Goal: Task Accomplishment & Management: Use online tool/utility

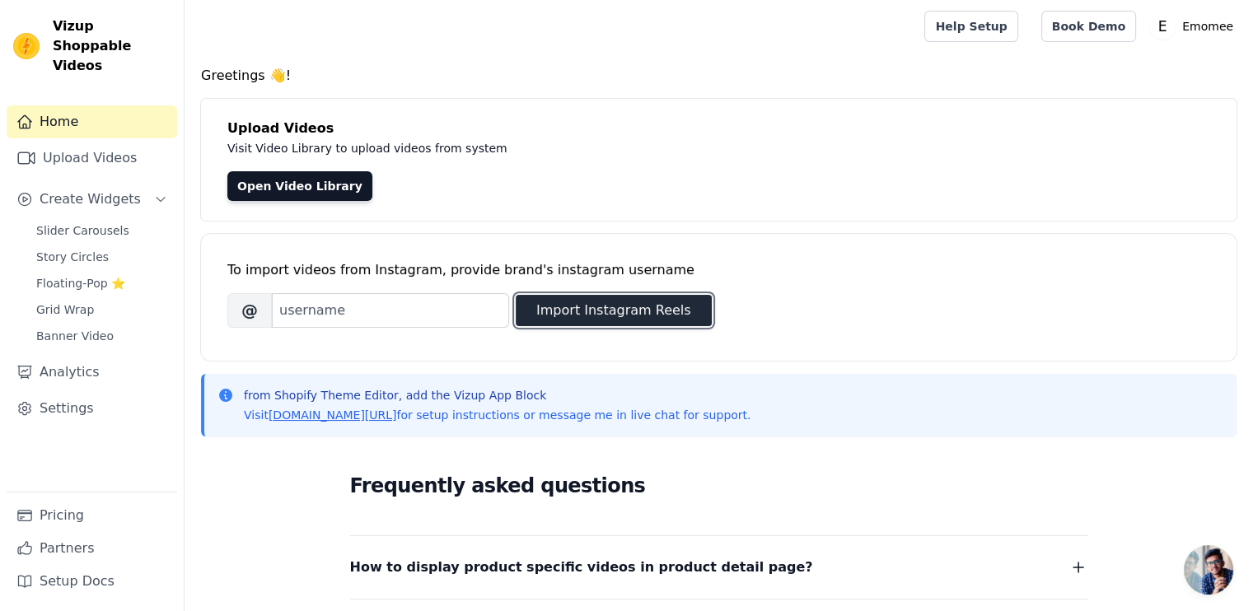
click at [586, 314] on button "Import Instagram Reels" at bounding box center [614, 310] width 196 height 31
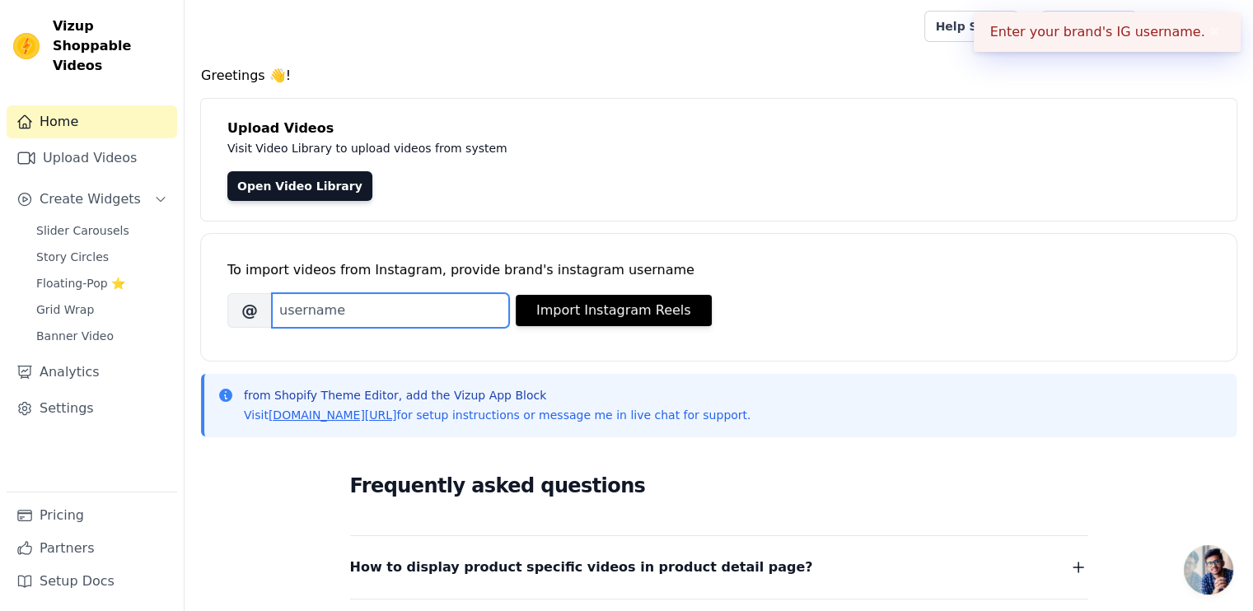
click at [389, 306] on input "Brand's Instagram Username" at bounding box center [390, 310] width 237 height 35
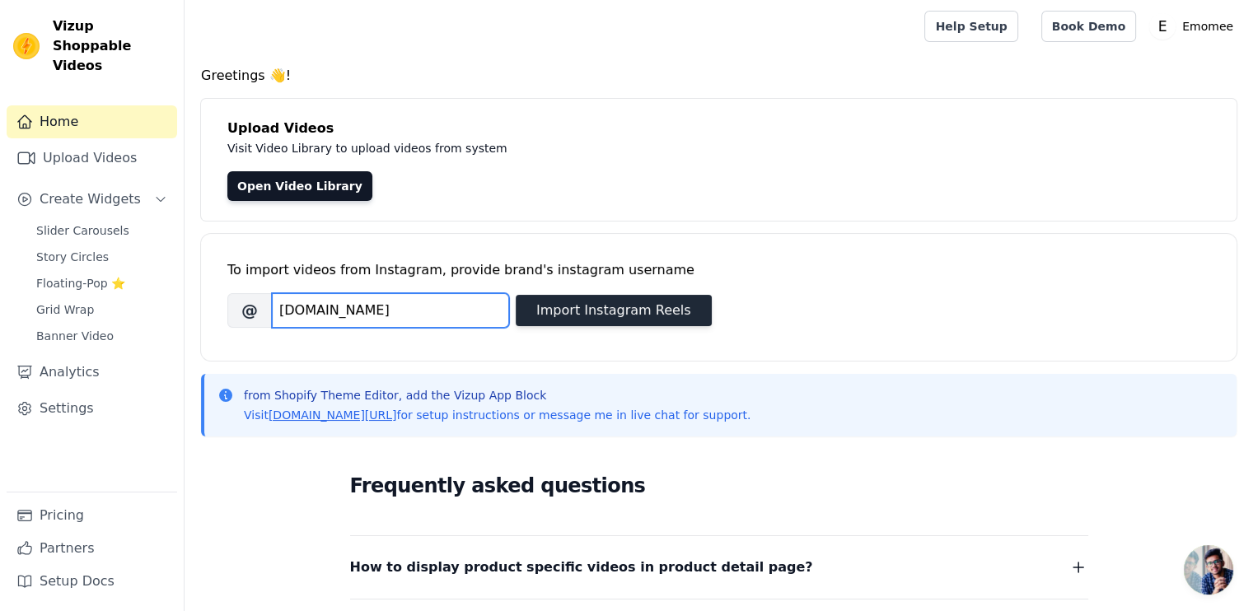
type input "[DOMAIN_NAME]"
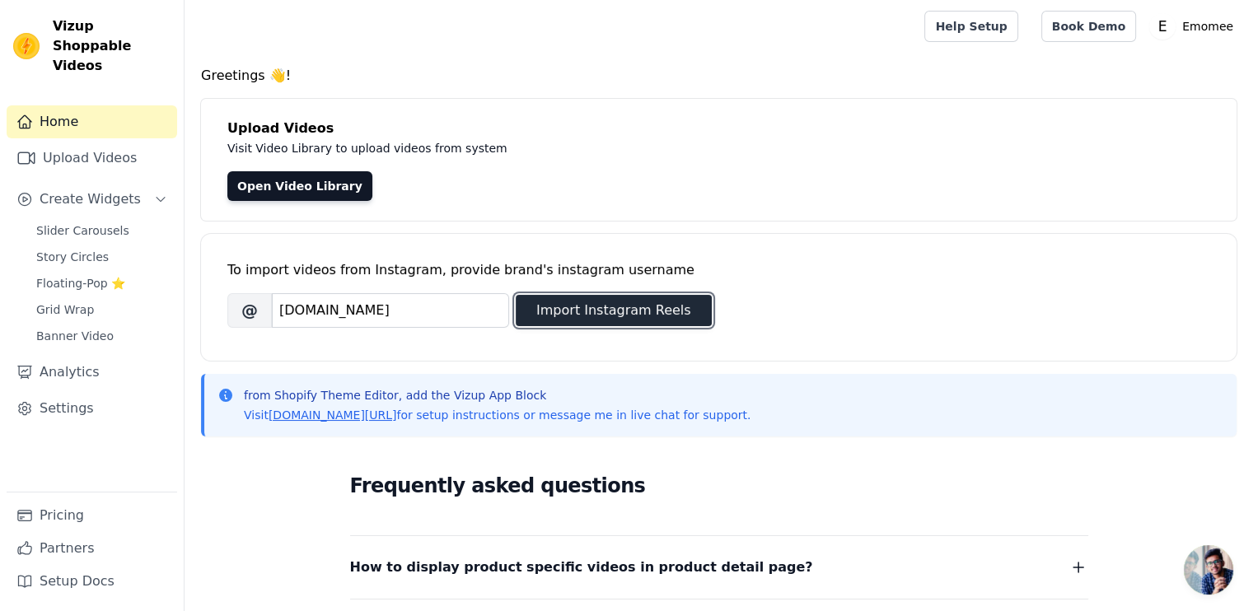
click at [564, 313] on button "Import Instagram Reels" at bounding box center [614, 310] width 196 height 31
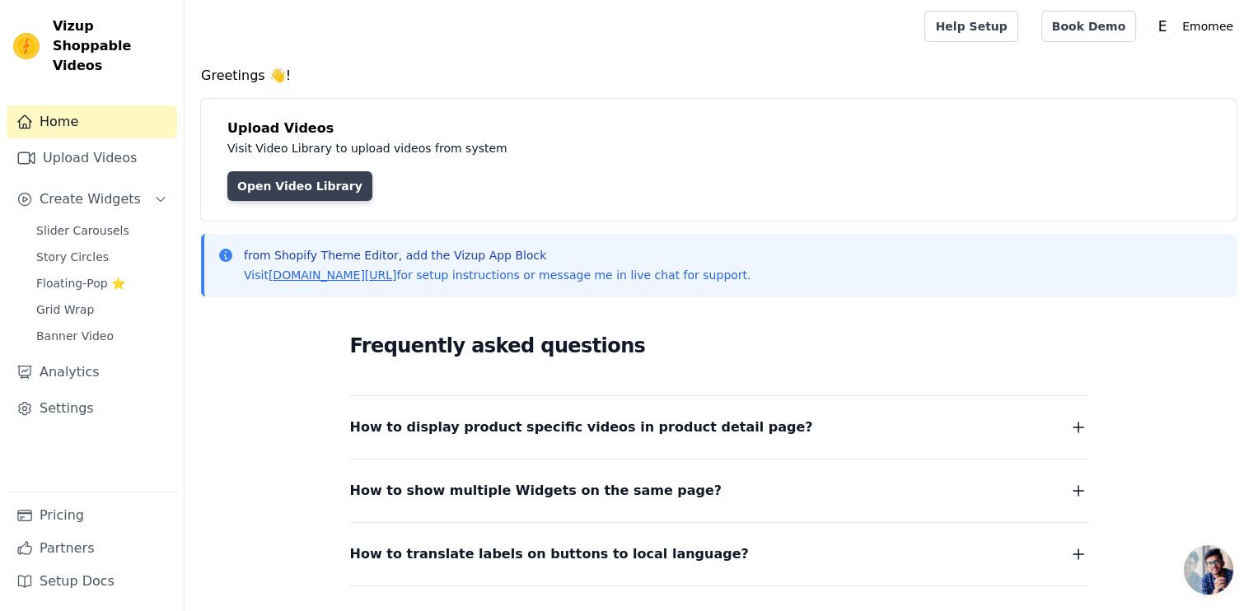
click at [241, 171] on link "Open Video Library" at bounding box center [299, 186] width 145 height 30
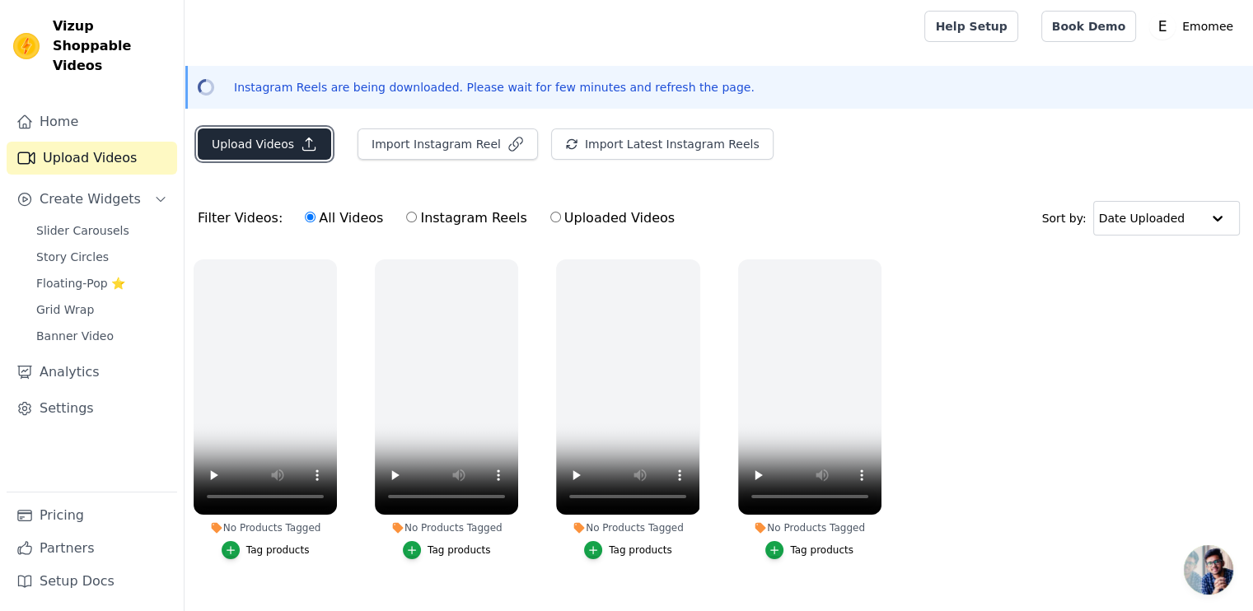
click at [289, 157] on button "Upload Videos" at bounding box center [264, 144] width 133 height 31
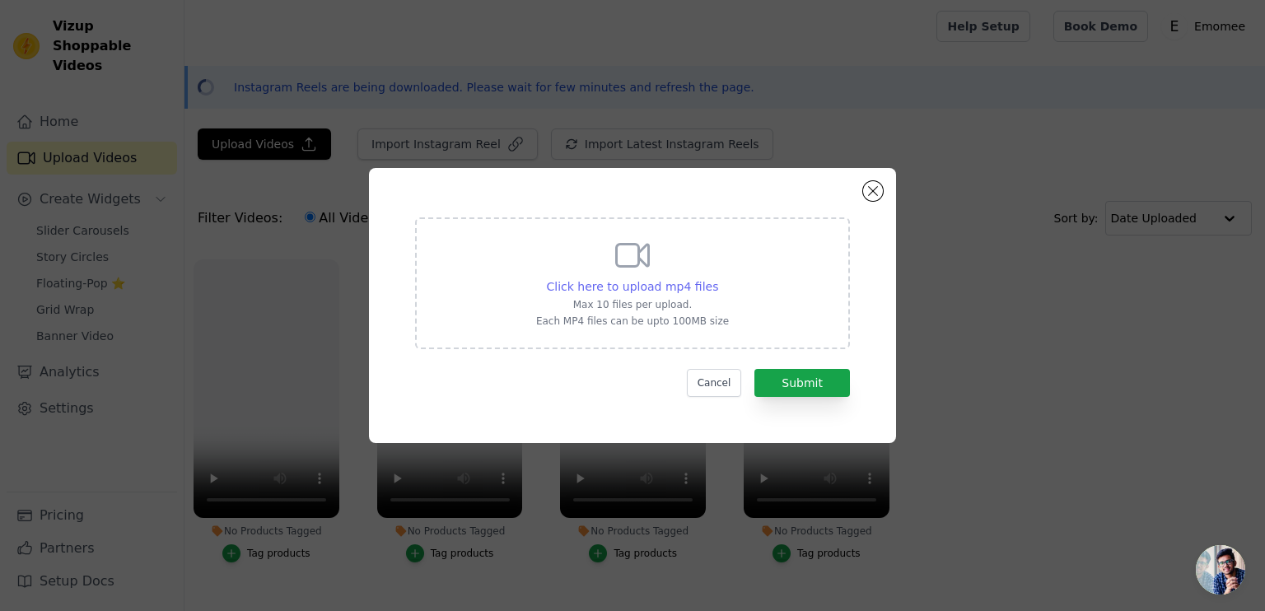
click at [626, 283] on span "Click here to upload mp4 files" at bounding box center [633, 286] width 172 height 13
click at [718, 278] on input "Click here to upload mp4 files Max 10 files per upload. Each MP4 files can be u…" at bounding box center [718, 278] width 1 height 1
type input "C:\fakepath\Abc kit_9X16 (1).mp4"
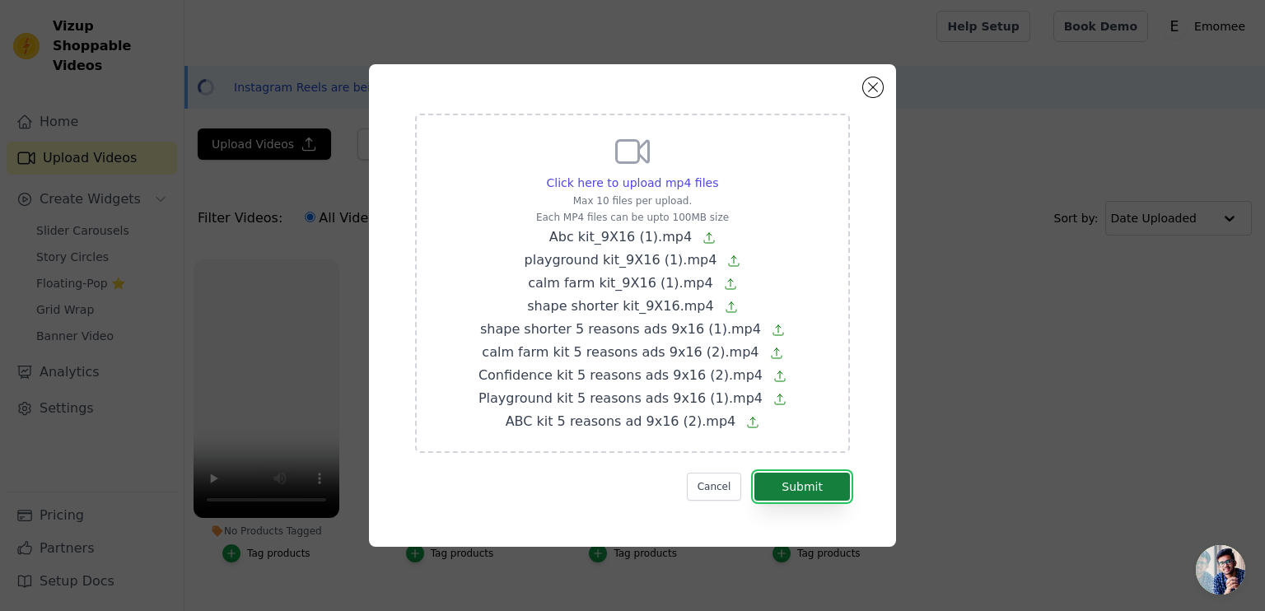
click at [823, 482] on button "Submit" at bounding box center [803, 487] width 96 height 28
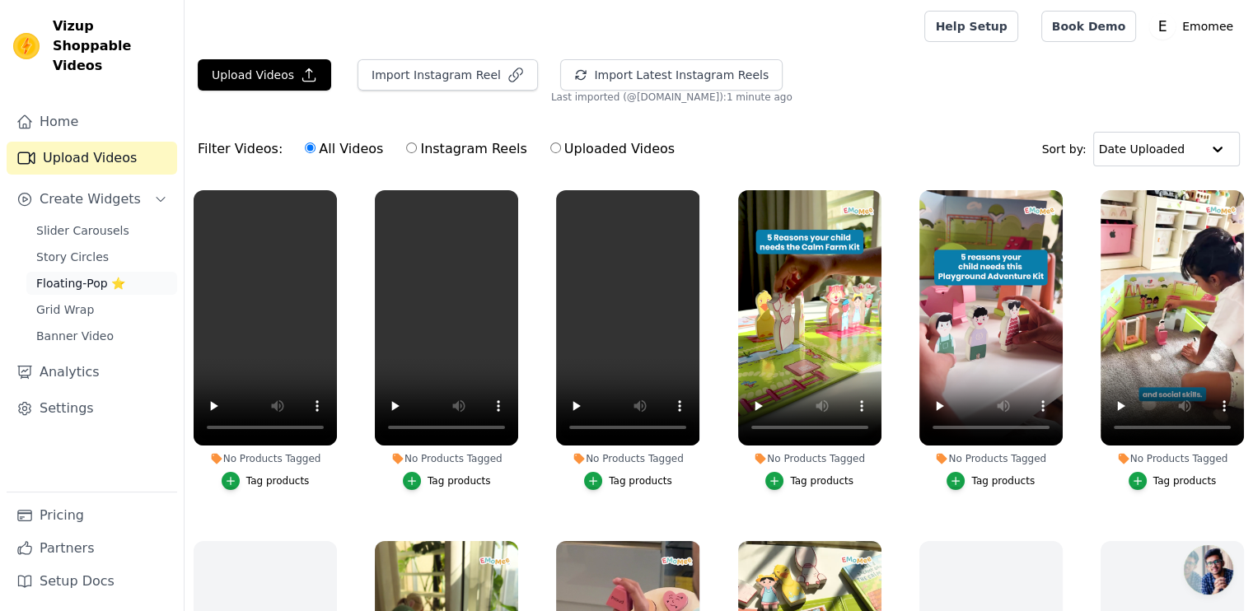
click at [49, 275] on span "Floating-Pop ⭐" at bounding box center [80, 283] width 89 height 16
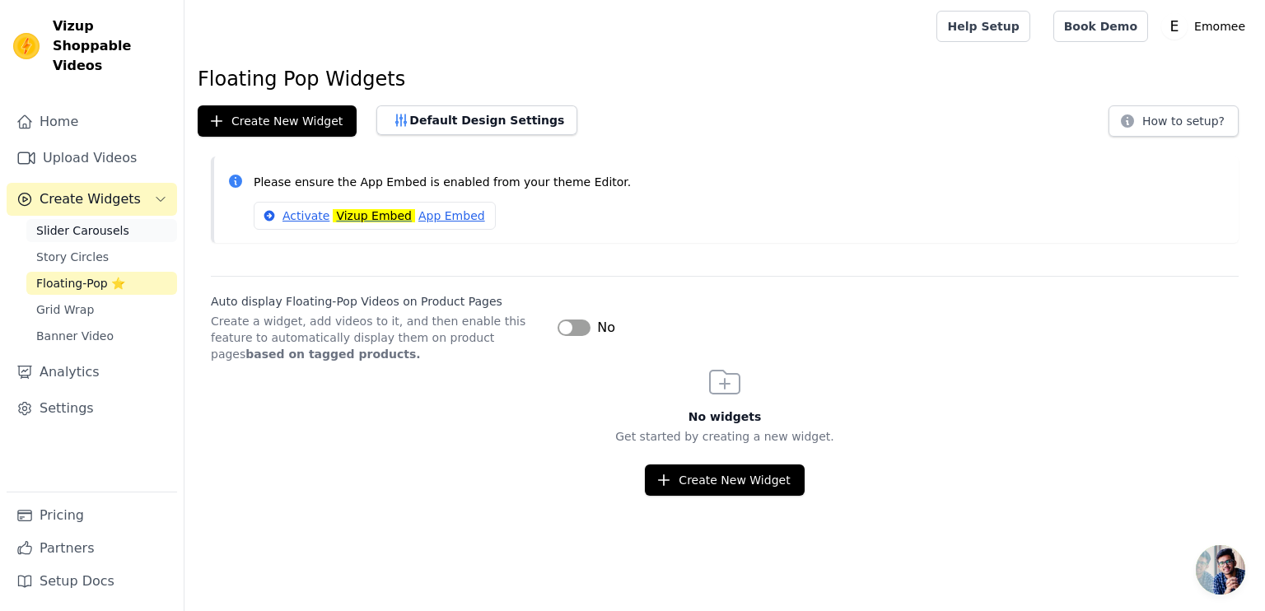
click at [109, 222] on span "Slider Carousels" at bounding box center [82, 230] width 93 height 16
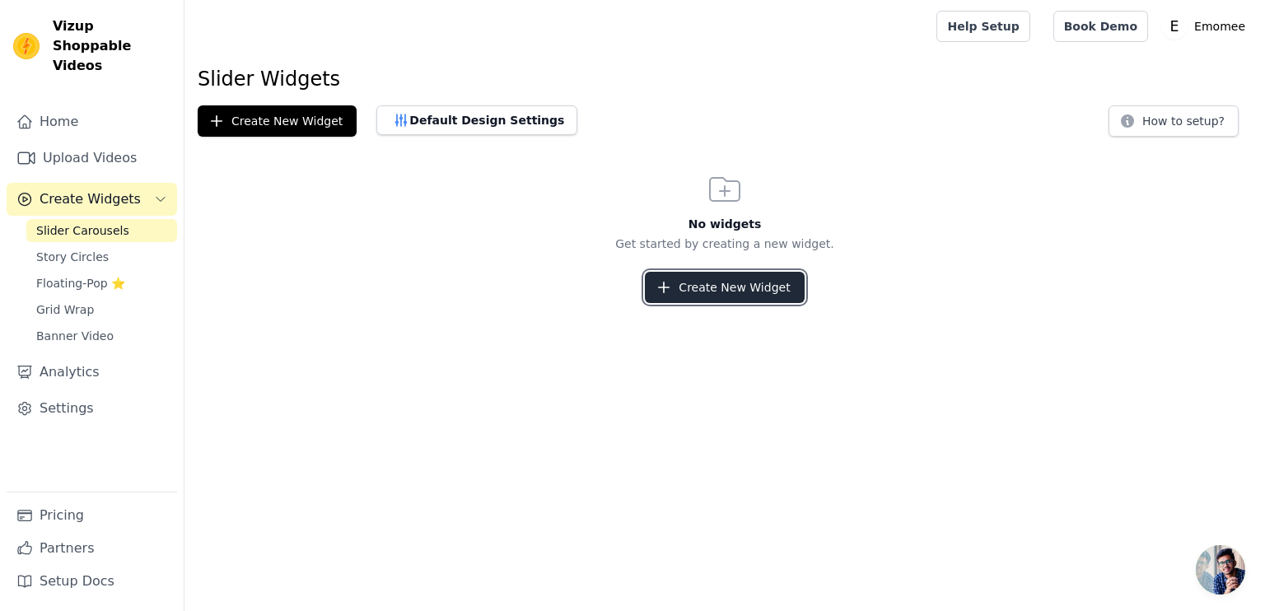
click at [735, 296] on button "Create New Widget" at bounding box center [724, 287] width 159 height 31
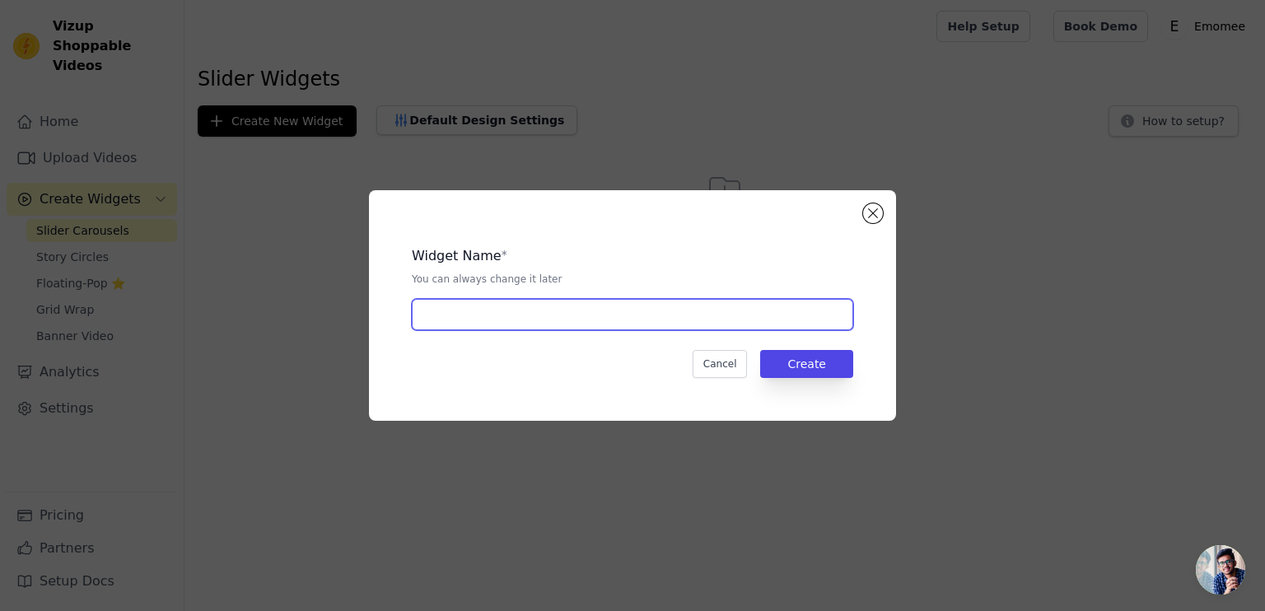
click at [708, 325] on input "text" at bounding box center [633, 314] width 442 height 31
type input "CarouselSlider"
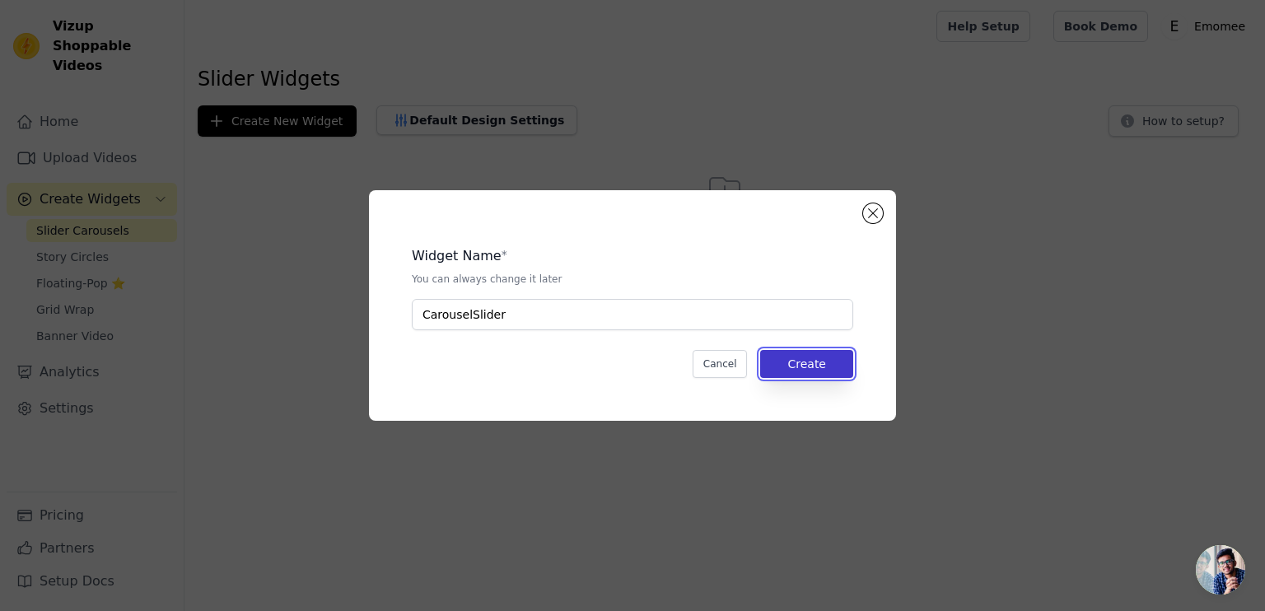
click at [828, 372] on button "Create" at bounding box center [806, 364] width 93 height 28
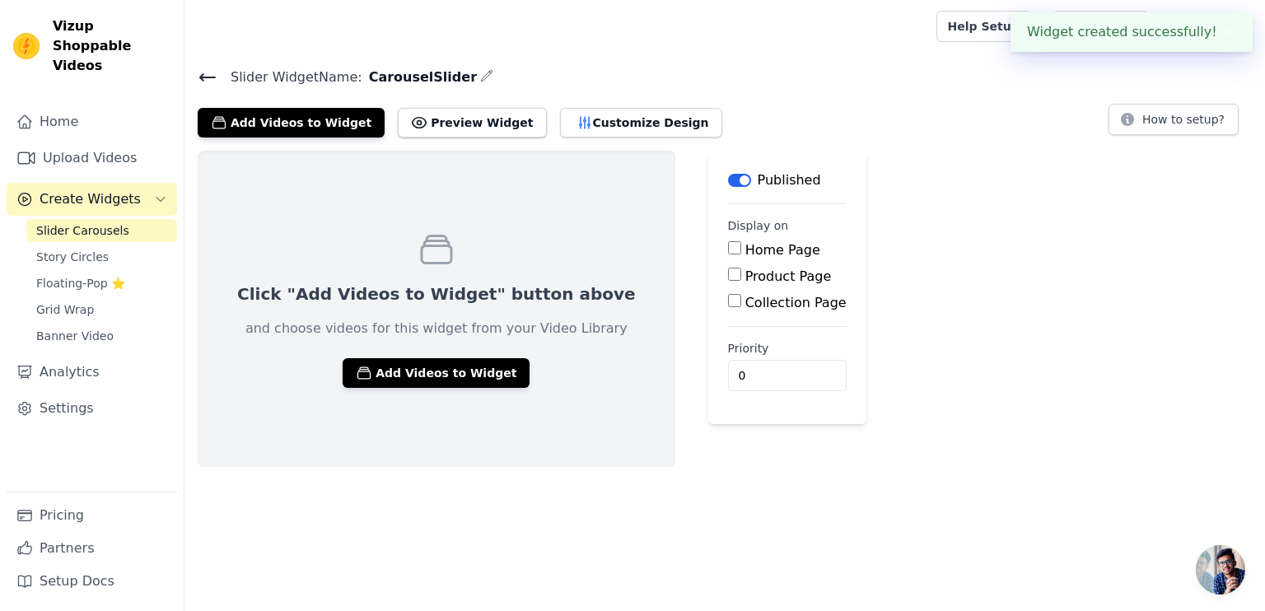
click at [746, 269] on label "Product Page" at bounding box center [789, 277] width 87 height 16
click at [728, 268] on input "Product Page" at bounding box center [734, 274] width 13 height 13
checkbox input "true"
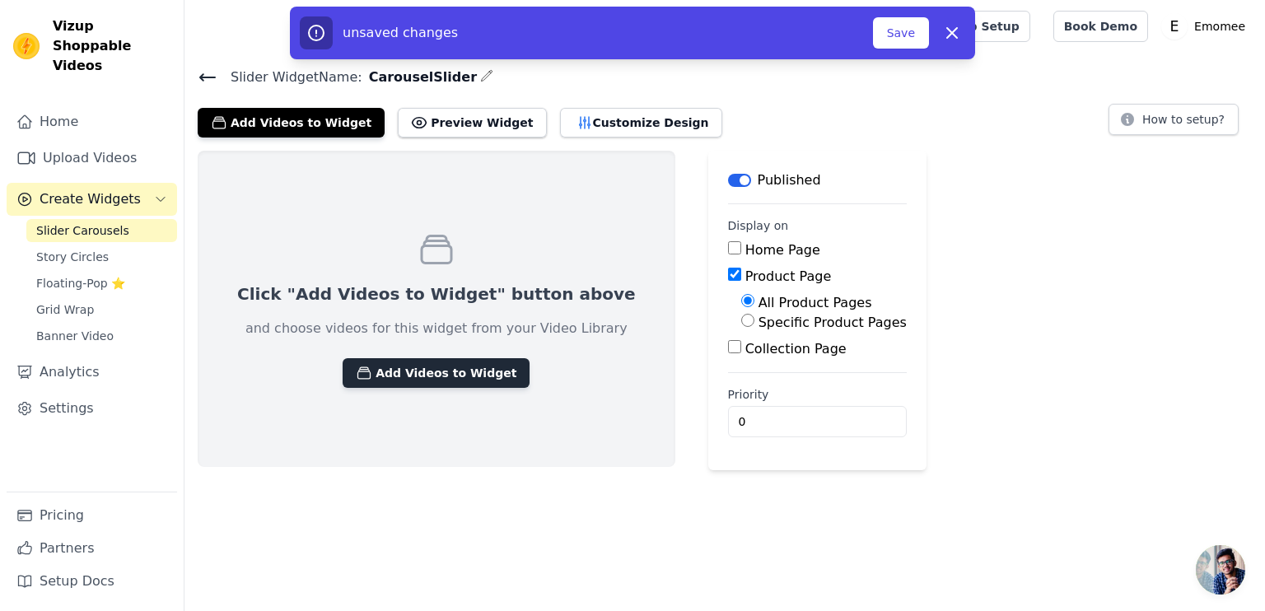
click at [388, 375] on button "Add Videos to Widget" at bounding box center [436, 373] width 187 height 30
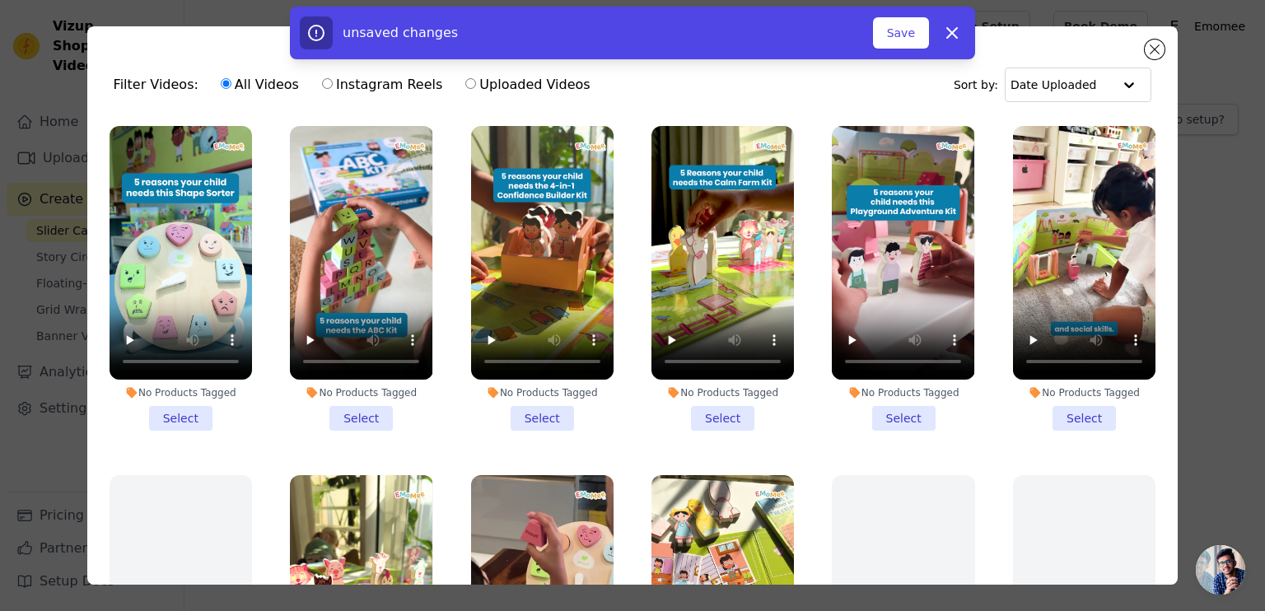
click at [723, 418] on li "No Products Tagged Select" at bounding box center [723, 278] width 143 height 305
click at [0, 0] on input "No Products Tagged Select" at bounding box center [0, 0] width 0 height 0
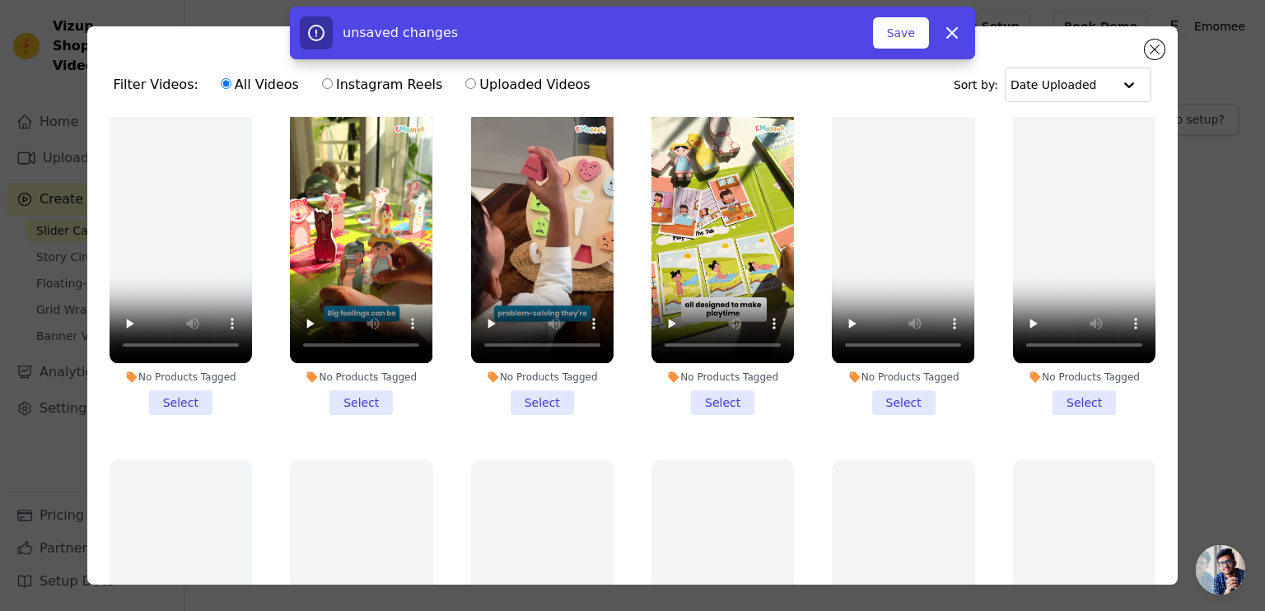
scroll to position [372, 0]
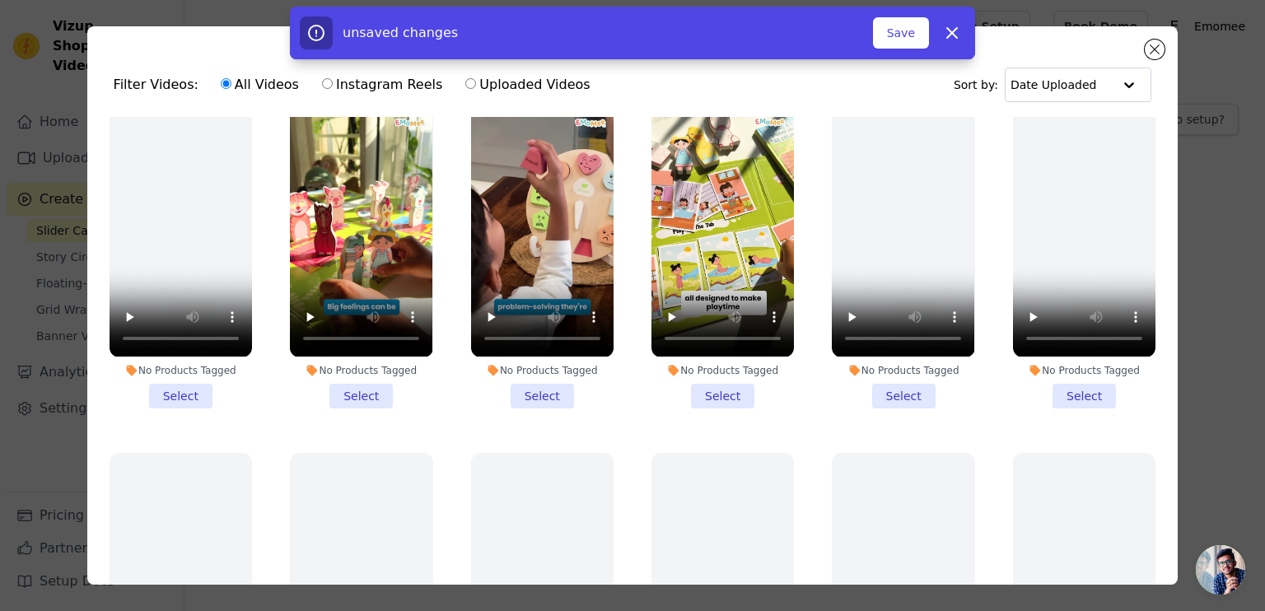
click at [360, 383] on li "No Products Tagged Select" at bounding box center [361, 255] width 143 height 305
click at [0, 0] on input "No Products Tagged Select" at bounding box center [0, 0] width 0 height 0
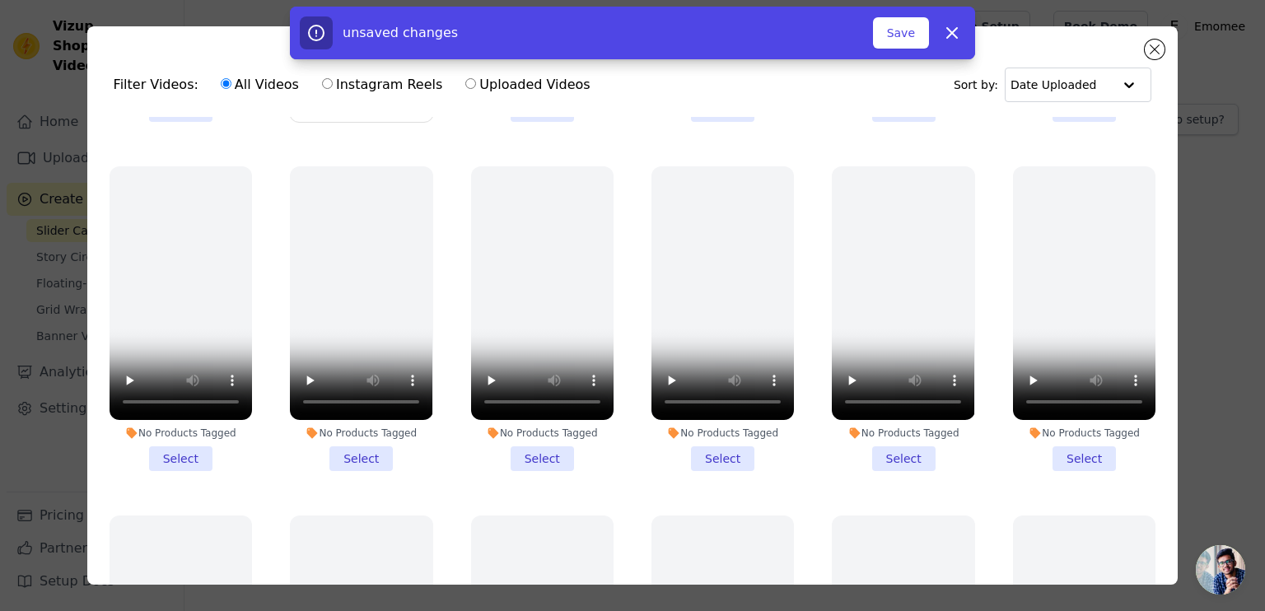
scroll to position [0, 0]
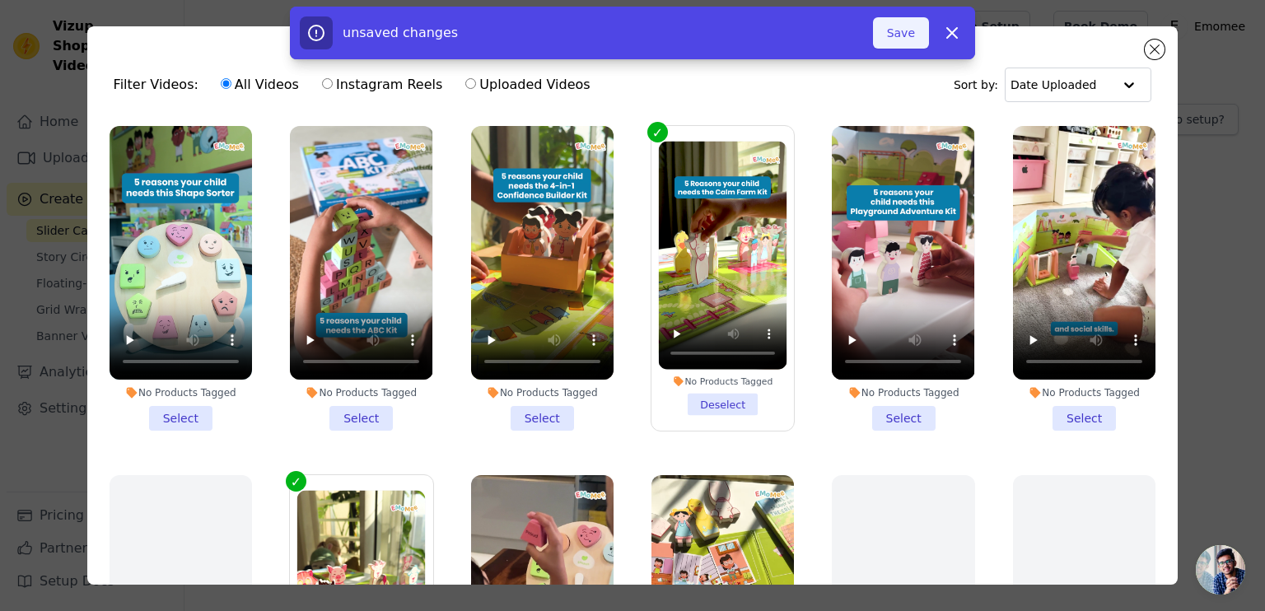
click at [906, 37] on button "Save" at bounding box center [901, 32] width 56 height 31
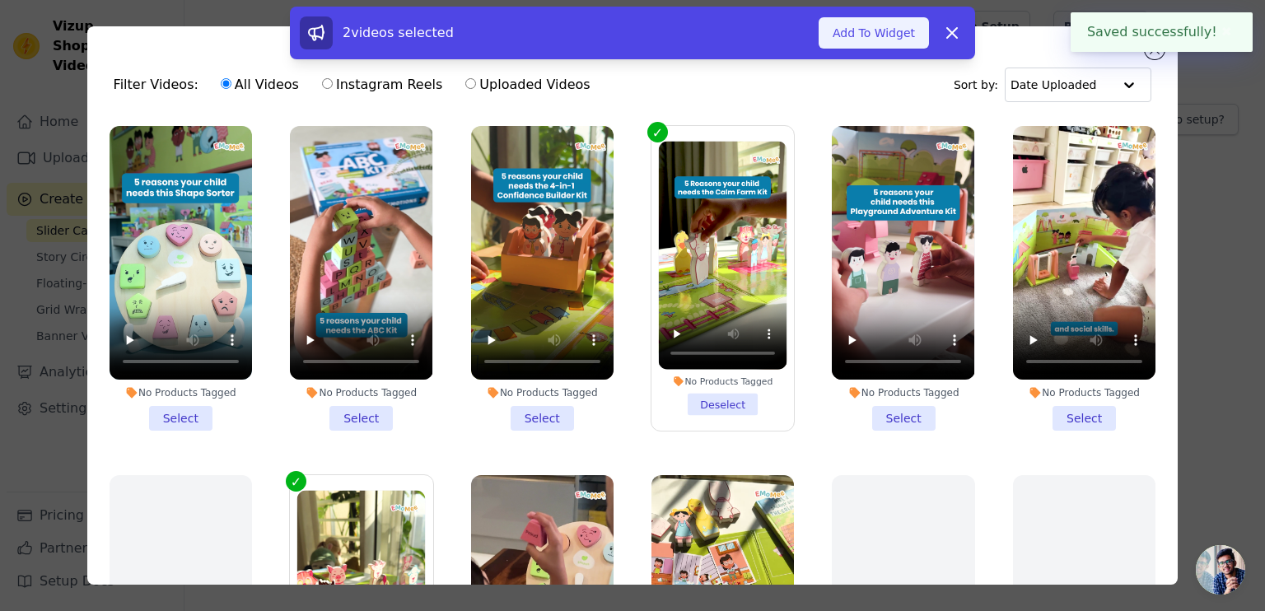
click at [904, 35] on button "Add To Widget" at bounding box center [874, 32] width 110 height 31
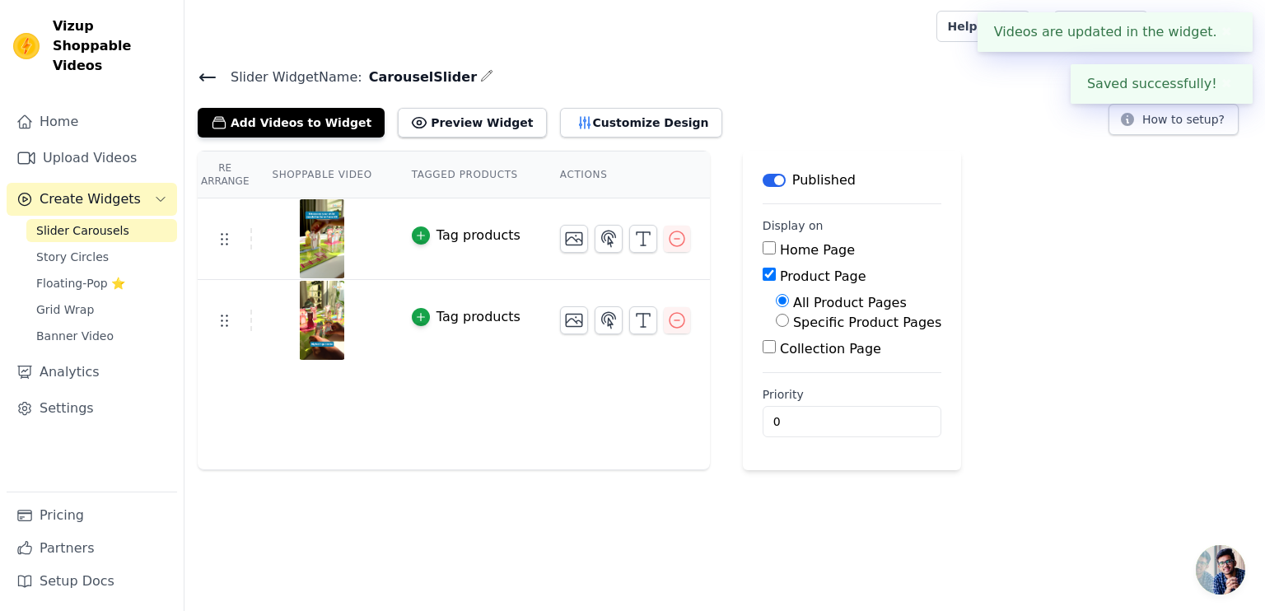
click at [793, 324] on label "Specific Product Pages" at bounding box center [867, 323] width 148 height 16
click at [781, 324] on input "Specific Product Pages" at bounding box center [782, 320] width 13 height 13
radio input "true"
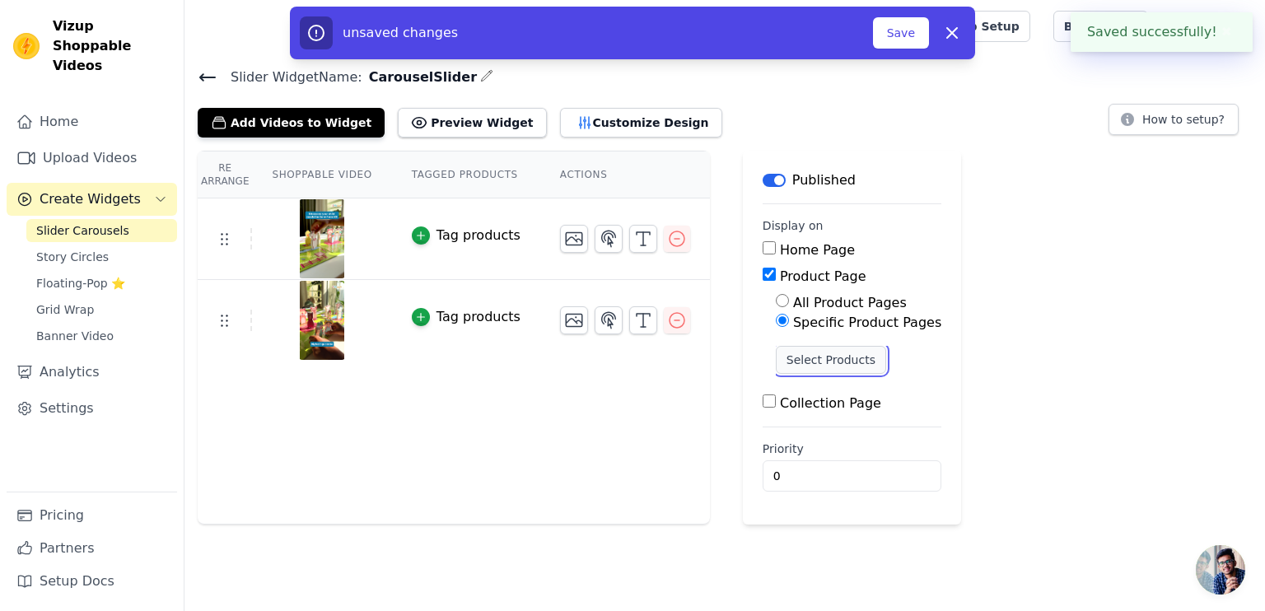
click at [797, 362] on button "Select Products" at bounding box center [831, 360] width 110 height 28
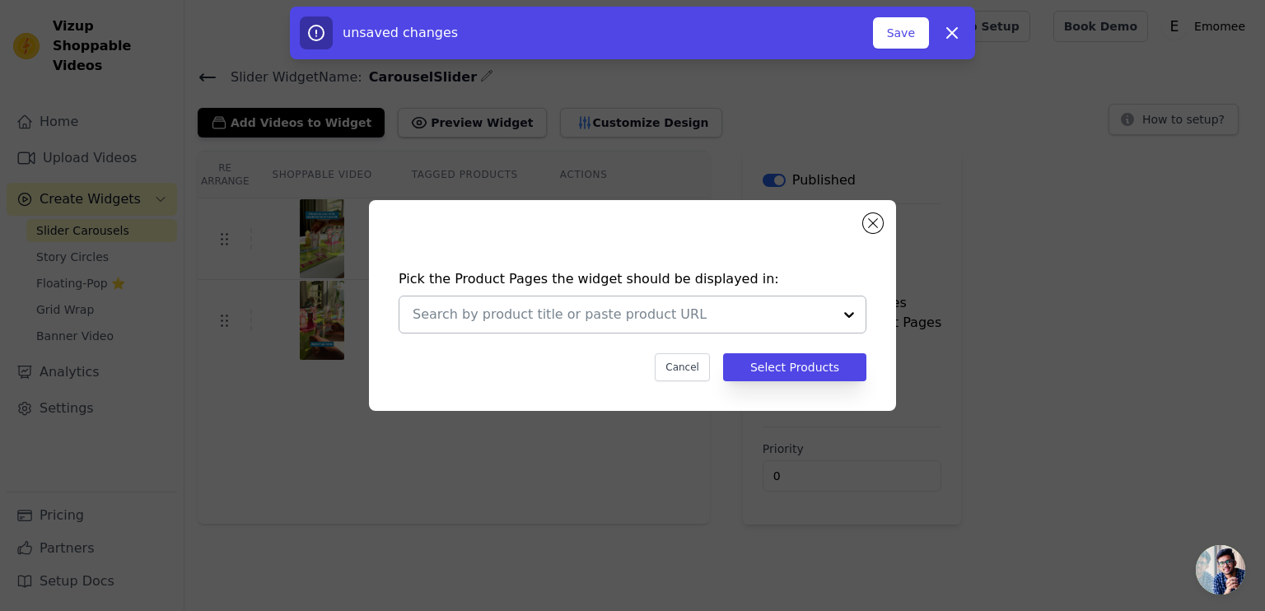
click at [532, 316] on input "text" at bounding box center [623, 315] width 420 height 20
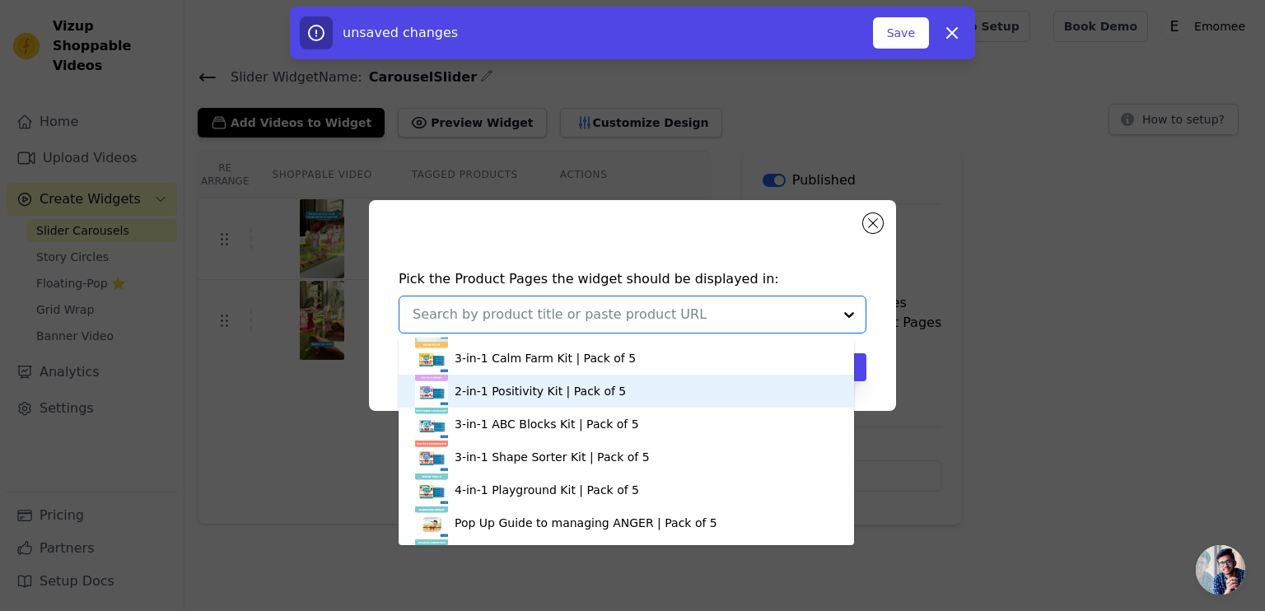
scroll to position [652, 0]
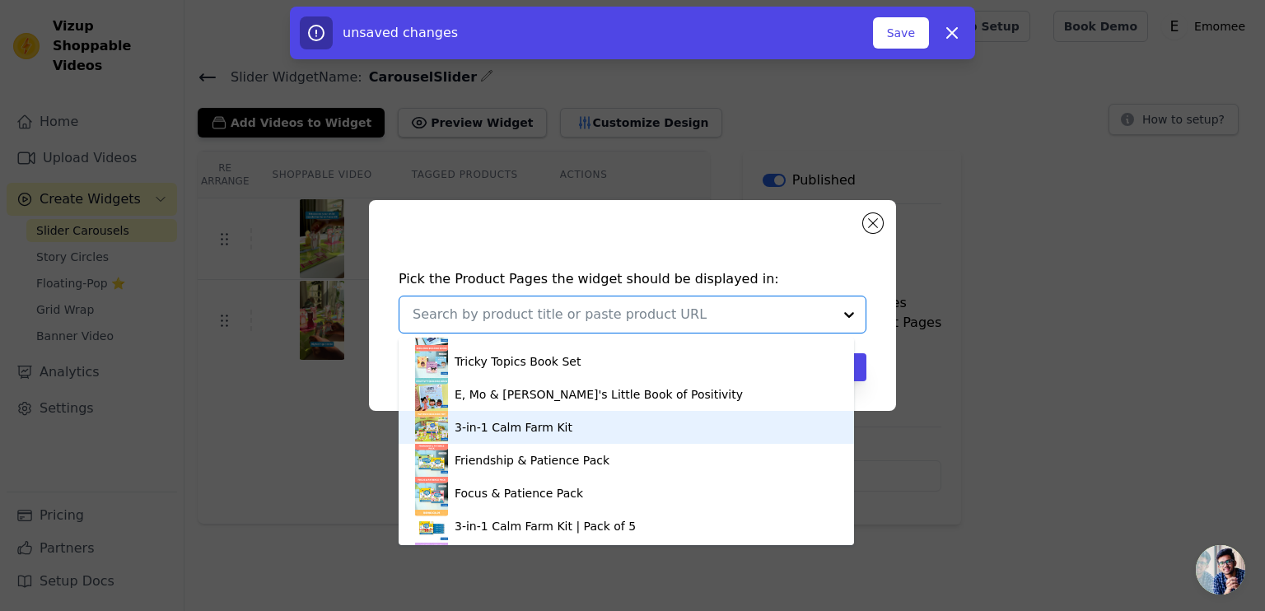
click at [493, 420] on div "3-in-1 Calm Farm Kit" at bounding box center [514, 427] width 118 height 16
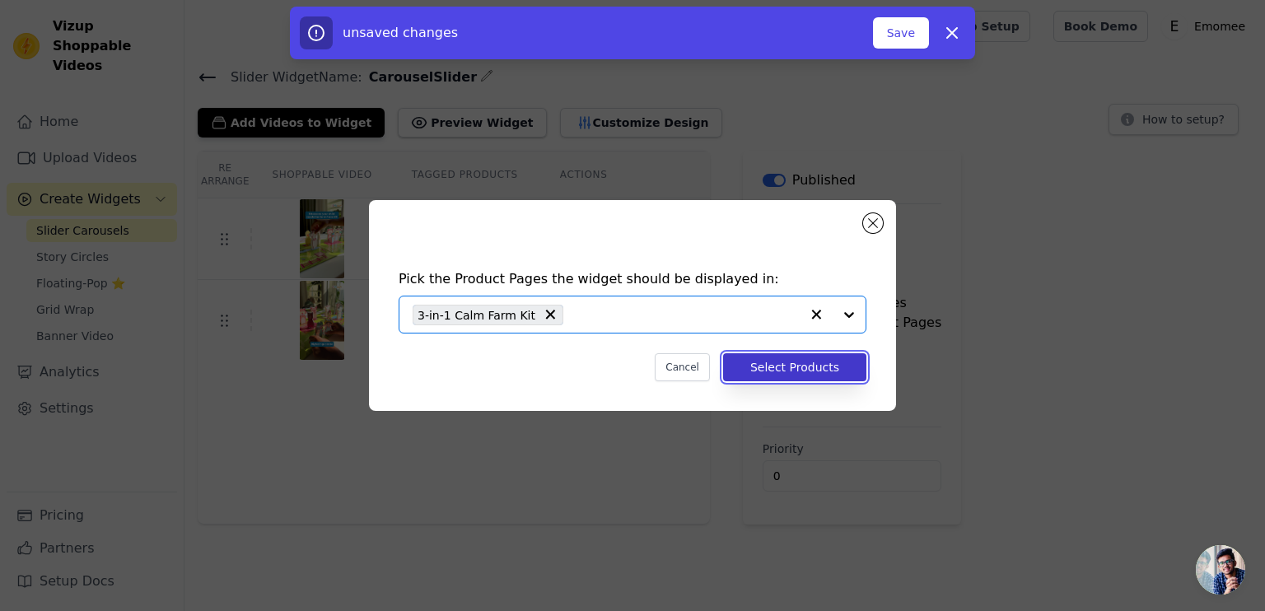
click at [833, 365] on button "Select Products" at bounding box center [794, 367] width 143 height 28
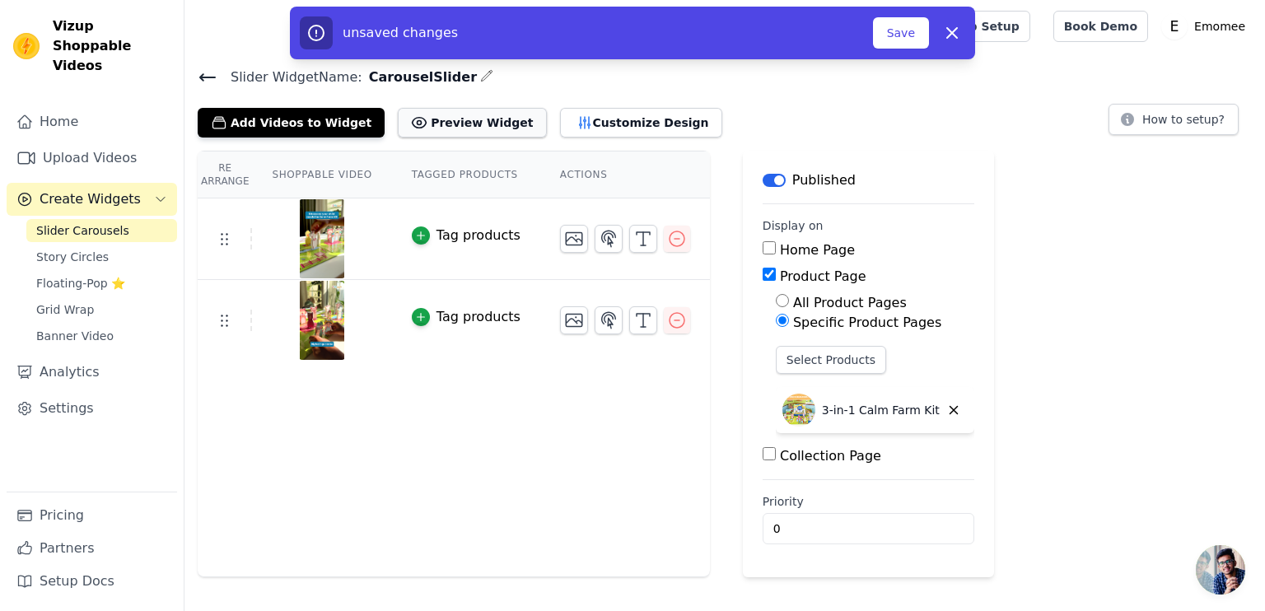
click at [428, 130] on button "Preview Widget" at bounding box center [472, 123] width 148 height 30
click at [763, 253] on input "Home Page" at bounding box center [769, 247] width 13 height 13
checkbox input "true"
click at [763, 273] on input "Product Page" at bounding box center [769, 274] width 13 height 13
checkbox input "false"
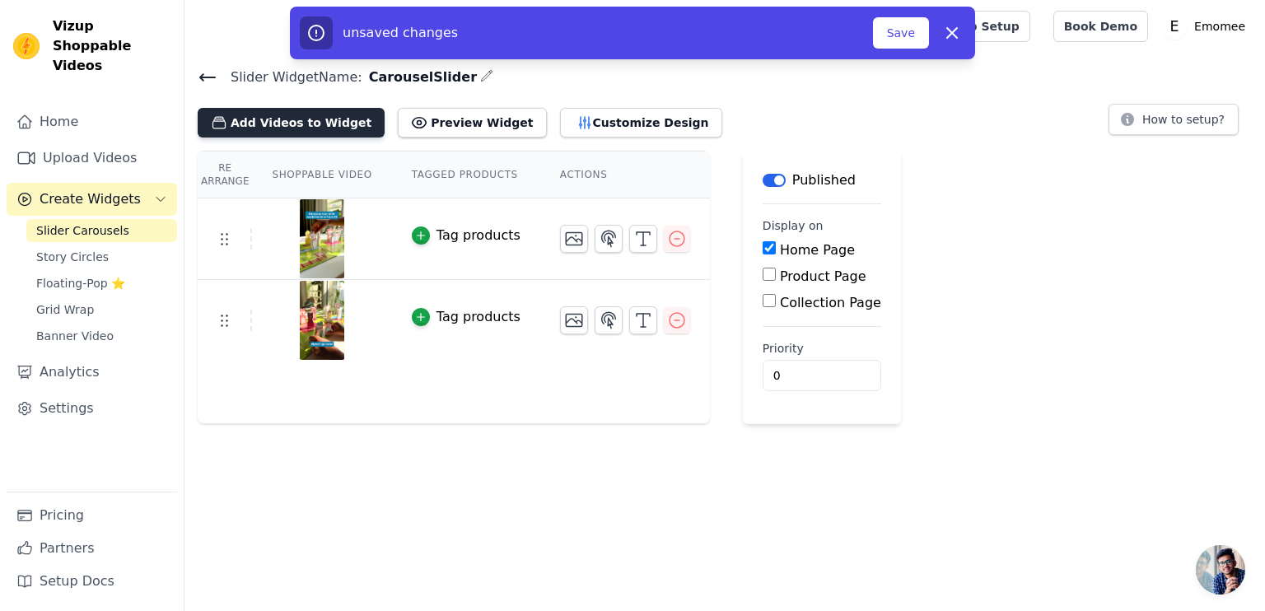
click at [255, 124] on button "Add Videos to Widget" at bounding box center [291, 123] width 187 height 30
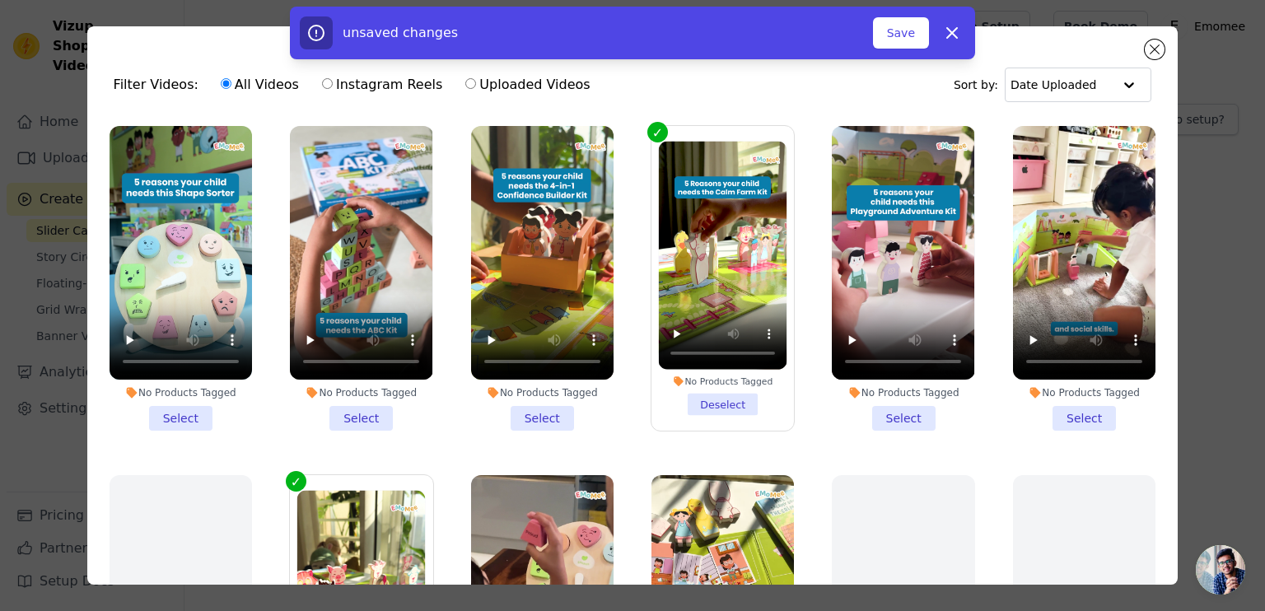
click at [182, 409] on li "No Products Tagged Select" at bounding box center [181, 278] width 143 height 305
click at [0, 0] on input "No Products Tagged Select" at bounding box center [0, 0] width 0 height 0
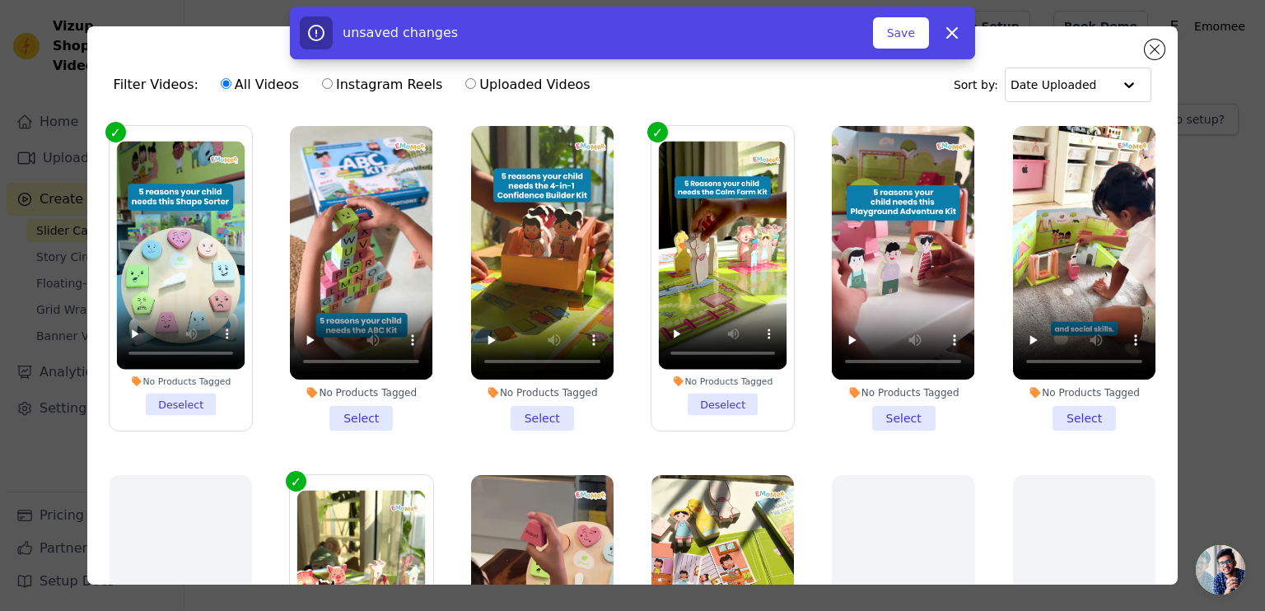
click at [366, 412] on li "No Products Tagged Select" at bounding box center [361, 278] width 143 height 305
click at [0, 0] on input "No Products Tagged Select" at bounding box center [0, 0] width 0 height 0
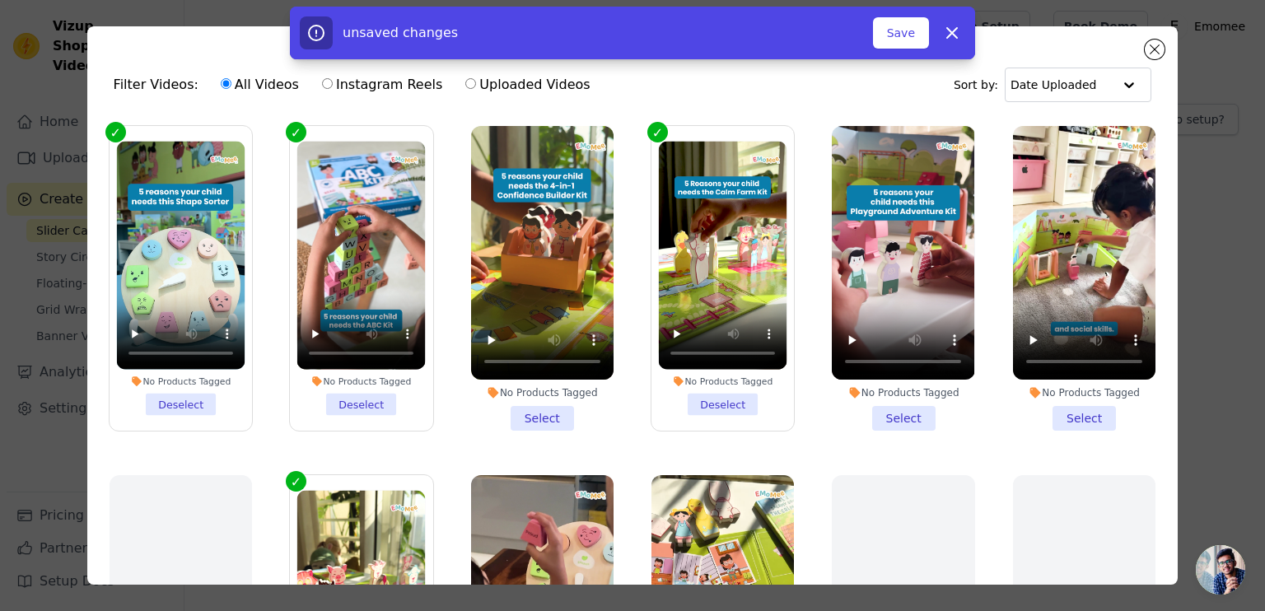
click at [366, 412] on label "No Products Tagged Deselect" at bounding box center [361, 278] width 144 height 306
click at [0, 0] on input "No Products Tagged Deselect" at bounding box center [0, 0] width 0 height 0
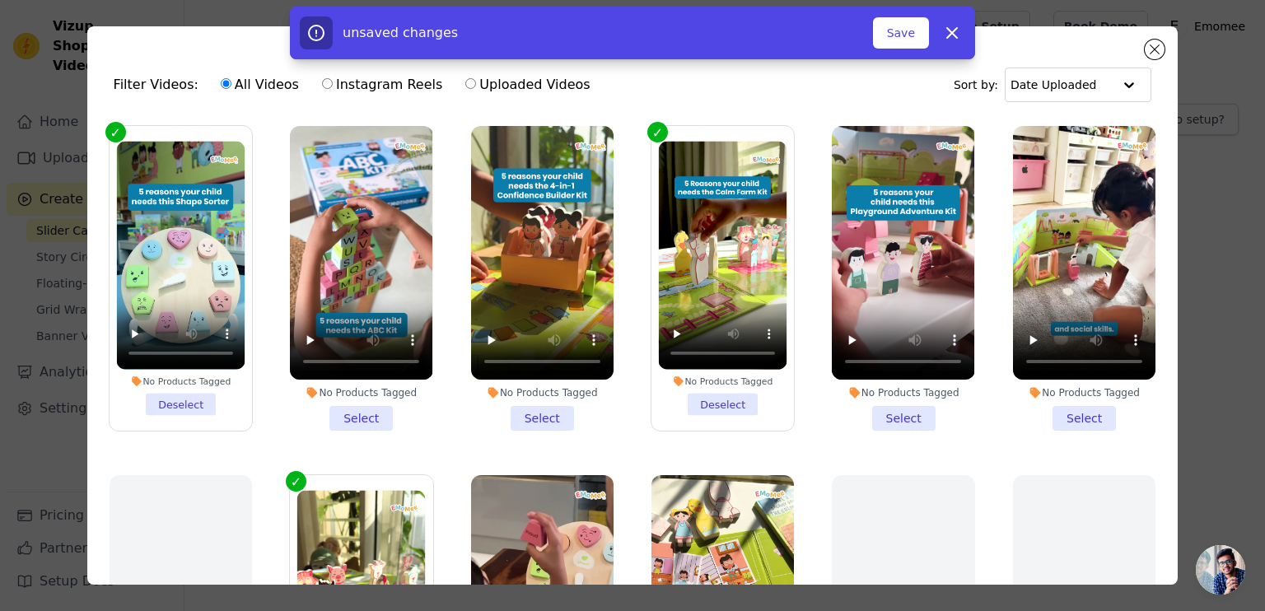
click at [366, 412] on li "No Products Tagged Select" at bounding box center [361, 278] width 143 height 305
click at [0, 0] on input "No Products Tagged Select" at bounding box center [0, 0] width 0 height 0
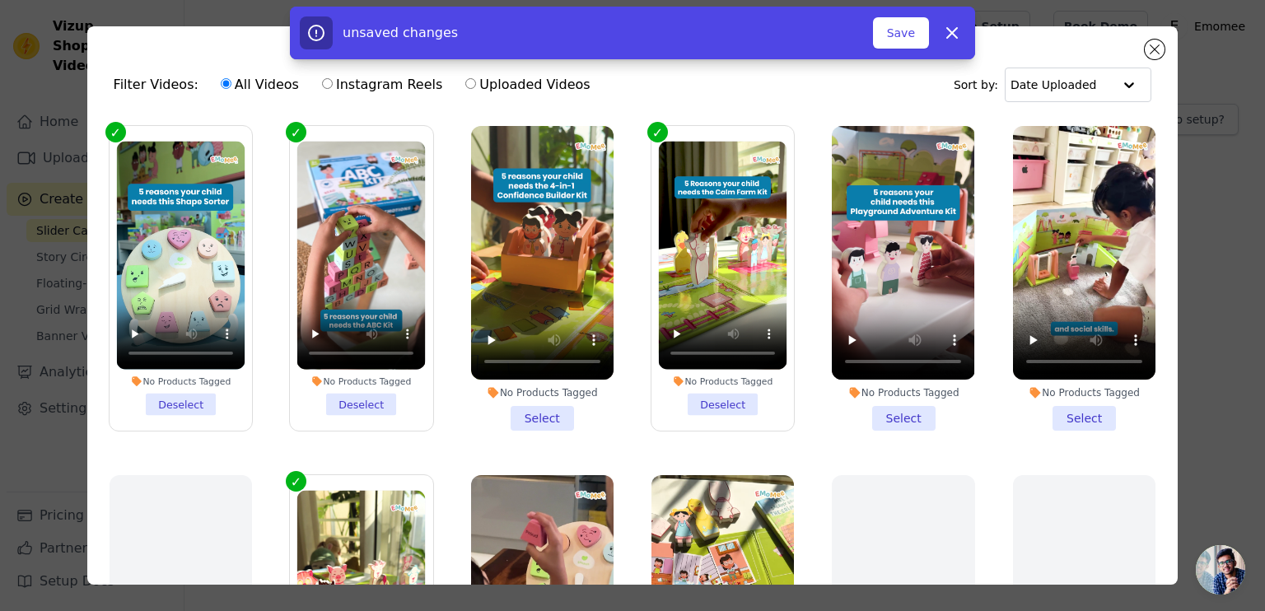
click at [551, 412] on li "No Products Tagged Select" at bounding box center [542, 278] width 143 height 305
click at [0, 0] on input "No Products Tagged Select" at bounding box center [0, 0] width 0 height 0
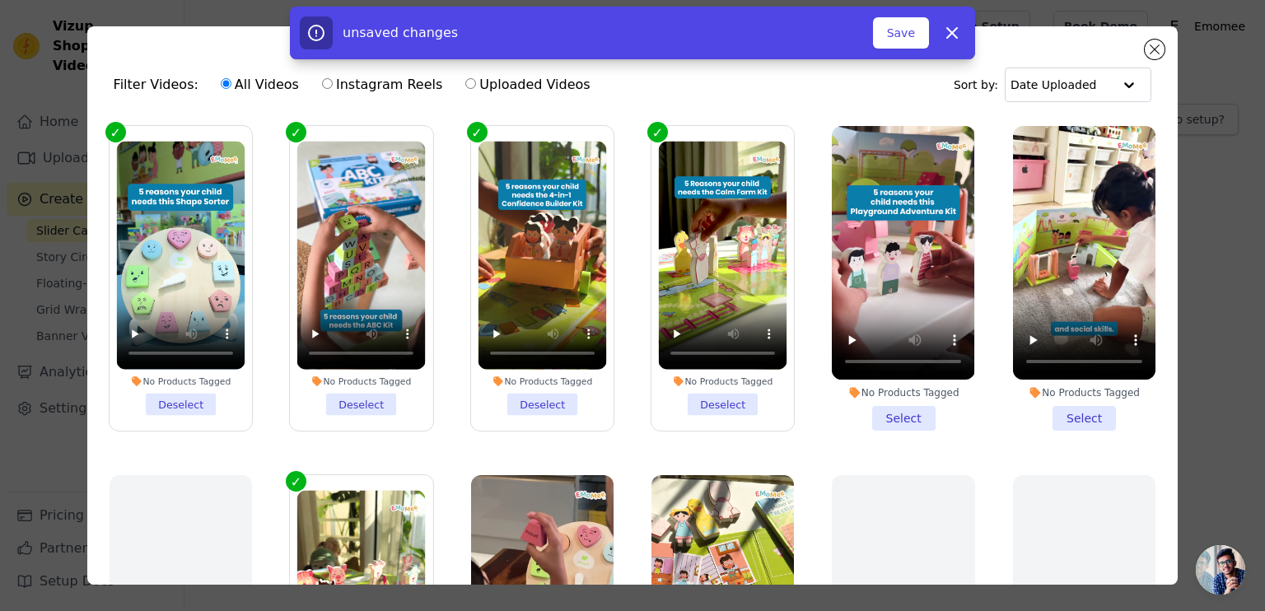
click at [884, 405] on li "No Products Tagged Select" at bounding box center [903, 278] width 143 height 305
click at [0, 0] on input "No Products Tagged Select" at bounding box center [0, 0] width 0 height 0
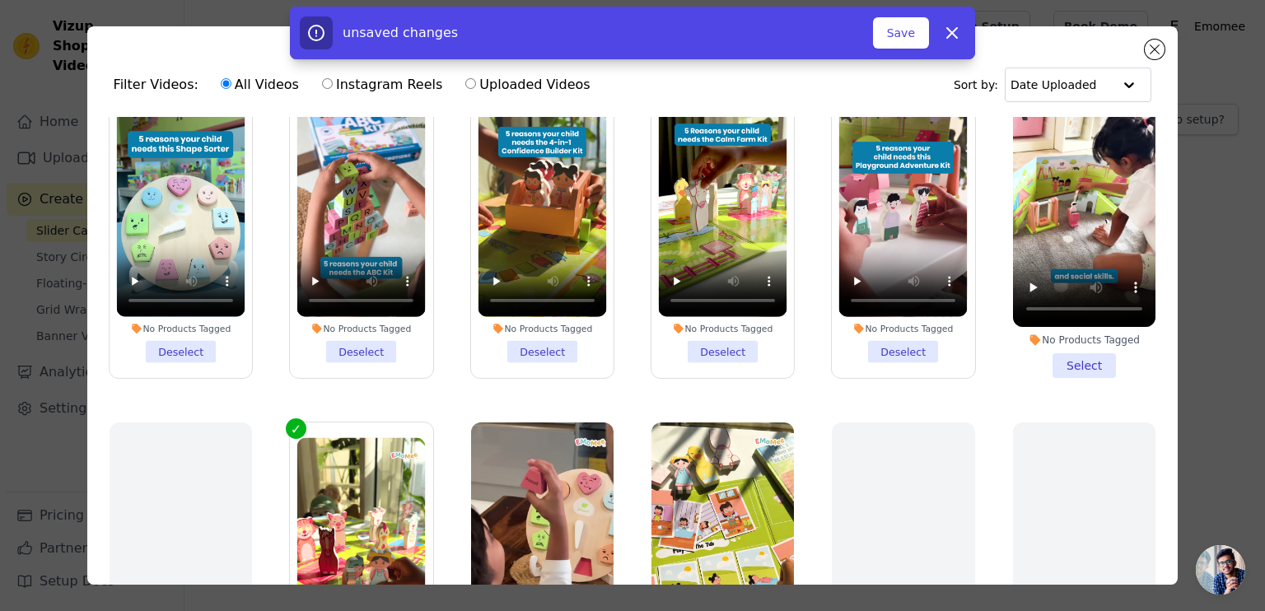
scroll to position [166, 0]
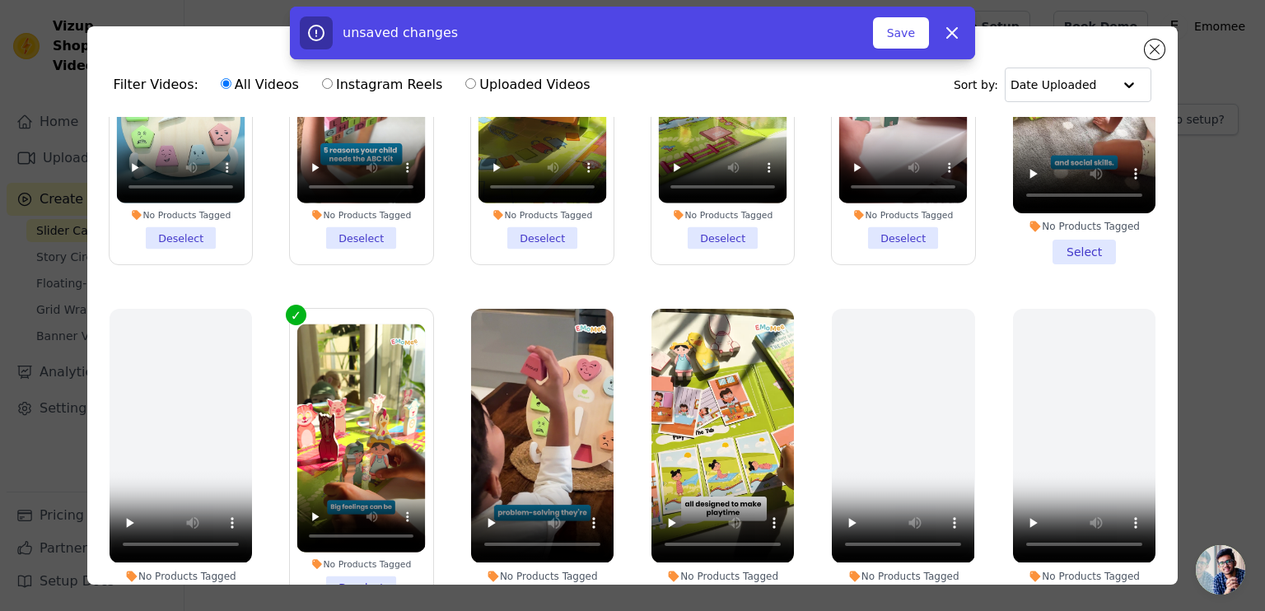
click at [1068, 250] on li "No Products Tagged Select" at bounding box center [1084, 112] width 143 height 305
click at [0, 0] on input "No Products Tagged Select" at bounding box center [0, 0] width 0 height 0
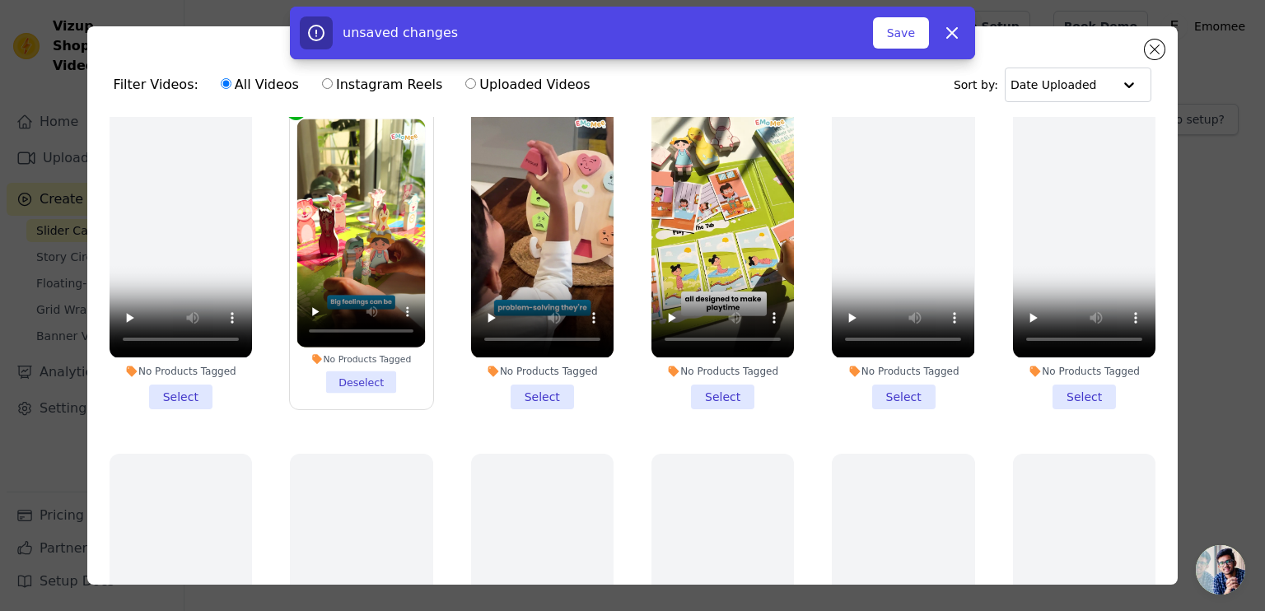
scroll to position [402, 0]
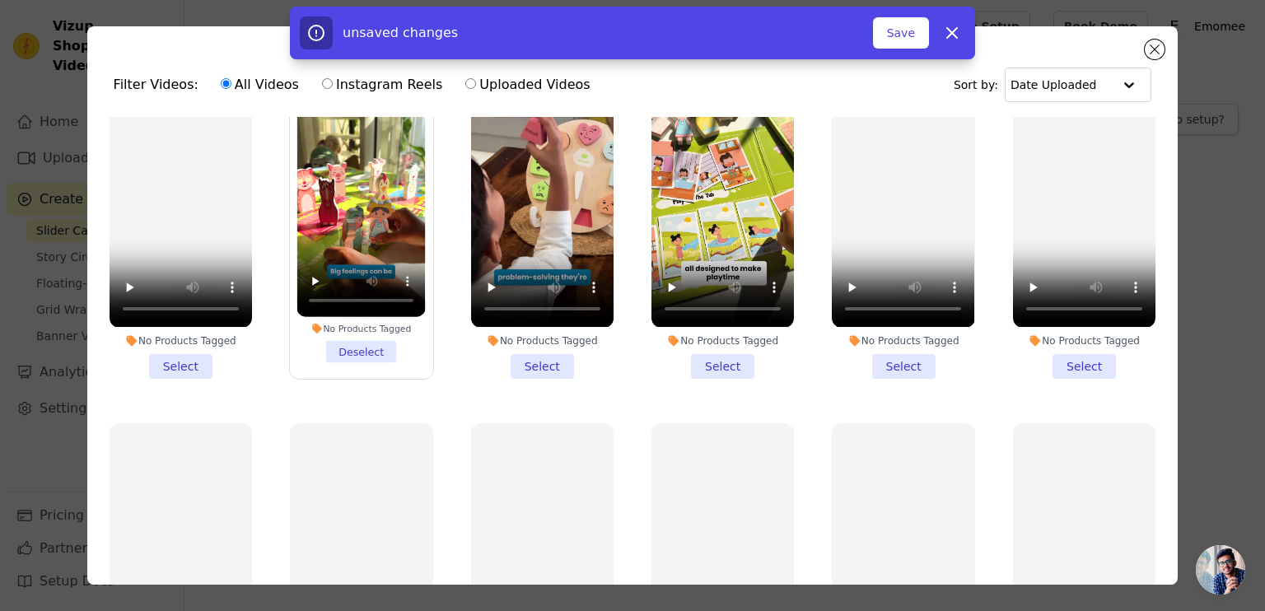
click at [726, 353] on li "No Products Tagged Select" at bounding box center [723, 225] width 143 height 305
click at [0, 0] on input "No Products Tagged Select" at bounding box center [0, 0] width 0 height 0
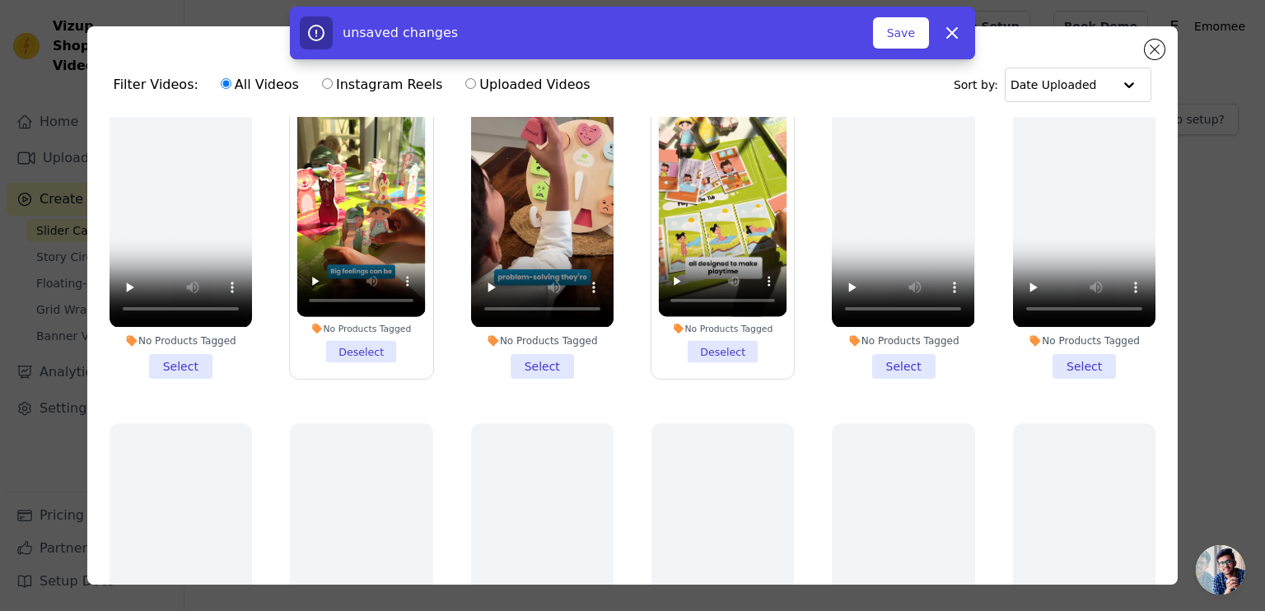
click at [544, 363] on li "No Products Tagged Select" at bounding box center [542, 225] width 143 height 305
click at [0, 0] on input "No Products Tagged Select" at bounding box center [0, 0] width 0 height 0
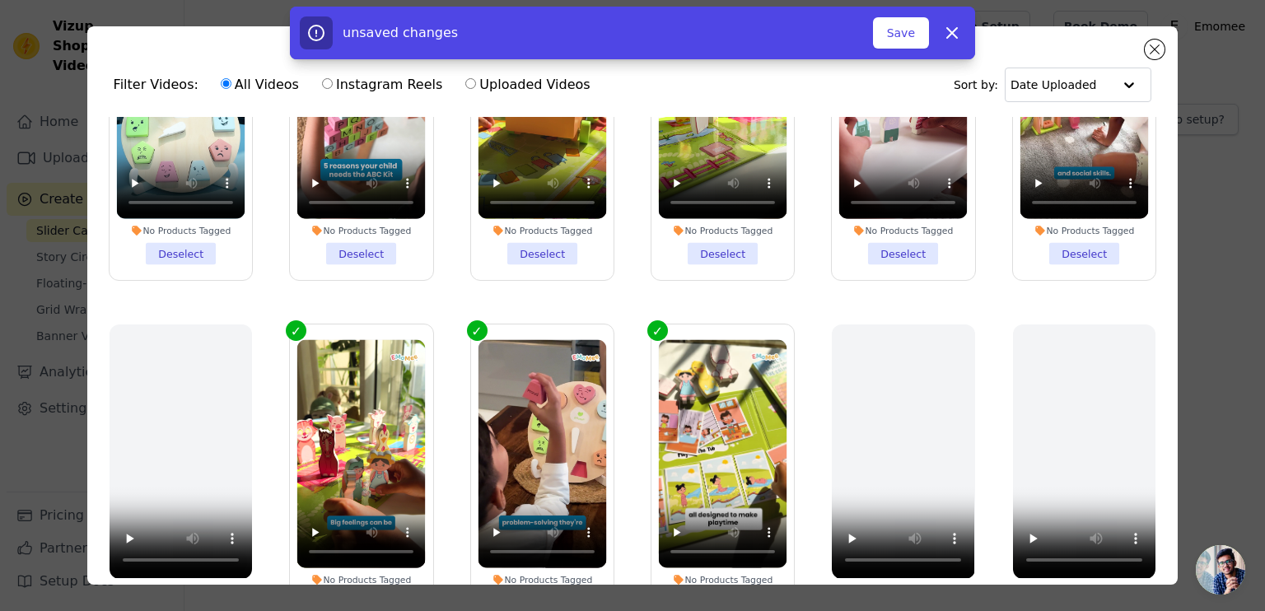
scroll to position [0, 0]
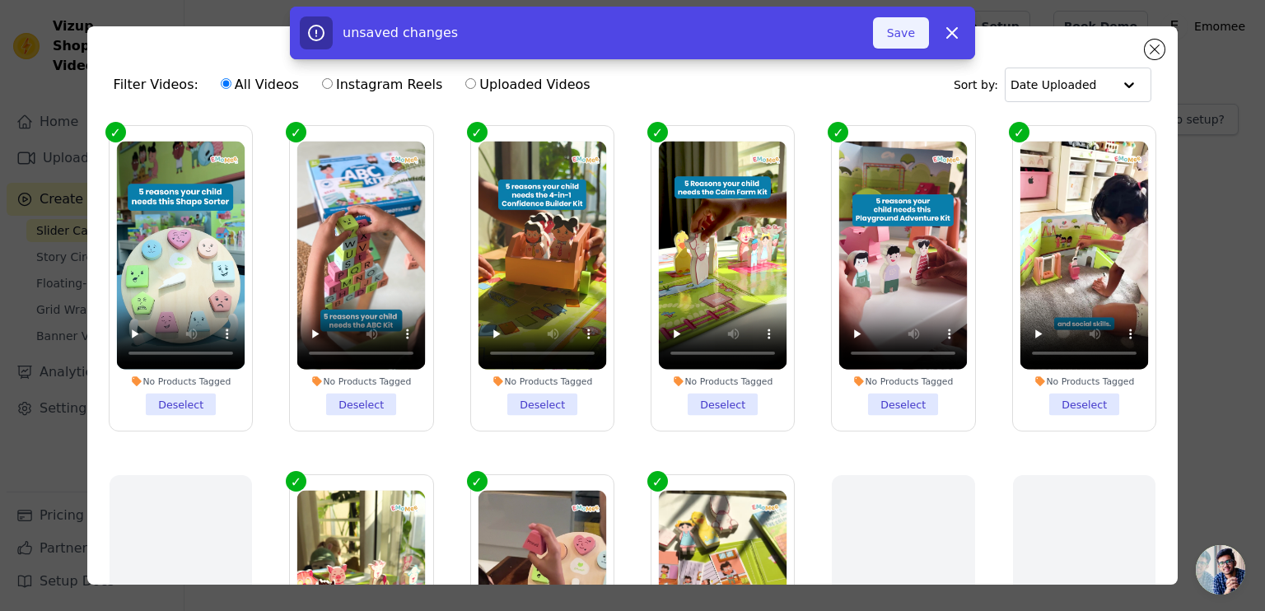
click at [913, 26] on button "Save" at bounding box center [901, 32] width 56 height 31
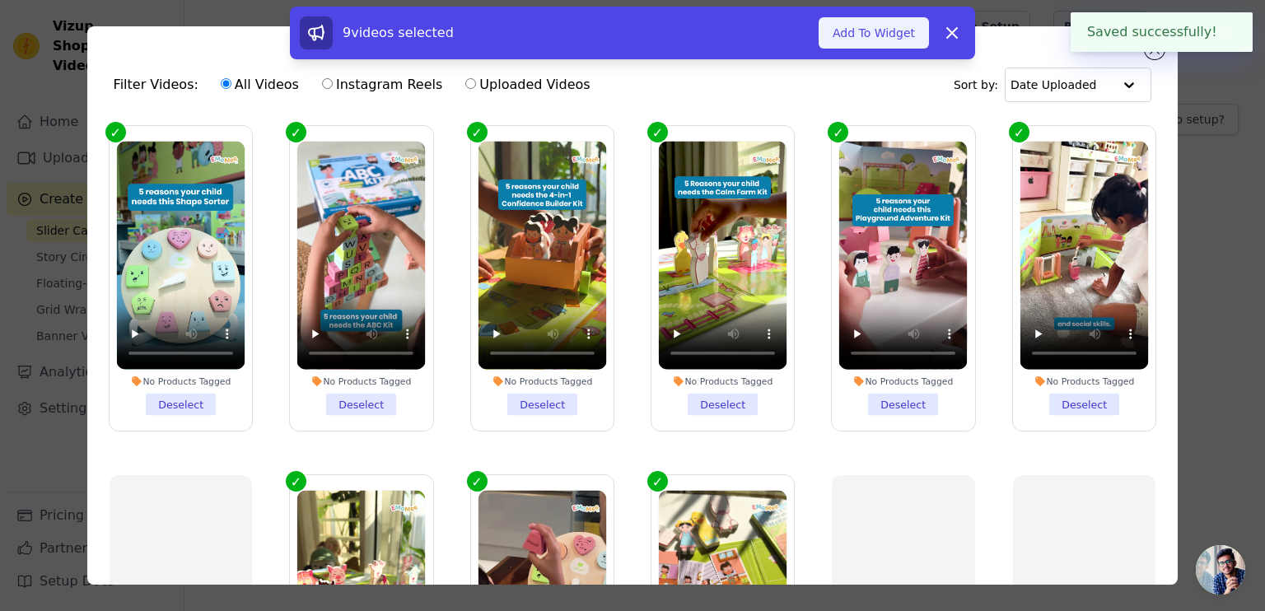
click at [890, 39] on button "Add To Widget" at bounding box center [874, 32] width 110 height 31
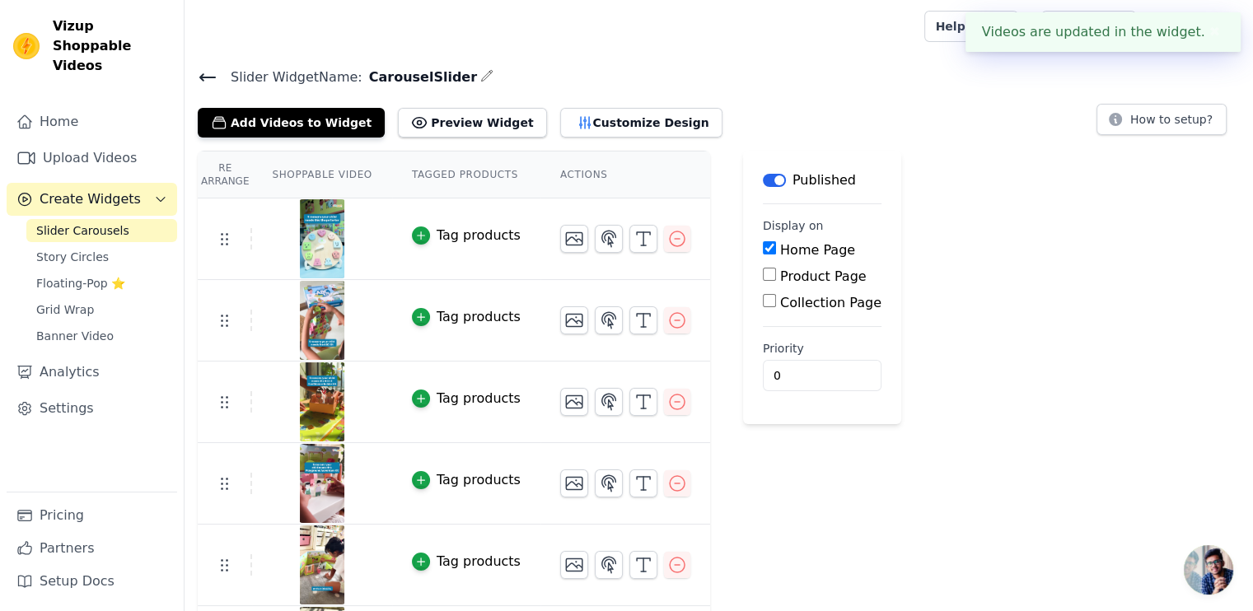
click at [458, 232] on div "Tag products" at bounding box center [479, 236] width 84 height 20
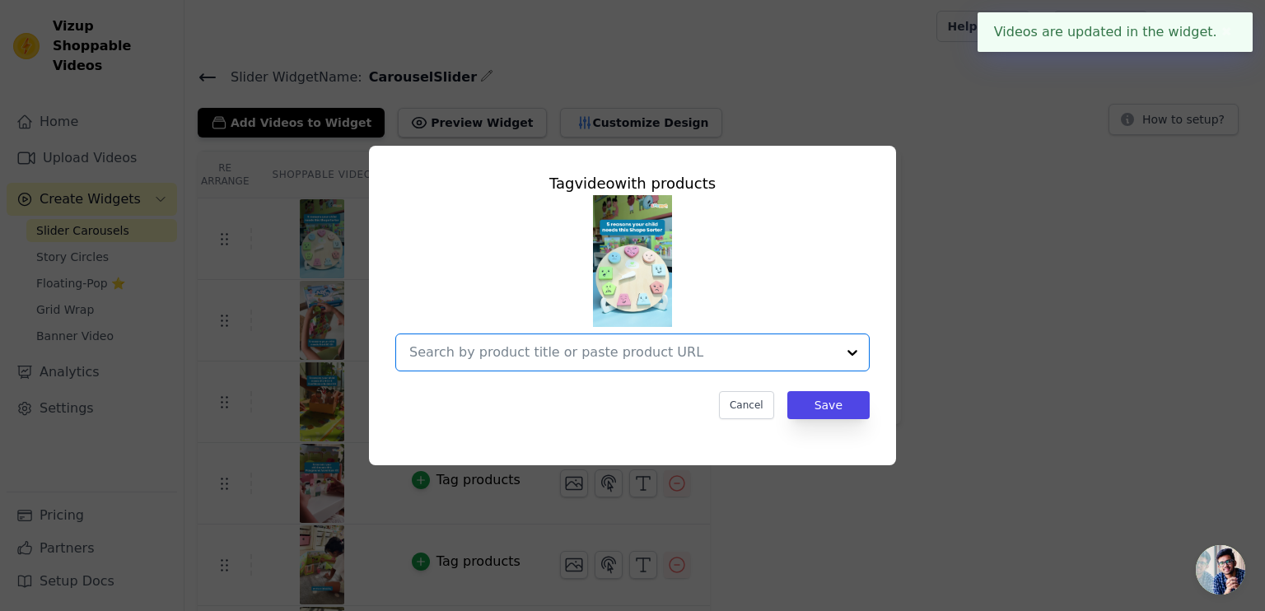
click at [578, 357] on input "text" at bounding box center [622, 353] width 427 height 20
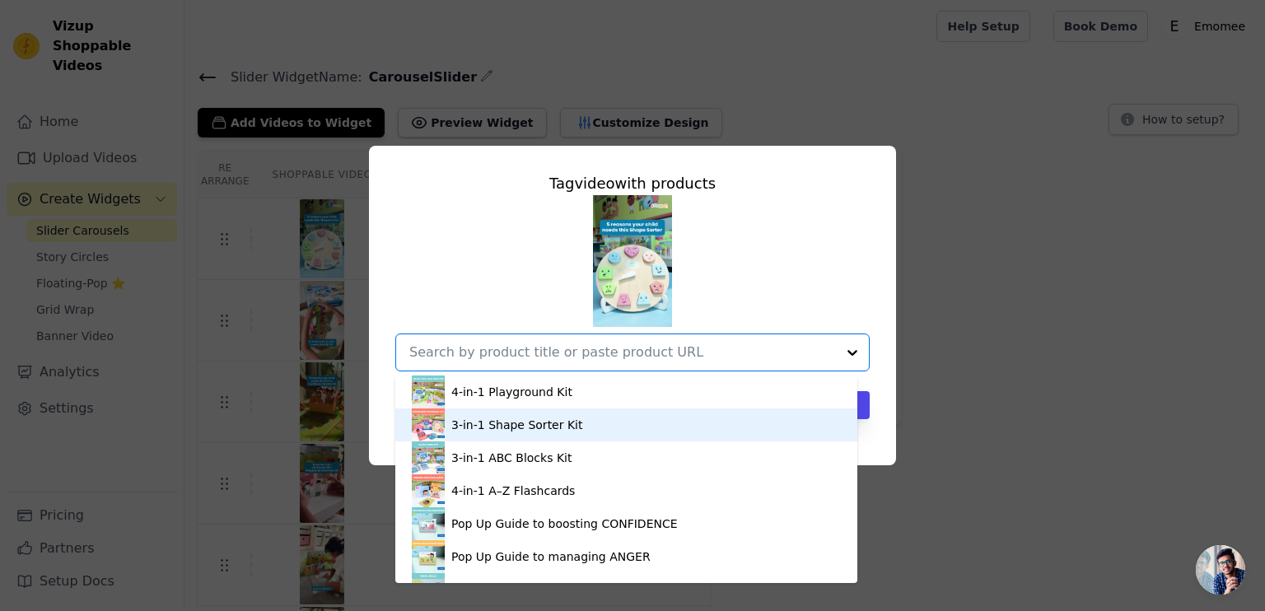
click at [554, 437] on div "3-in-1 Shape Sorter Kit" at bounding box center [626, 425] width 429 height 33
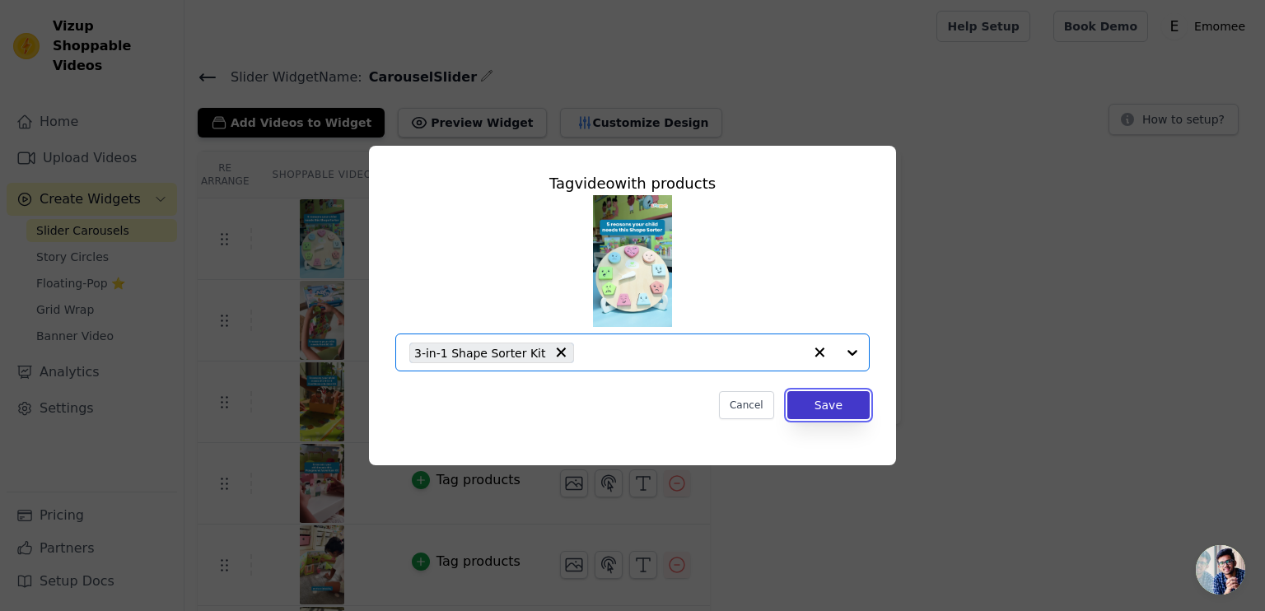
click at [817, 396] on button "Save" at bounding box center [829, 405] width 82 height 28
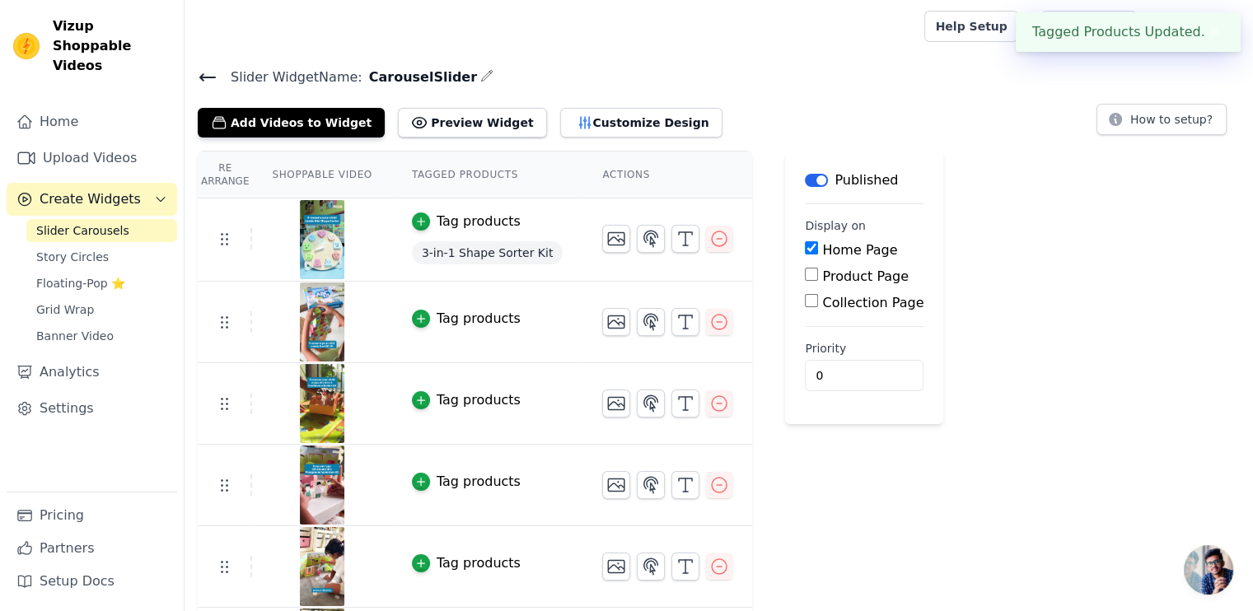
click at [438, 321] on div "Tag products" at bounding box center [479, 319] width 84 height 20
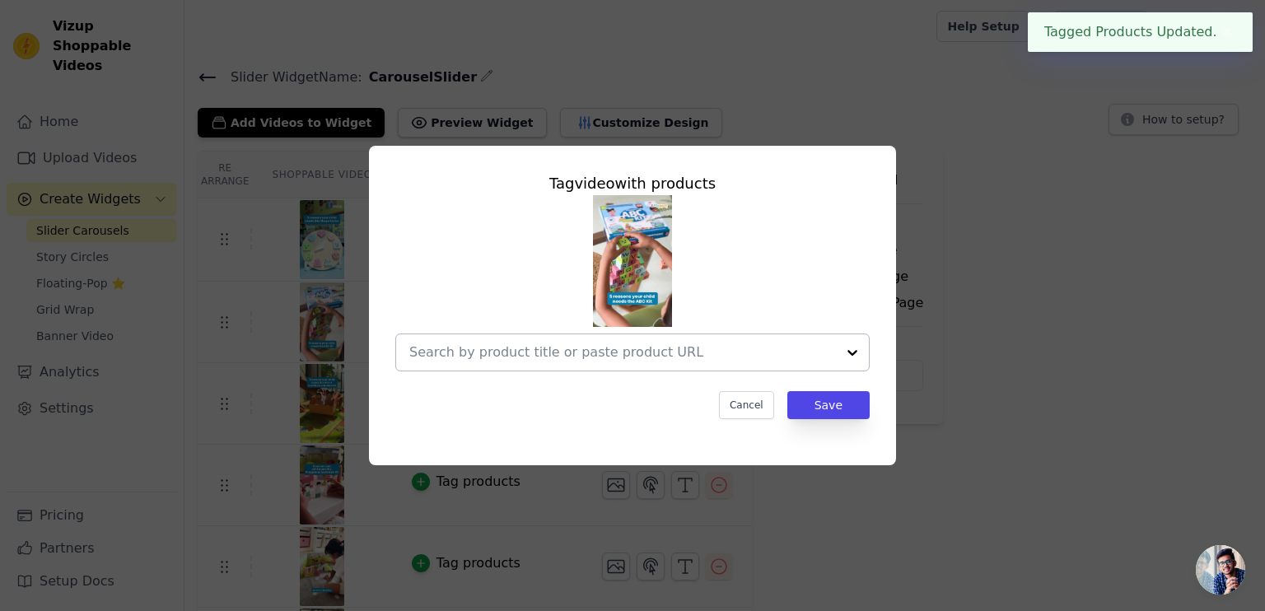
click at [574, 353] on input "text" at bounding box center [622, 353] width 427 height 20
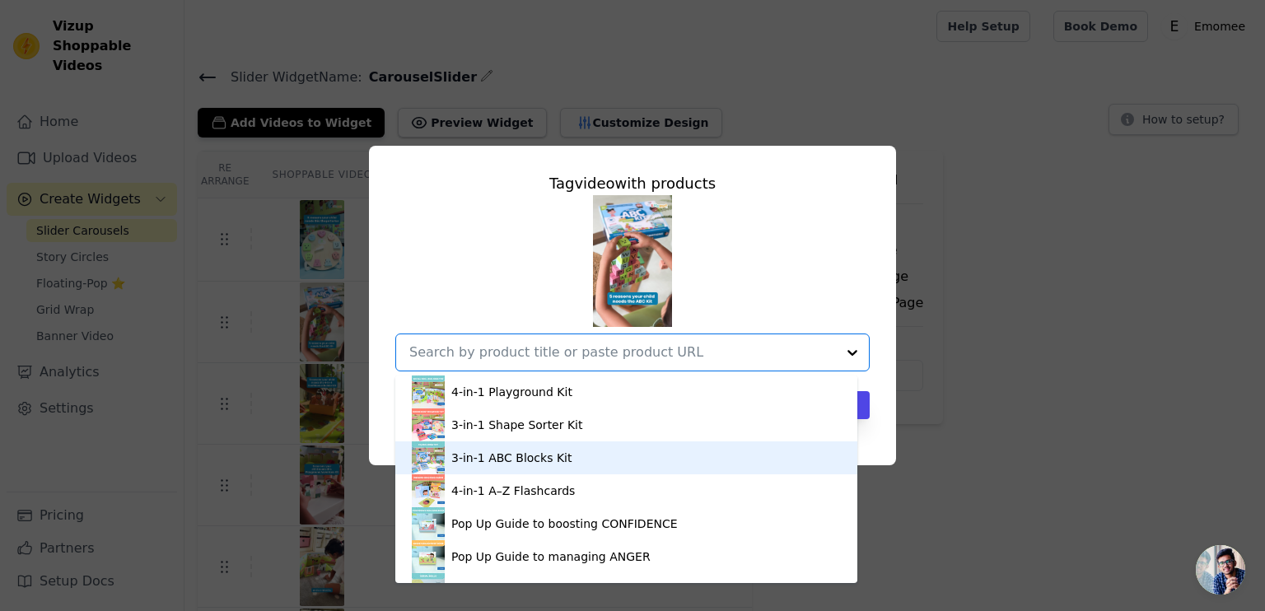
click at [551, 465] on div "3-in-1 ABC Blocks Kit" at bounding box center [511, 458] width 120 height 16
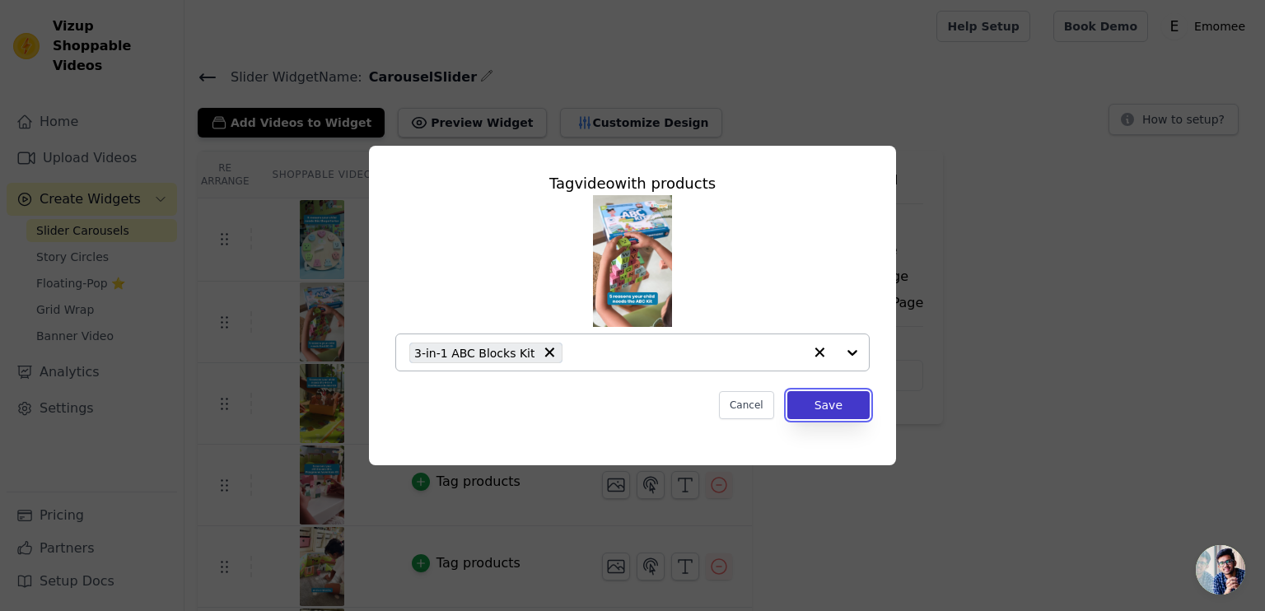
click at [808, 412] on button "Save" at bounding box center [829, 405] width 82 height 28
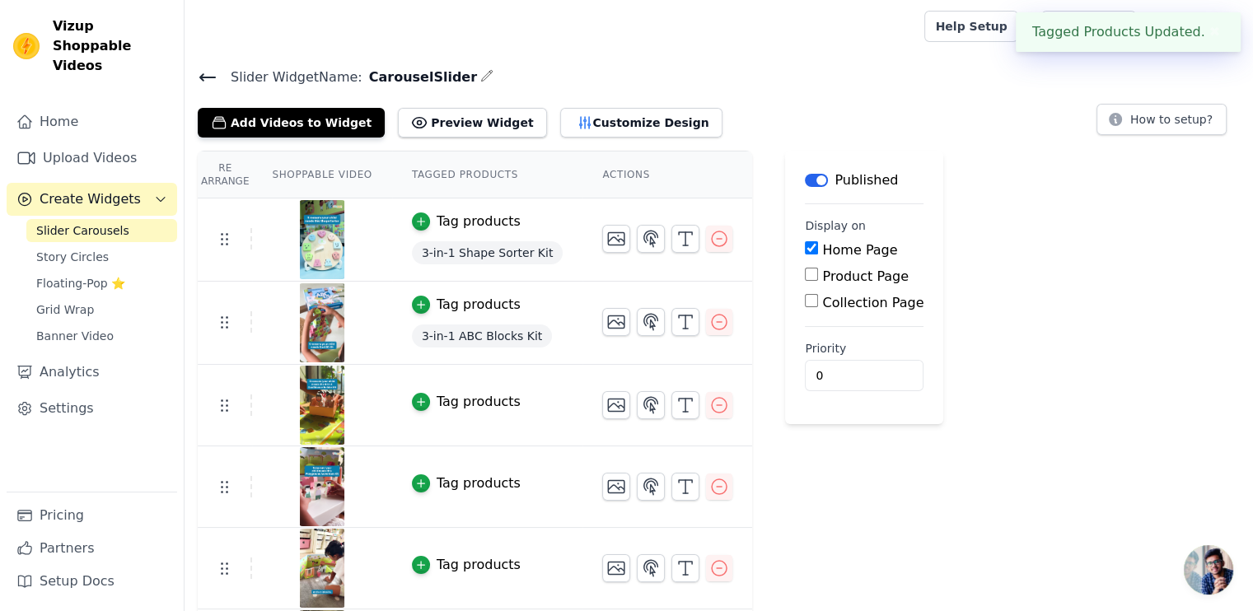
click at [440, 402] on div "Tag products" at bounding box center [479, 402] width 84 height 20
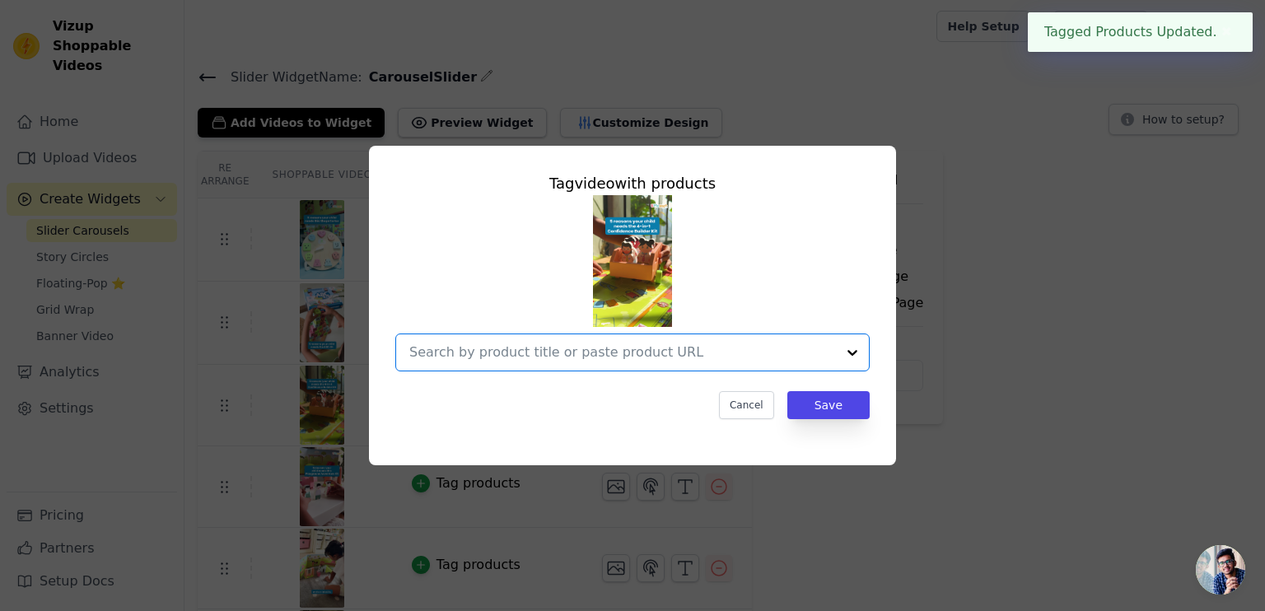
click at [519, 352] on input "text" at bounding box center [622, 353] width 427 height 20
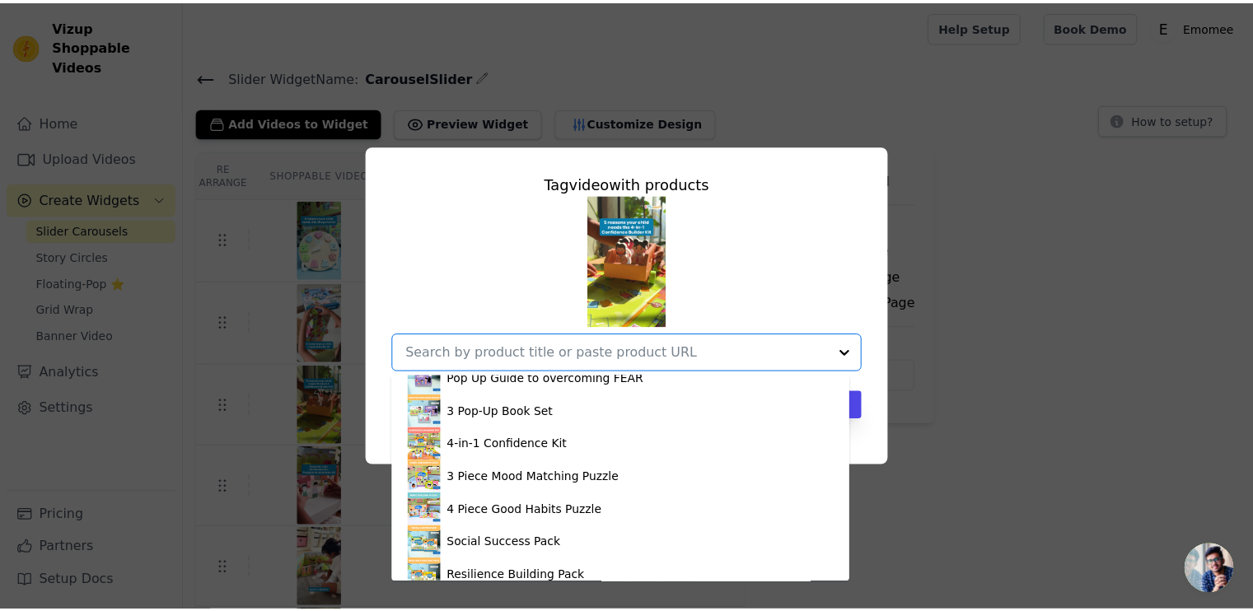
scroll to position [1166, 0]
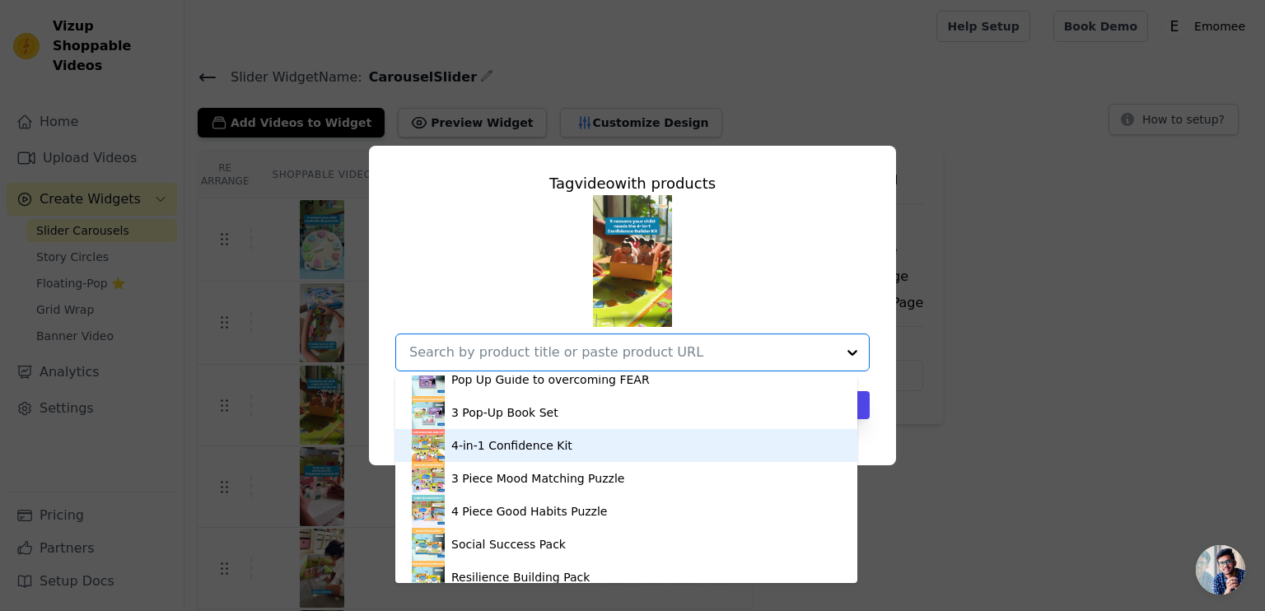
click at [530, 449] on div "4-in-1 Confidence Kit" at bounding box center [511, 445] width 121 height 16
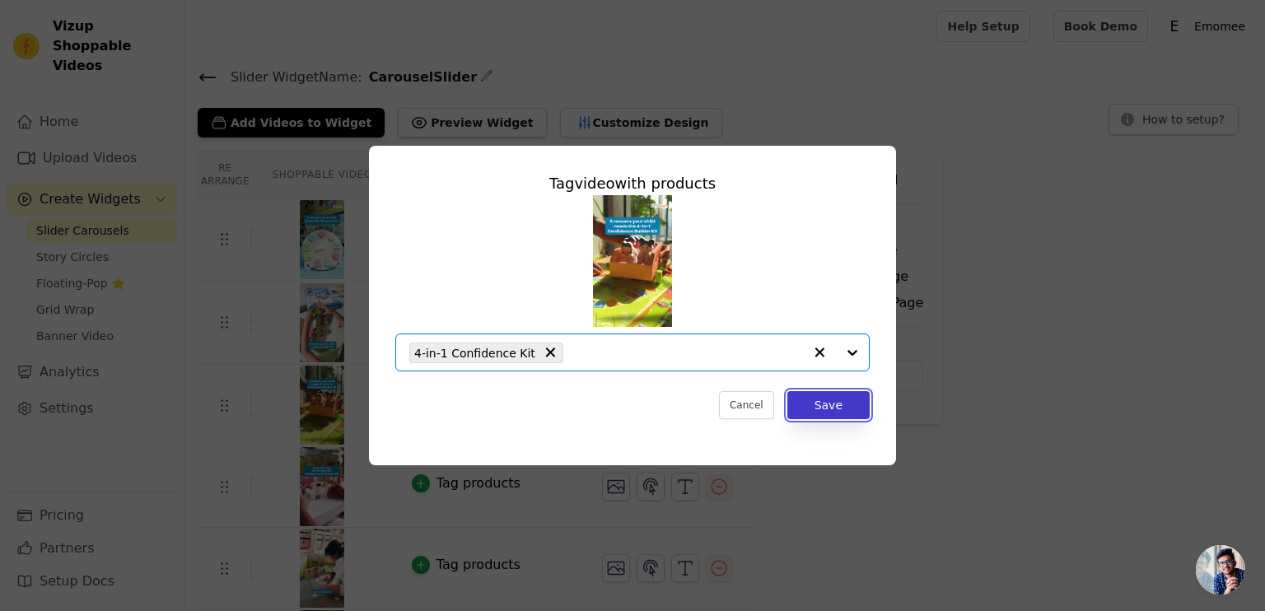
click at [850, 408] on button "Save" at bounding box center [829, 405] width 82 height 28
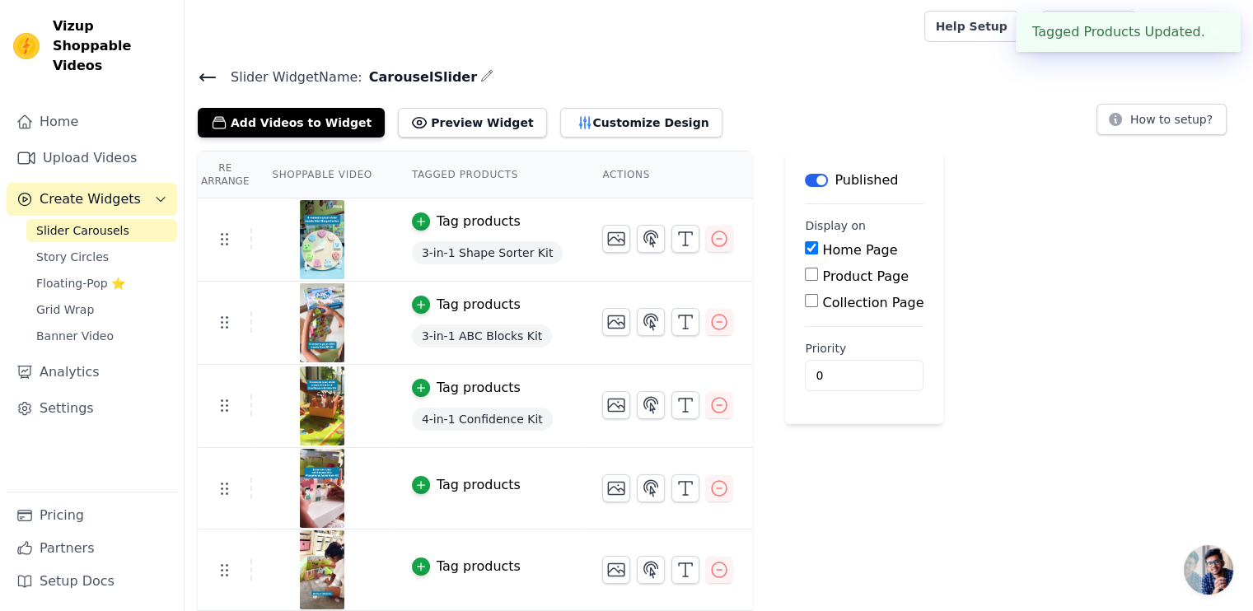
click at [470, 484] on div "Tag products" at bounding box center [479, 485] width 84 height 20
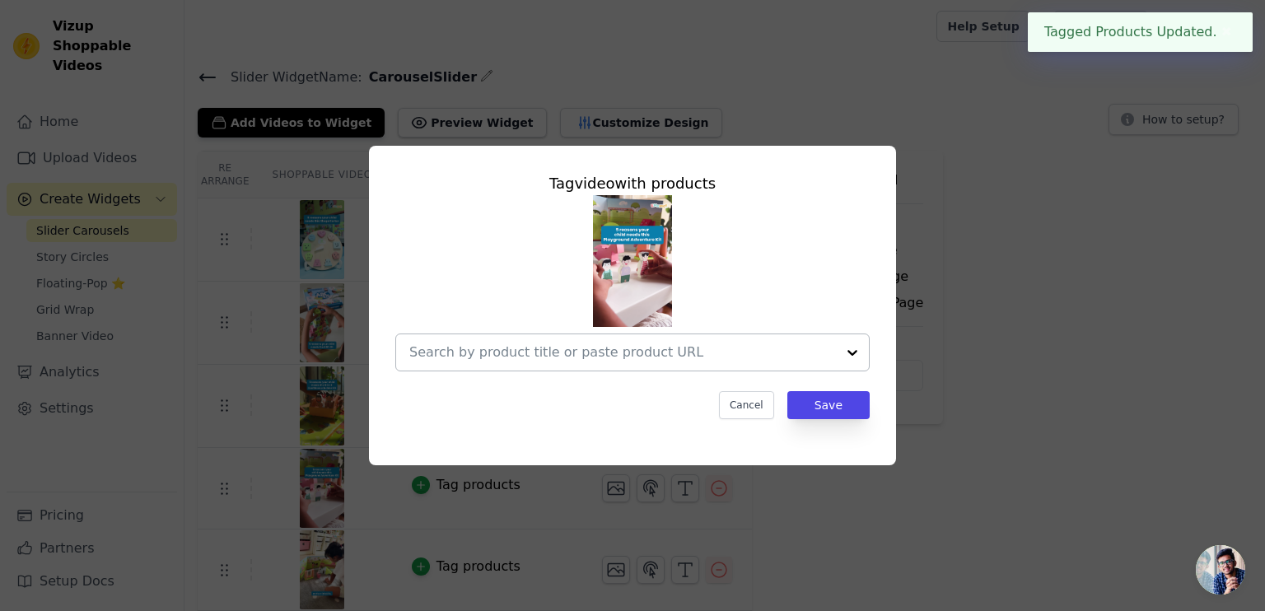
click at [533, 357] on input "text" at bounding box center [622, 353] width 427 height 20
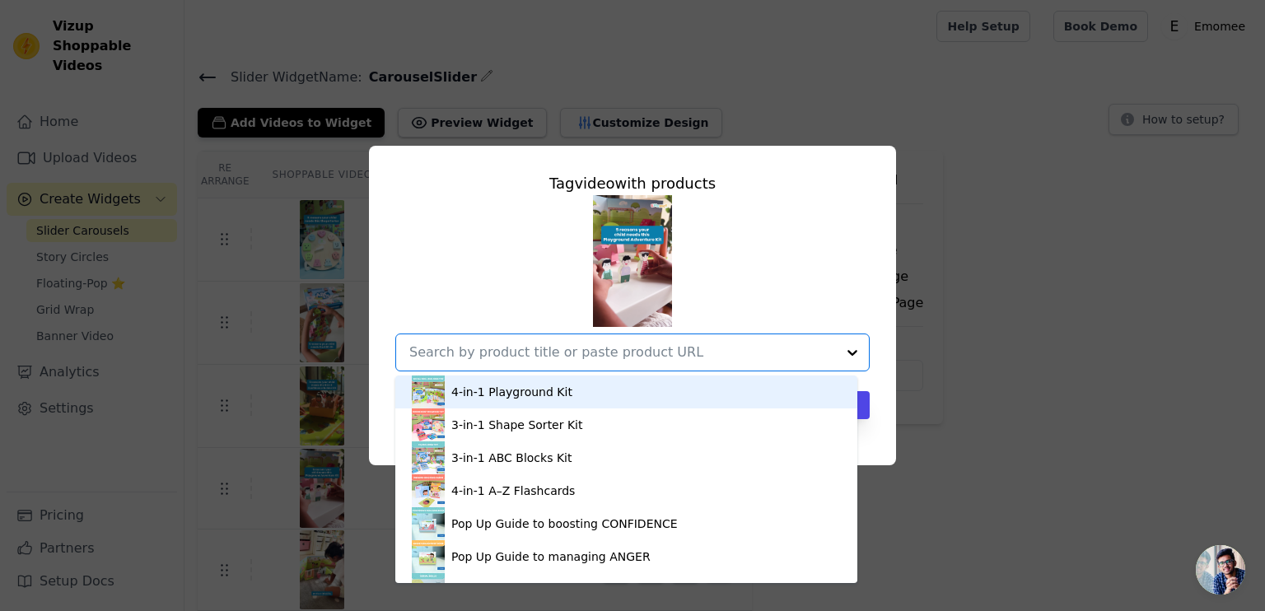
click at [515, 404] on div "4-in-1 Playground Kit" at bounding box center [626, 392] width 429 height 33
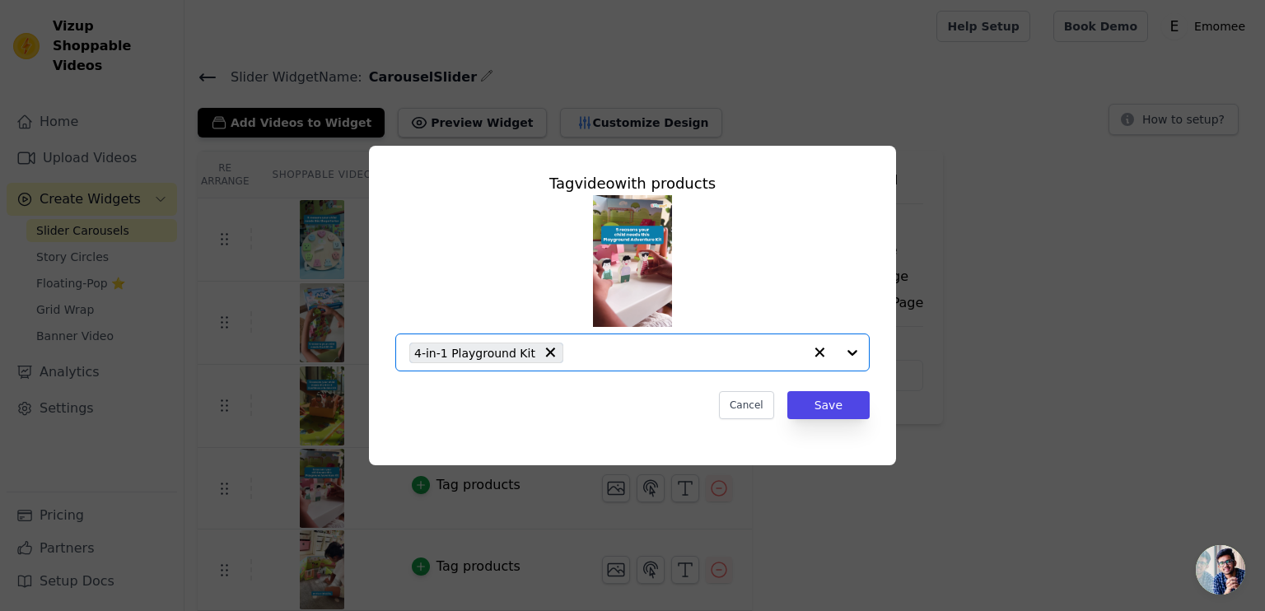
click at [837, 421] on div "Tag video with products Option 4-in-1 Playground Kit, selected. Select is focus…" at bounding box center [632, 296] width 501 height 274
click at [816, 399] on button "Save" at bounding box center [829, 405] width 82 height 28
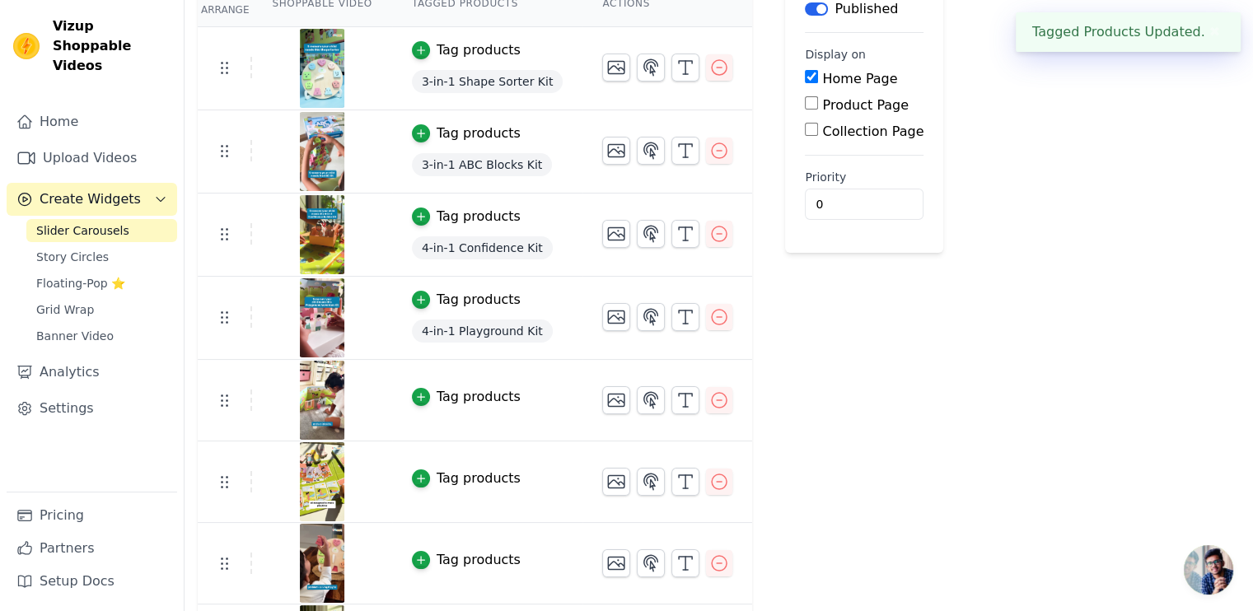
scroll to position [171, 0]
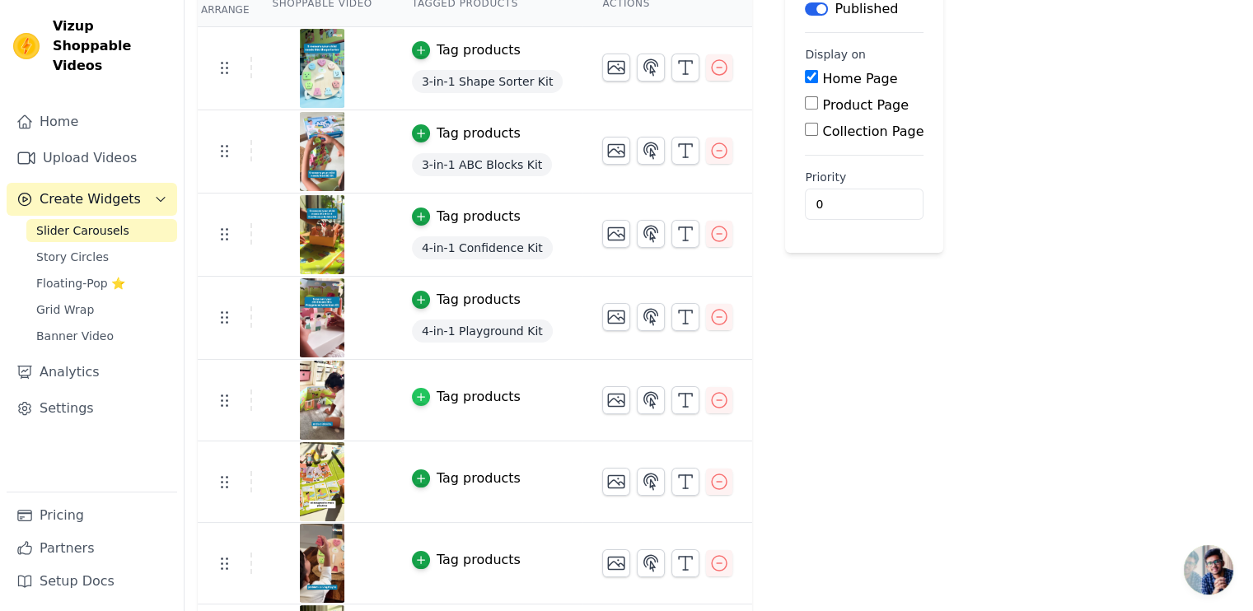
click at [417, 391] on div "button" at bounding box center [421, 397] width 18 height 18
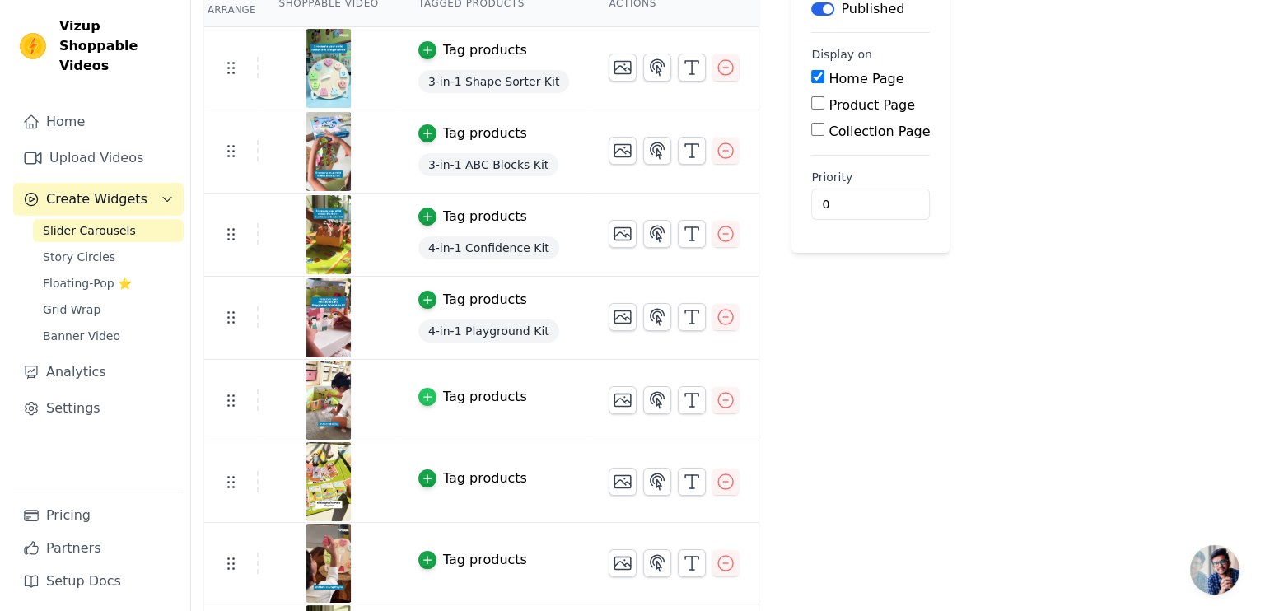
scroll to position [0, 0]
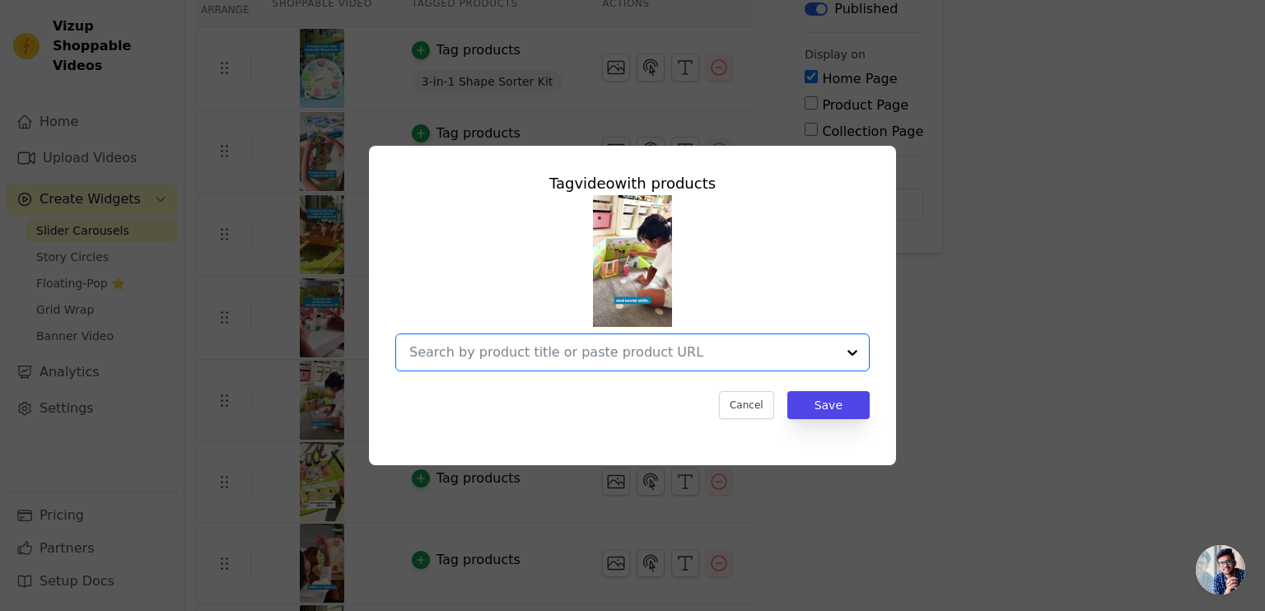
click at [535, 356] on input "text" at bounding box center [622, 353] width 427 height 20
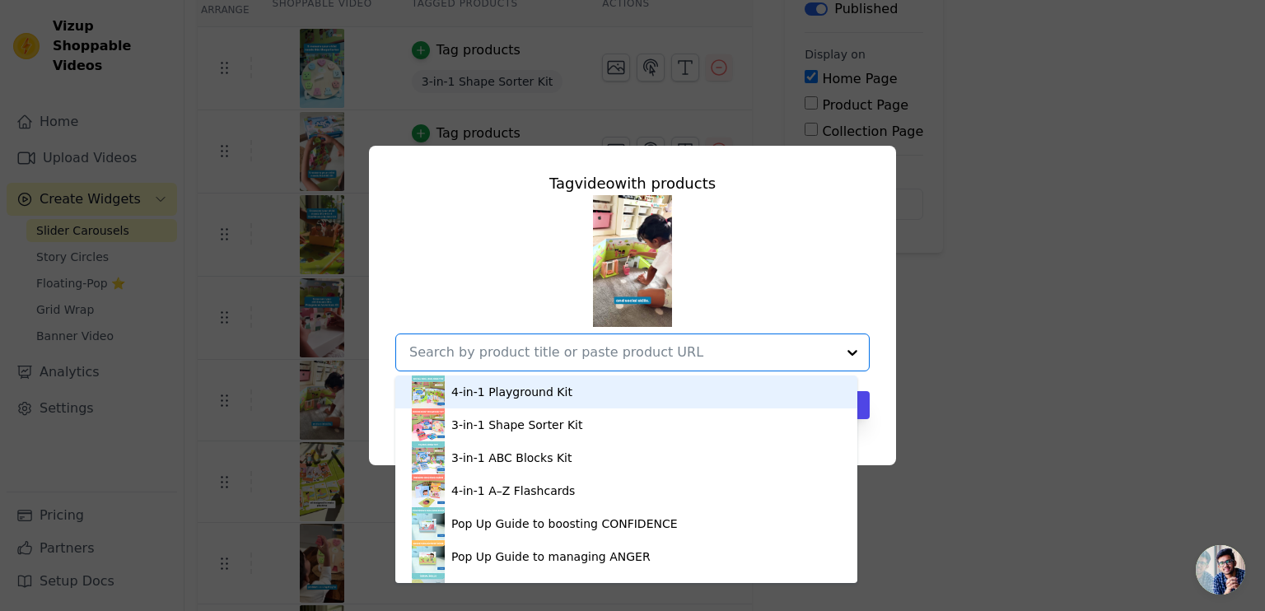
click at [484, 400] on div "4-in-1 Playground Kit" at bounding box center [511, 392] width 121 height 16
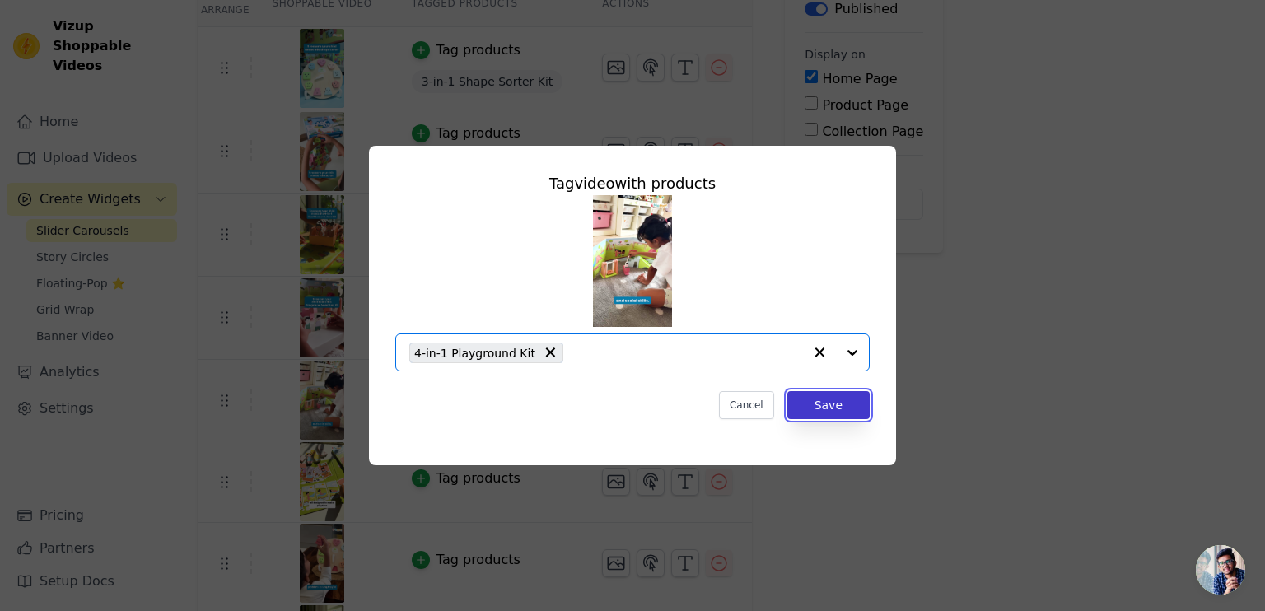
click at [811, 405] on button "Save" at bounding box center [829, 405] width 82 height 28
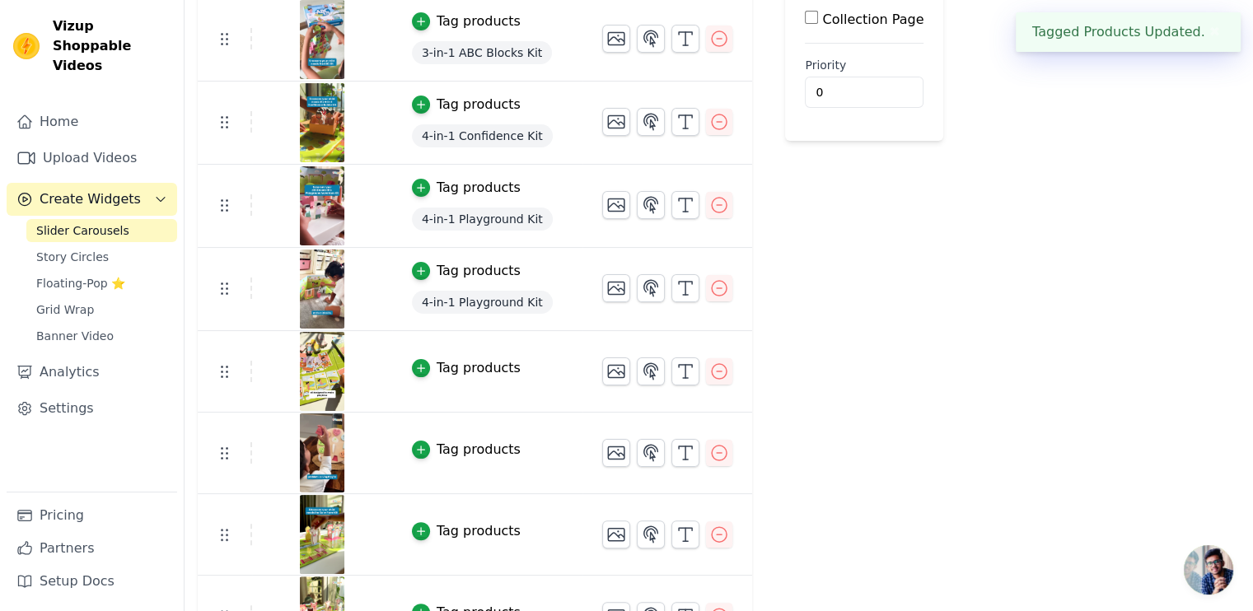
scroll to position [283, 0]
click at [415, 372] on icon "button" at bounding box center [421, 368] width 12 height 12
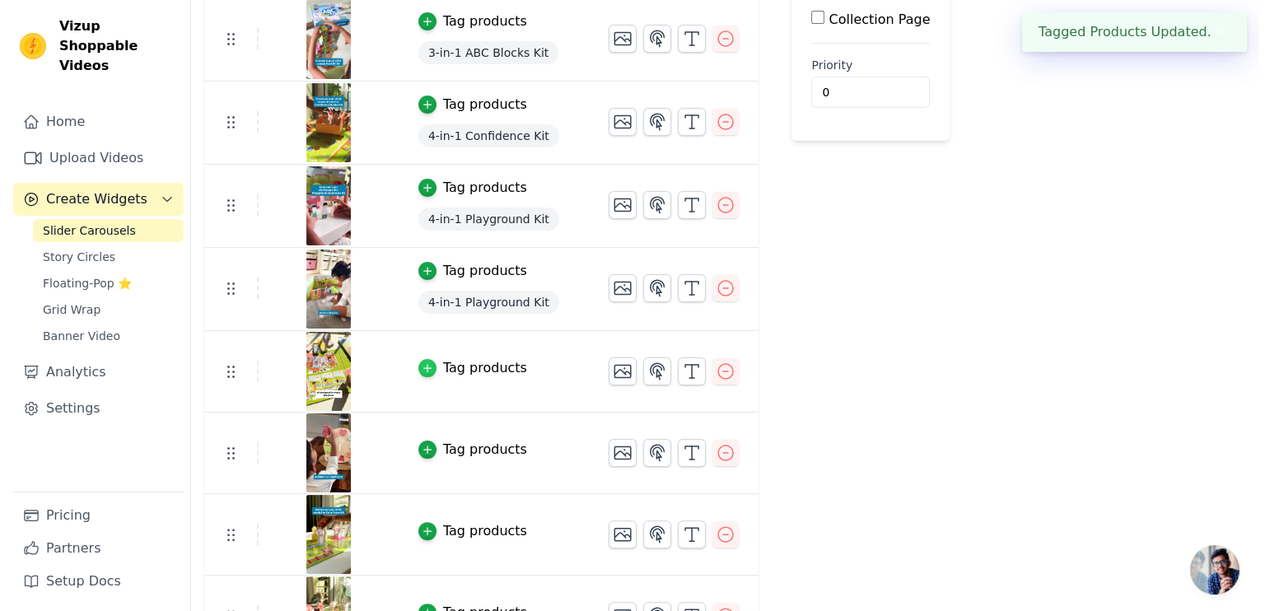
scroll to position [0, 0]
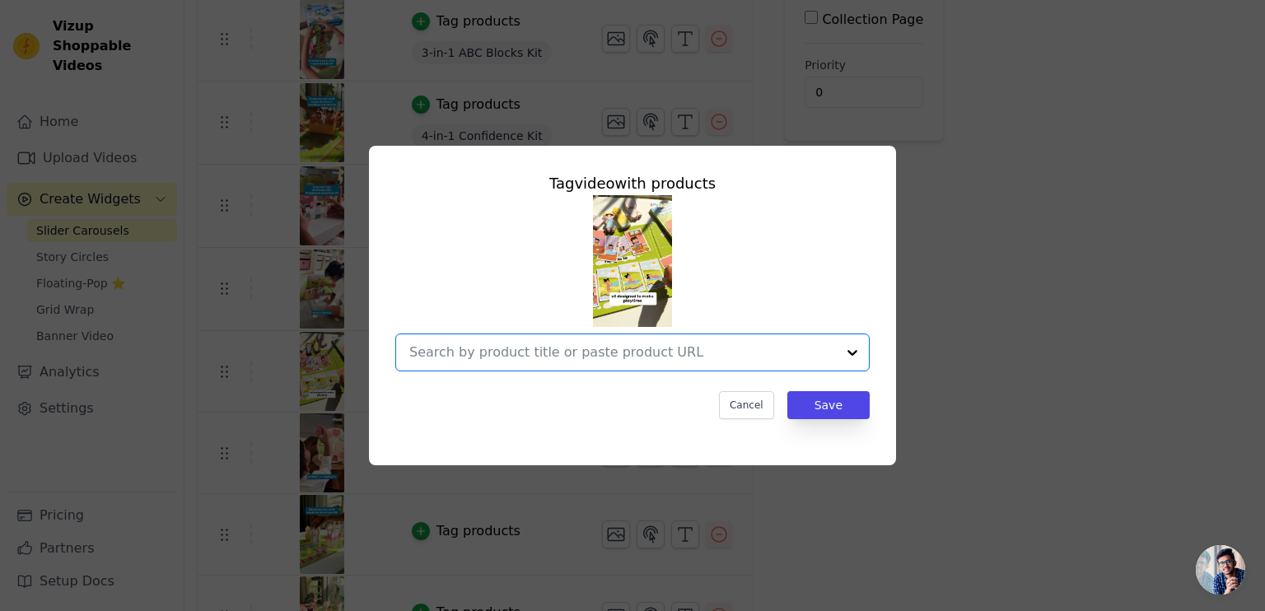
click at [514, 355] on input "text" at bounding box center [622, 353] width 427 height 20
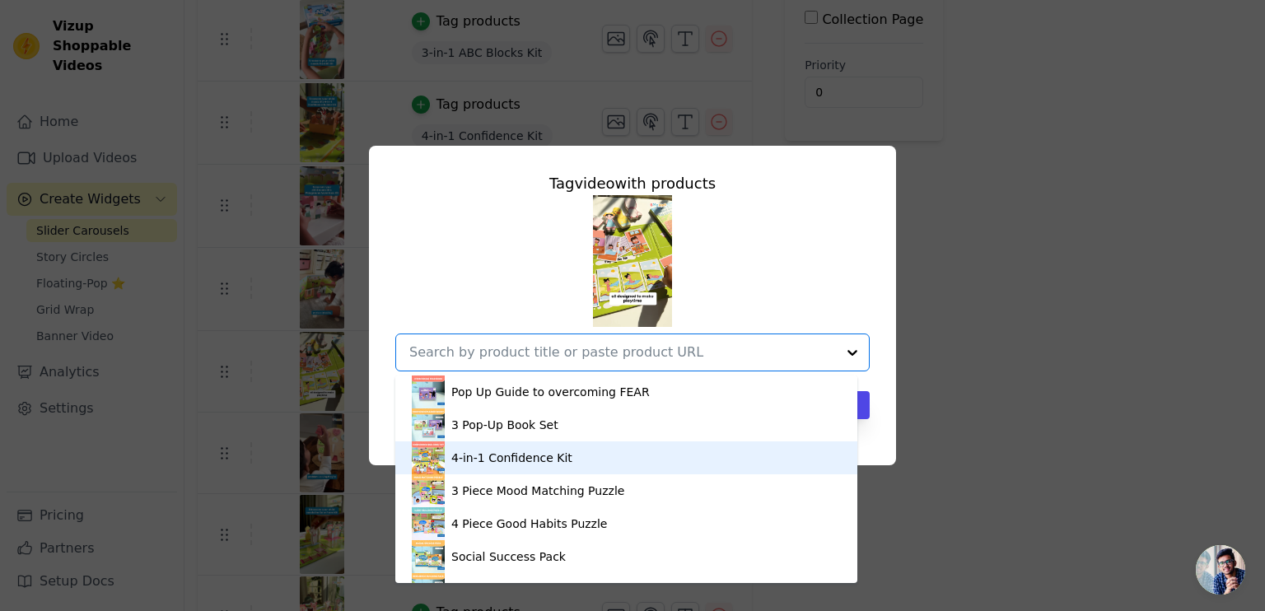
scroll to position [1155, 0]
click at [542, 444] on div "4-in-1 Confidence Kit" at bounding box center [626, 456] width 429 height 33
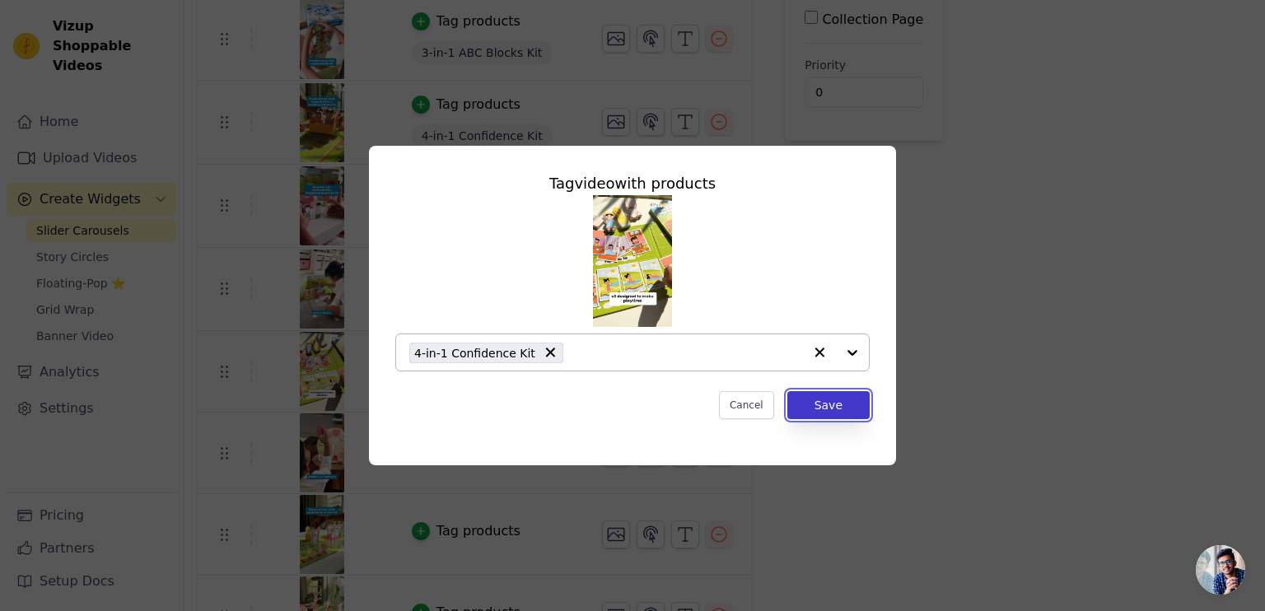
click at [844, 411] on button "Save" at bounding box center [829, 405] width 82 height 28
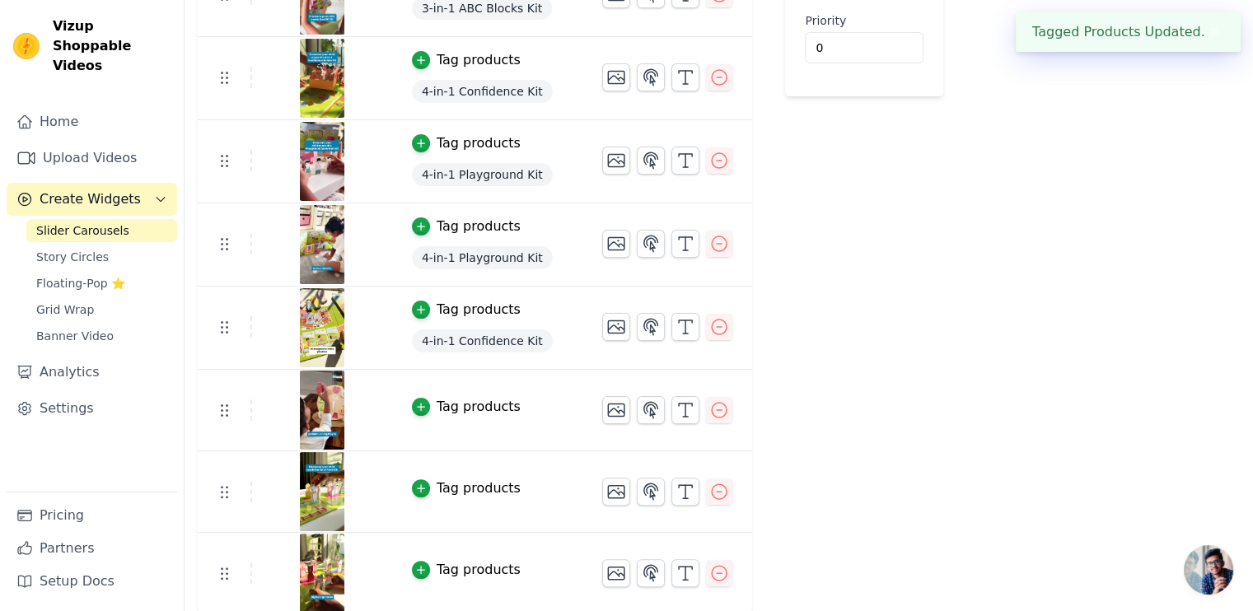
scroll to position [327, 0]
click at [437, 406] on div "Tag products" at bounding box center [479, 408] width 84 height 20
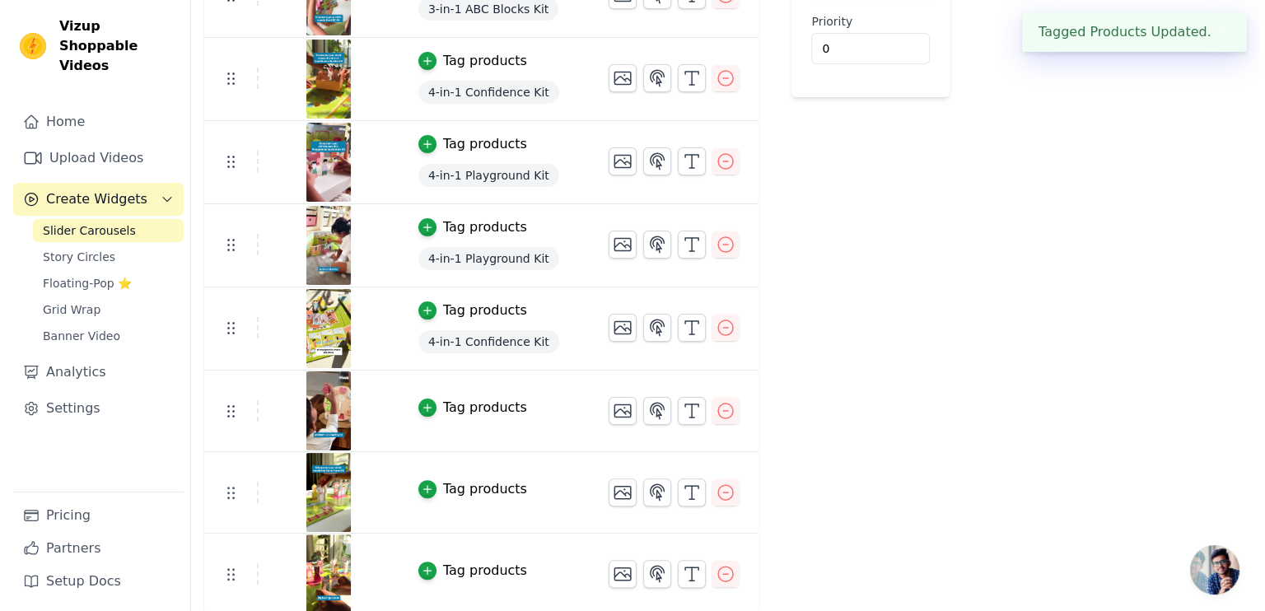
scroll to position [0, 0]
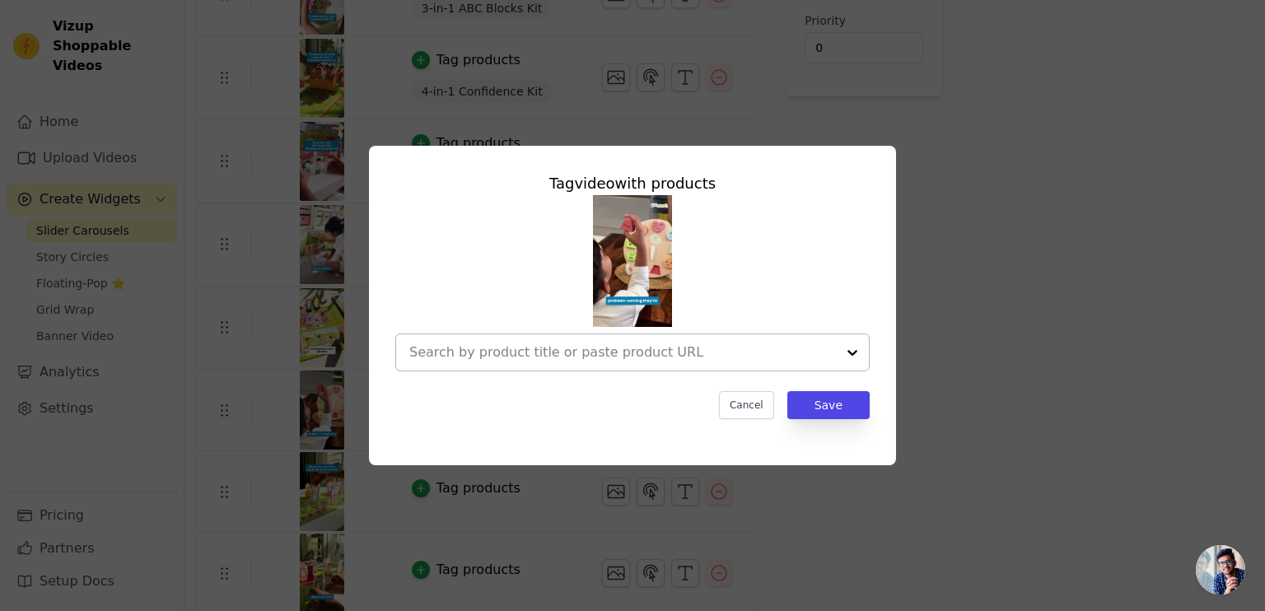
click at [520, 352] on input "text" at bounding box center [622, 353] width 427 height 20
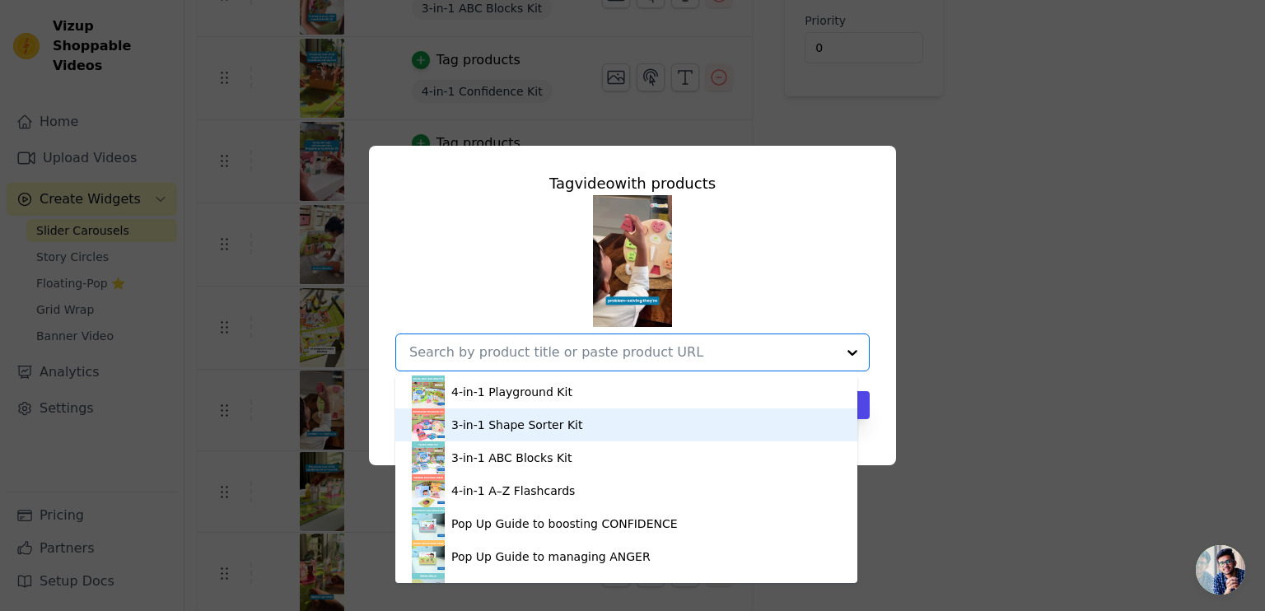
click at [523, 420] on div "3-in-1 Shape Sorter Kit" at bounding box center [517, 425] width 132 height 16
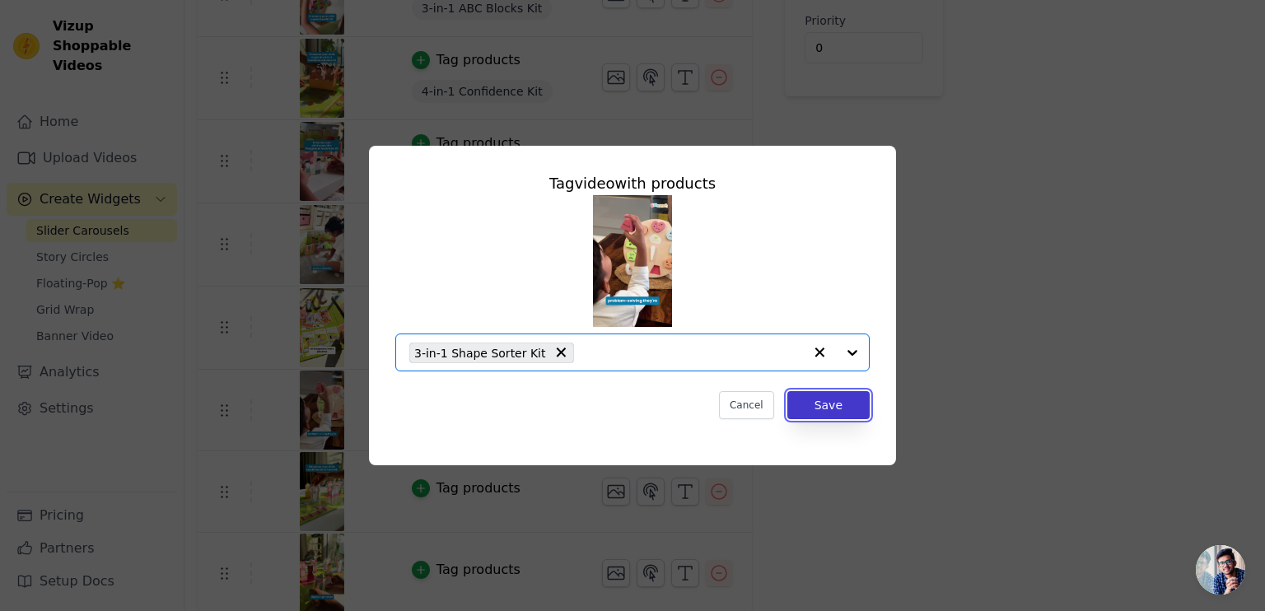
click at [862, 417] on button "Save" at bounding box center [829, 405] width 82 height 28
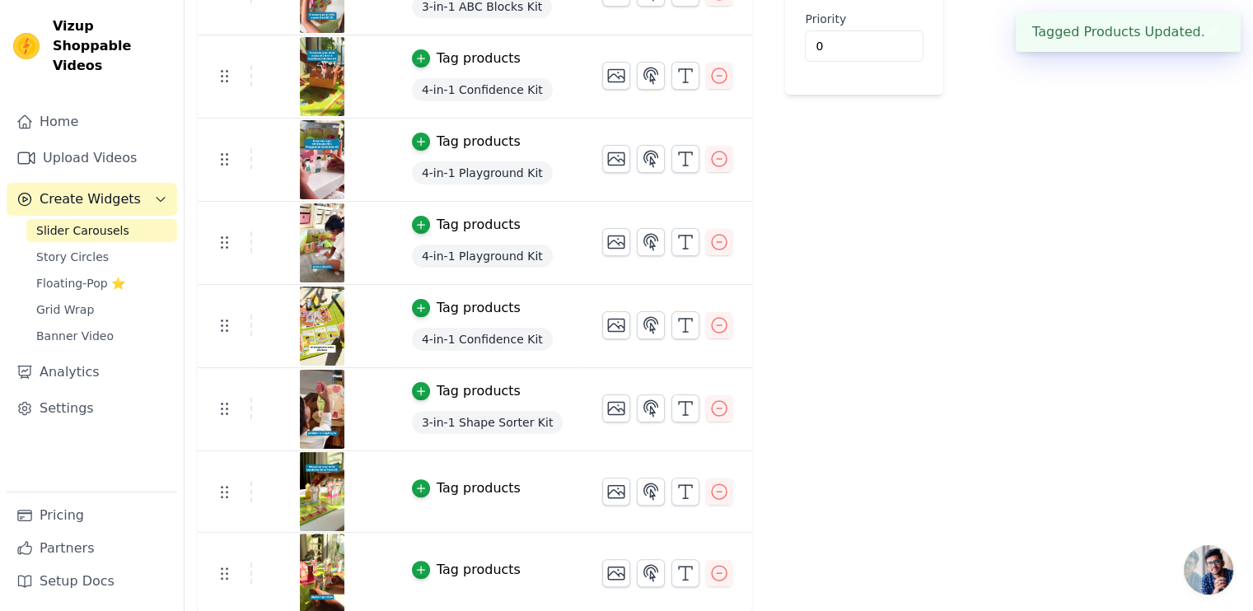
scroll to position [329, 0]
click at [451, 483] on div "Tag products" at bounding box center [479, 489] width 84 height 20
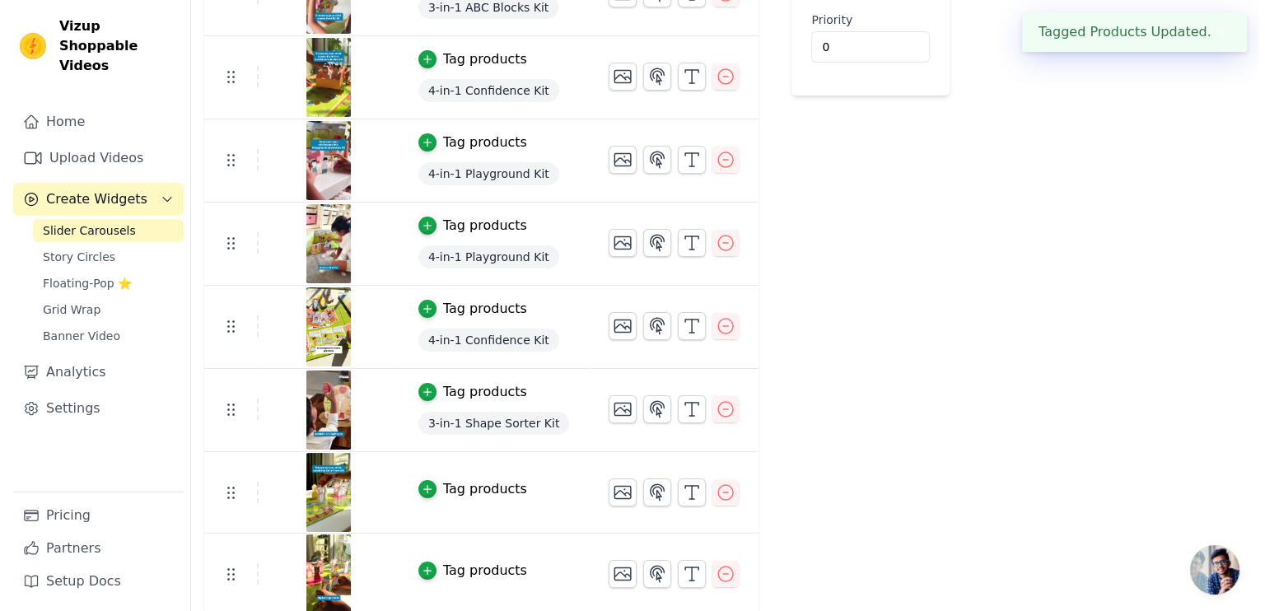
scroll to position [0, 0]
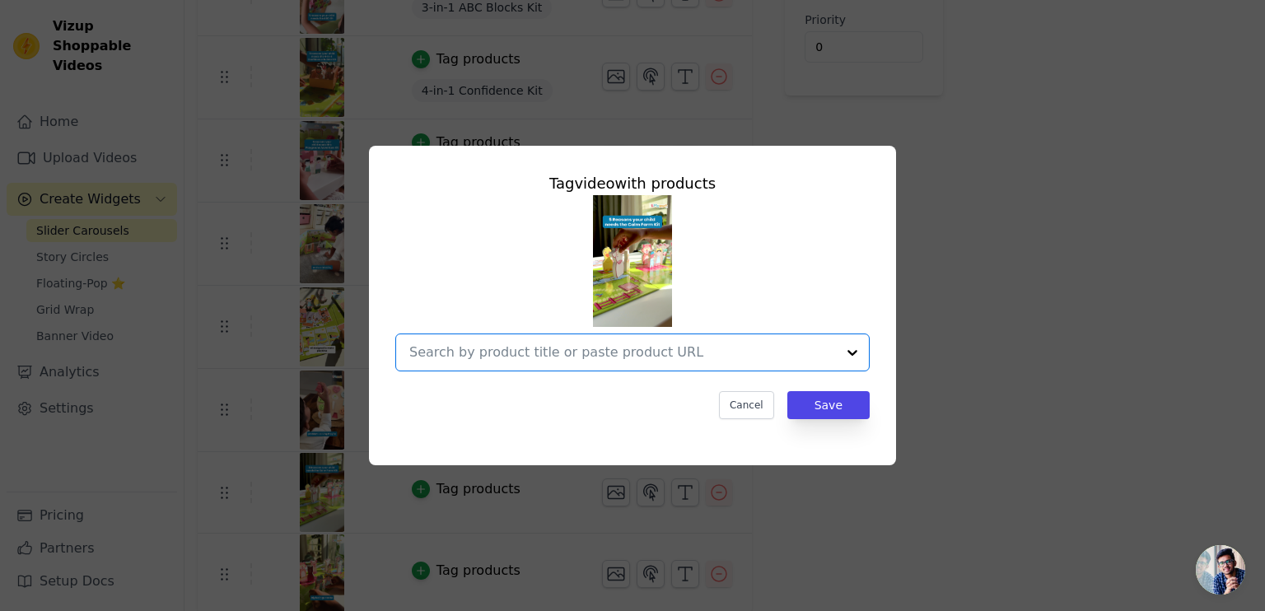
click at [577, 350] on input "text" at bounding box center [622, 353] width 427 height 20
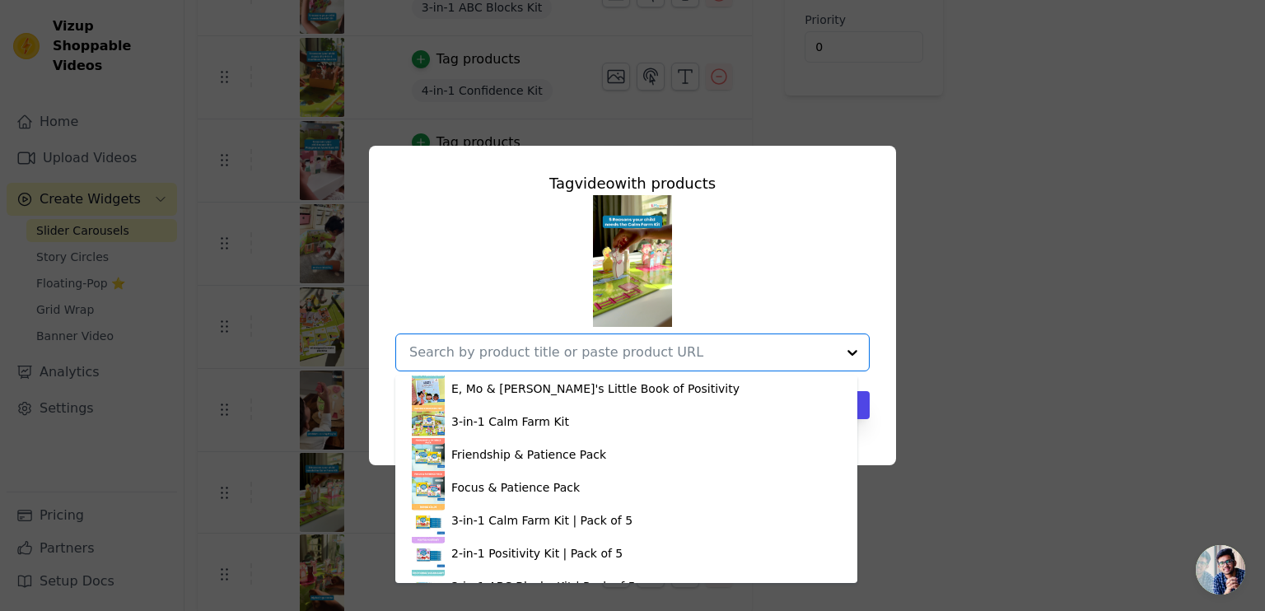
scroll to position [695, 0]
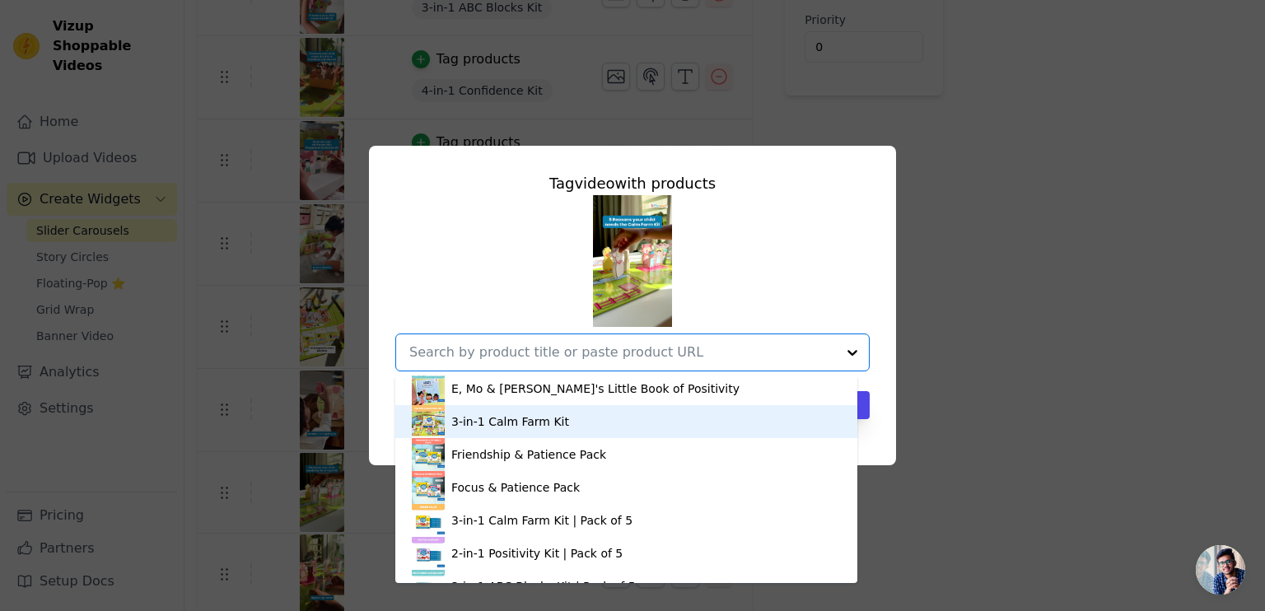
click at [477, 420] on div "3-in-1 Calm Farm Kit" at bounding box center [510, 422] width 118 height 16
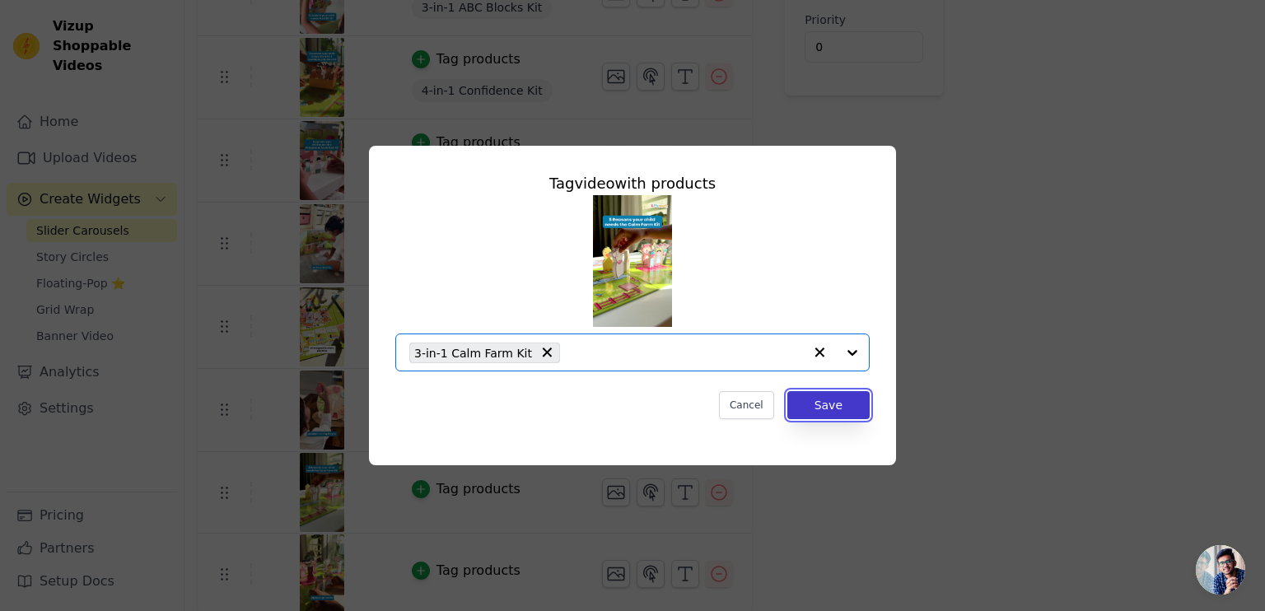
click at [829, 409] on button "Save" at bounding box center [829, 405] width 82 height 28
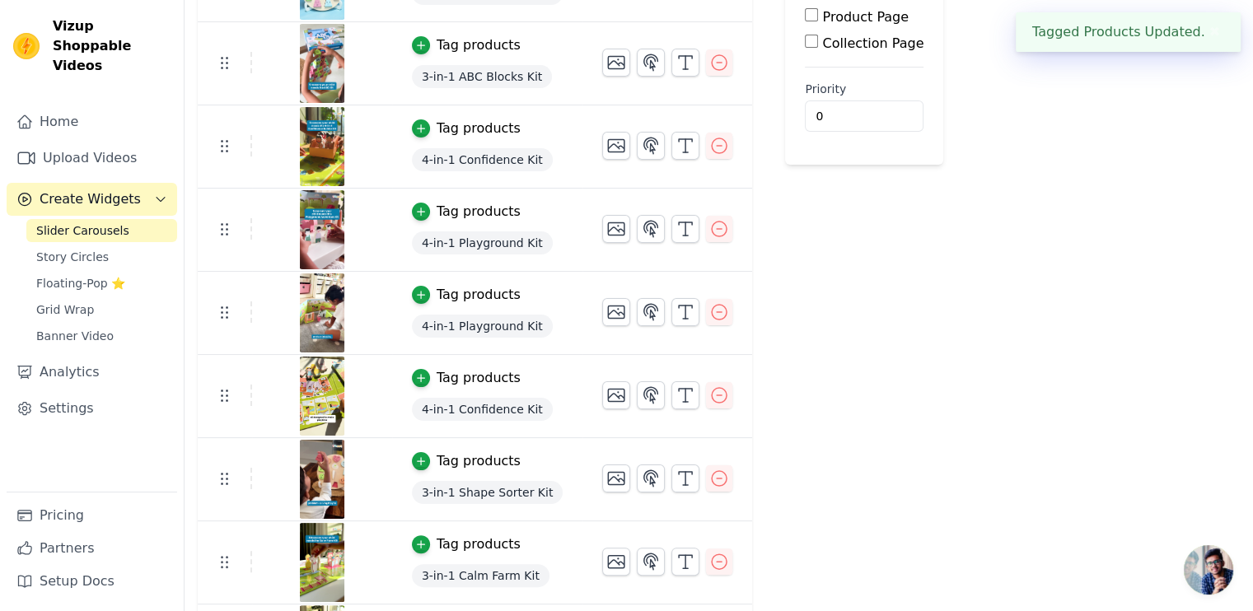
scroll to position [331, 0]
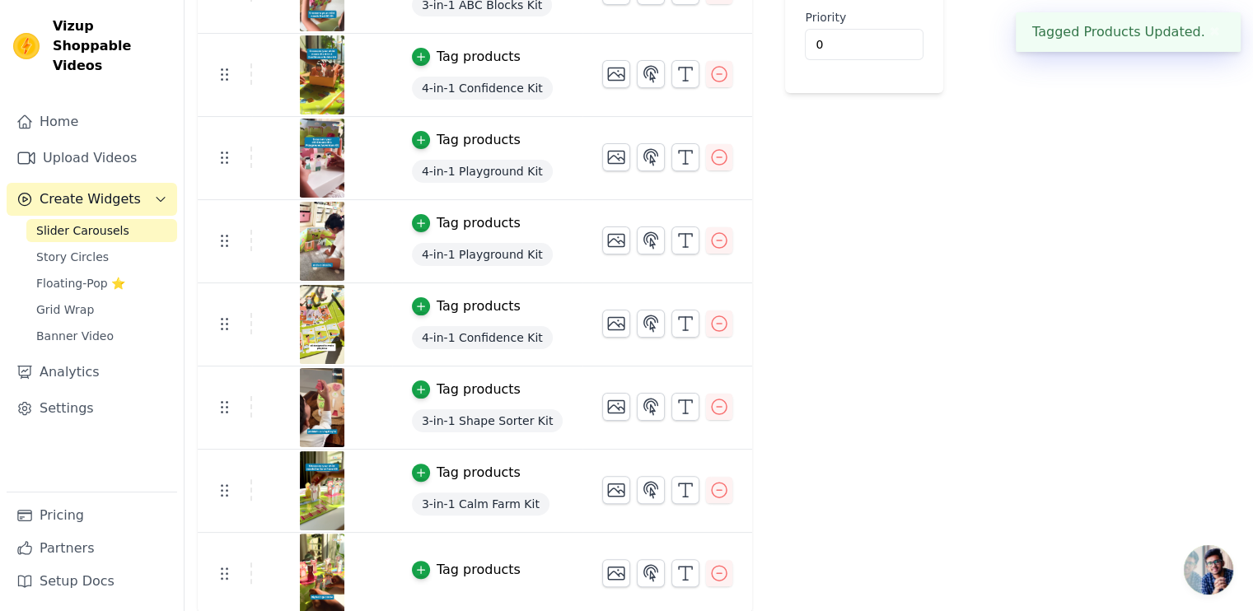
click at [440, 563] on div "Tag products" at bounding box center [479, 570] width 84 height 20
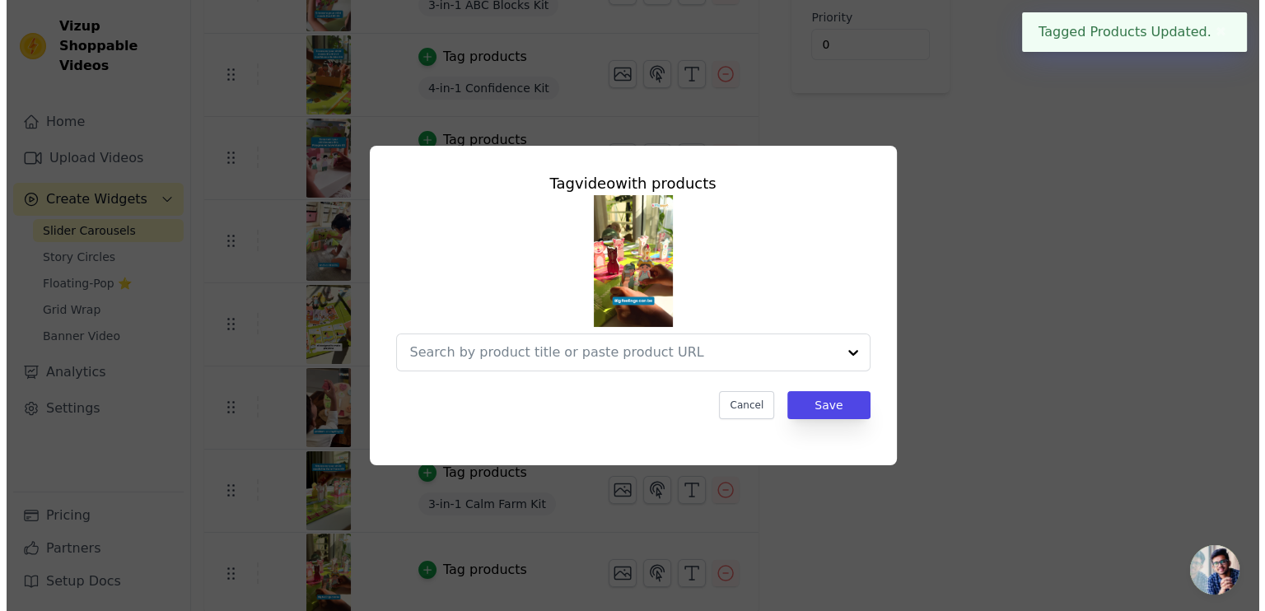
scroll to position [0, 0]
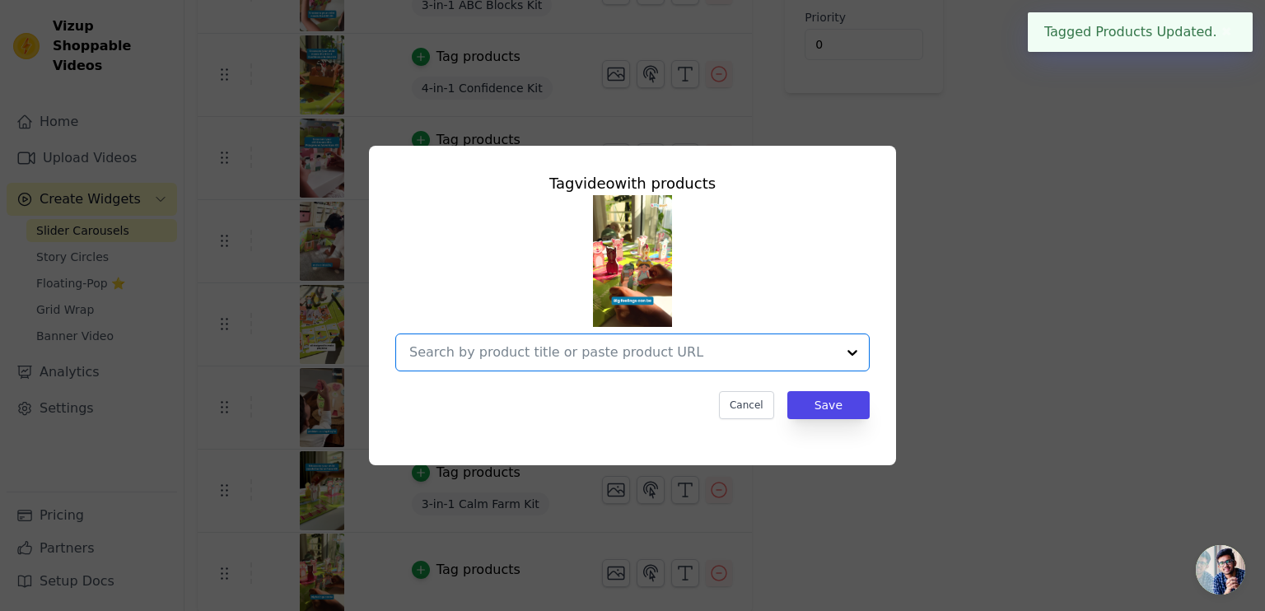
click at [512, 359] on input "text" at bounding box center [622, 353] width 427 height 20
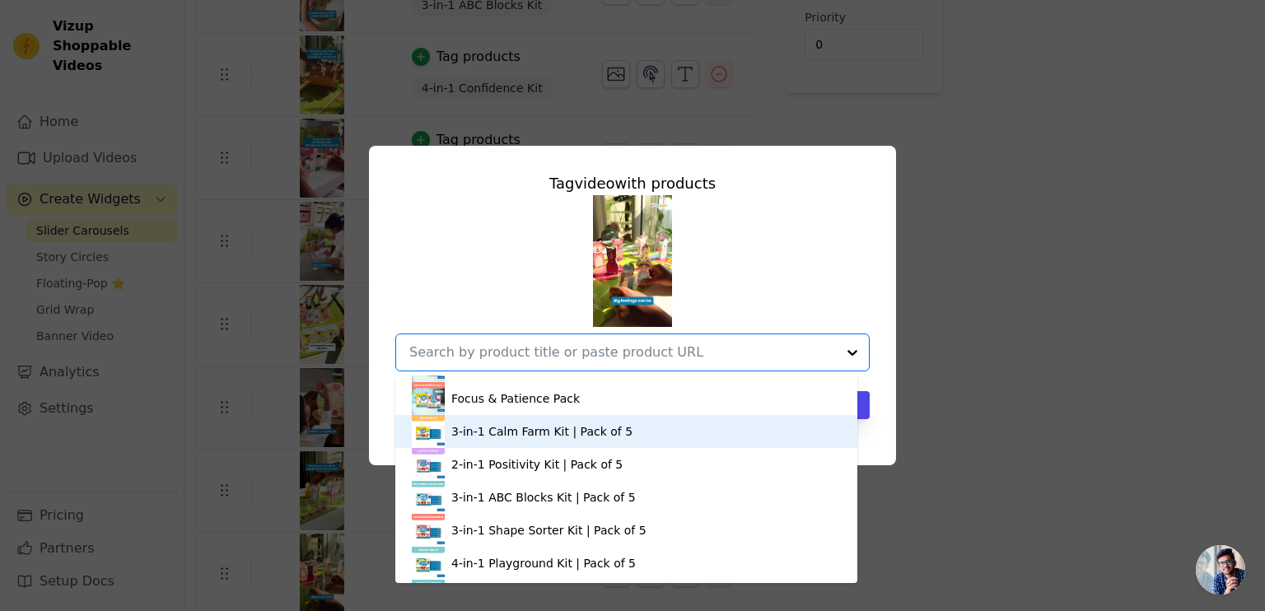
scroll to position [718, 0]
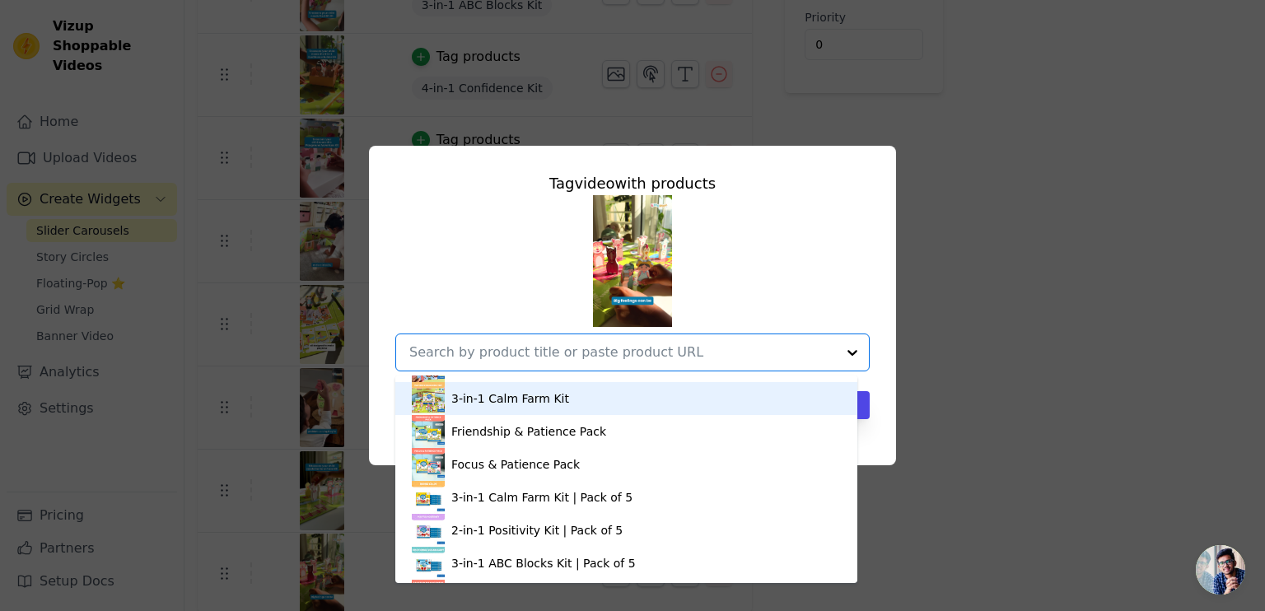
click at [485, 409] on div "3-in-1 Calm Farm Kit" at bounding box center [626, 398] width 429 height 33
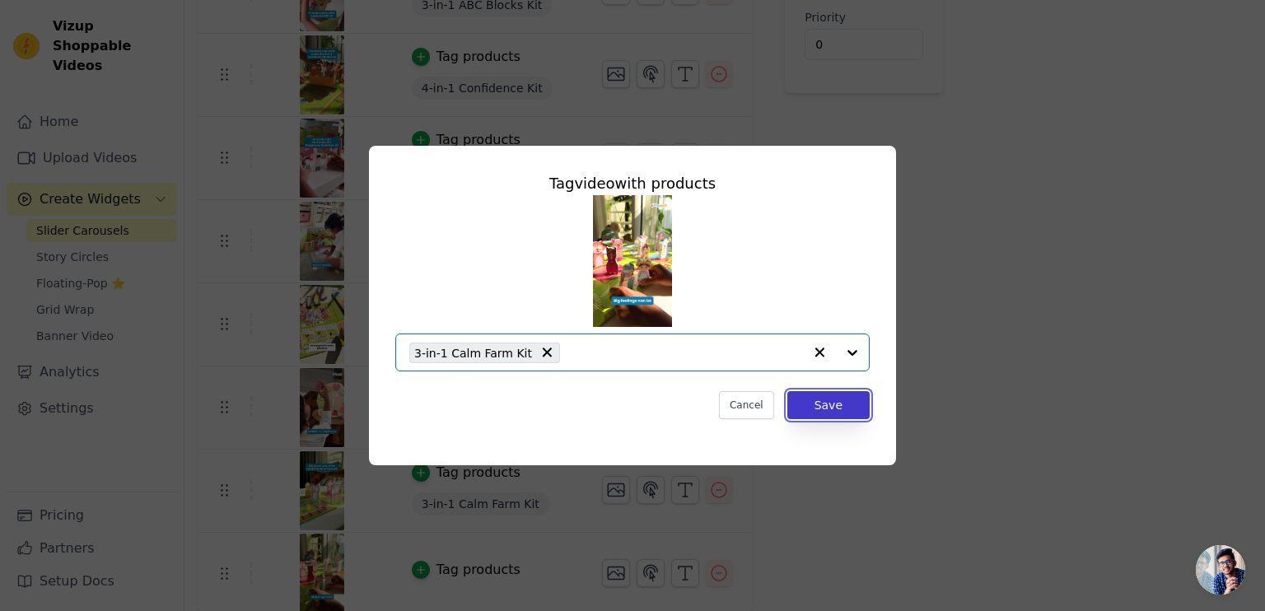
click at [832, 409] on button "Save" at bounding box center [829, 405] width 82 height 28
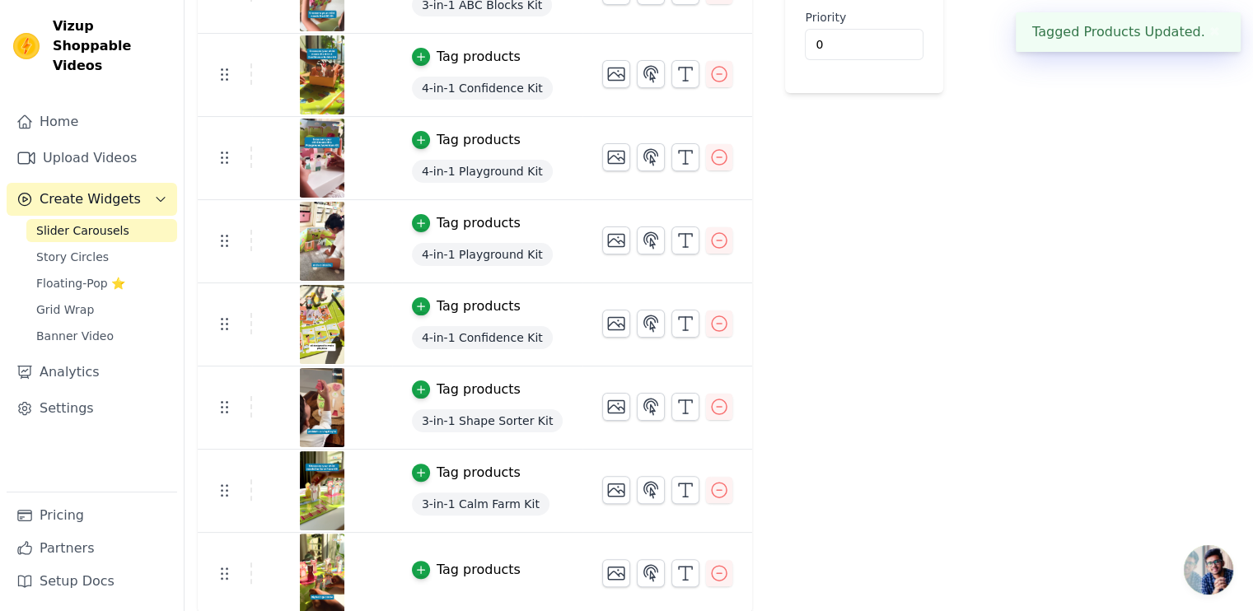
scroll to position [0, 0]
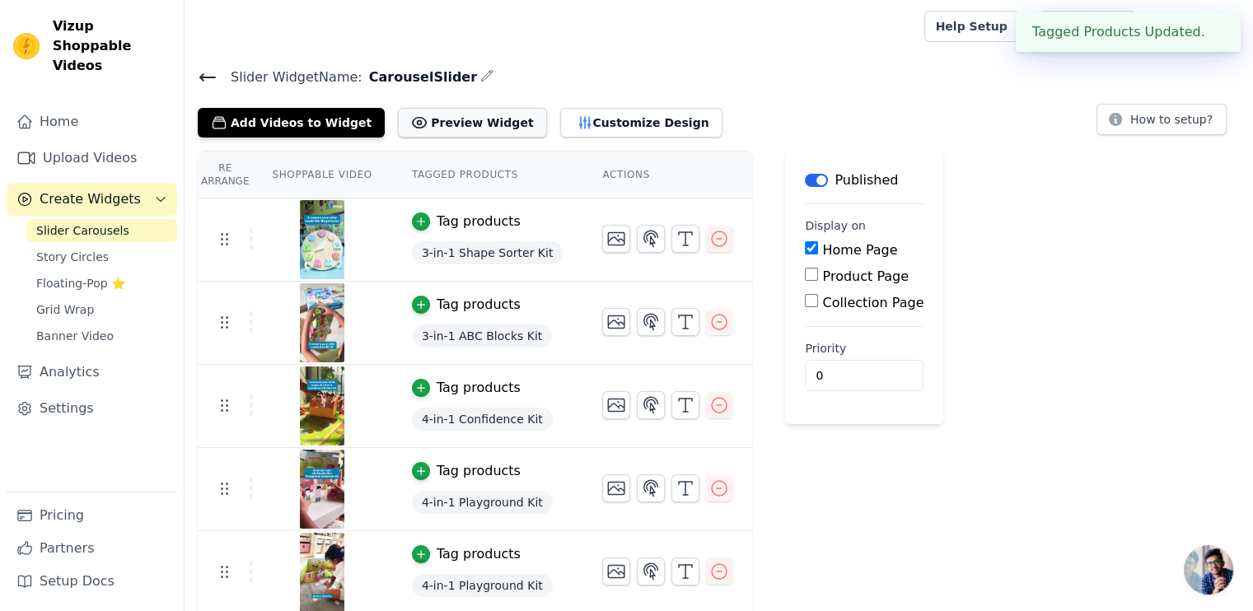
click at [479, 135] on button "Preview Widget" at bounding box center [472, 123] width 148 height 30
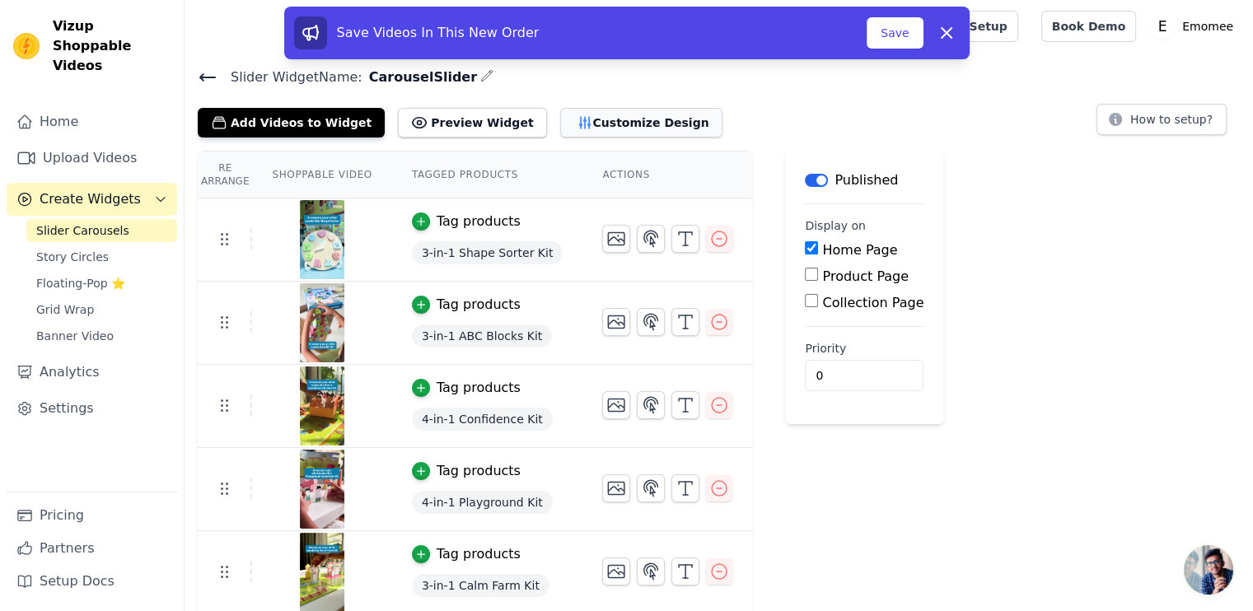
click at [629, 121] on button "Customize Design" at bounding box center [641, 123] width 162 height 30
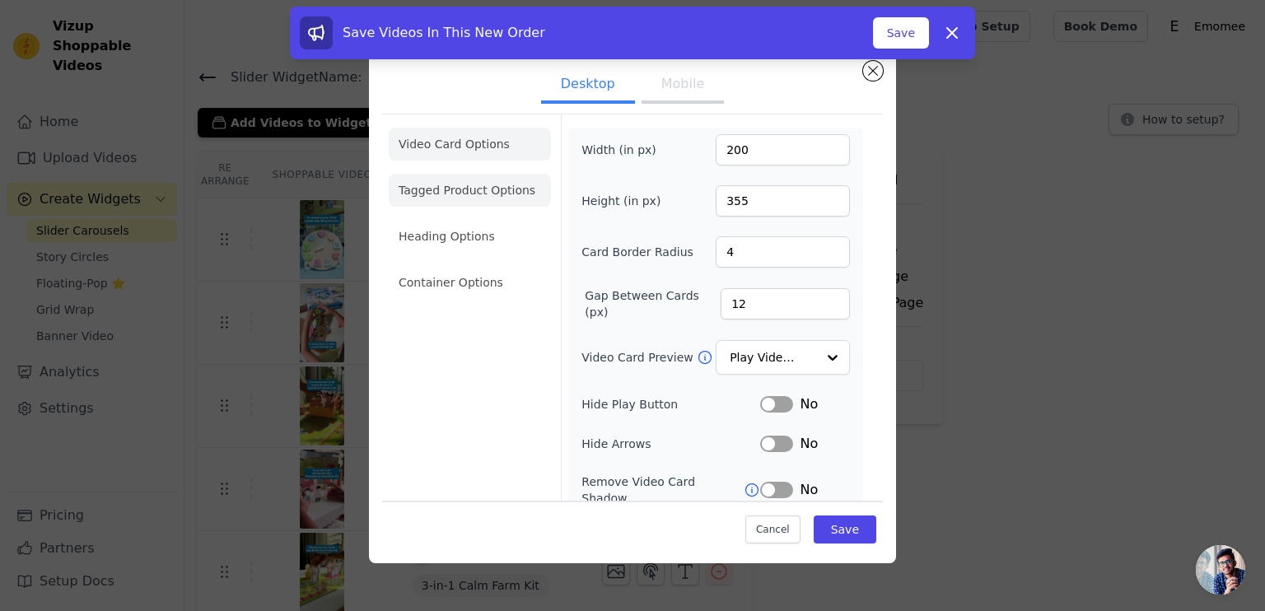
click at [469, 194] on li "Tagged Product Options" at bounding box center [470, 190] width 162 height 33
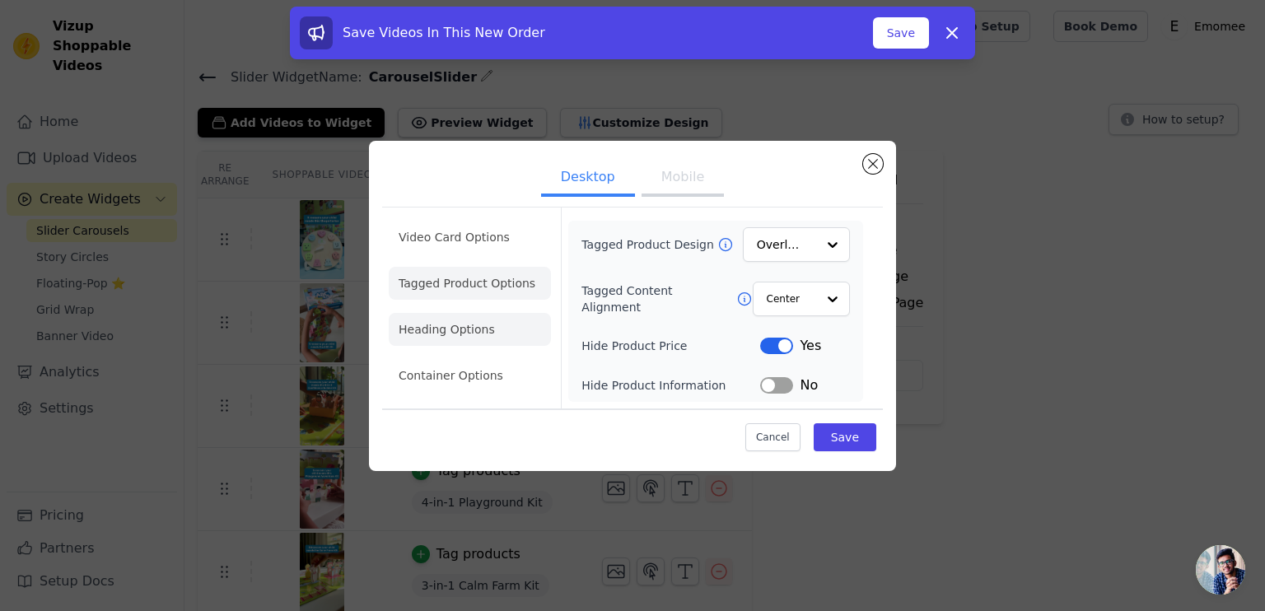
click at [470, 325] on li "Heading Options" at bounding box center [470, 329] width 162 height 33
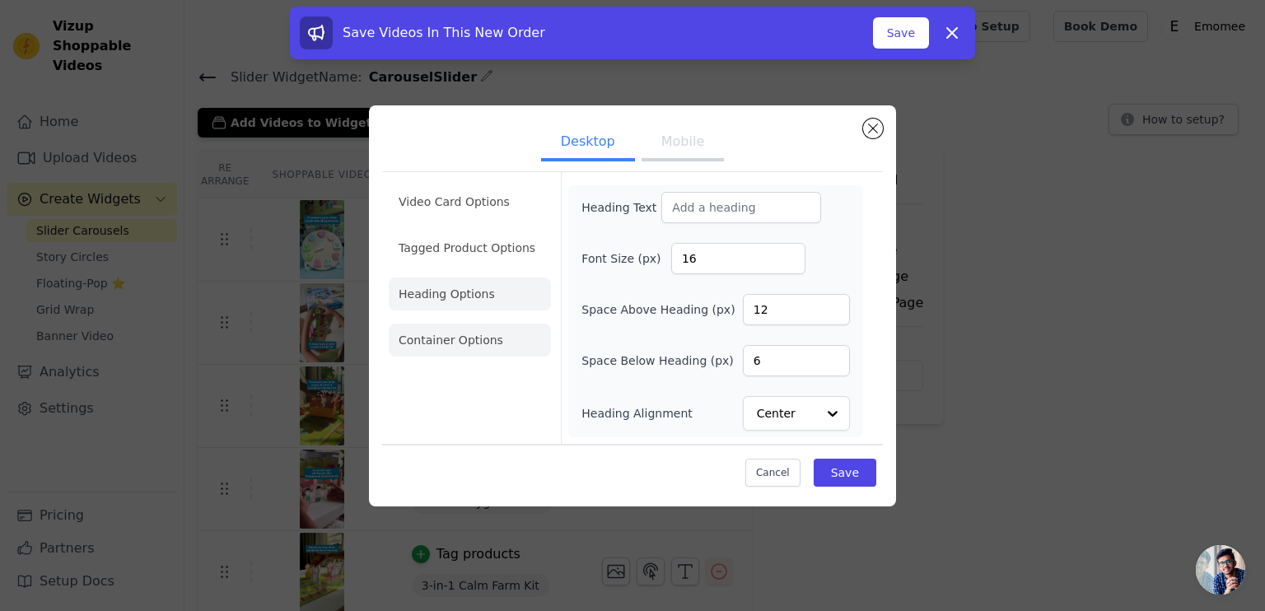
click at [451, 340] on li "Container Options" at bounding box center [470, 340] width 162 height 33
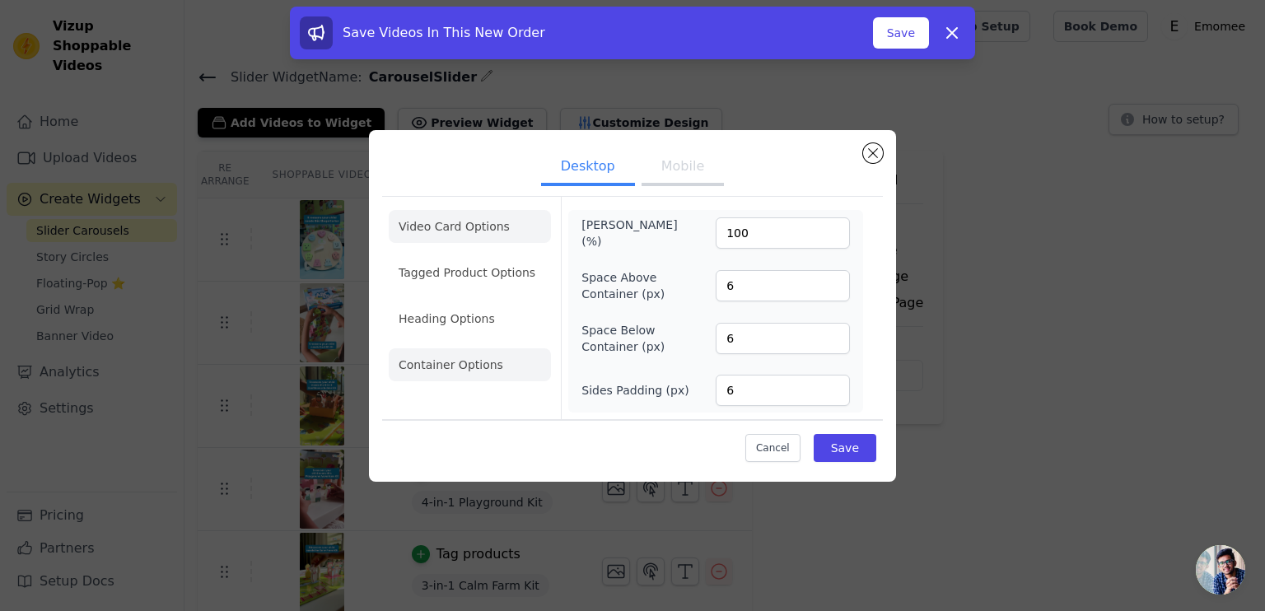
click at [455, 230] on li "Video Card Options" at bounding box center [470, 226] width 162 height 33
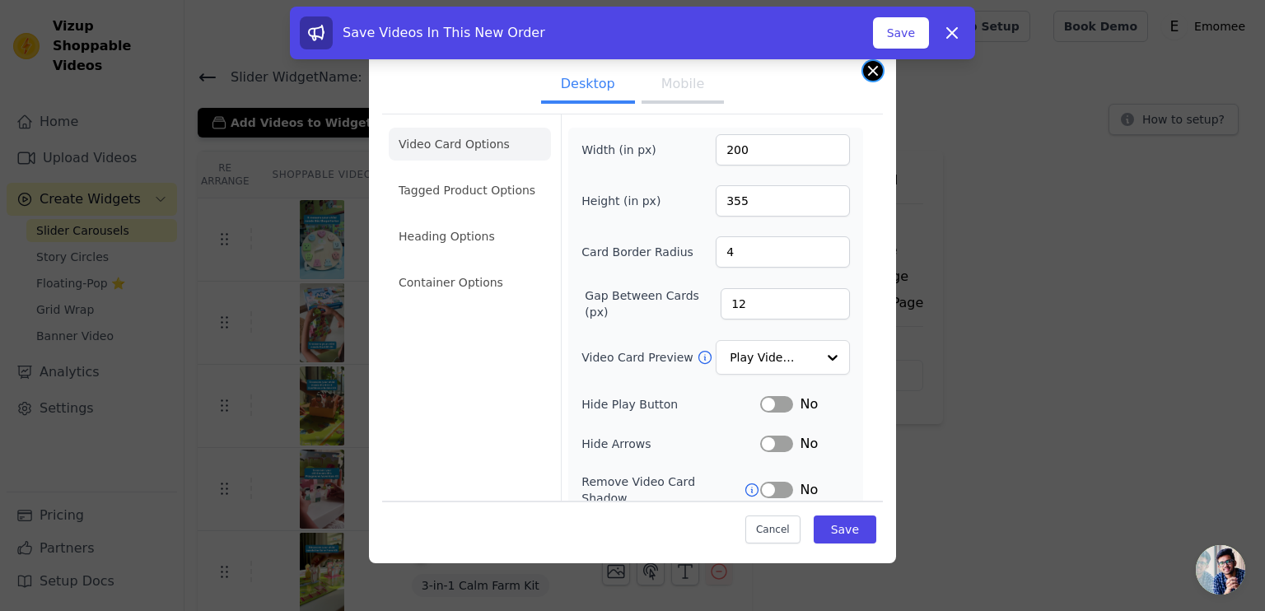
click at [865, 68] on button "Close modal" at bounding box center [873, 71] width 20 height 20
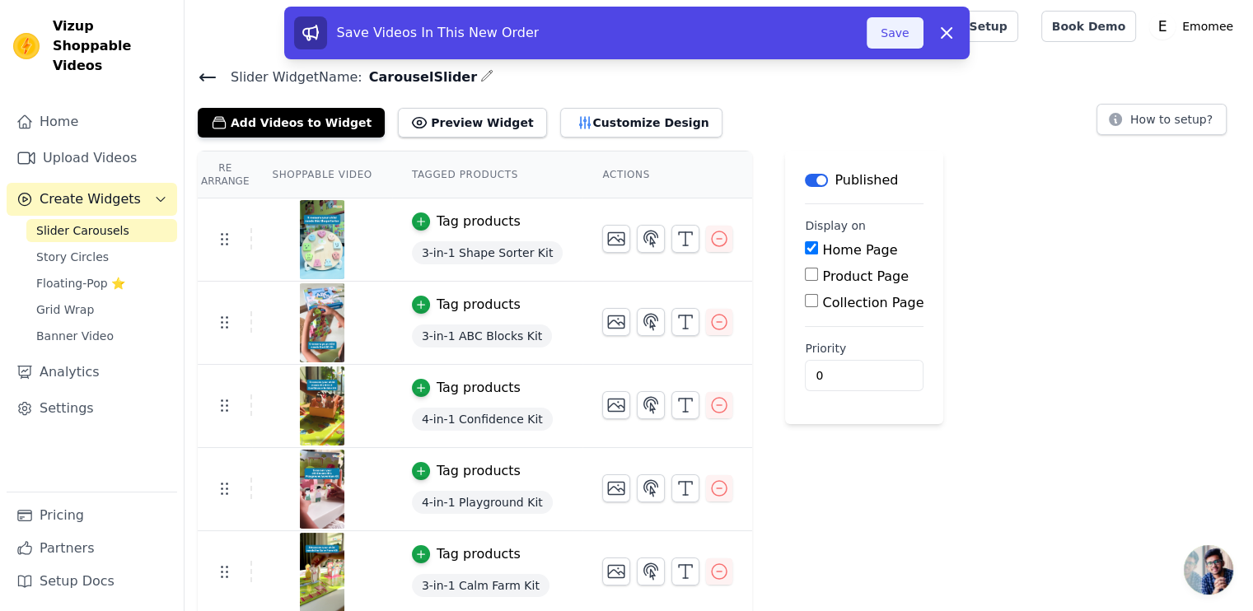
click at [910, 34] on button "Save" at bounding box center [895, 32] width 56 height 31
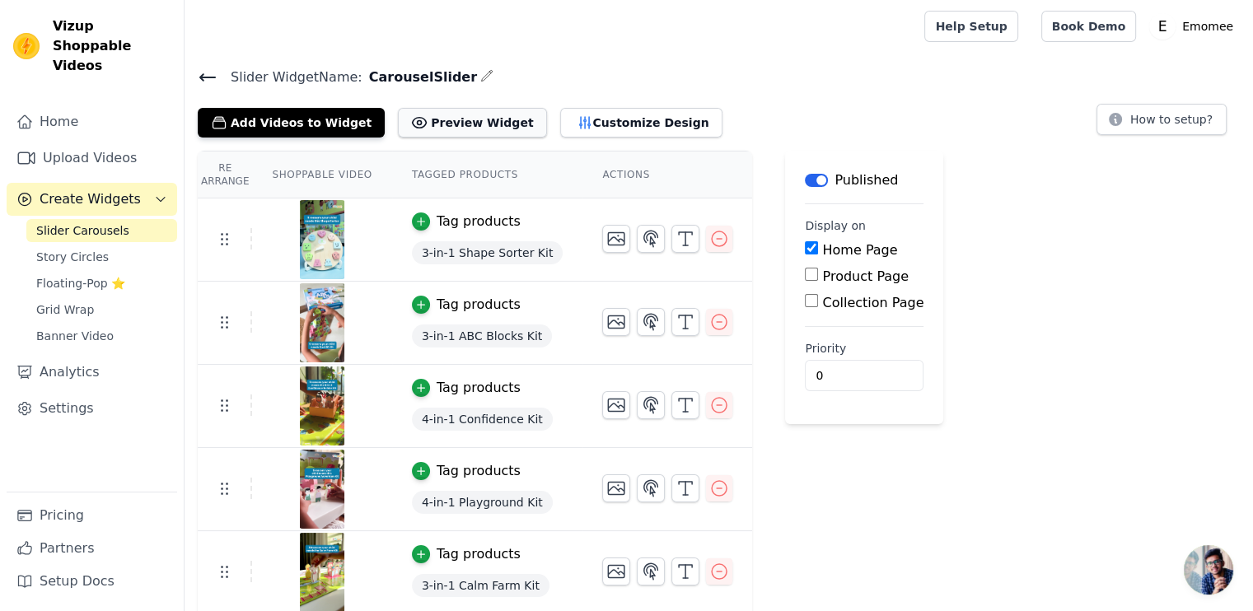
click at [481, 128] on button "Preview Widget" at bounding box center [472, 123] width 148 height 30
click at [1206, 123] on button "How to setup?" at bounding box center [1162, 119] width 130 height 31
click at [822, 306] on label "Collection Page" at bounding box center [872, 303] width 101 height 16
click at [805, 306] on input "Collection Page" at bounding box center [811, 300] width 13 height 13
checkbox input "true"
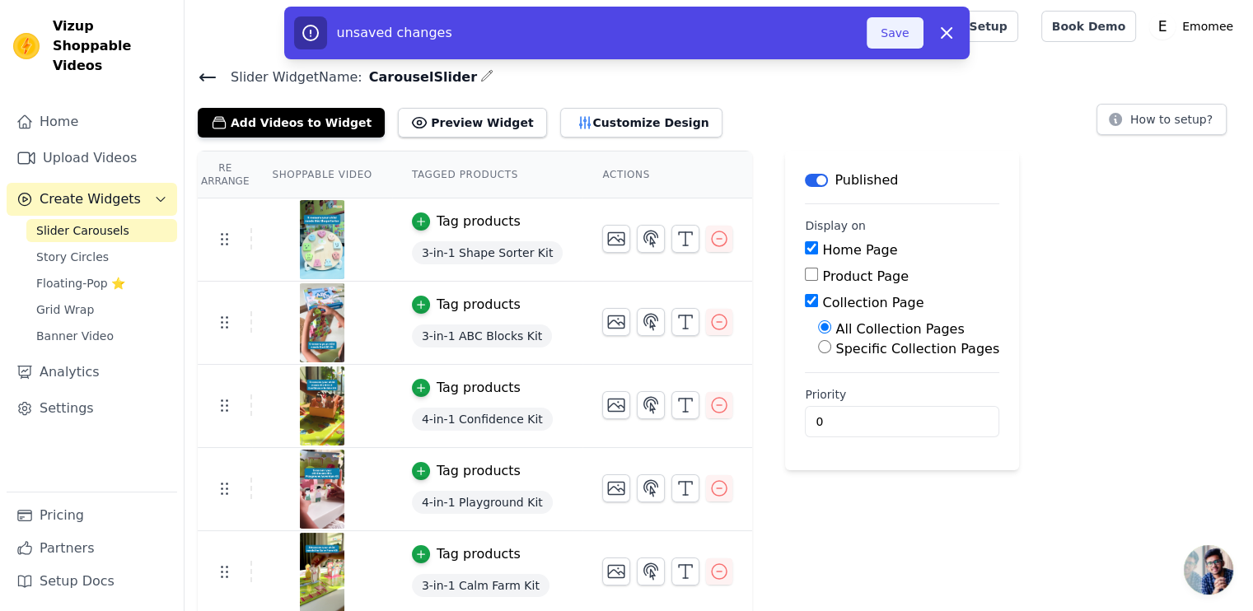
click at [901, 44] on button "Save" at bounding box center [895, 32] width 56 height 31
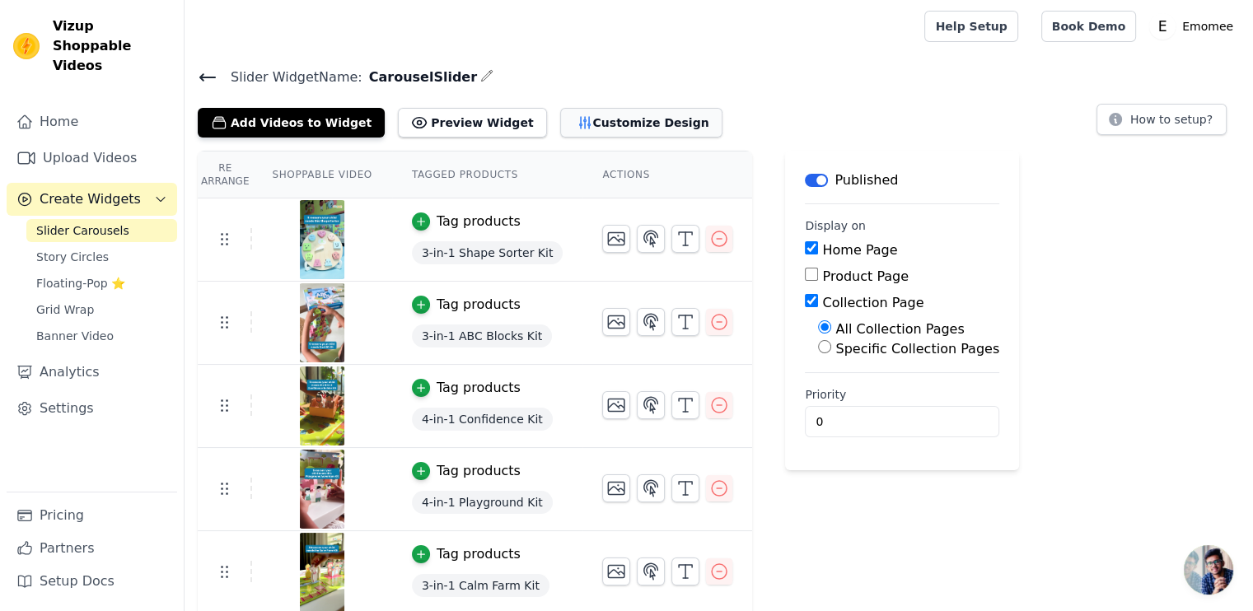
click at [585, 129] on button "Customize Design" at bounding box center [641, 123] width 162 height 30
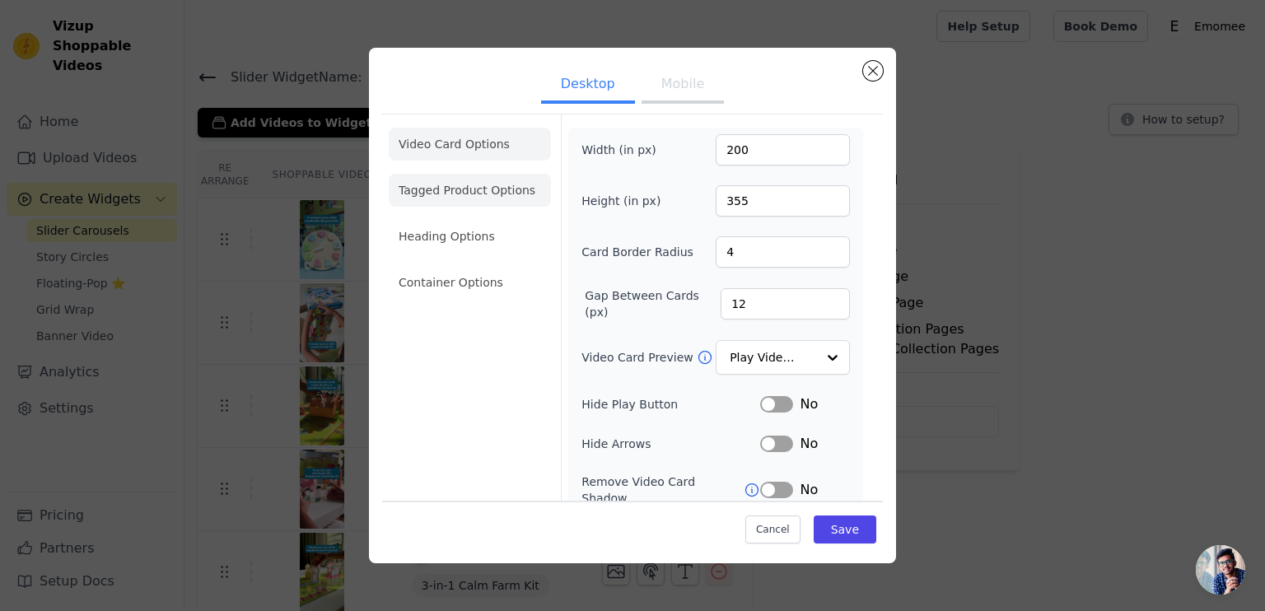
click at [486, 190] on li "Tagged Product Options" at bounding box center [470, 190] width 162 height 33
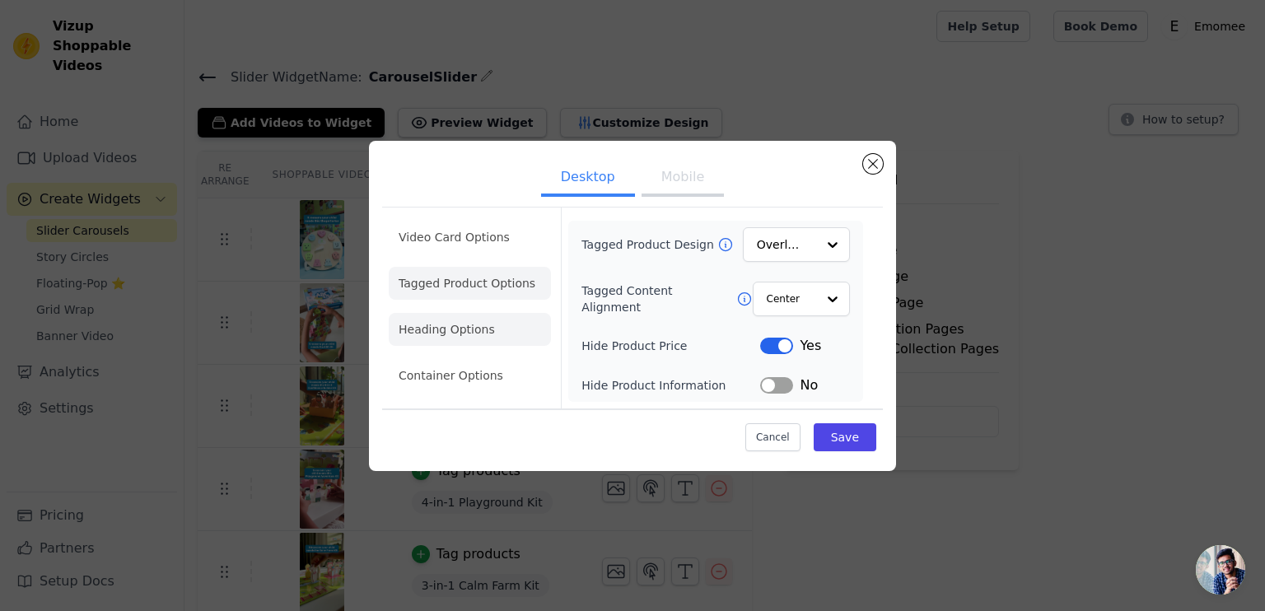
click at [465, 334] on li "Heading Options" at bounding box center [470, 329] width 162 height 33
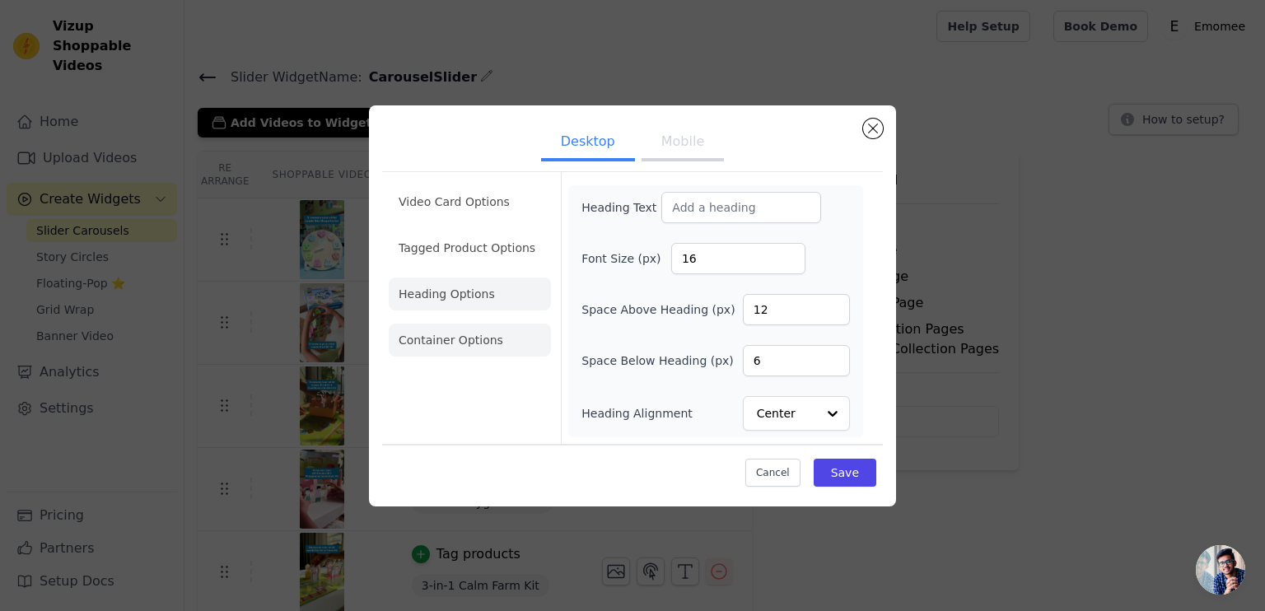
click at [472, 349] on li "Container Options" at bounding box center [470, 340] width 162 height 33
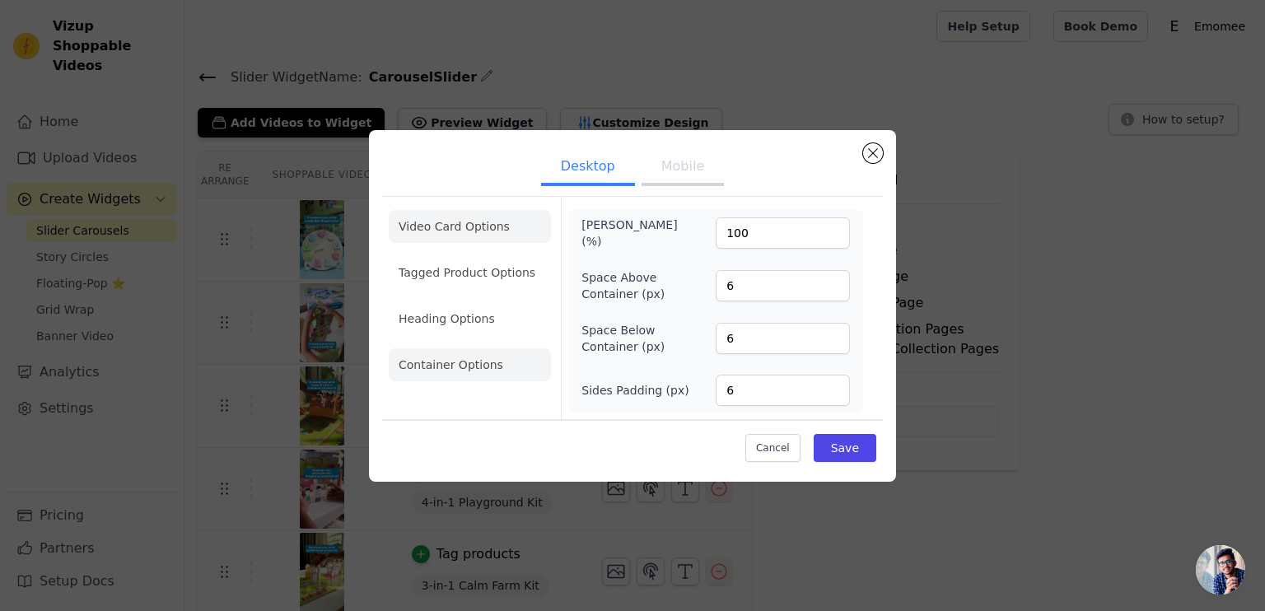
click at [475, 225] on li "Video Card Options" at bounding box center [470, 226] width 162 height 33
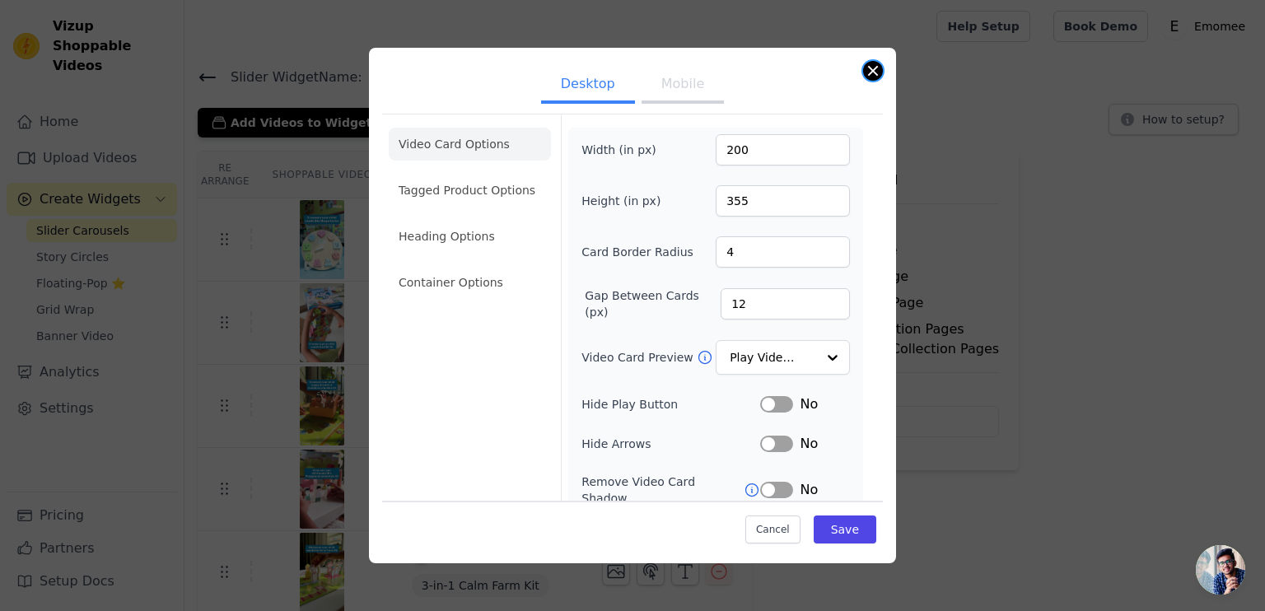
click at [869, 78] on button "Close modal" at bounding box center [873, 71] width 20 height 20
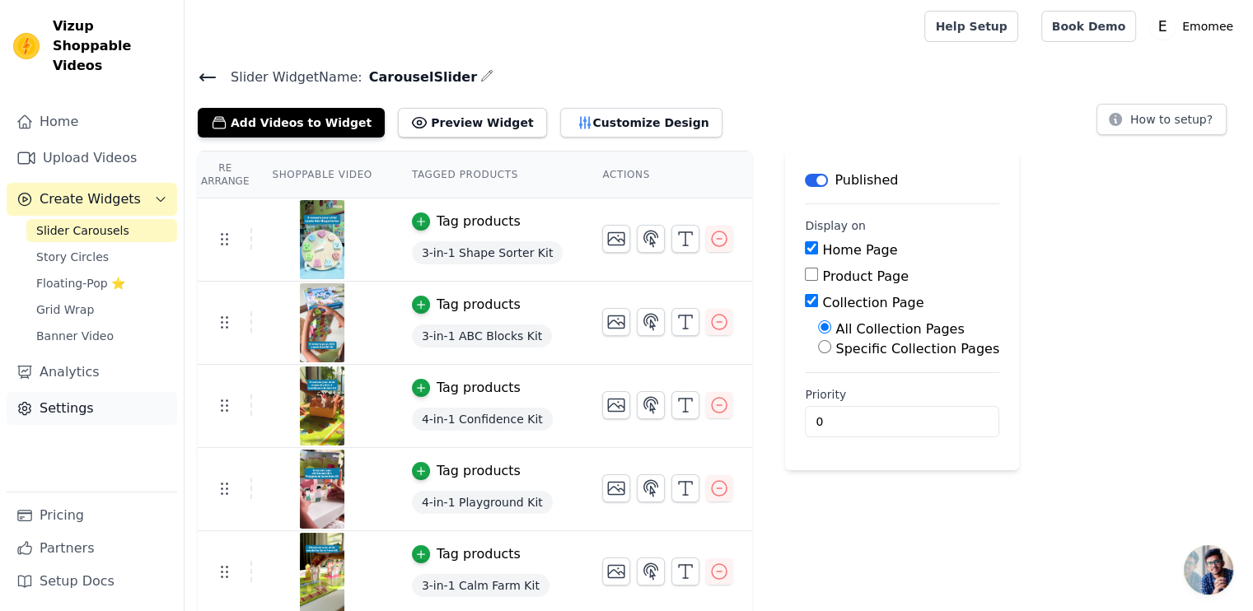
click at [65, 392] on link "Settings" at bounding box center [92, 408] width 171 height 33
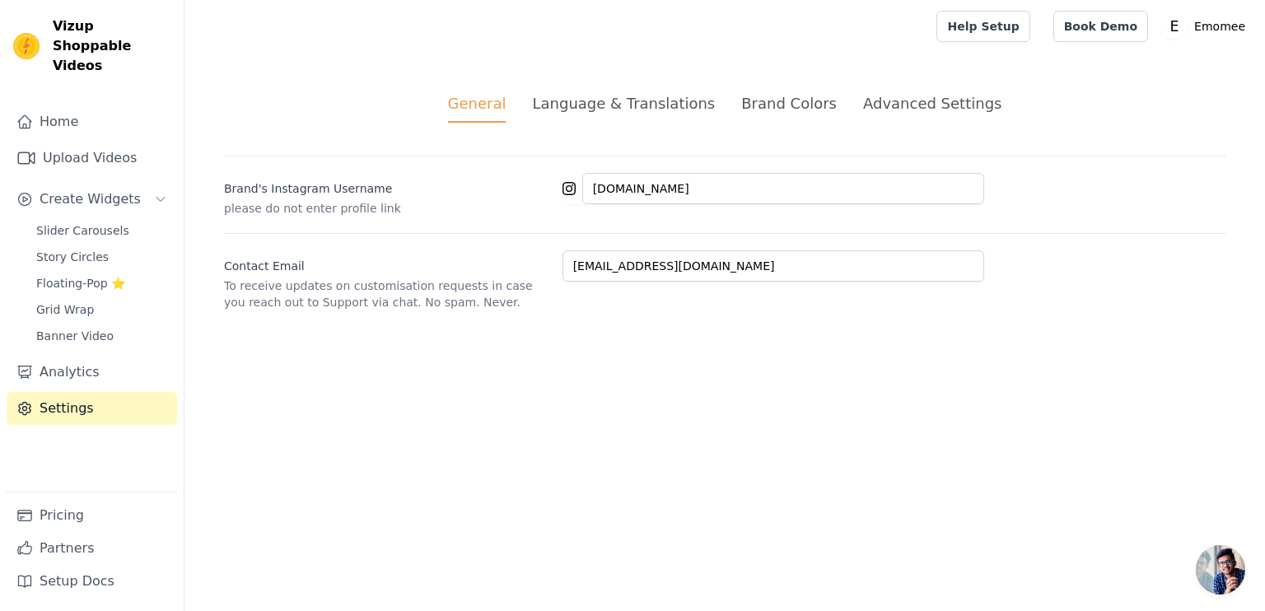
click at [805, 108] on div "Brand Colors" at bounding box center [789, 103] width 96 height 22
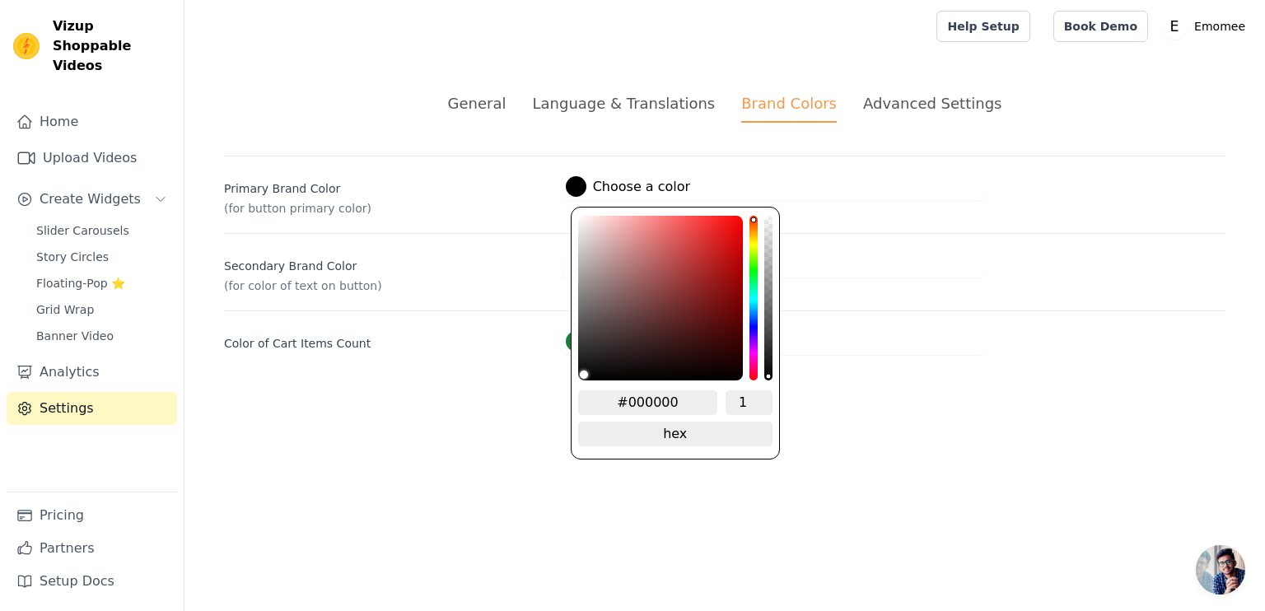
click at [602, 189] on label "#000000 Choose a color" at bounding box center [628, 186] width 124 height 21
click at [649, 391] on input "#000000" at bounding box center [648, 403] width 140 height 25
type input "#ff817"
type input "#ff817a"
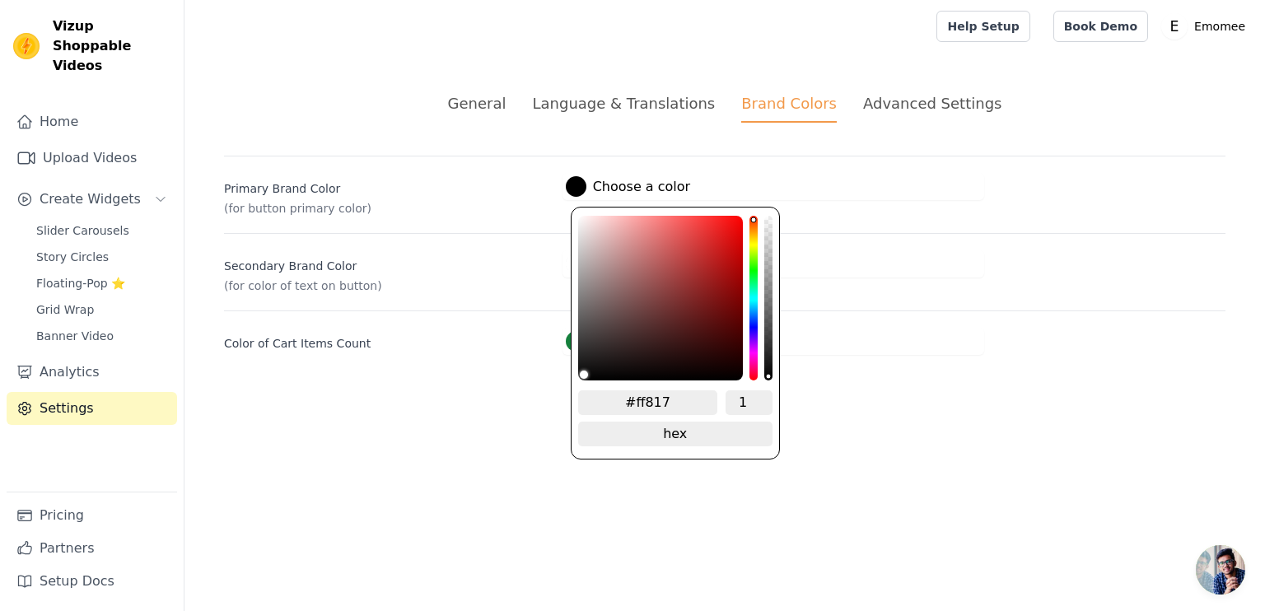
type input "#ff817a"
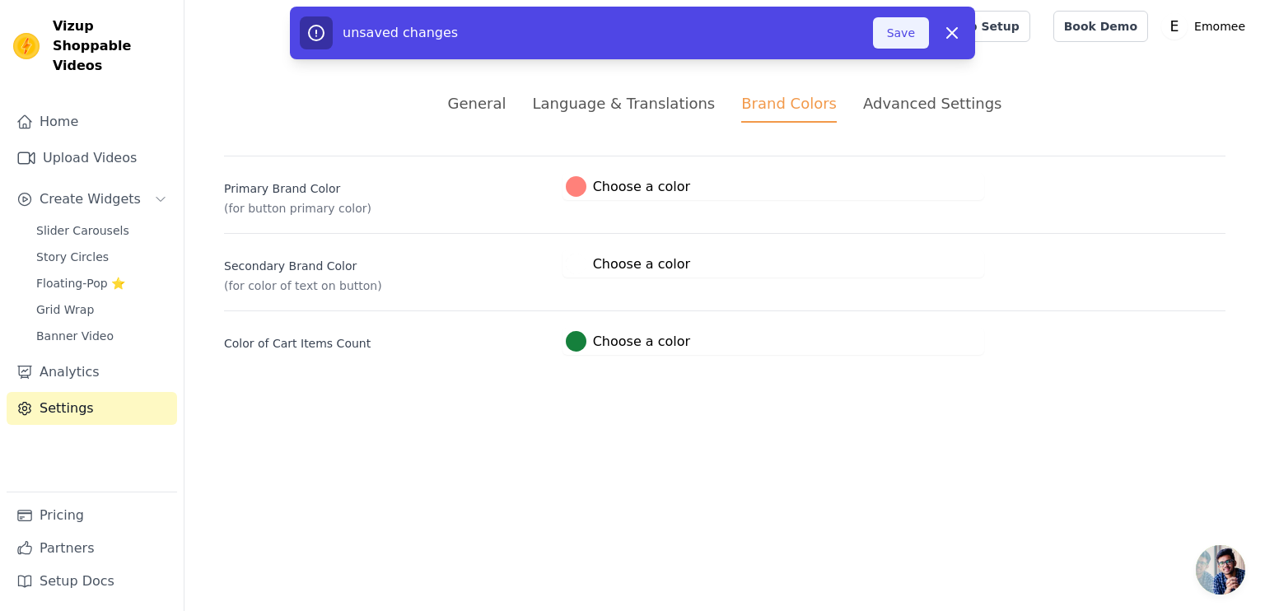
click at [901, 39] on button "Save" at bounding box center [901, 32] width 56 height 31
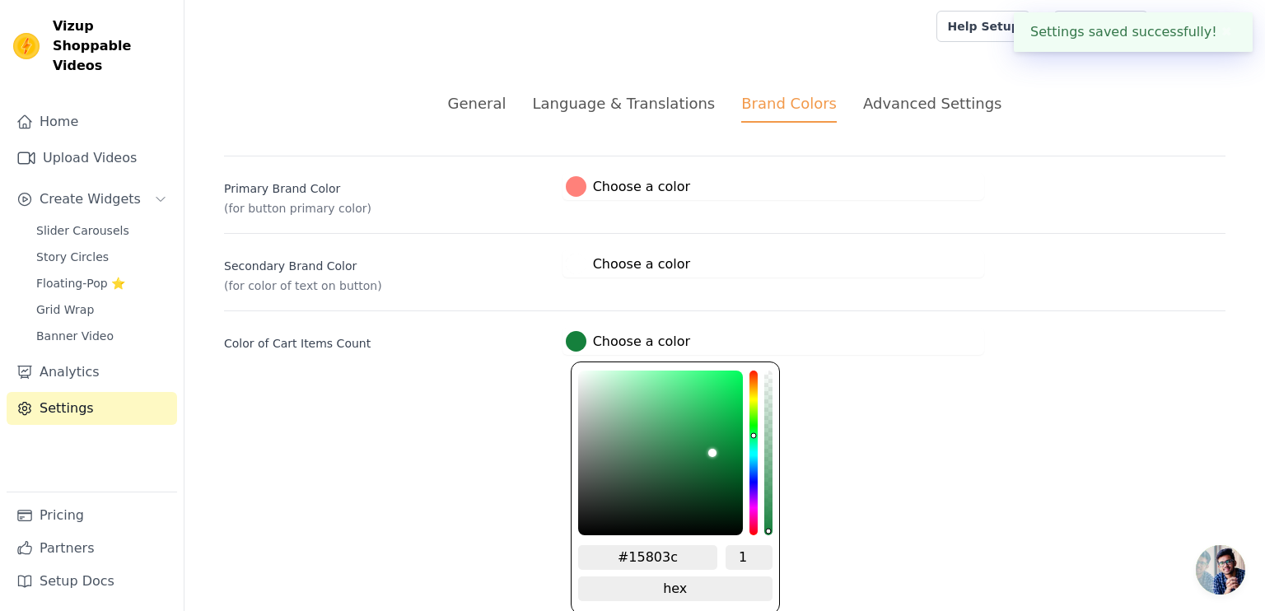
click at [582, 340] on div at bounding box center [576, 341] width 21 height 21
click at [656, 550] on input "#15803c" at bounding box center [648, 557] width 140 height 25
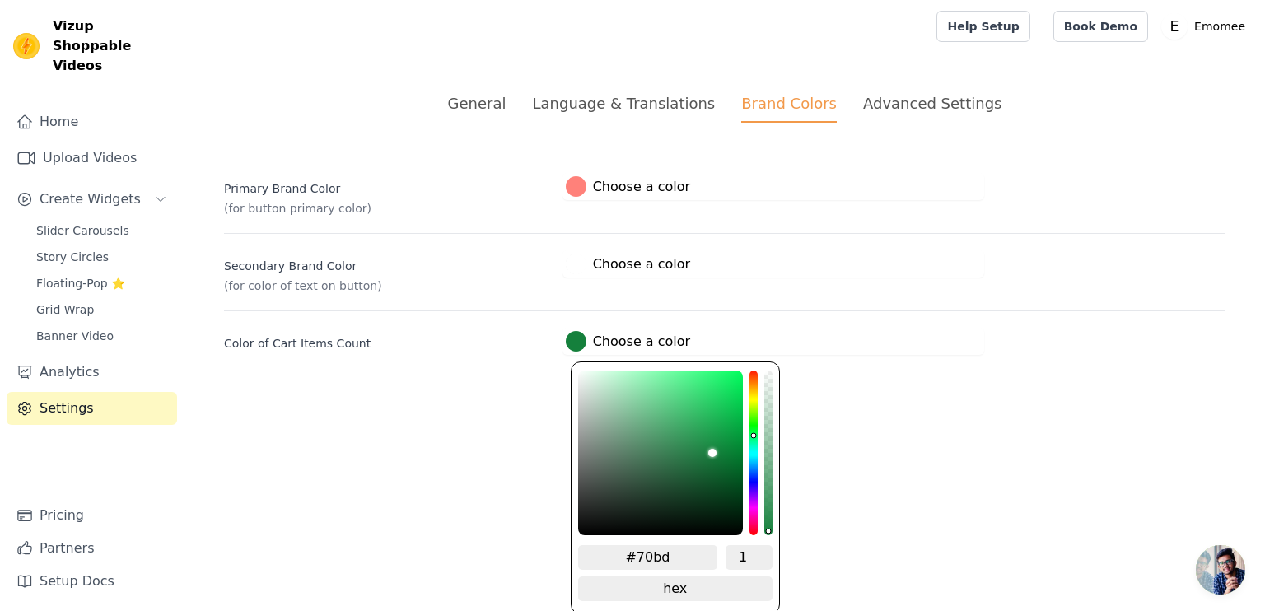
type input "#70bdc"
type input "#70bdc2"
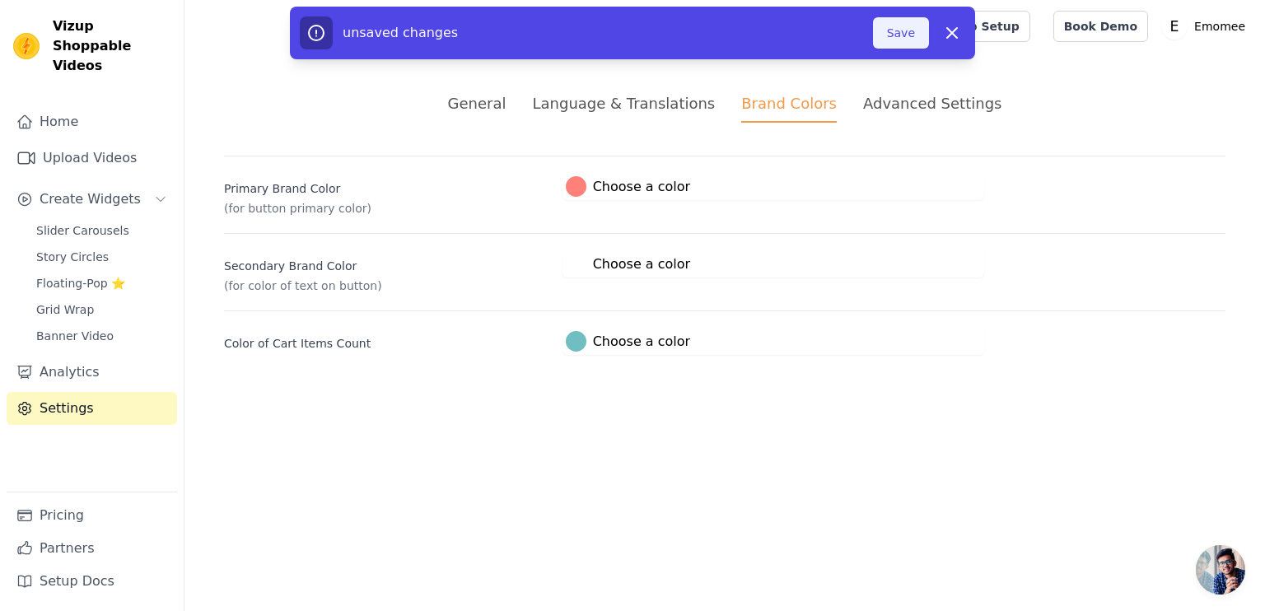
click at [896, 32] on button "Save" at bounding box center [901, 32] width 56 height 31
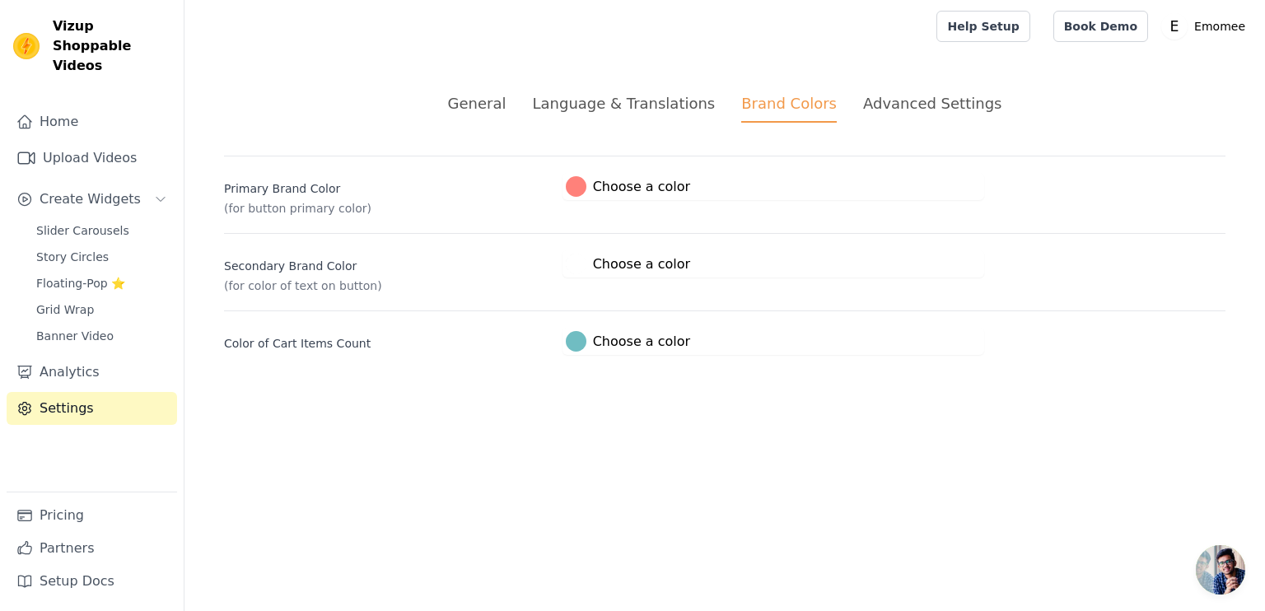
click at [933, 88] on div "General Language & Translations Brand Colors Advanced Settings unsaved changes …" at bounding box center [725, 224] width 1081 height 342
click at [916, 105] on div "Advanced Settings" at bounding box center [932, 103] width 138 height 22
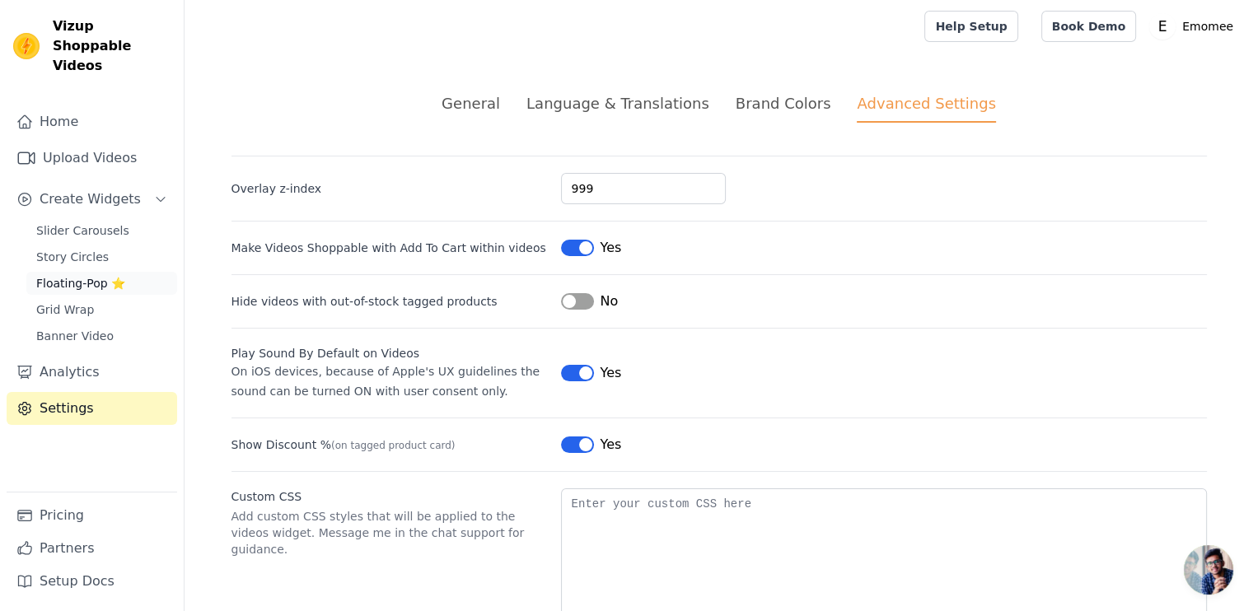
click at [86, 275] on span "Floating-Pop ⭐" at bounding box center [80, 283] width 89 height 16
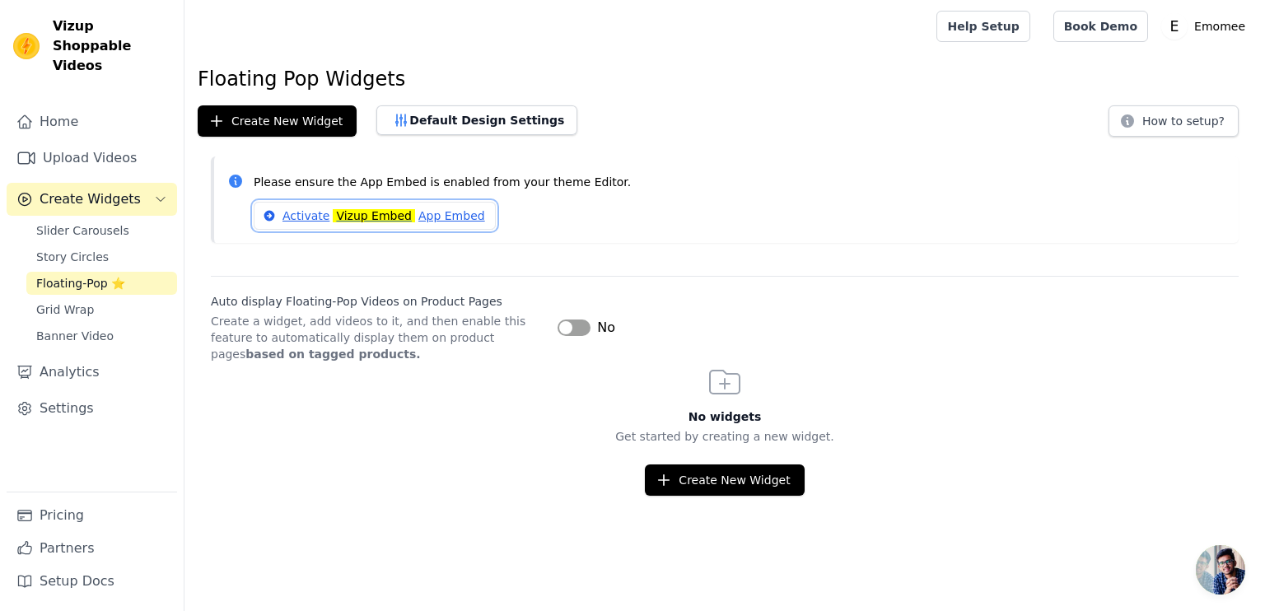
click at [306, 212] on link "Activate Vizup Embed App Embed" at bounding box center [375, 216] width 242 height 28
click at [320, 124] on button "Create New Widget" at bounding box center [277, 120] width 159 height 31
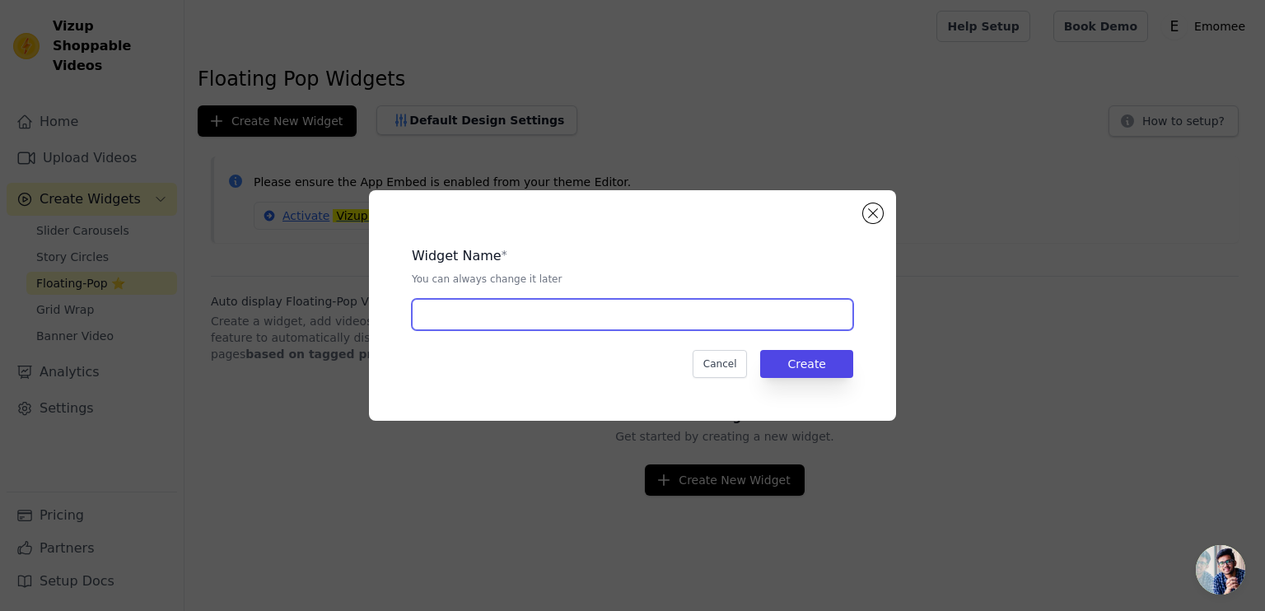
click at [702, 319] on input "text" at bounding box center [633, 314] width 442 height 31
type input "P"
type input "PlaygroundKit"
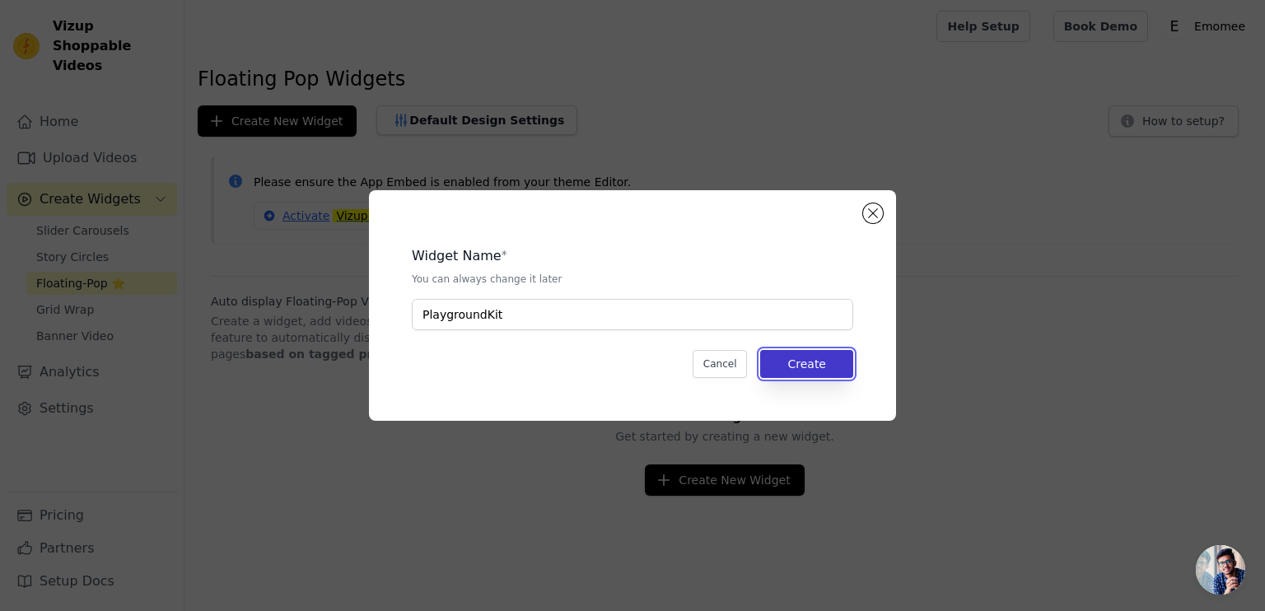
click at [829, 372] on button "Create" at bounding box center [806, 364] width 93 height 28
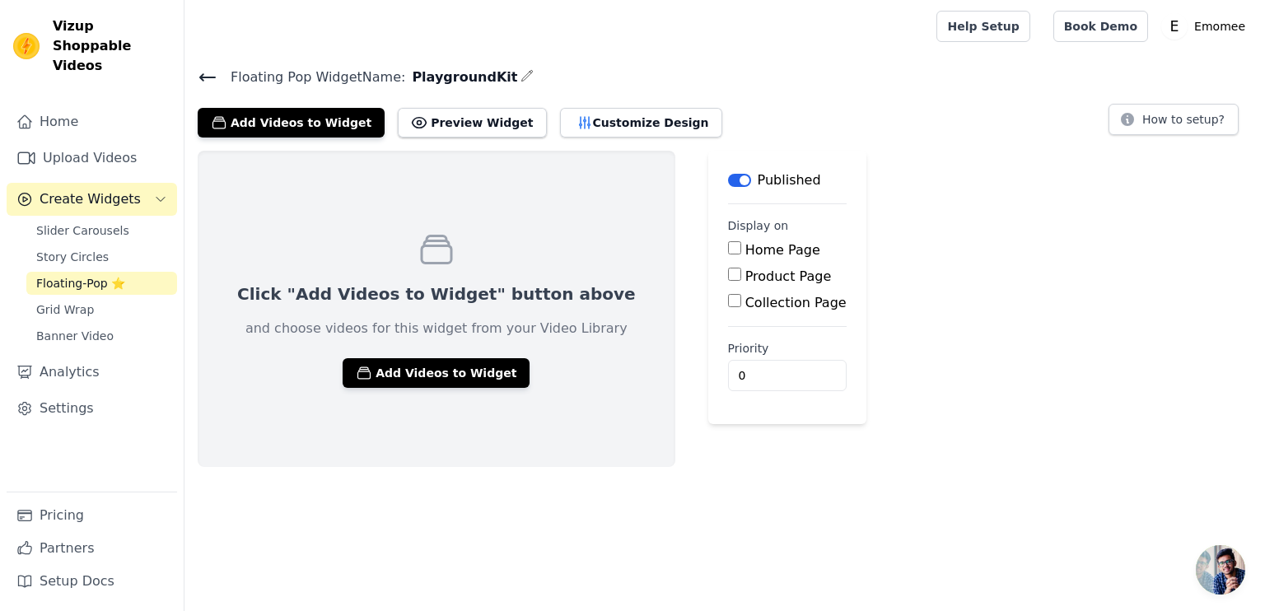
click at [728, 278] on input "Product Page" at bounding box center [734, 274] width 13 height 13
checkbox input "true"
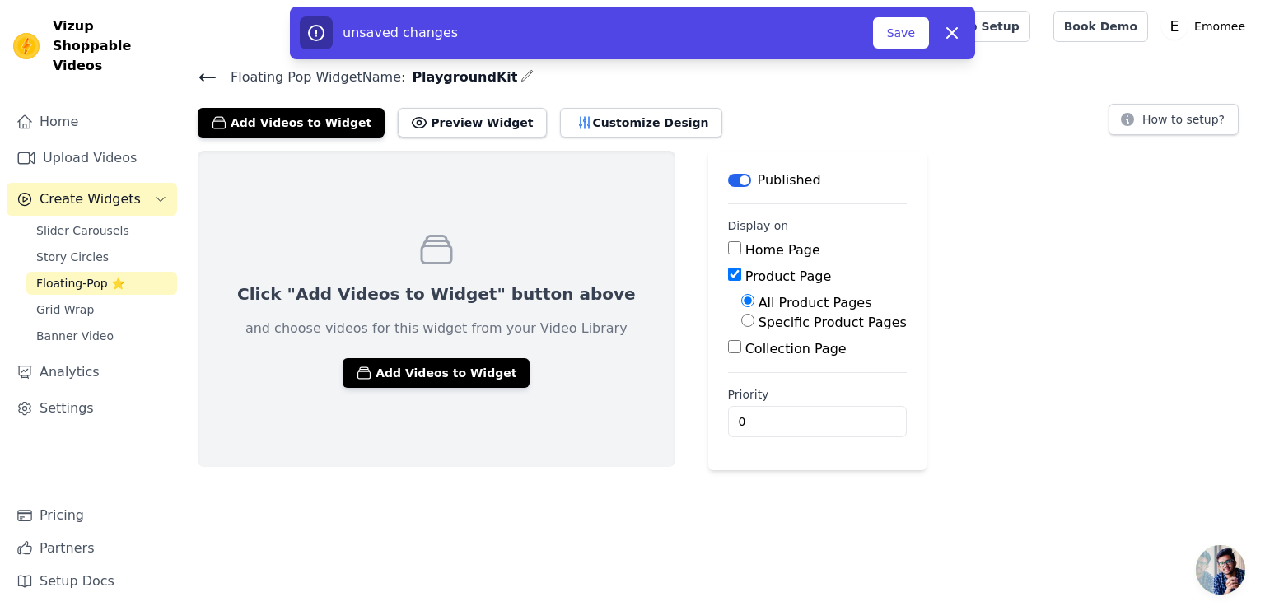
click at [759, 317] on label "Specific Product Pages" at bounding box center [833, 323] width 148 height 16
click at [755, 317] on input "Specific Product Pages" at bounding box center [747, 320] width 13 height 13
radio input "true"
click at [741, 362] on button "Select Products" at bounding box center [796, 360] width 110 height 28
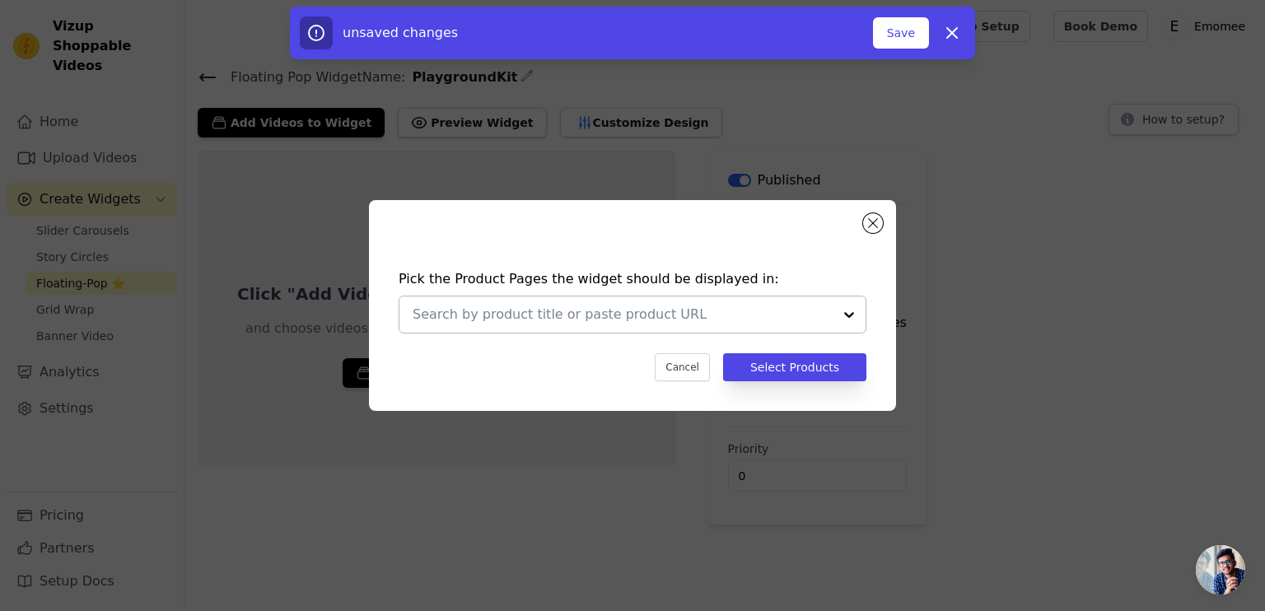
click at [490, 312] on input "text" at bounding box center [623, 315] width 420 height 20
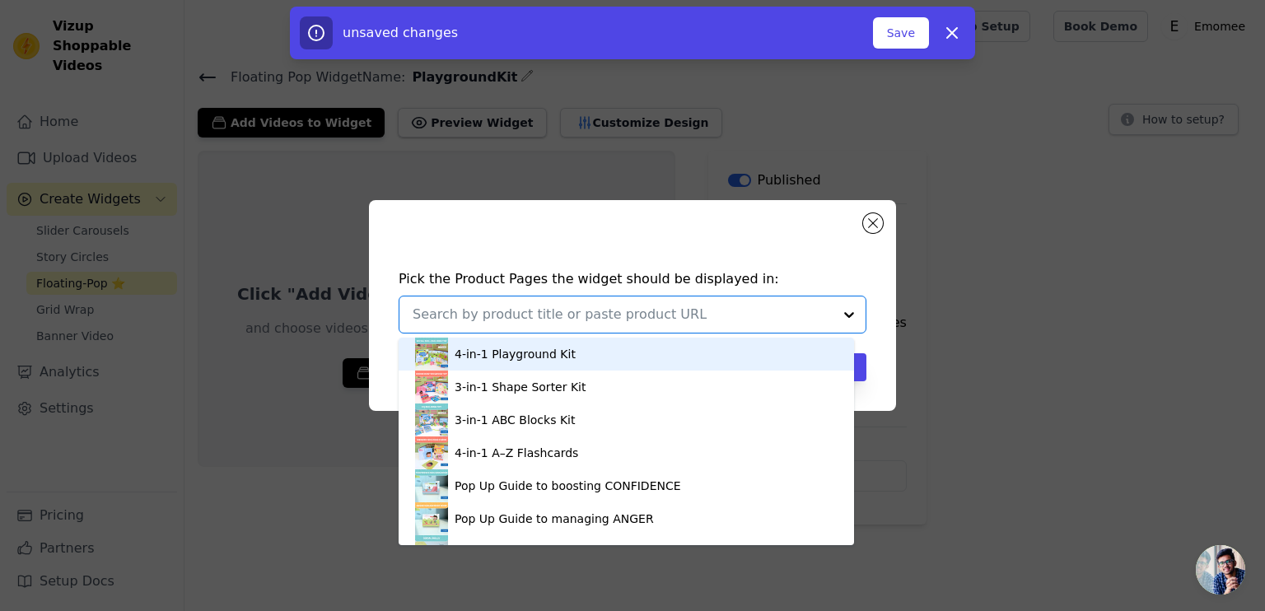
click at [495, 362] on div "4-in-1 Playground Kit" at bounding box center [515, 354] width 121 height 16
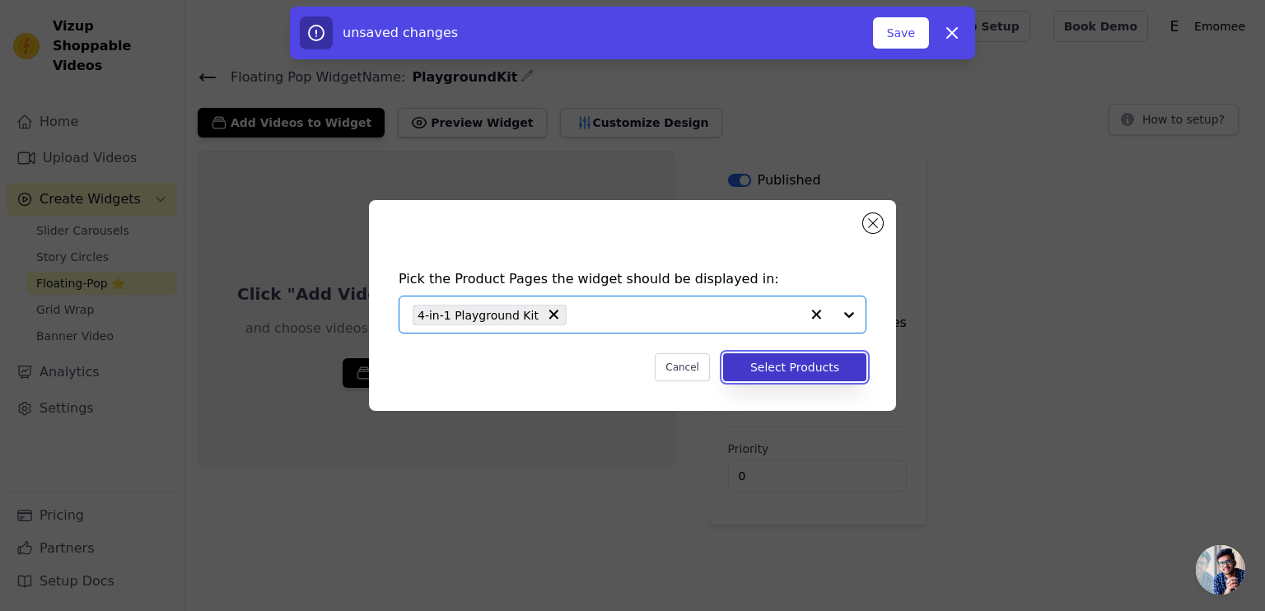
click at [778, 360] on button "Select Products" at bounding box center [794, 367] width 143 height 28
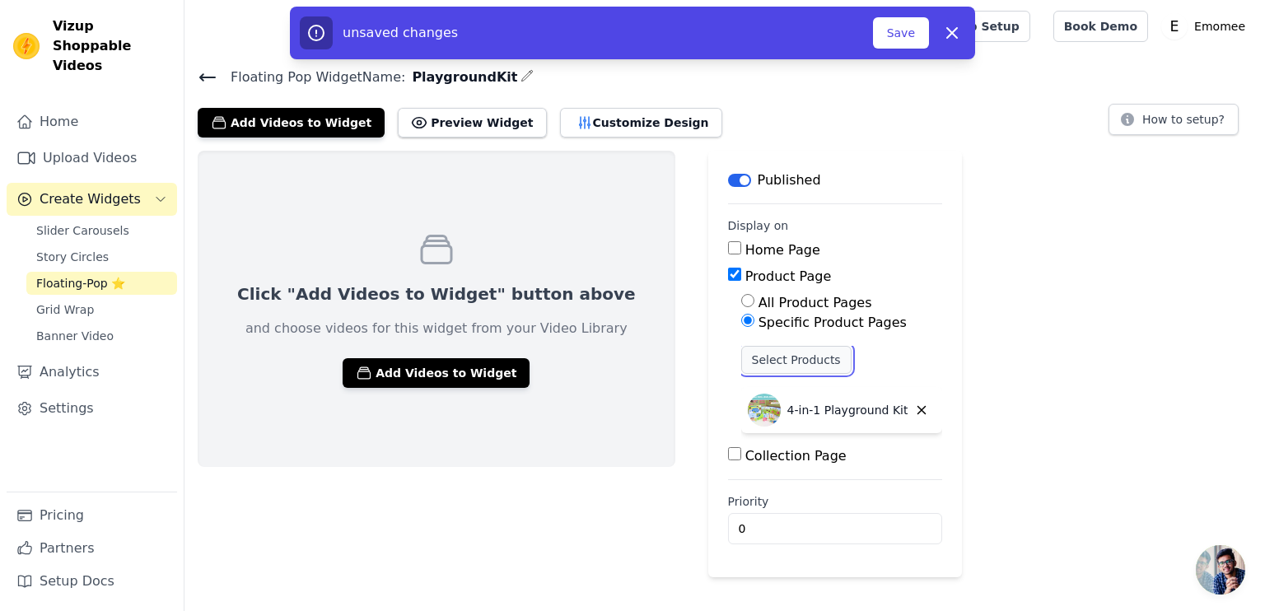
click at [741, 348] on button "Select Products" at bounding box center [796, 360] width 110 height 28
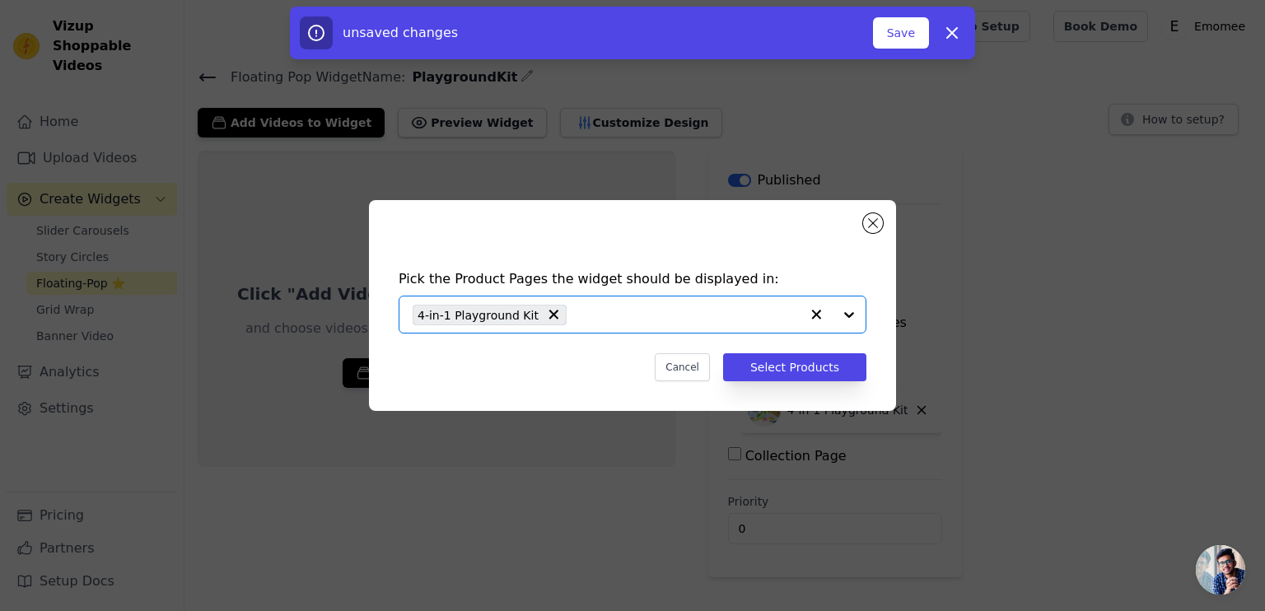
click at [611, 315] on input "text" at bounding box center [687, 315] width 225 height 20
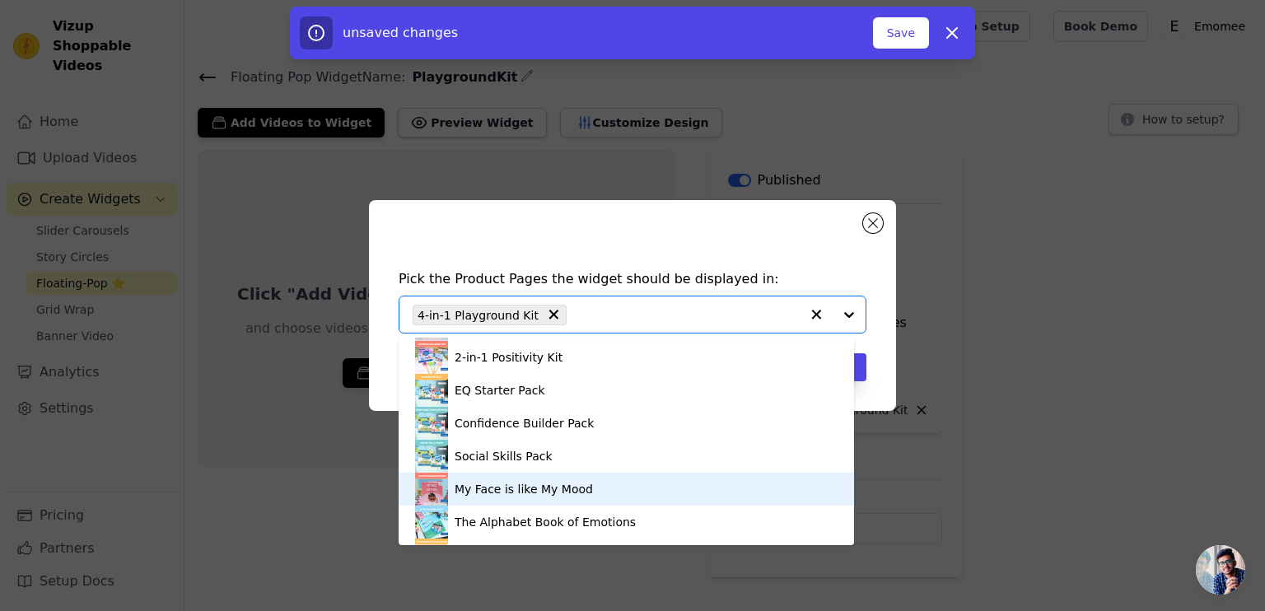
scroll to position [247, 0]
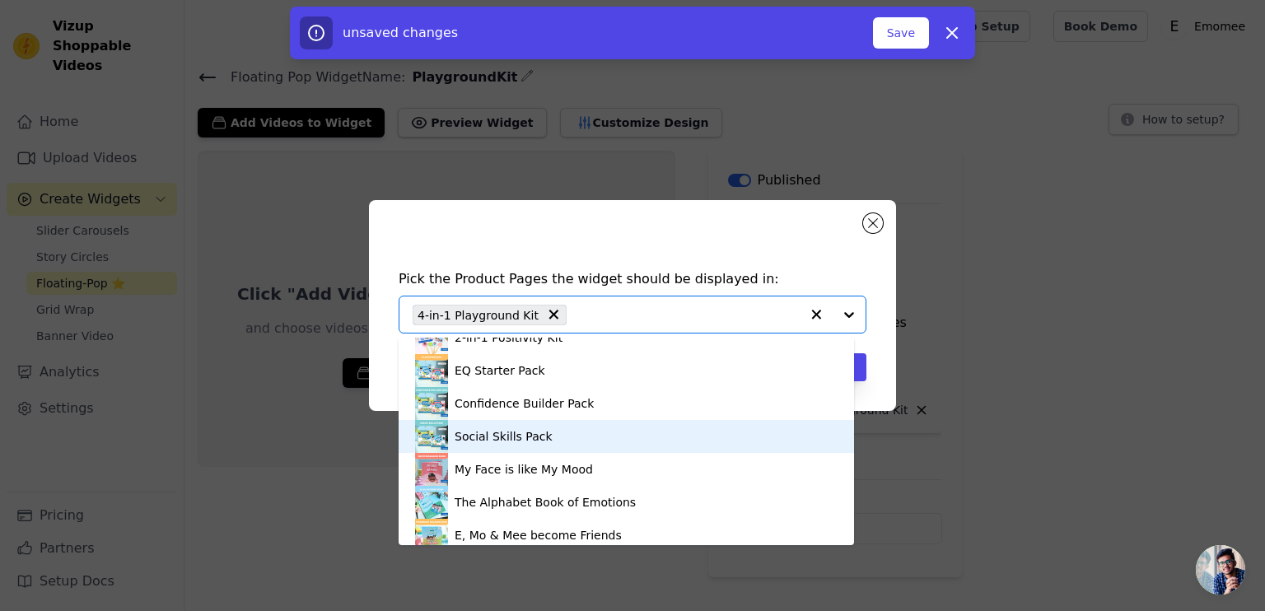
click at [583, 421] on div "Social Skills Pack" at bounding box center [626, 436] width 423 height 33
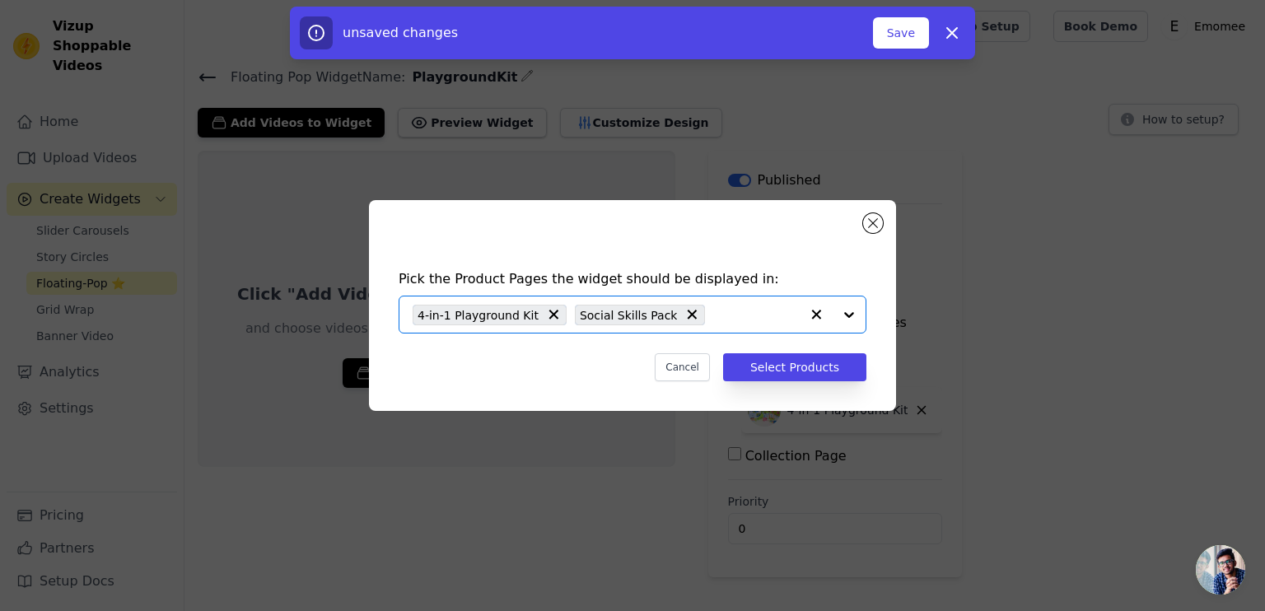
click at [713, 319] on input "text" at bounding box center [756, 315] width 87 height 20
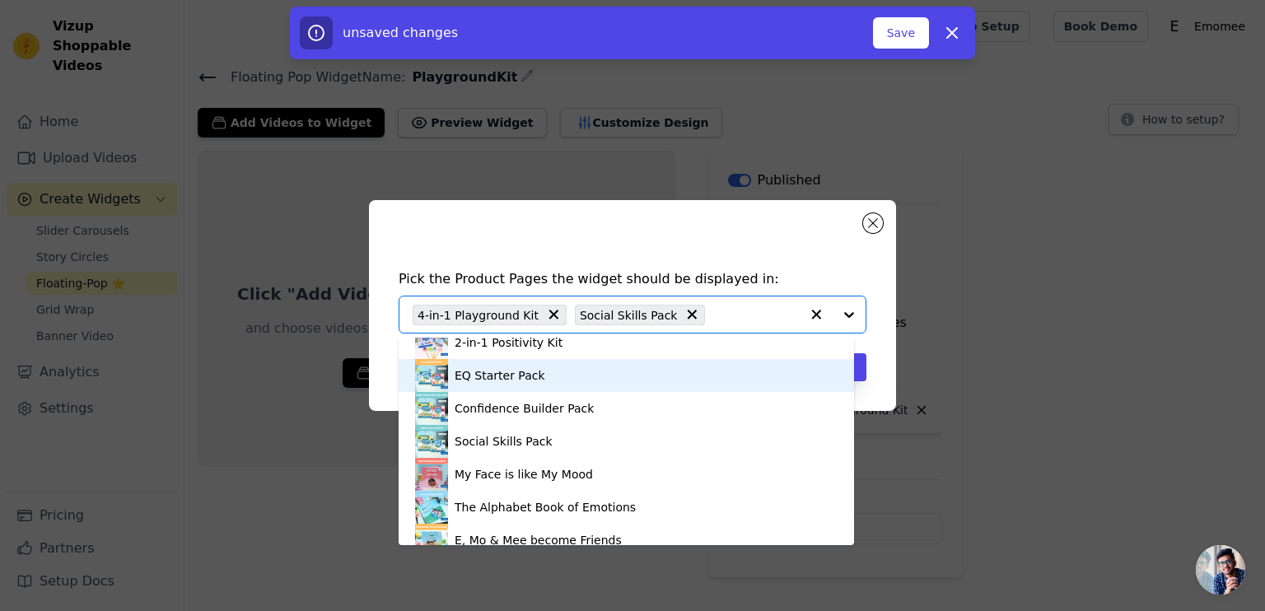
scroll to position [243, 0]
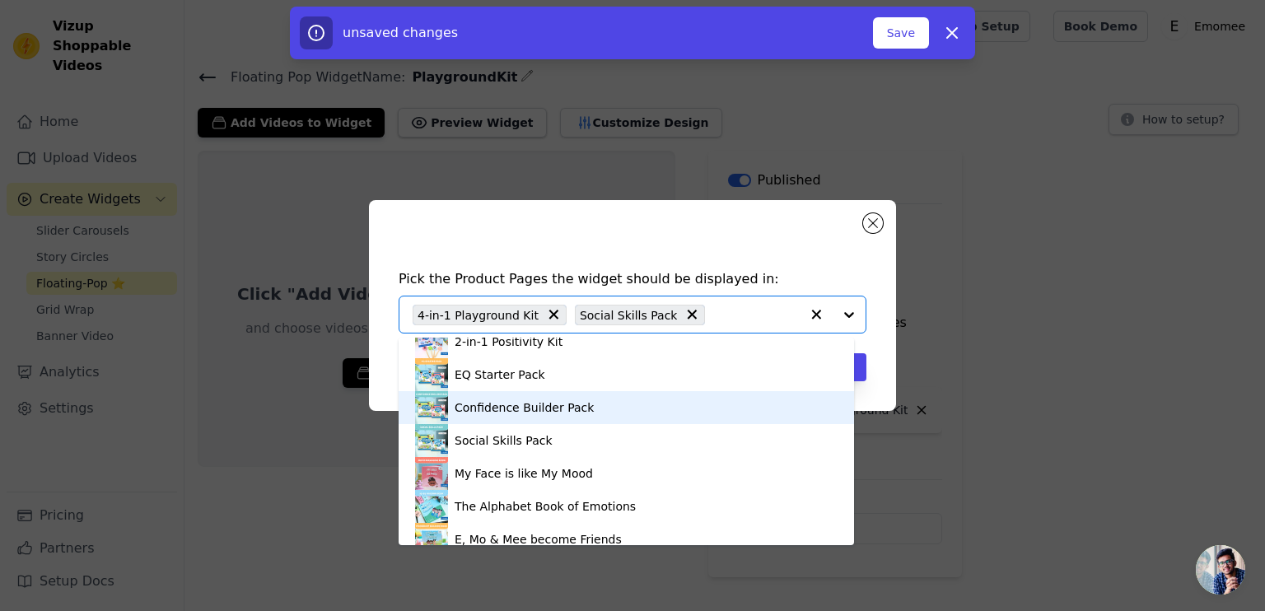
click at [491, 412] on div "Confidence Builder Pack" at bounding box center [524, 408] width 139 height 16
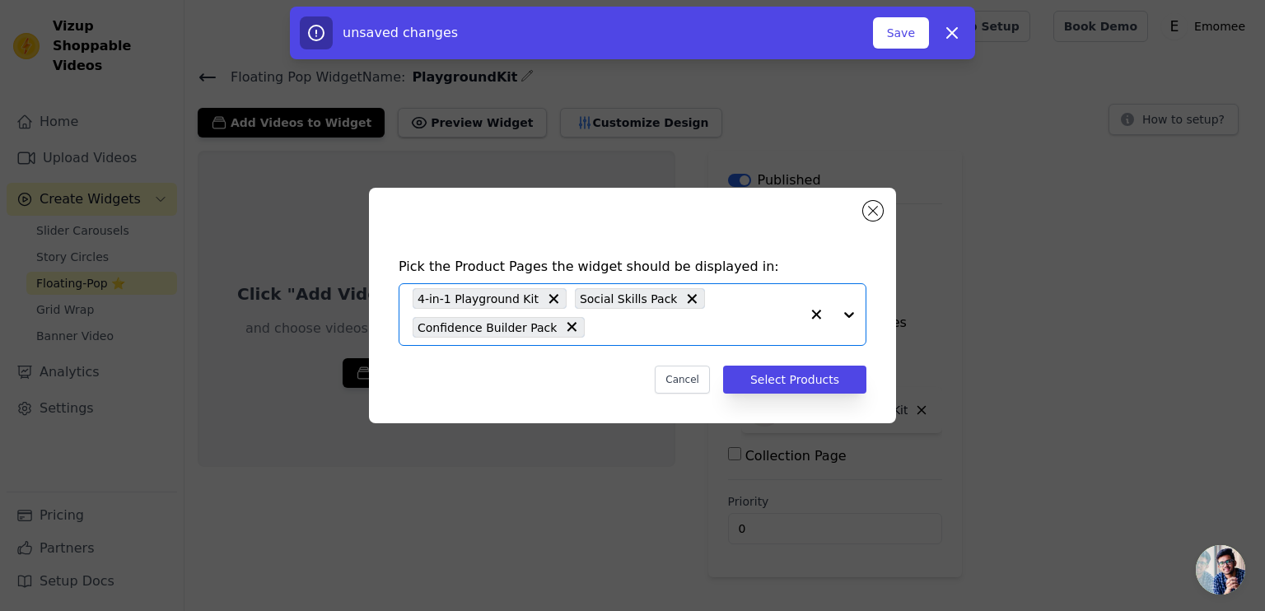
click at [684, 327] on input "text" at bounding box center [696, 327] width 207 height 20
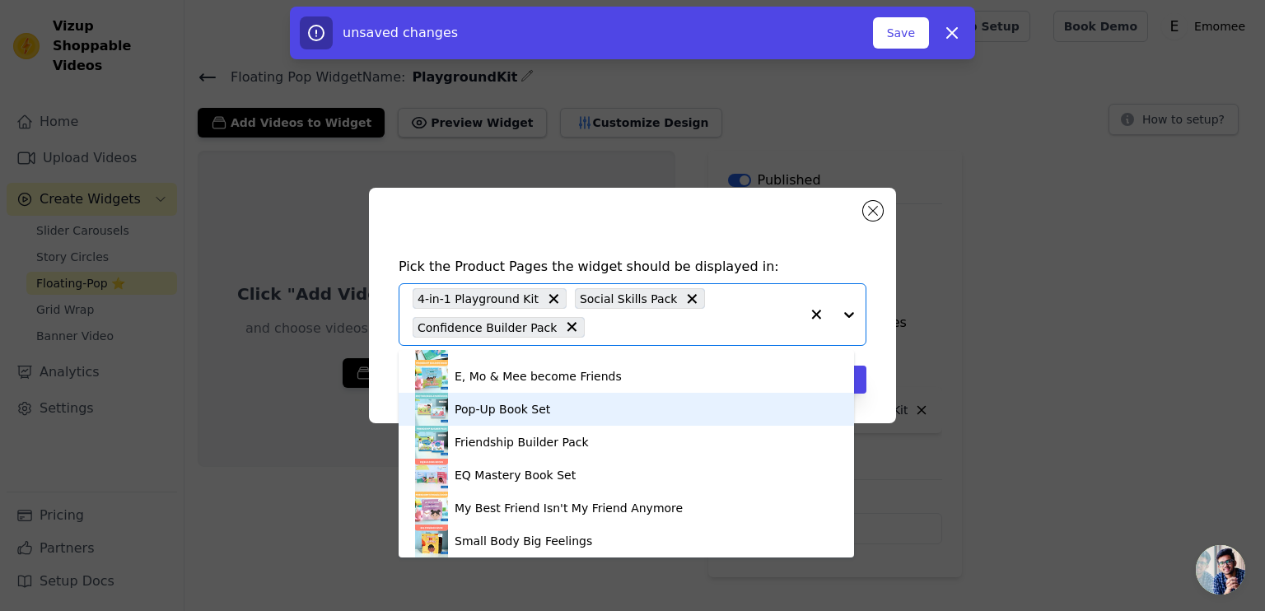
scroll to position [435, 0]
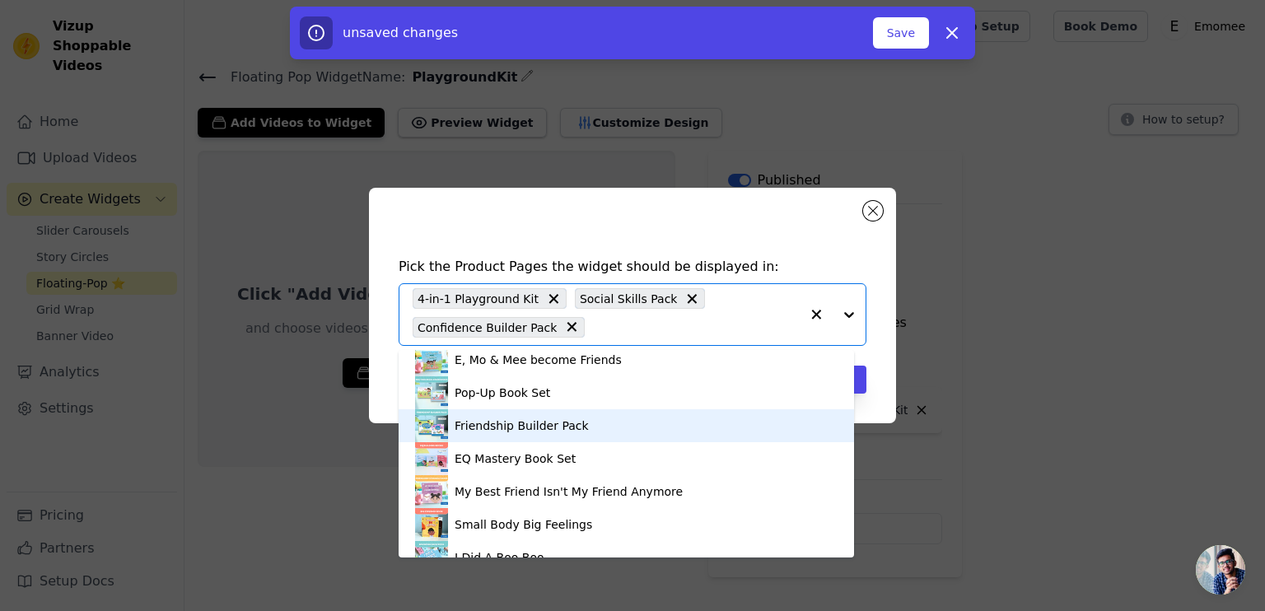
click at [615, 434] on div "Friendship Builder Pack" at bounding box center [626, 425] width 423 height 33
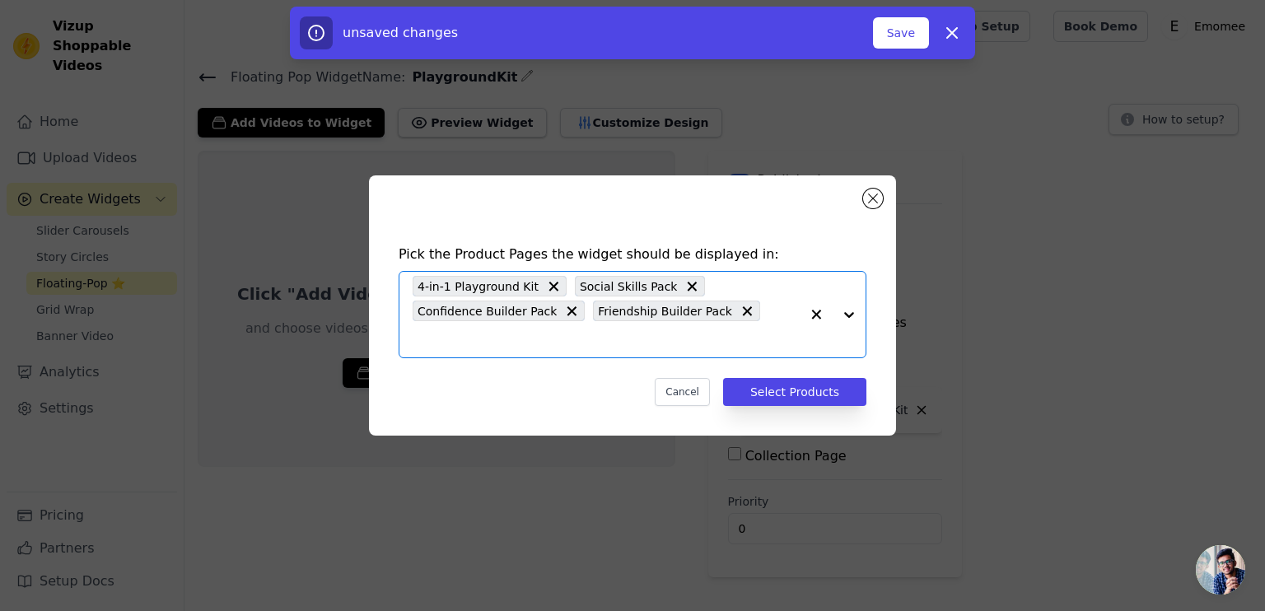
click at [756, 330] on input "text" at bounding box center [606, 340] width 387 height 20
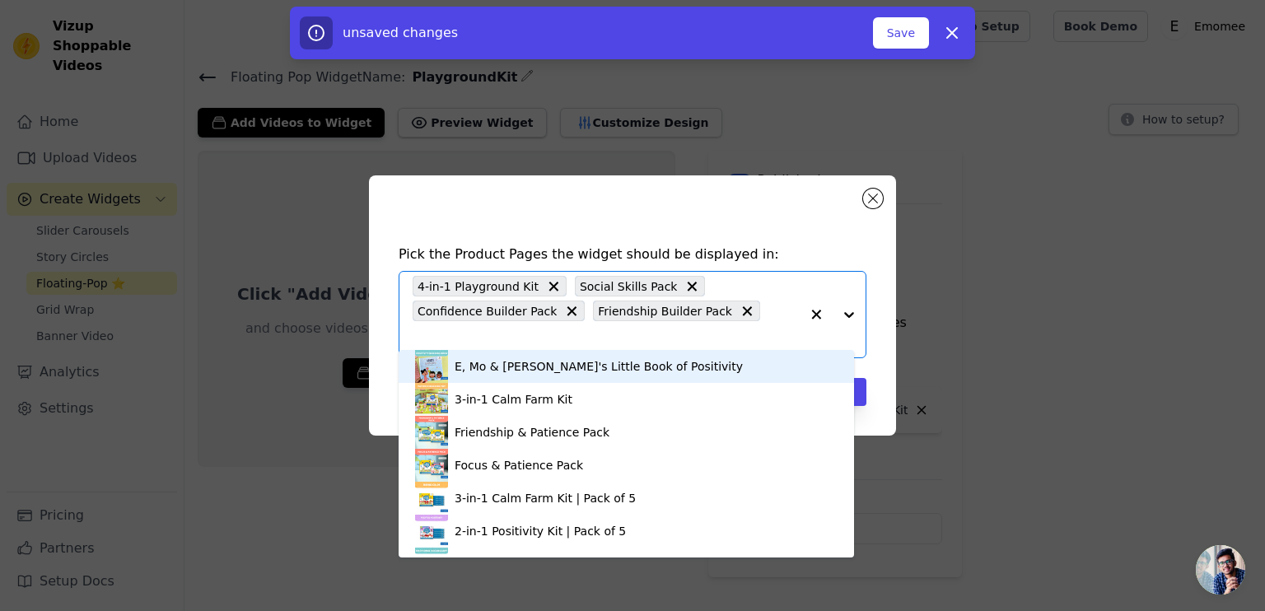
scroll to position [712, 0]
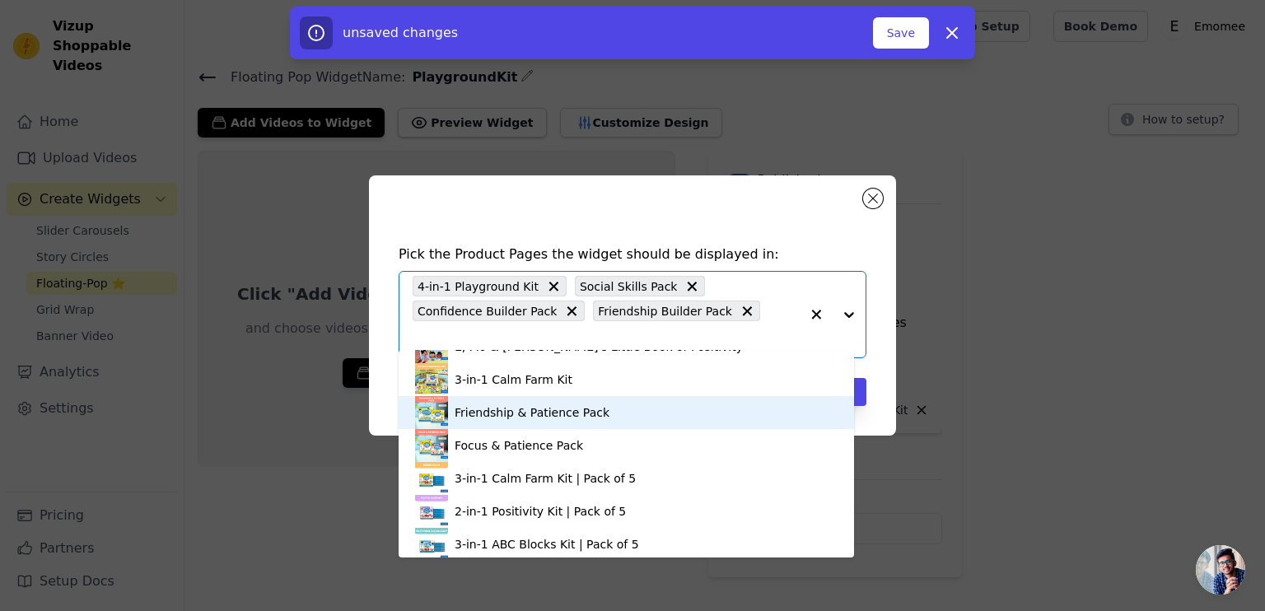
click at [595, 412] on div "Friendship & Patience Pack" at bounding box center [626, 412] width 423 height 33
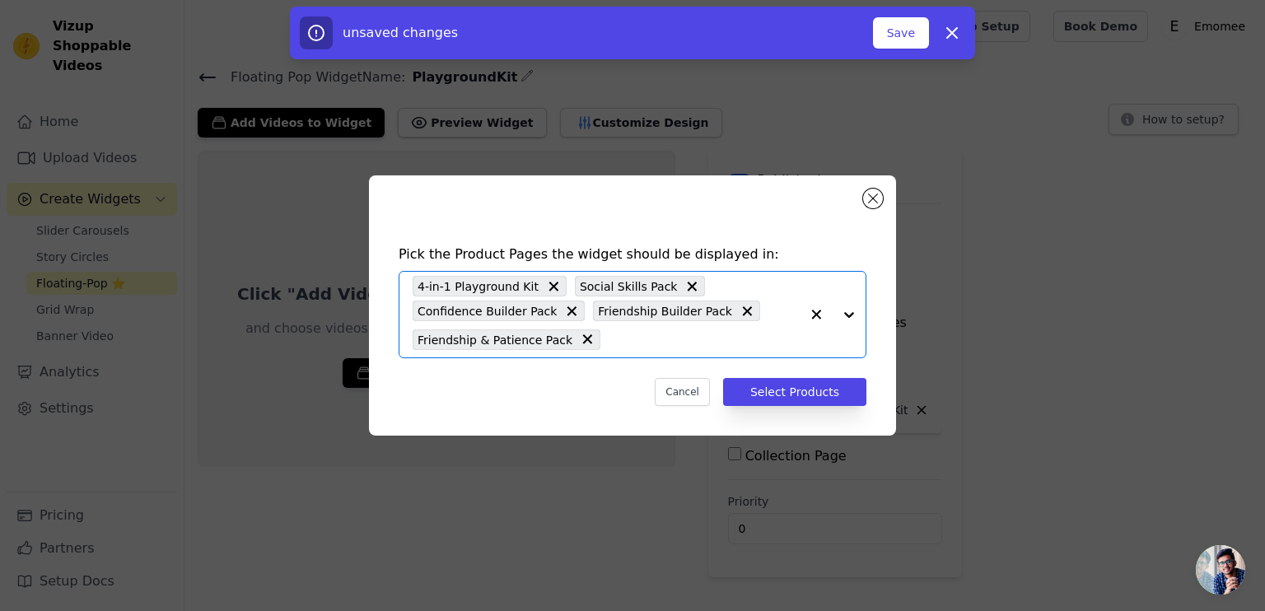
click at [676, 342] on input "text" at bounding box center [704, 340] width 191 height 20
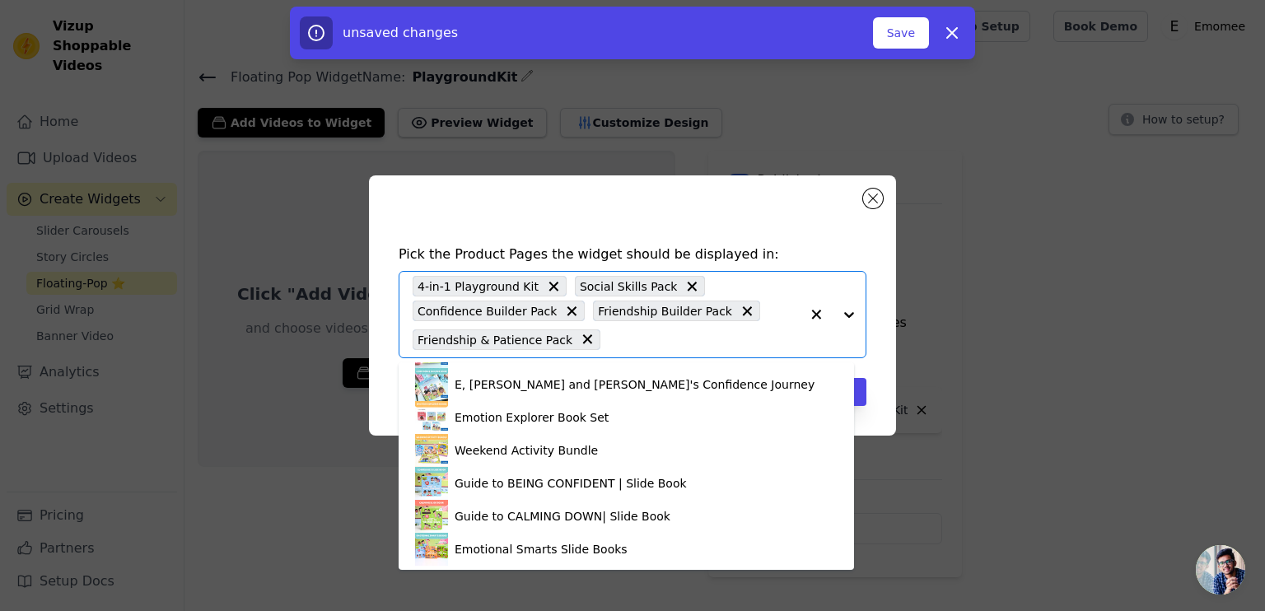
scroll to position [1542, 0]
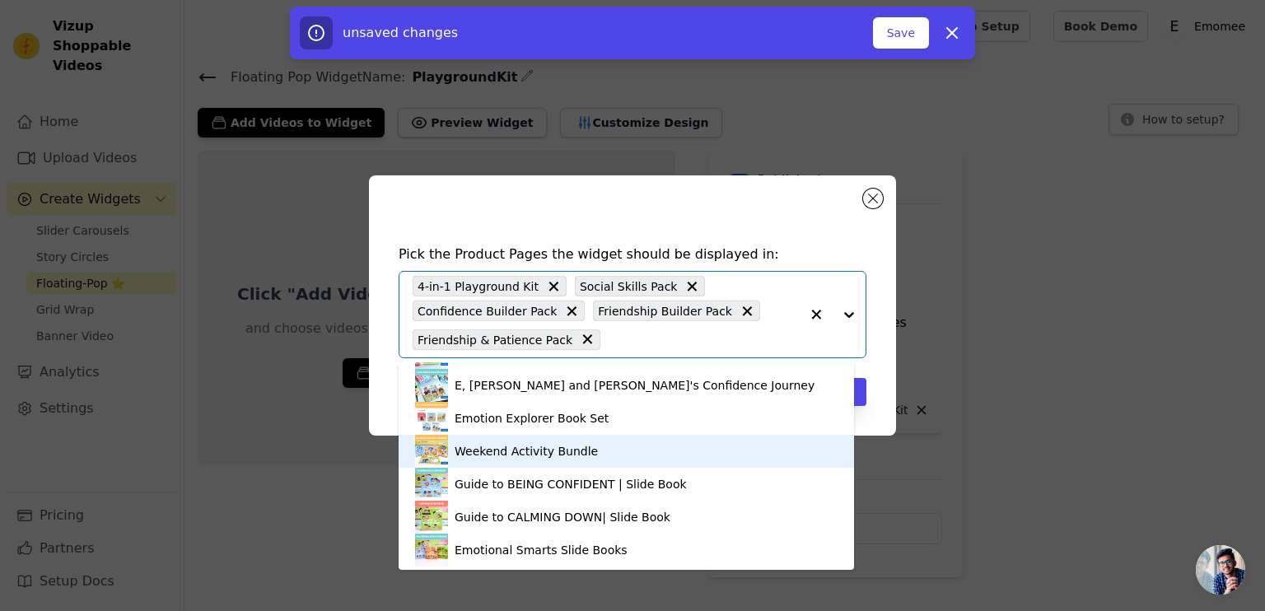
click at [278, 396] on div "Pick the Product Pages the widget should be displayed in: 4-in-1 Playground Kit…" at bounding box center [632, 305] width 1213 height 313
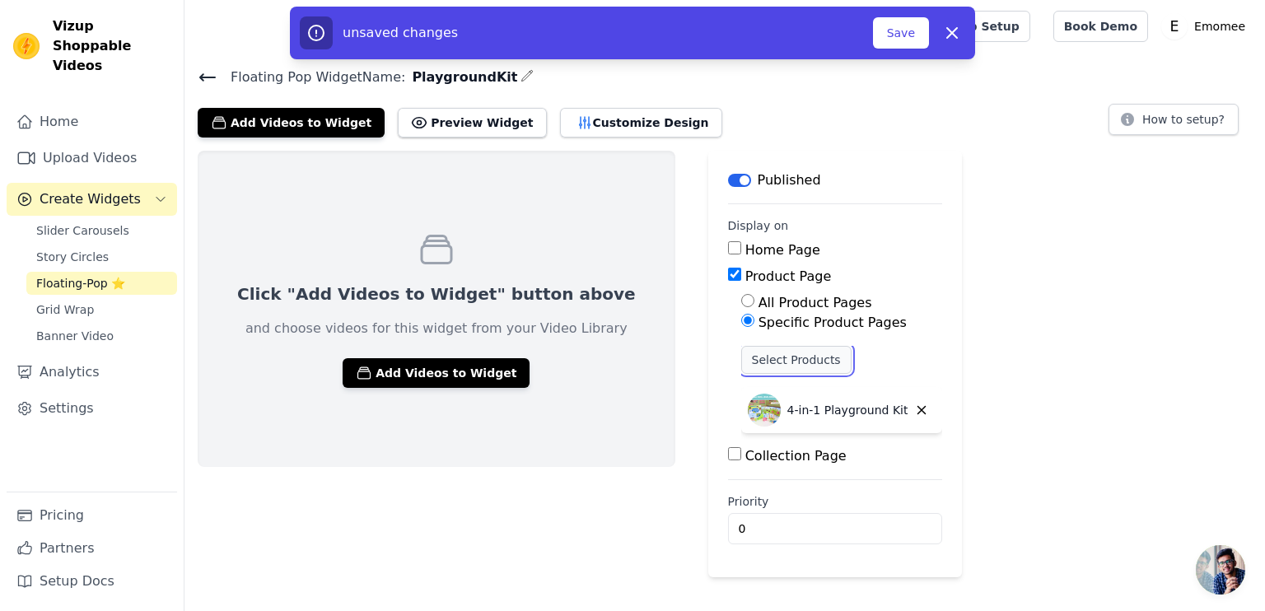
click at [746, 368] on button "Select Products" at bounding box center [796, 360] width 110 height 28
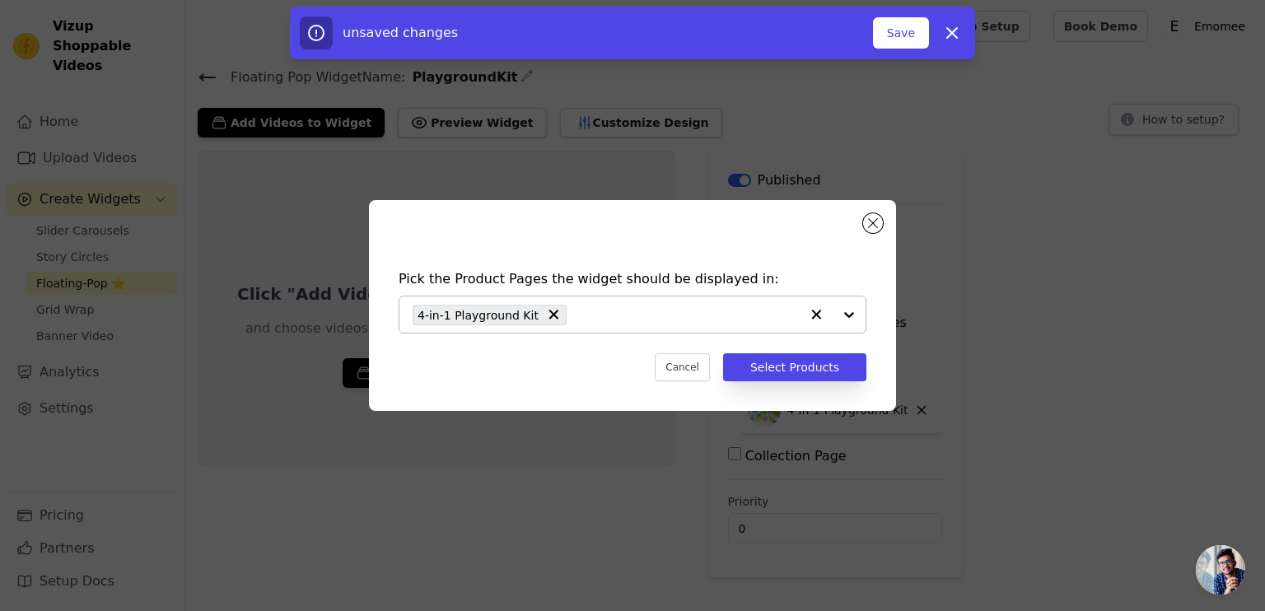
click at [662, 316] on input "text" at bounding box center [687, 315] width 225 height 20
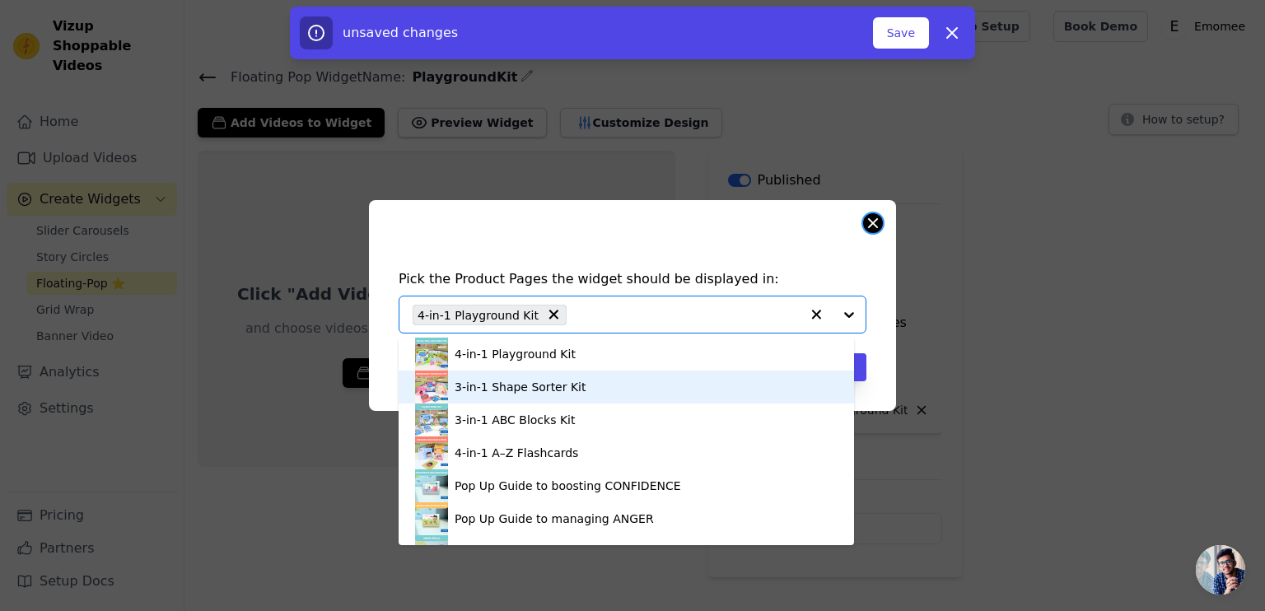
click at [863, 222] on div "Pick the Product Pages the widget should be displayed in: 4-in-1 Playground Kit…" at bounding box center [632, 305] width 527 height 211
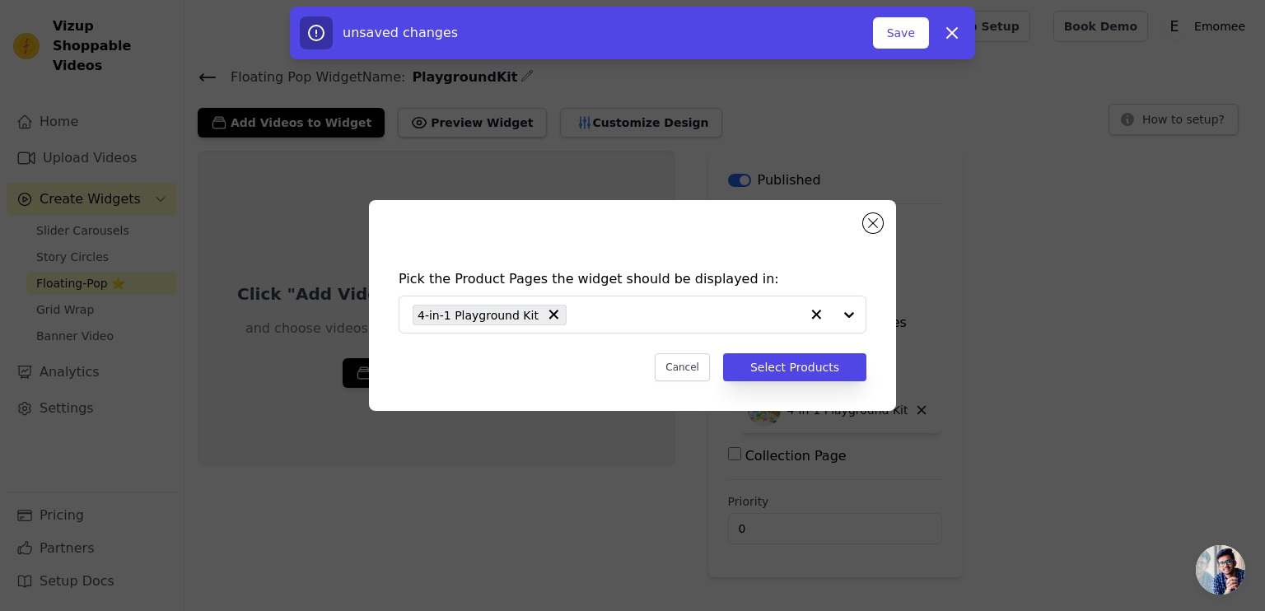
click at [867, 236] on div "Pick the Product Pages the widget should be displayed in: 4-in-1 Playground Kit…" at bounding box center [632, 305] width 527 height 211
click at [877, 226] on button "Close modal" at bounding box center [873, 223] width 20 height 20
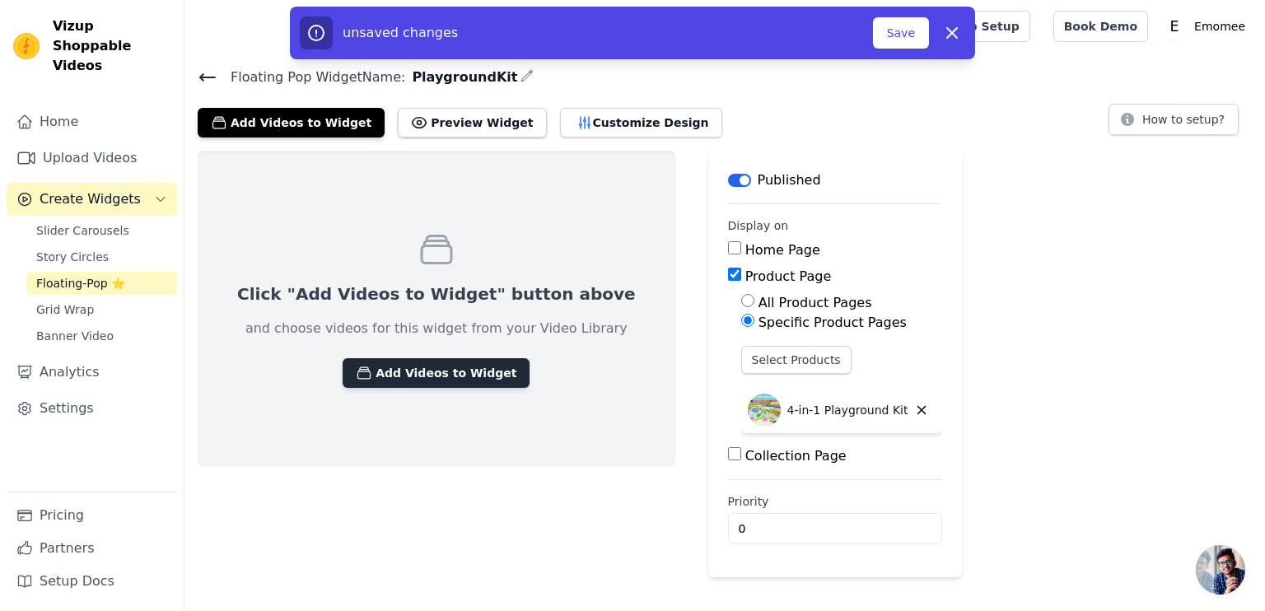
click at [419, 372] on button "Add Videos to Widget" at bounding box center [436, 373] width 187 height 30
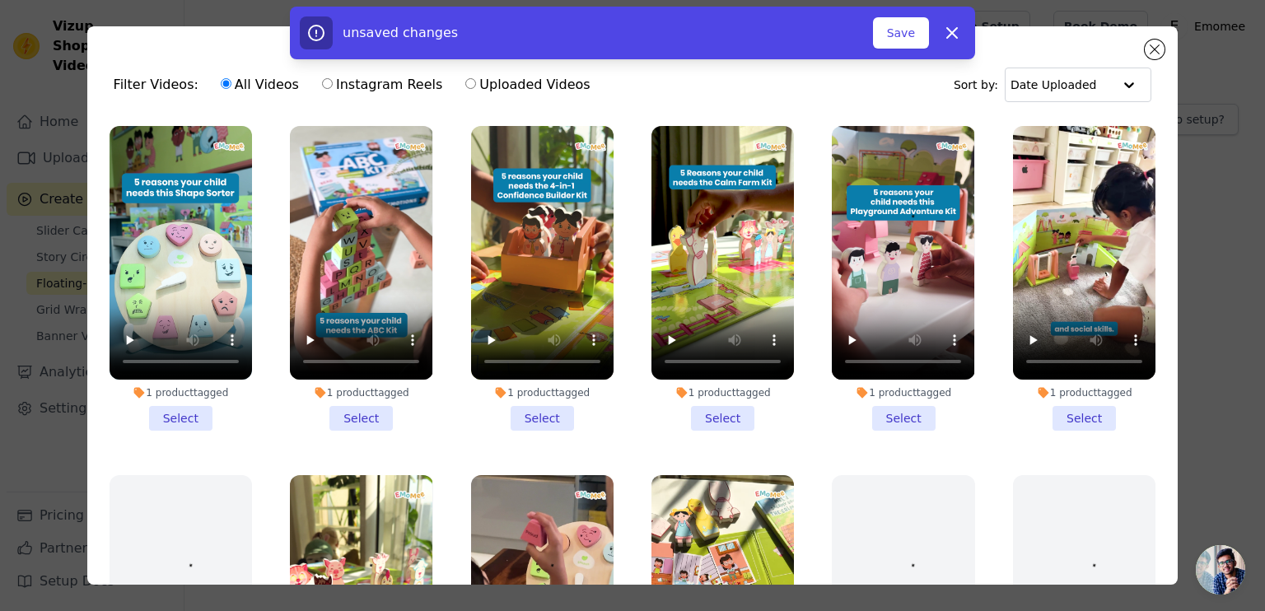
click at [878, 421] on li "1 product tagged Select" at bounding box center [903, 278] width 143 height 305
click at [0, 0] on input "1 product tagged Select" at bounding box center [0, 0] width 0 height 0
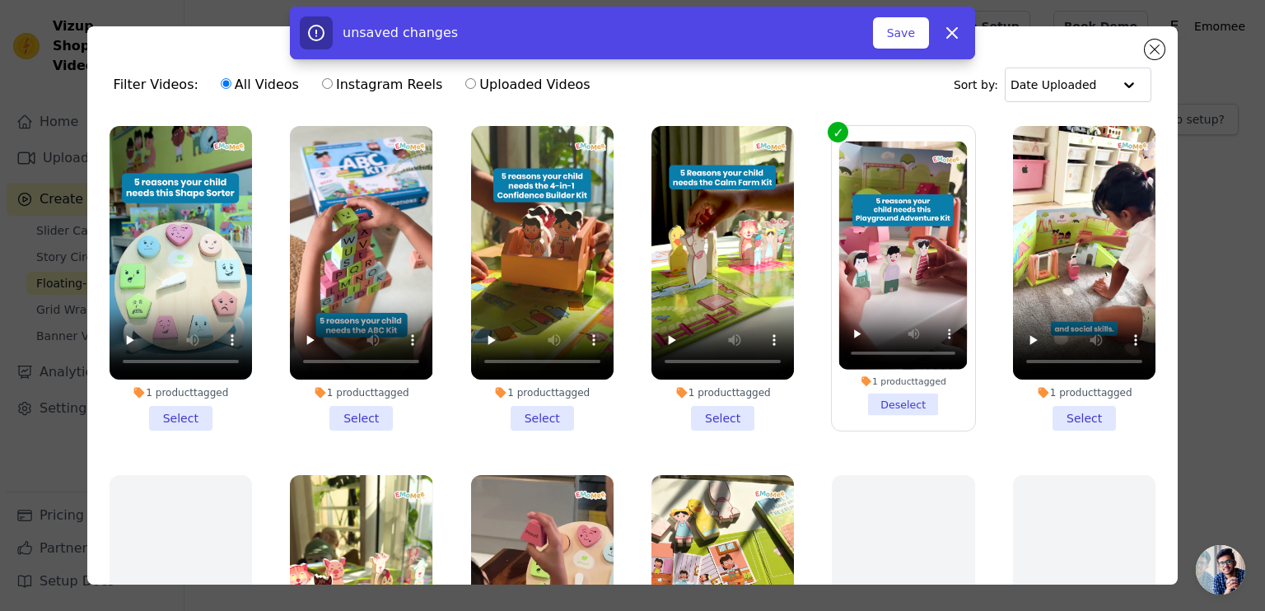
click at [1045, 409] on li "1 product tagged Select" at bounding box center [1084, 278] width 143 height 305
click at [0, 0] on input "1 product tagged Select" at bounding box center [0, 0] width 0 height 0
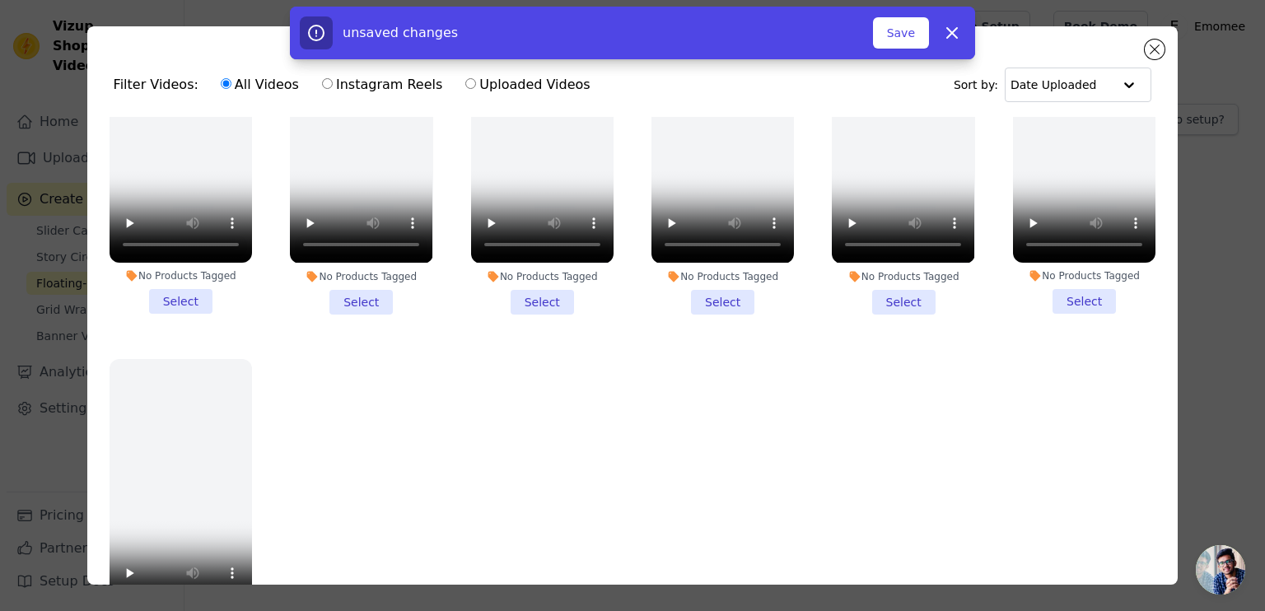
scroll to position [1165, 0]
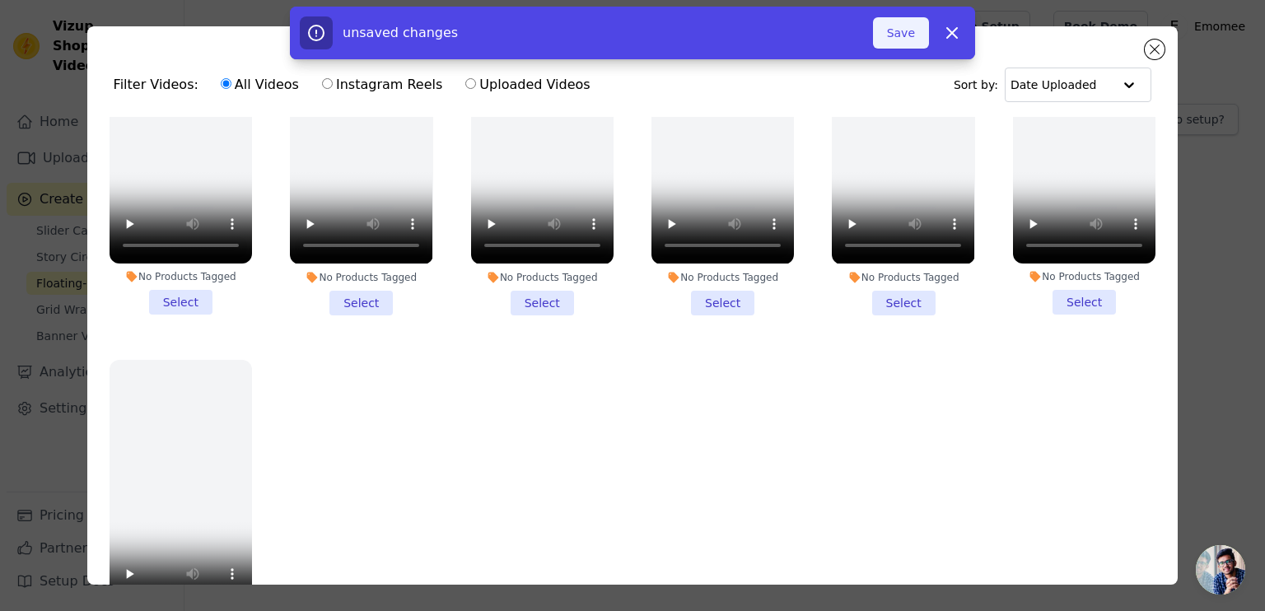
click at [904, 38] on button "Save" at bounding box center [901, 32] width 56 height 31
click at [906, 33] on button "Save" at bounding box center [901, 32] width 56 height 31
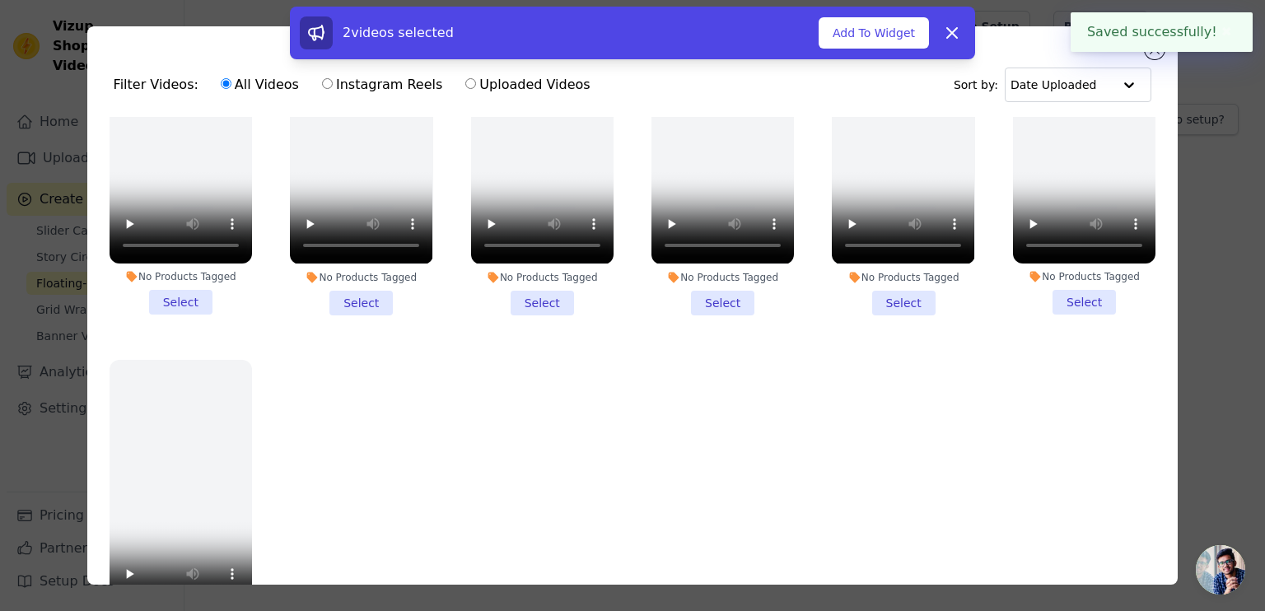
click at [906, 33] on button "Add To Widget" at bounding box center [874, 32] width 110 height 31
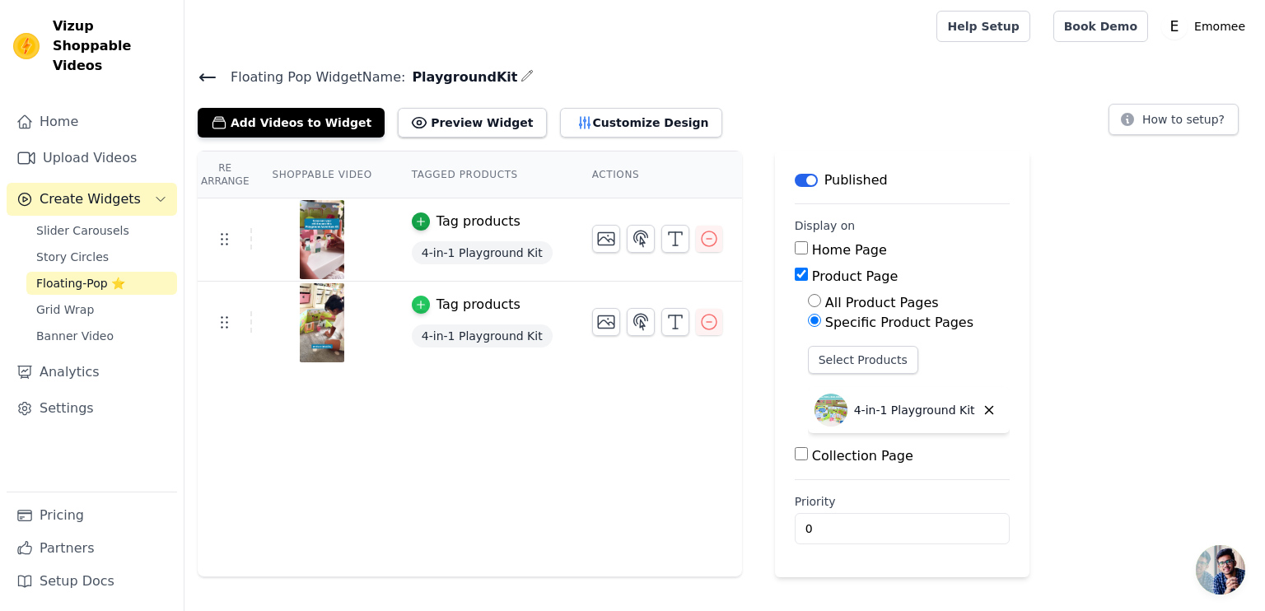
click at [412, 309] on div "button" at bounding box center [421, 305] width 18 height 18
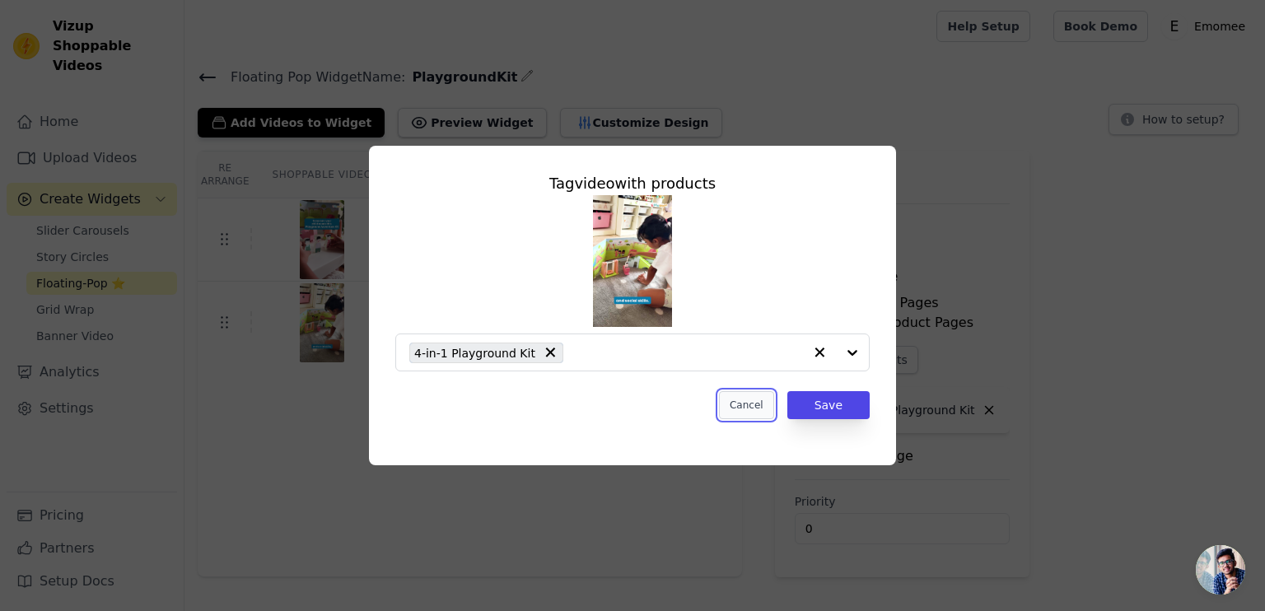
click at [745, 406] on button "Cancel" at bounding box center [746, 405] width 55 height 28
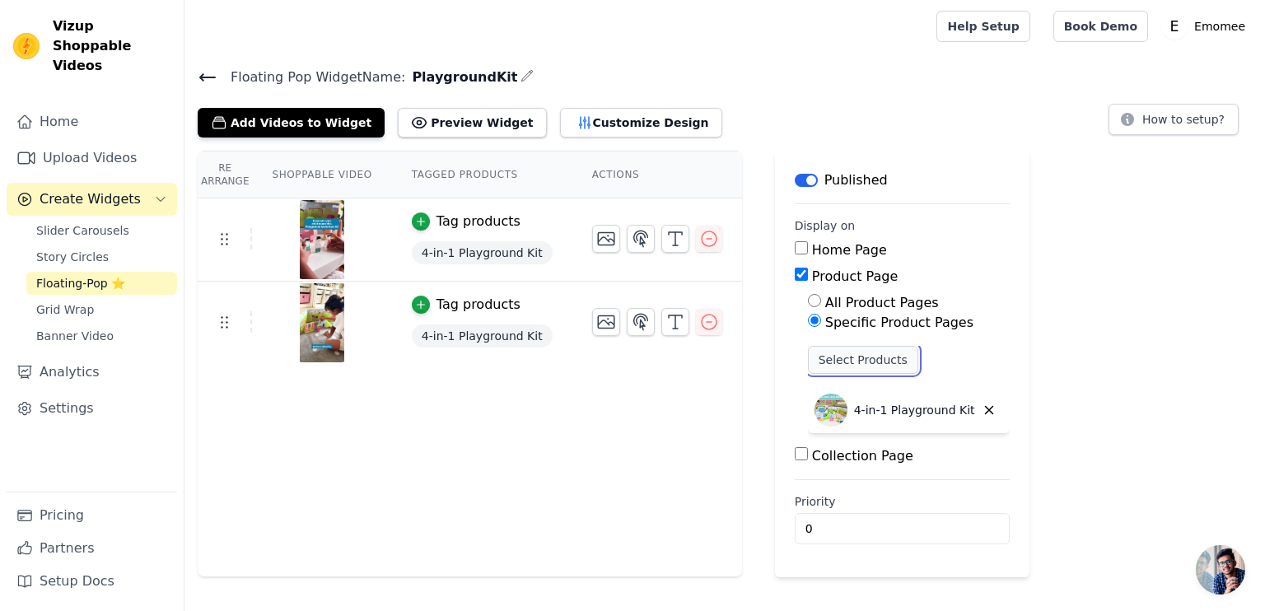
click at [833, 357] on button "Select Products" at bounding box center [863, 360] width 110 height 28
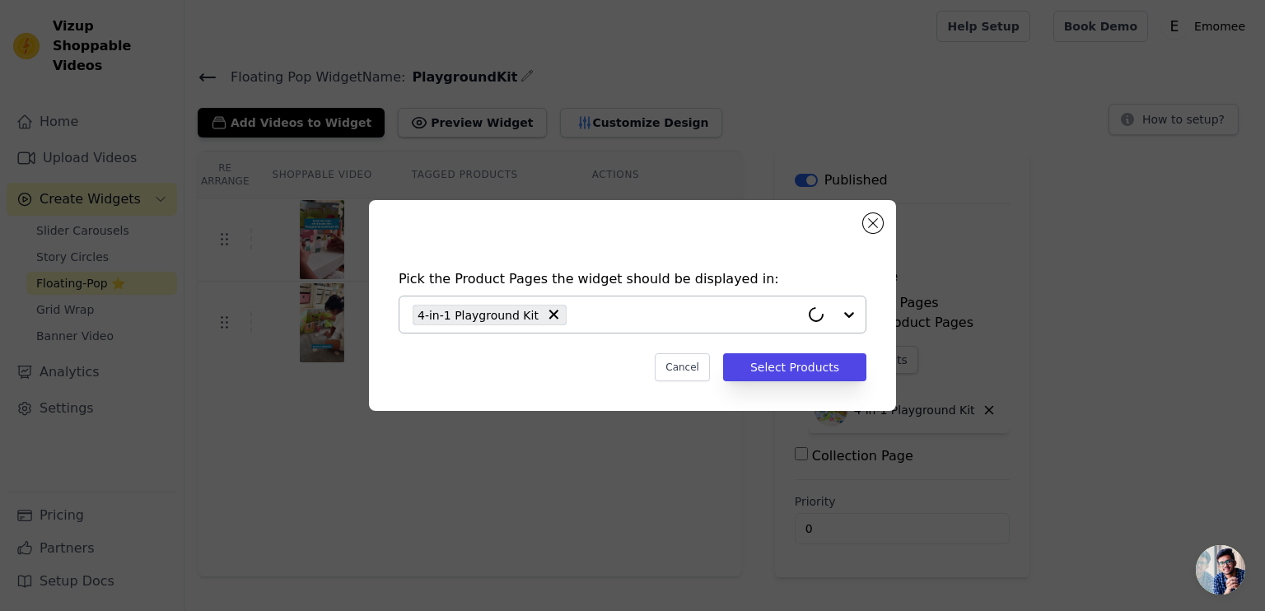
click at [601, 316] on input "text" at bounding box center [687, 315] width 225 height 20
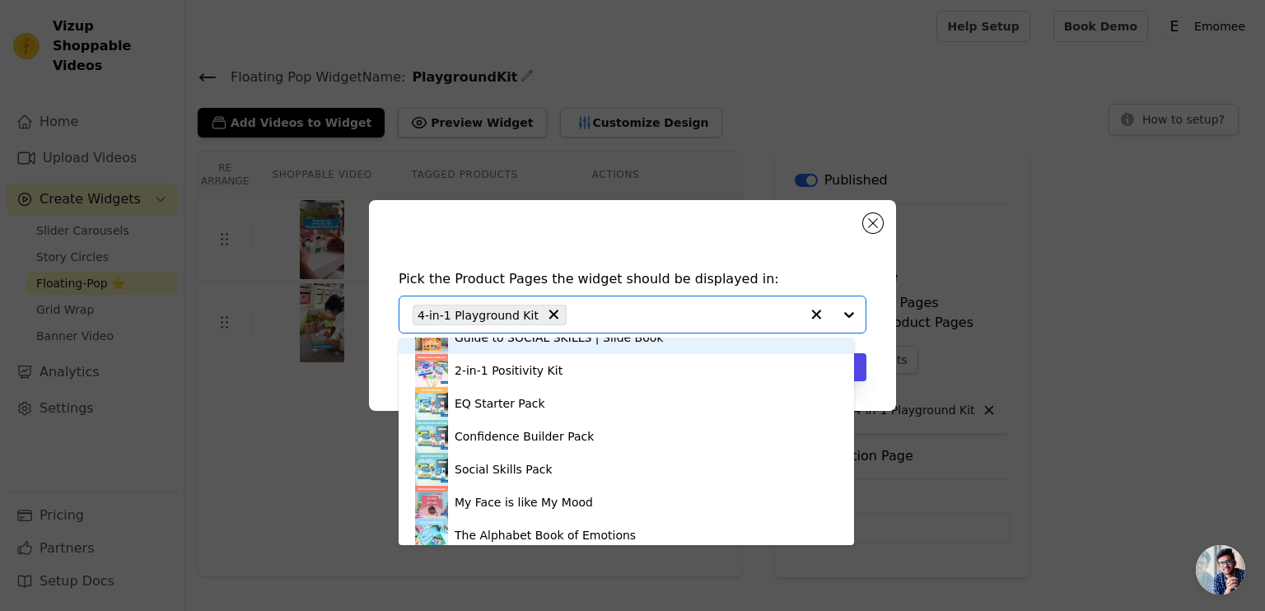
scroll to position [214, 0]
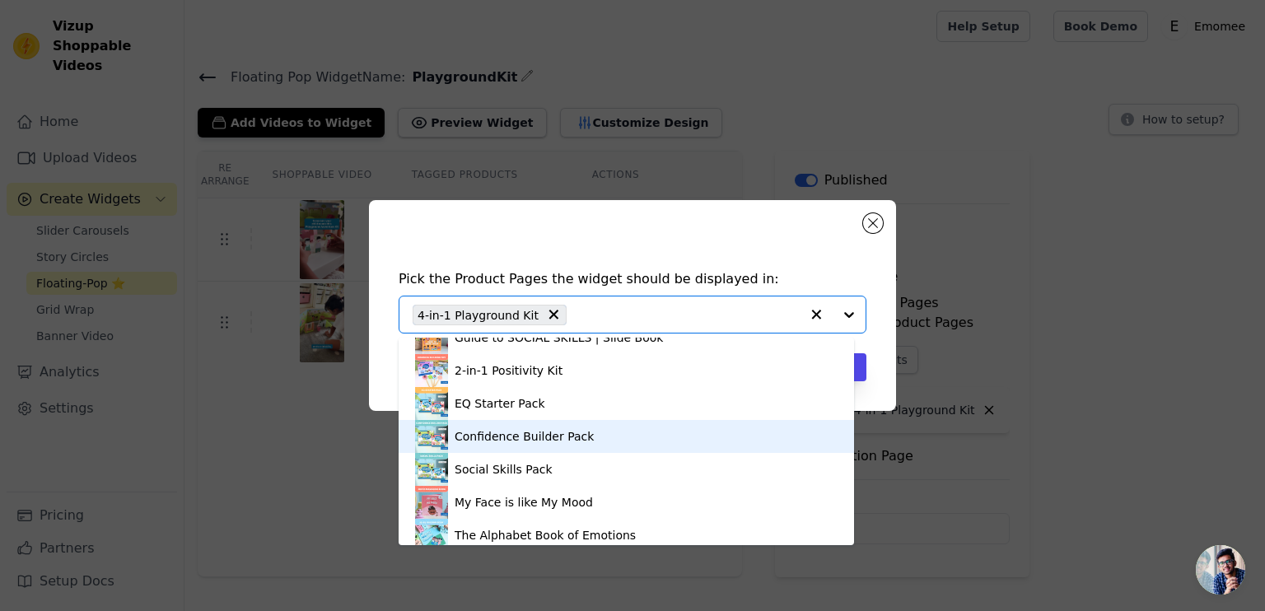
click at [594, 443] on div "Confidence Builder Pack" at bounding box center [626, 436] width 423 height 33
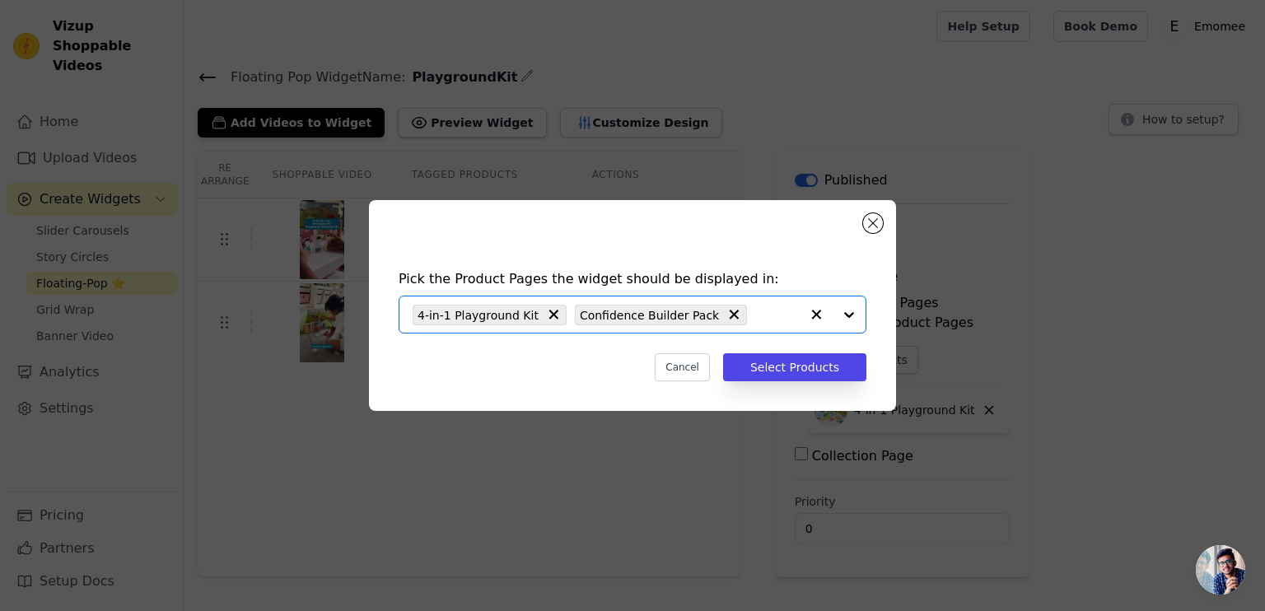
click at [765, 315] on input "text" at bounding box center [777, 315] width 44 height 20
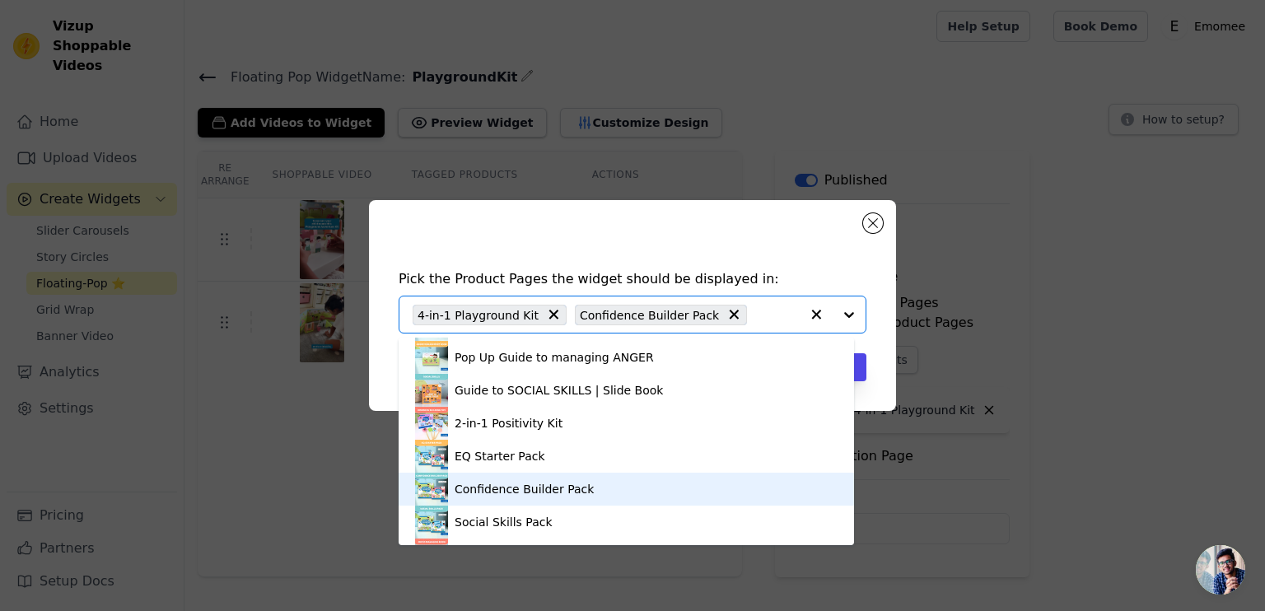
scroll to position [184, 0]
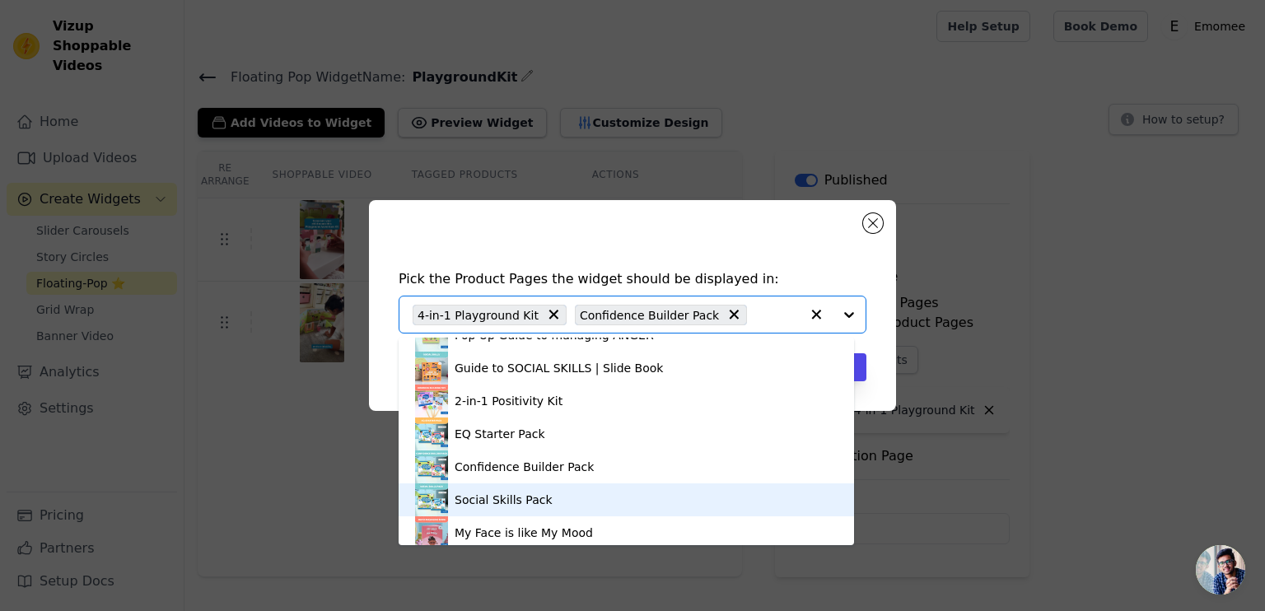
click at [620, 498] on div "Social Skills Pack" at bounding box center [626, 500] width 423 height 33
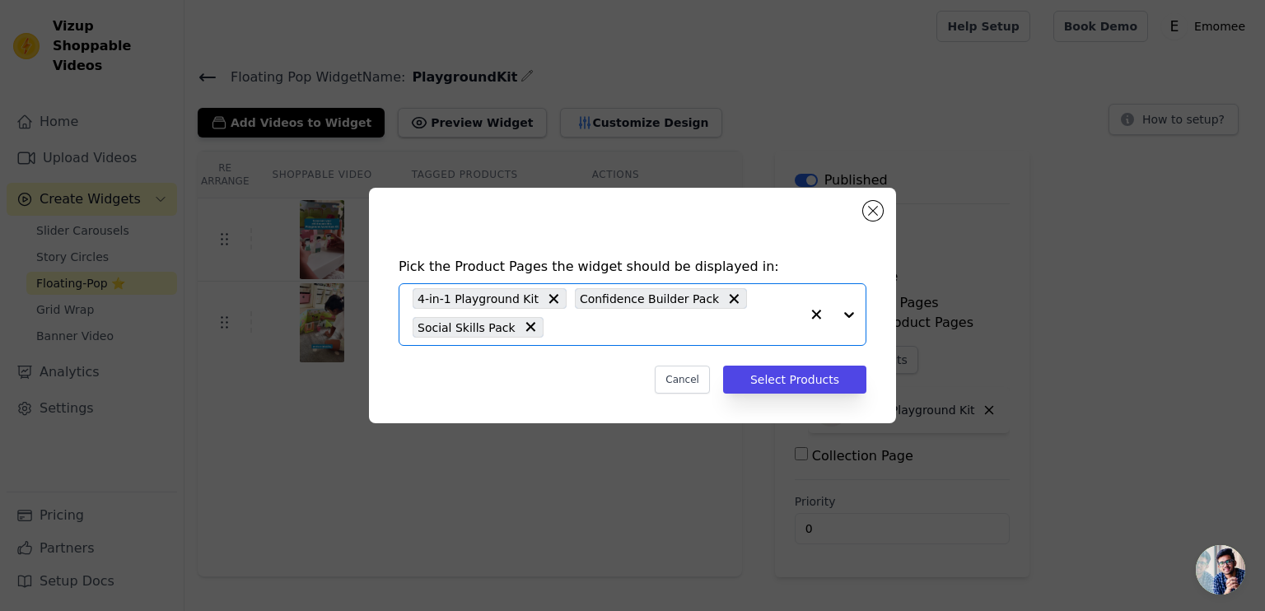
click at [722, 322] on input "text" at bounding box center [676, 327] width 248 height 20
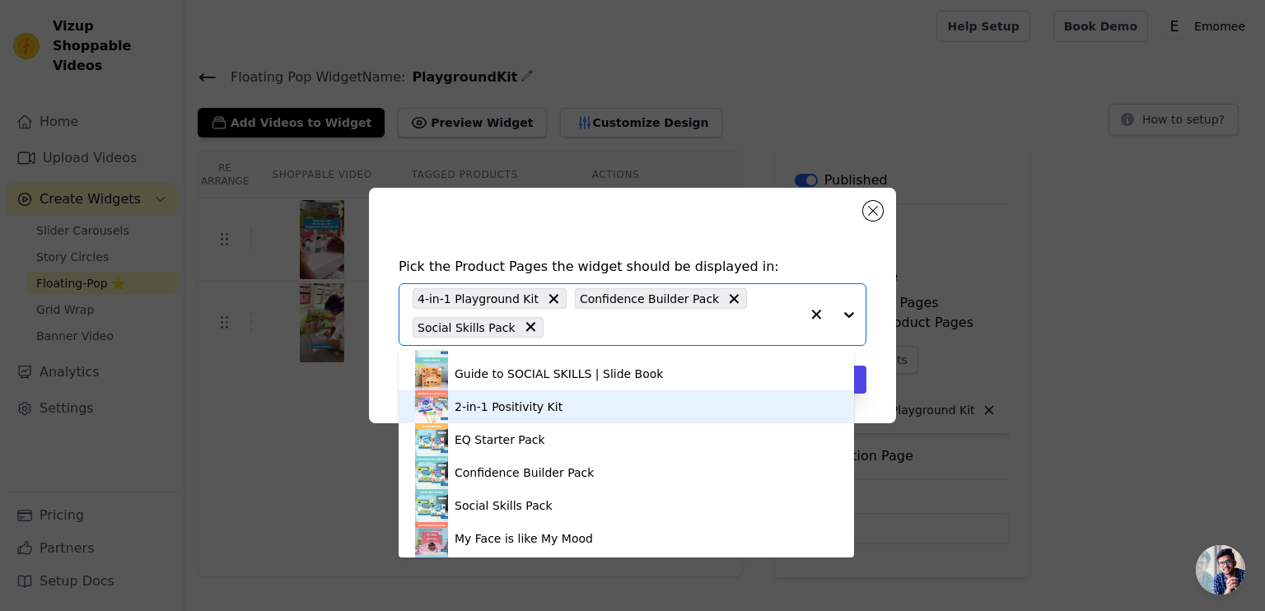
scroll to position [191, 0]
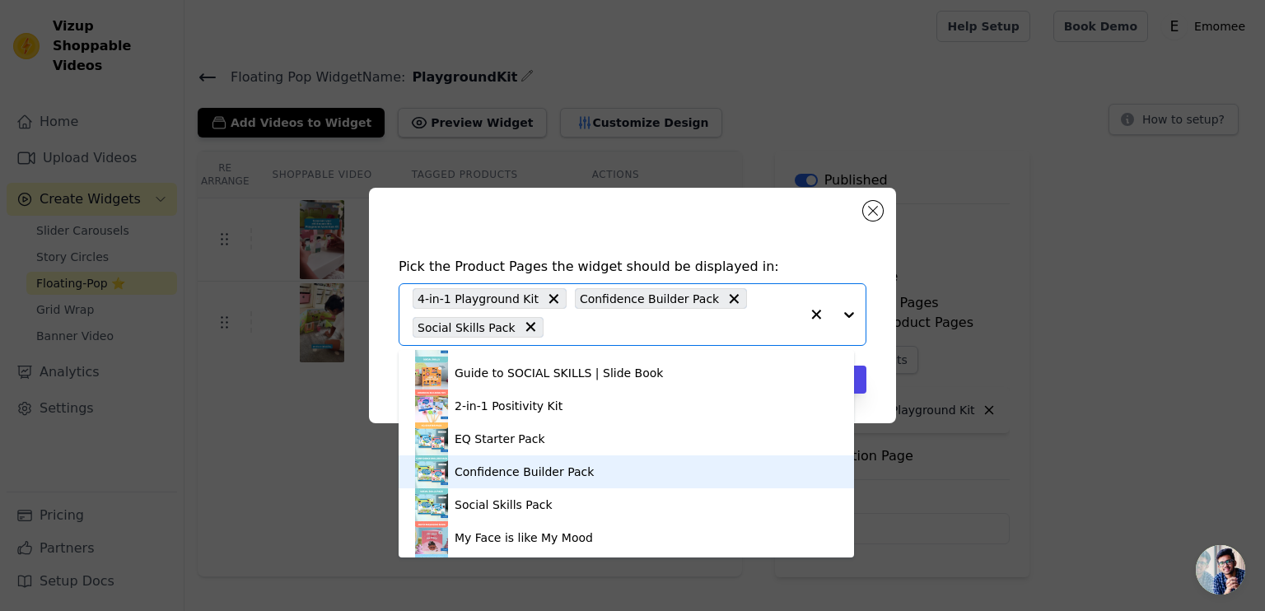
click at [606, 470] on div "Confidence Builder Pack" at bounding box center [626, 472] width 423 height 33
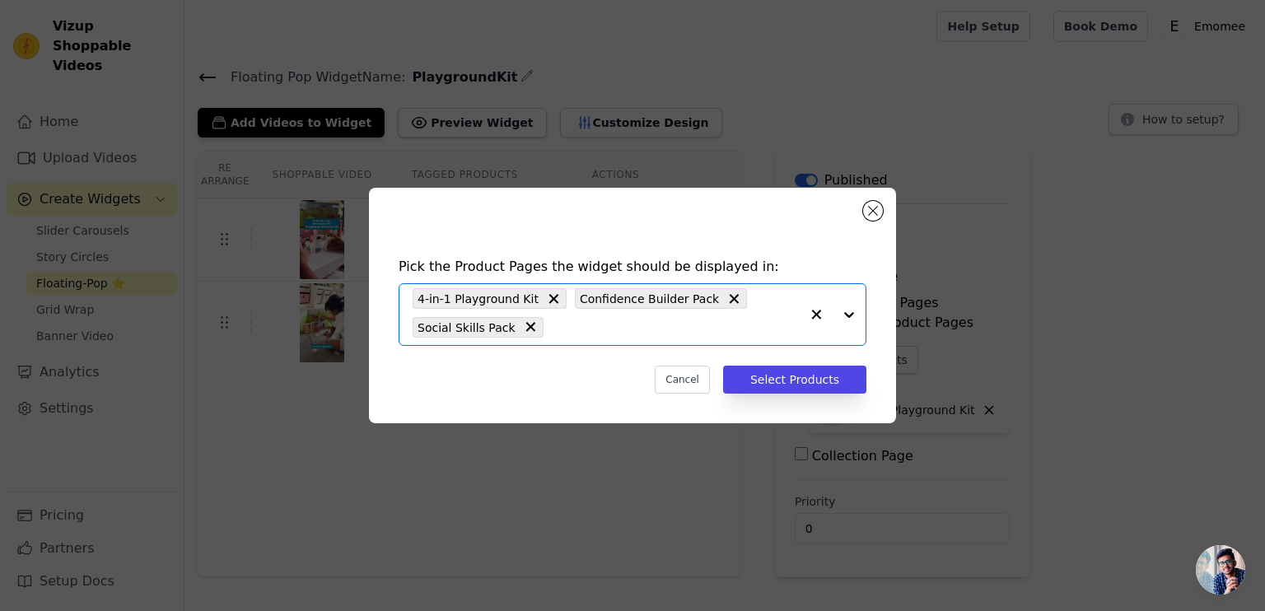
click at [586, 327] on input "text" at bounding box center [676, 327] width 248 height 20
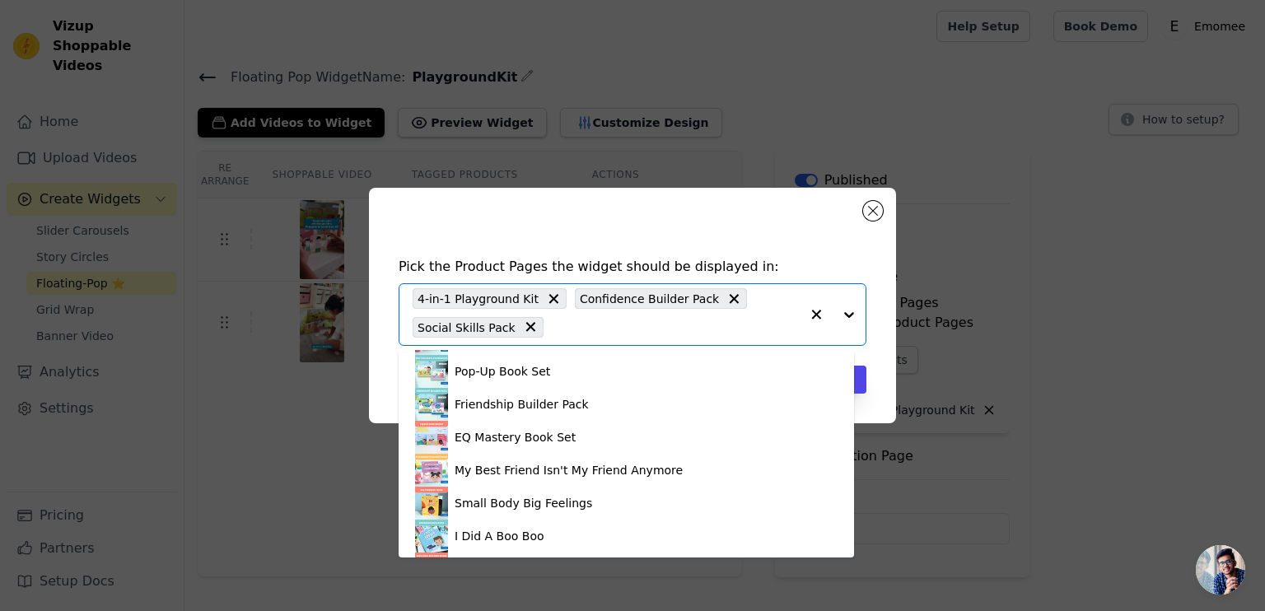
scroll to position [455, 0]
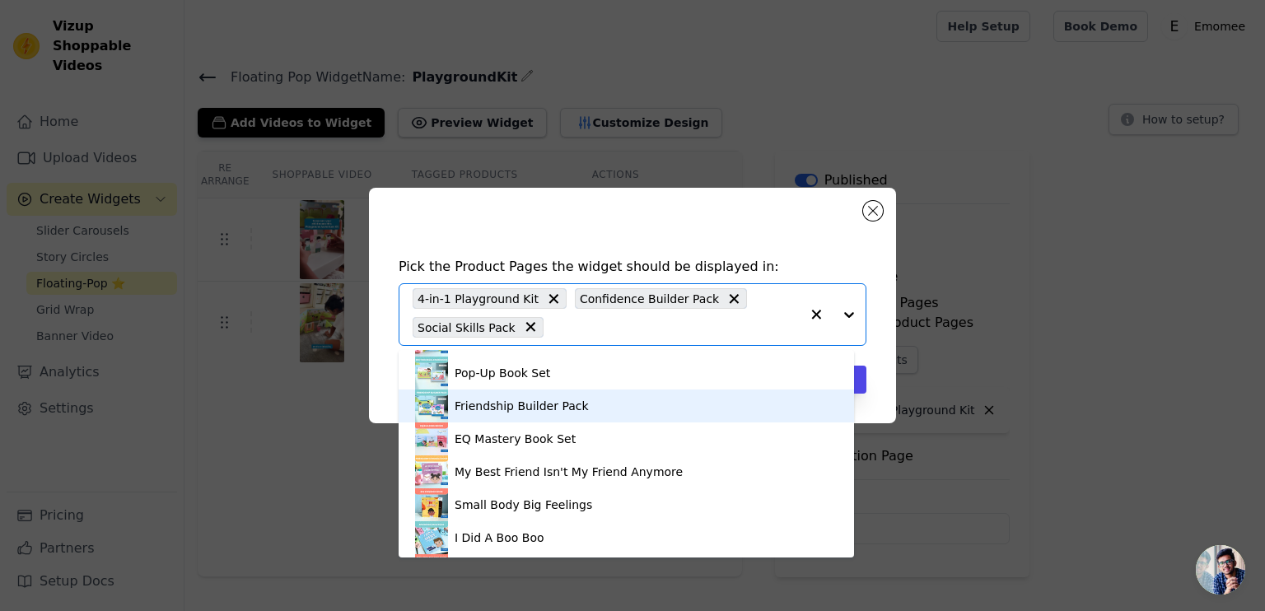
click at [553, 411] on div "Friendship Builder Pack" at bounding box center [522, 406] width 134 height 16
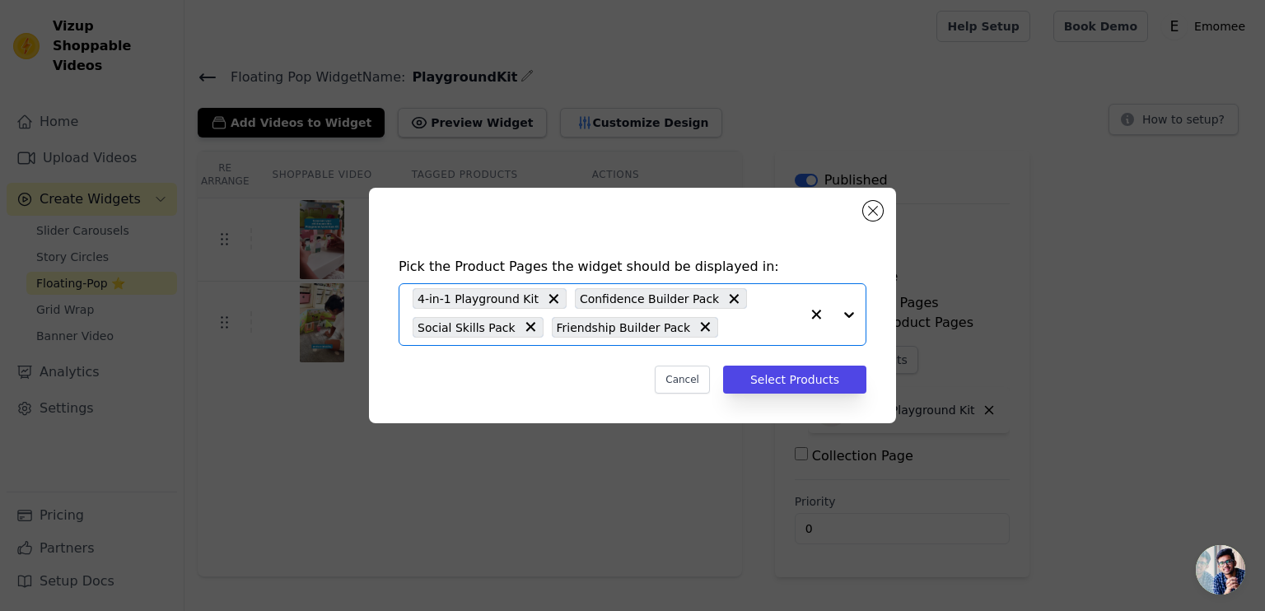
click at [727, 329] on input "text" at bounding box center [763, 327] width 73 height 20
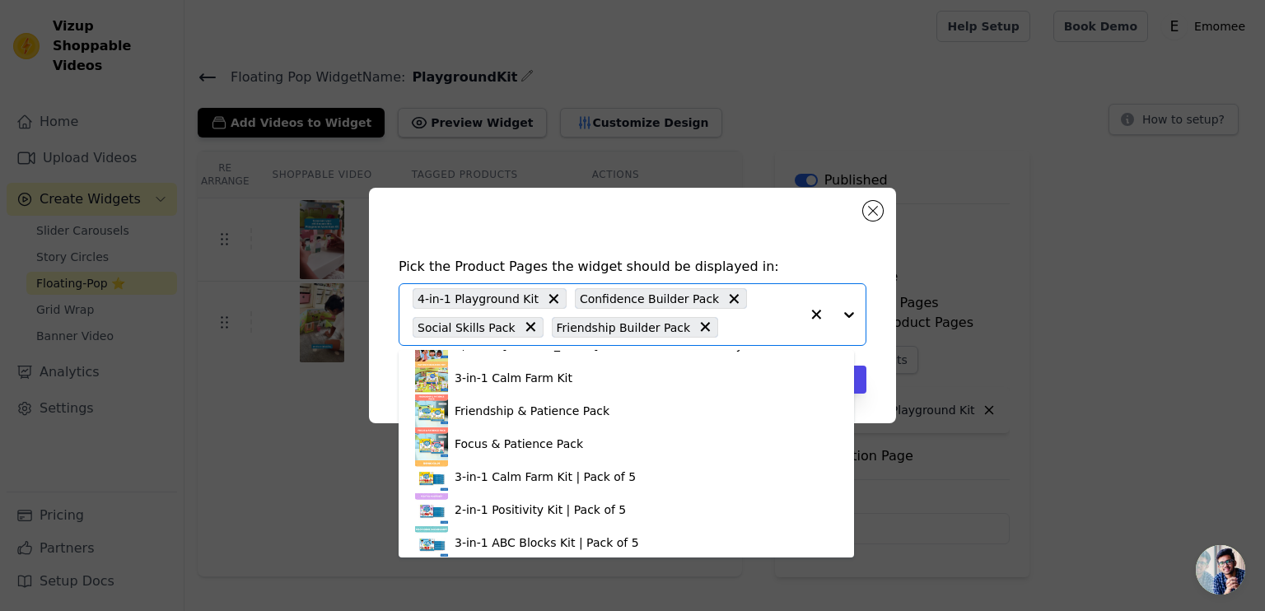
scroll to position [732, 0]
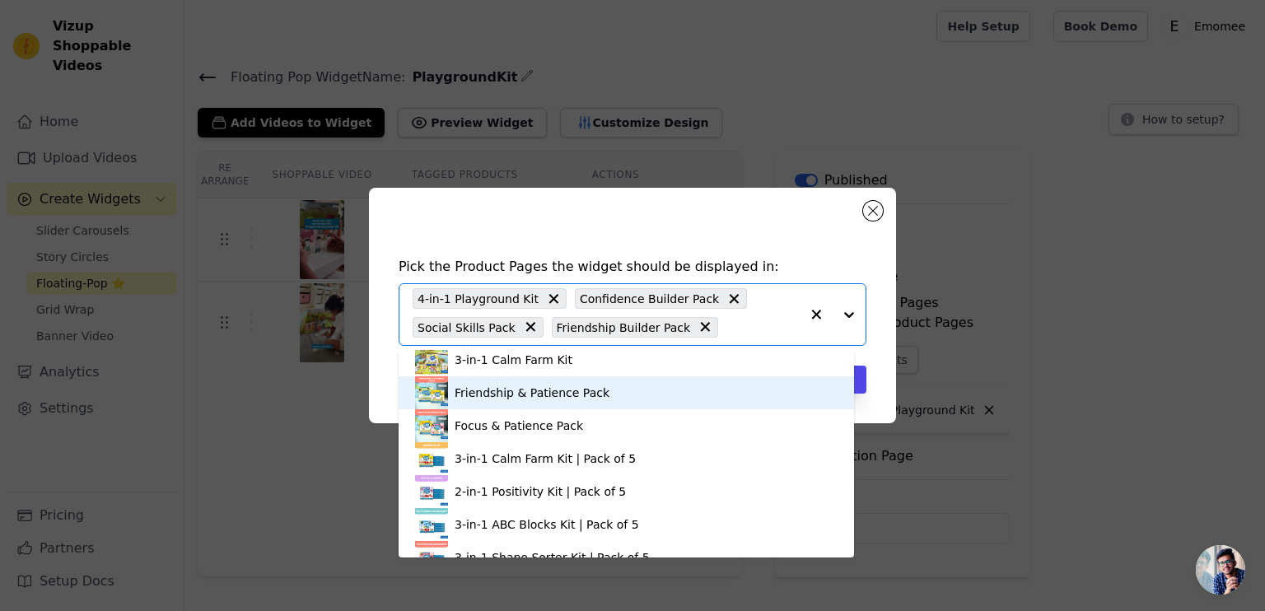
click at [656, 384] on div "Friendship & Patience Pack" at bounding box center [626, 392] width 423 height 33
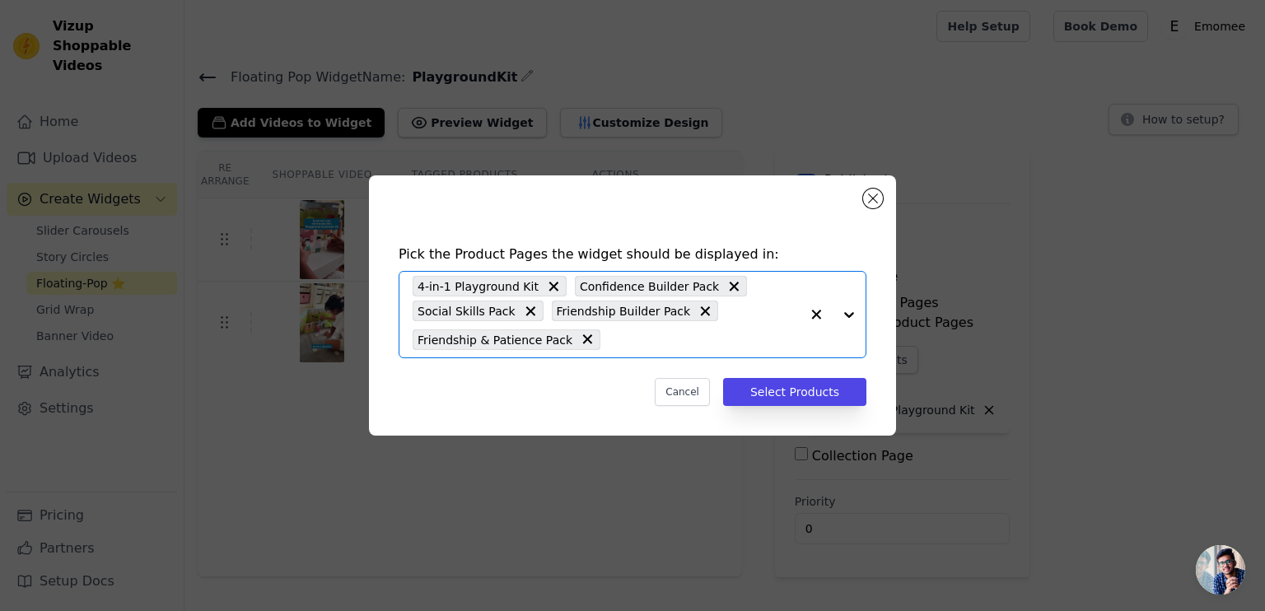
click at [666, 339] on input "text" at bounding box center [704, 340] width 191 height 20
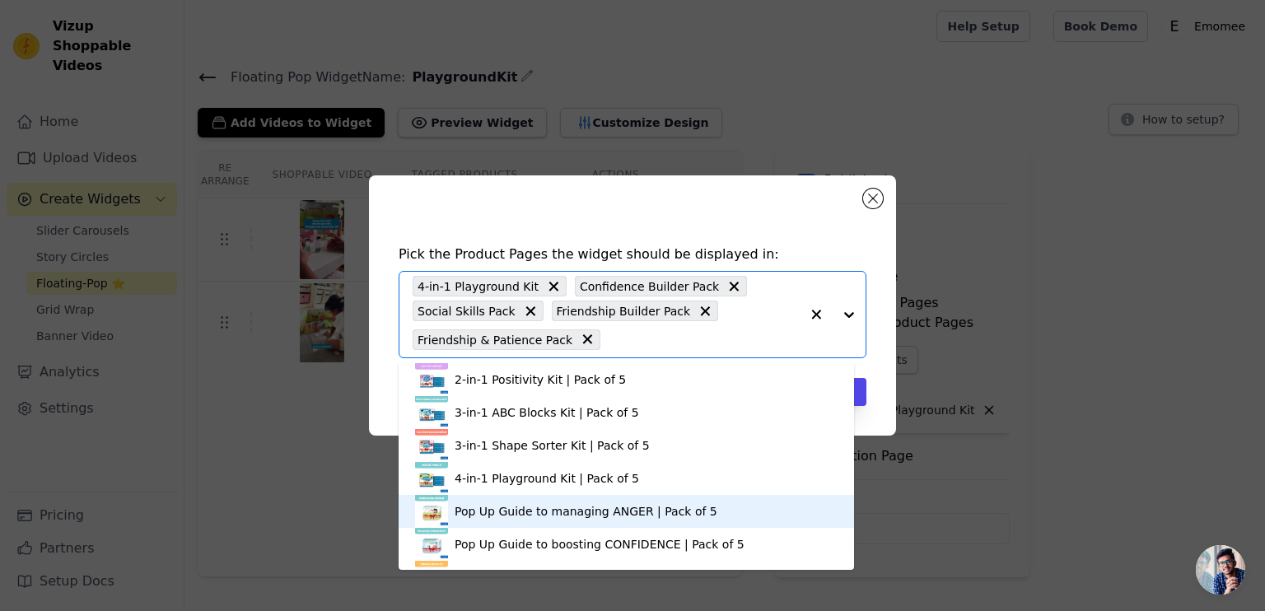
scroll to position [880, 0]
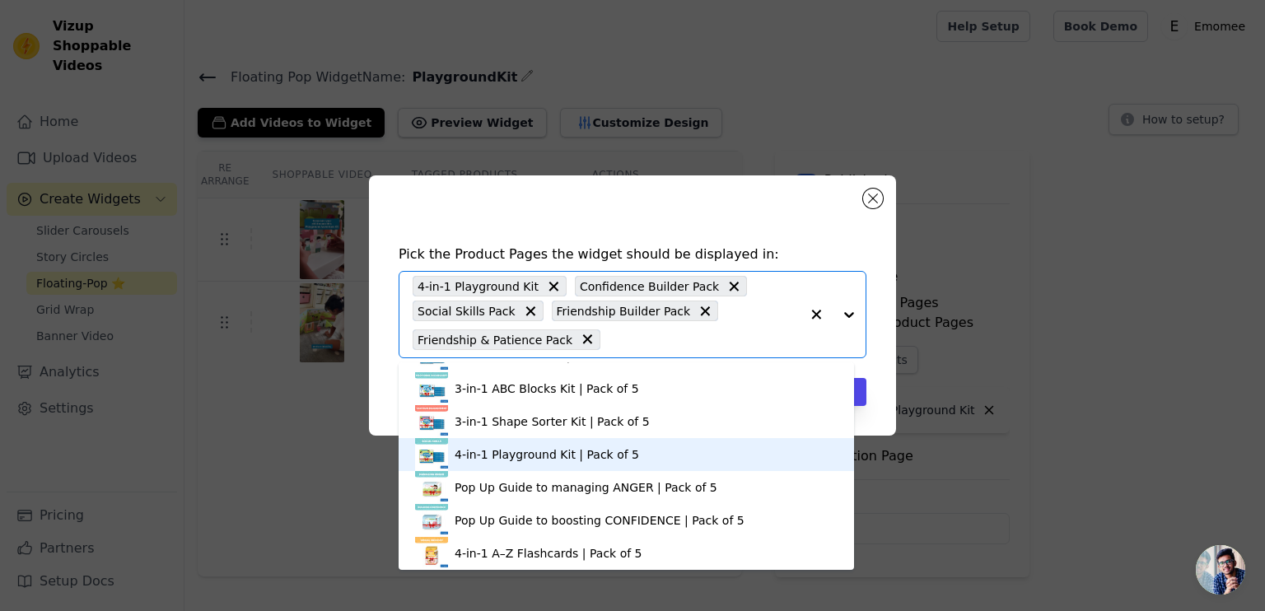
click at [523, 443] on div "4-in-1 Playground Kit | Pack of 5" at bounding box center [626, 454] width 423 height 33
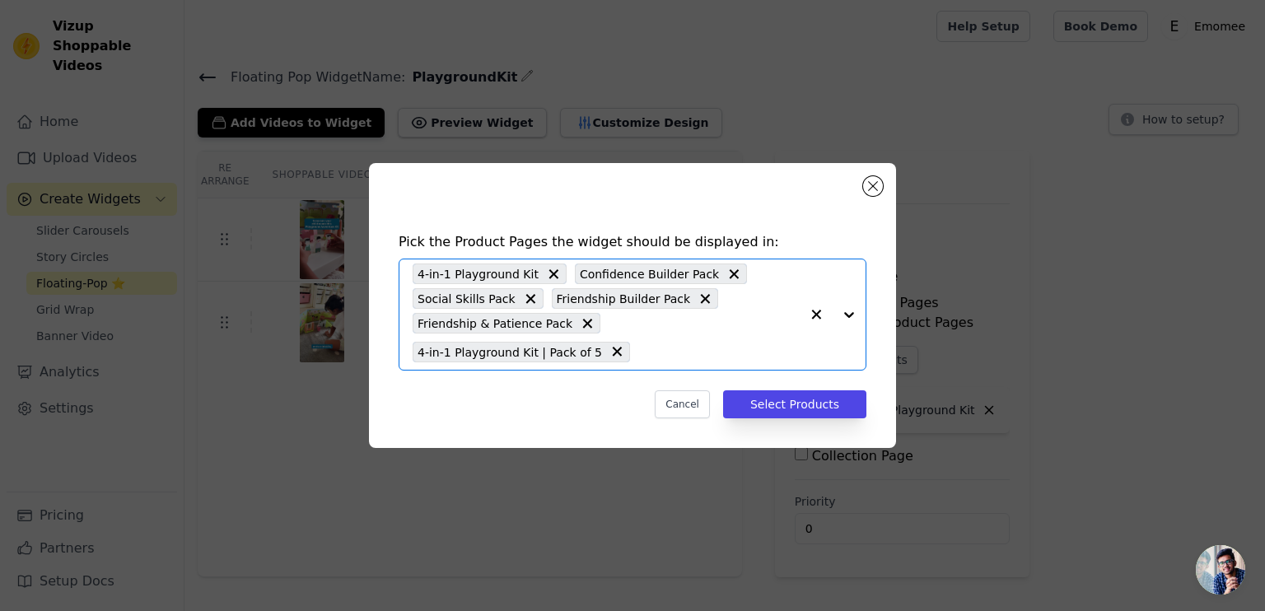
click at [644, 348] on input "text" at bounding box center [718, 352] width 161 height 20
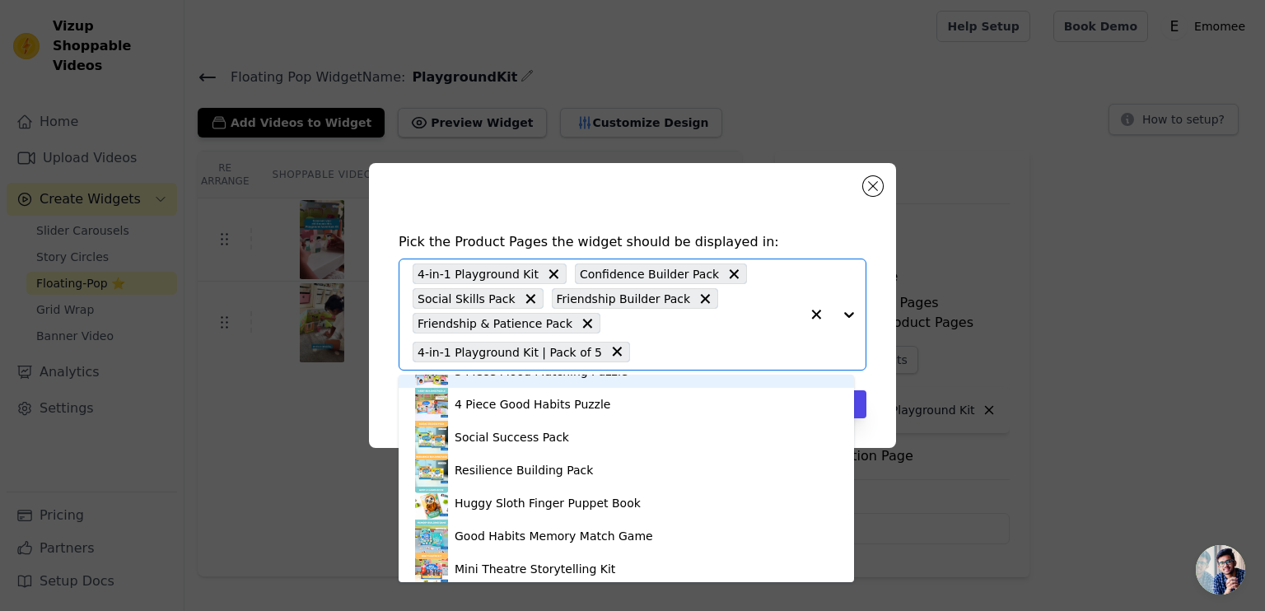
scroll to position [1274, 0]
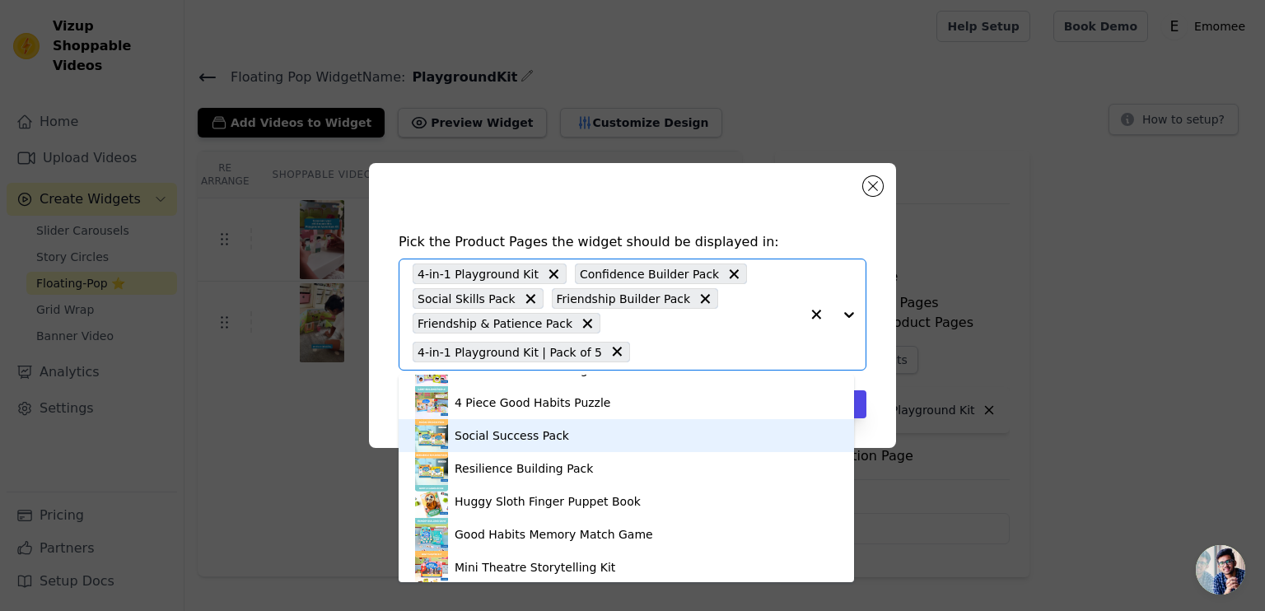
click at [553, 445] on div "Social Success Pack" at bounding box center [626, 435] width 423 height 33
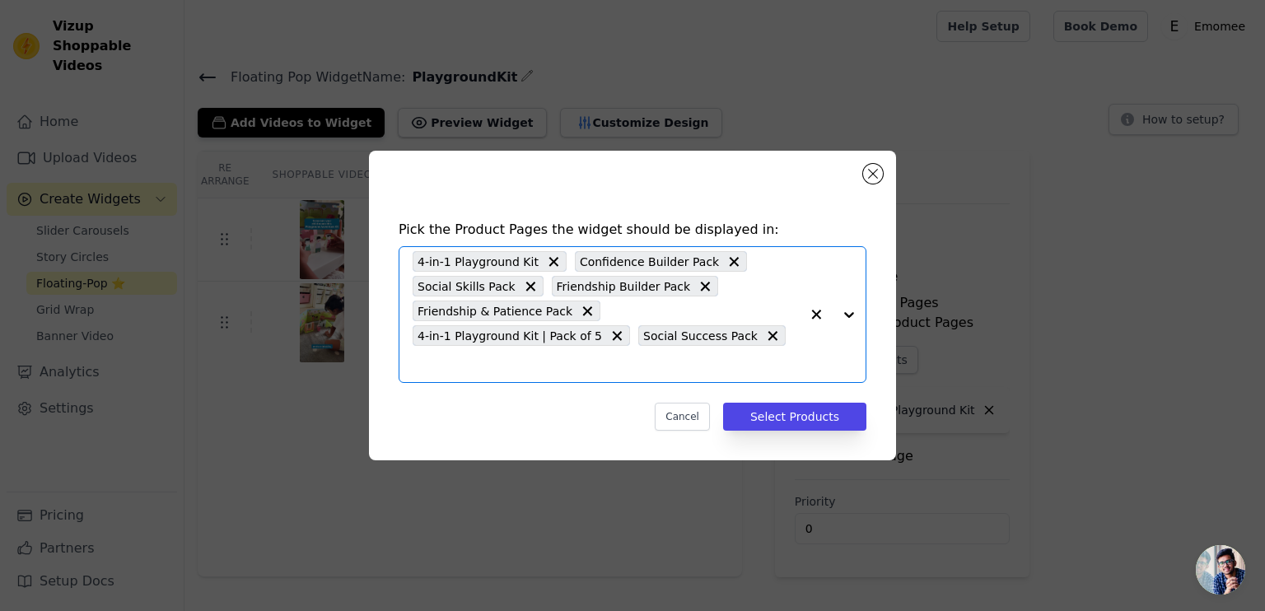
click at [616, 358] on input "text" at bounding box center [606, 364] width 387 height 20
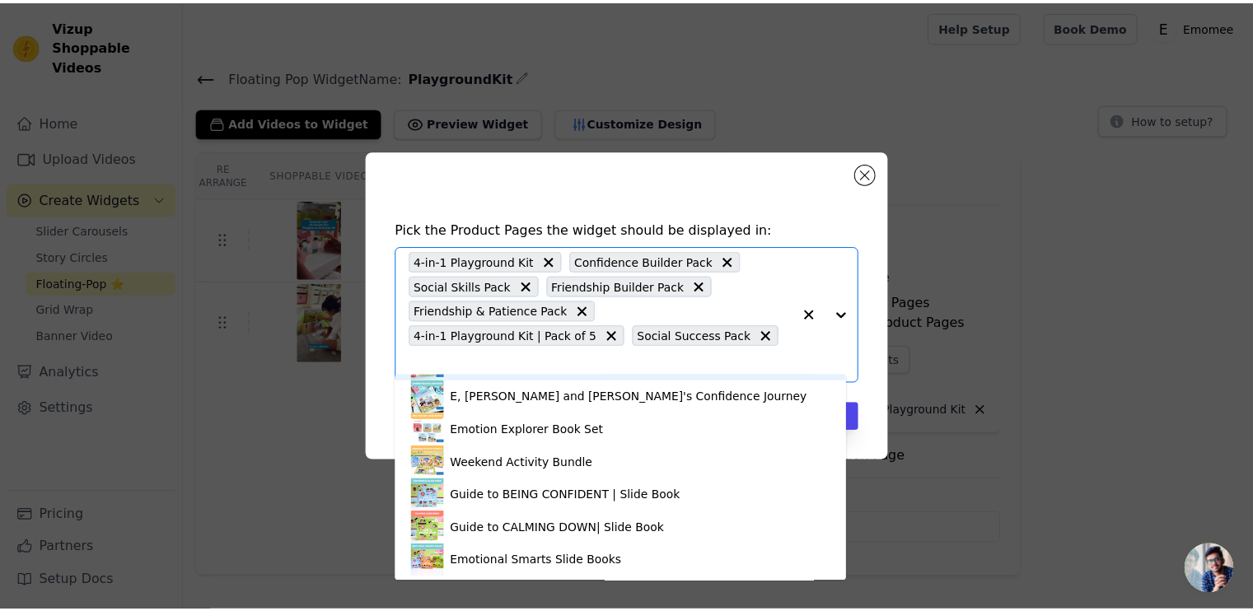
scroll to position [1516, 0]
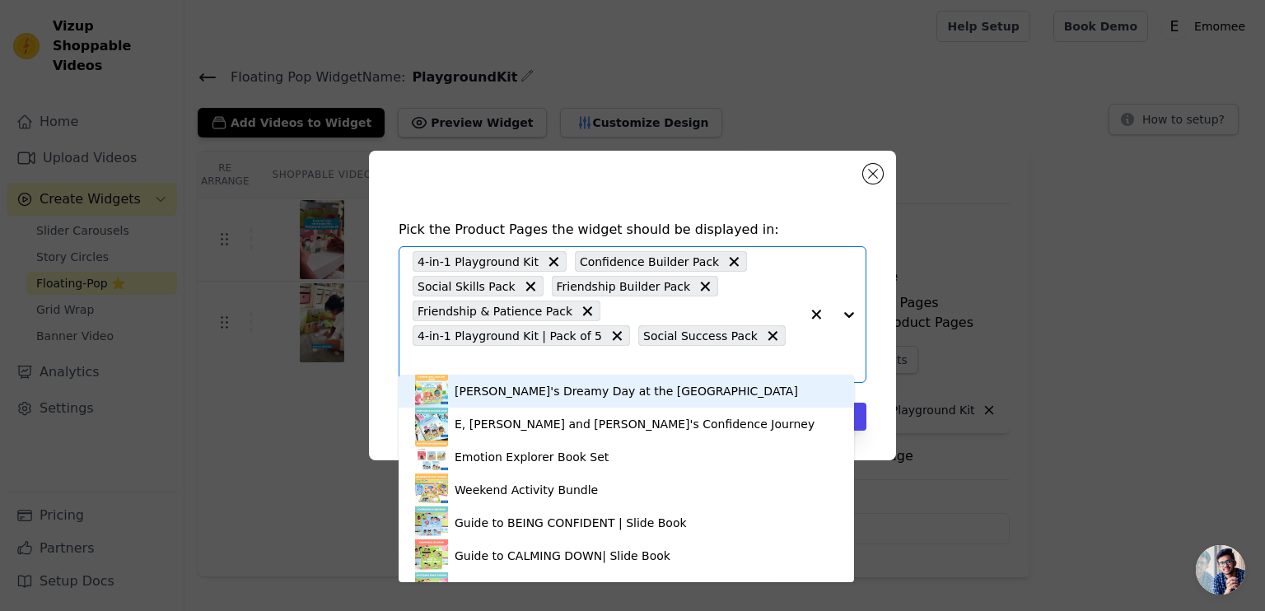
click at [726, 354] on input "text" at bounding box center [606, 364] width 387 height 20
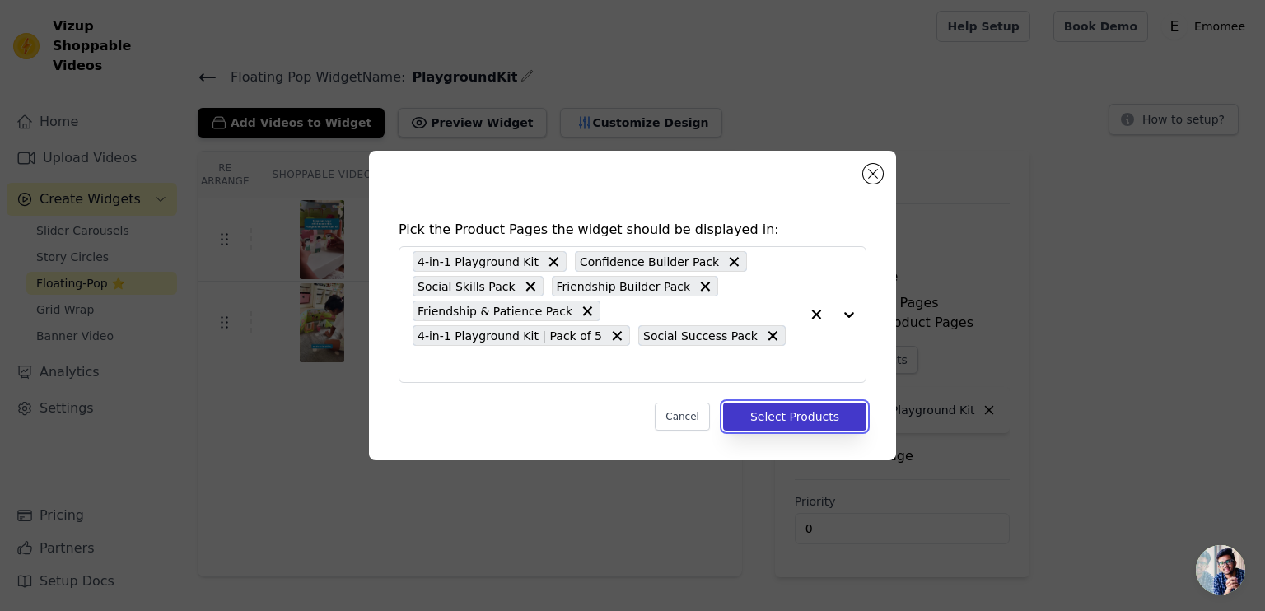
click at [843, 403] on button "Select Products" at bounding box center [794, 417] width 143 height 28
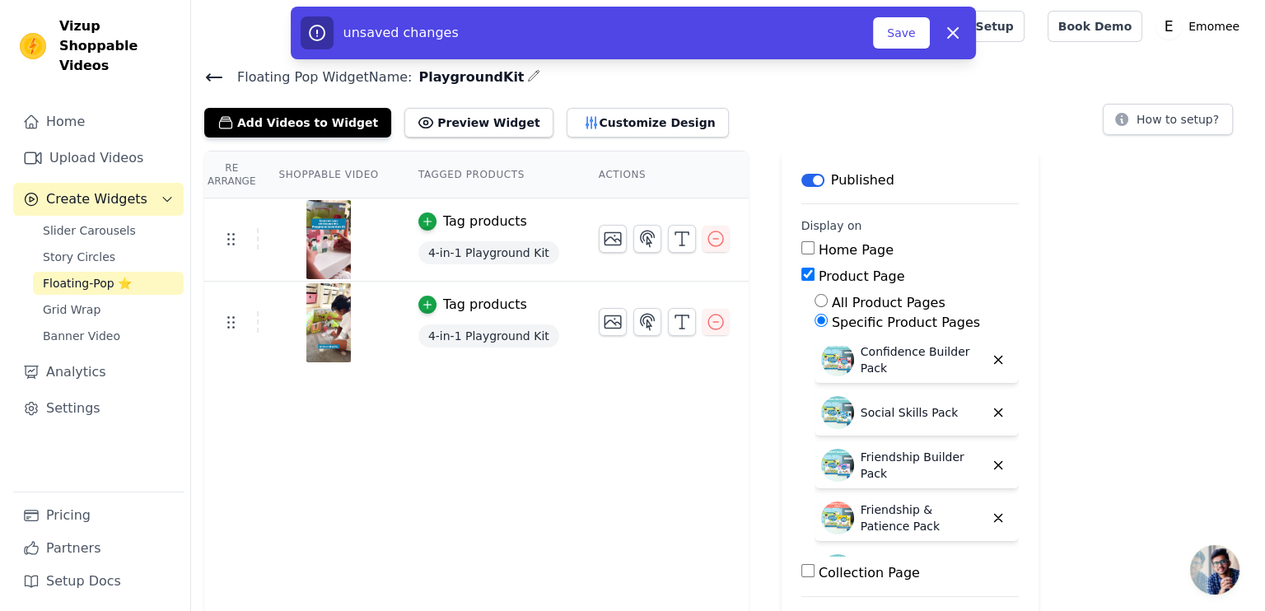
scroll to position [0, 0]
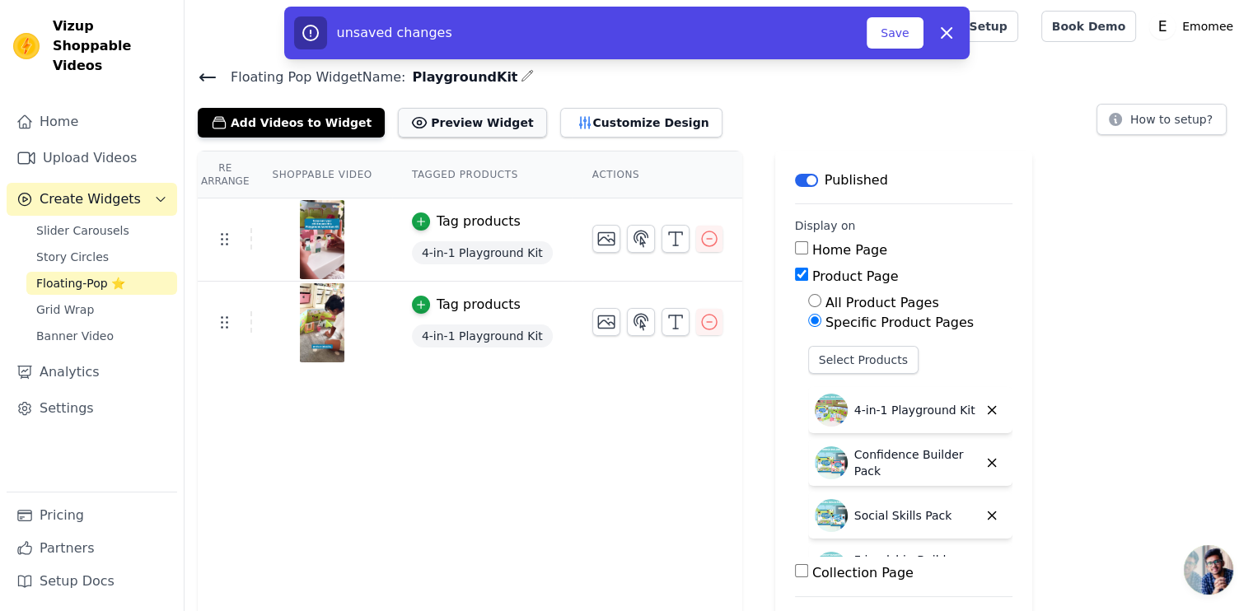
click at [454, 118] on button "Preview Widget" at bounding box center [472, 123] width 148 height 30
click at [900, 30] on button "Save" at bounding box center [895, 32] width 56 height 31
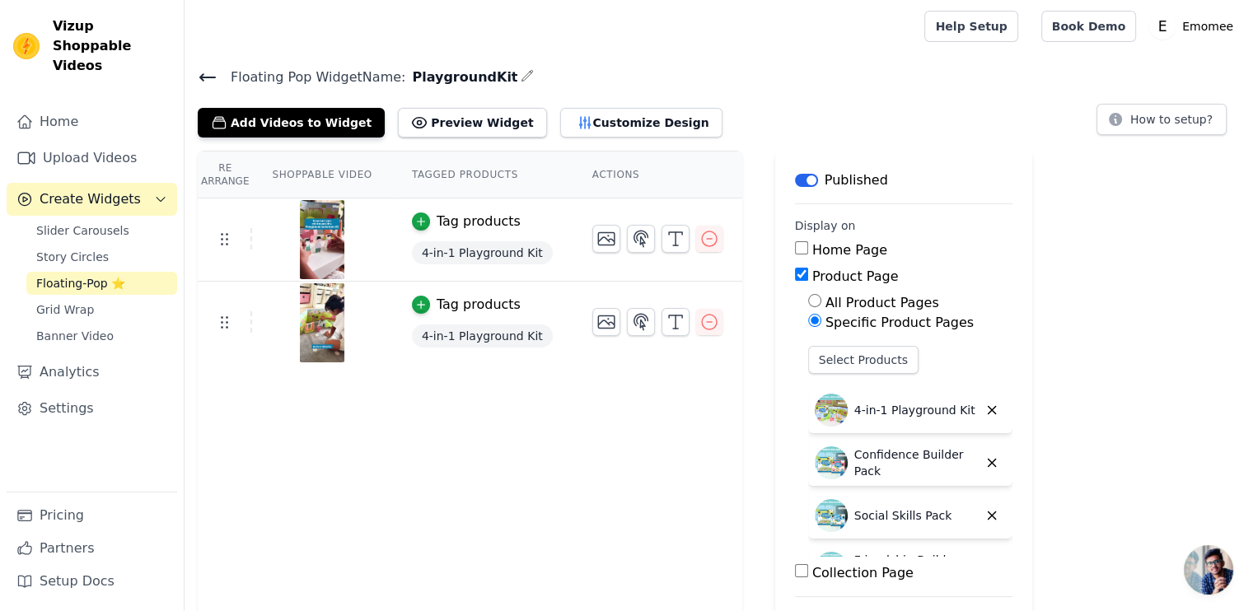
click at [112, 275] on span "Floating-Pop ⭐" at bounding box center [80, 283] width 89 height 16
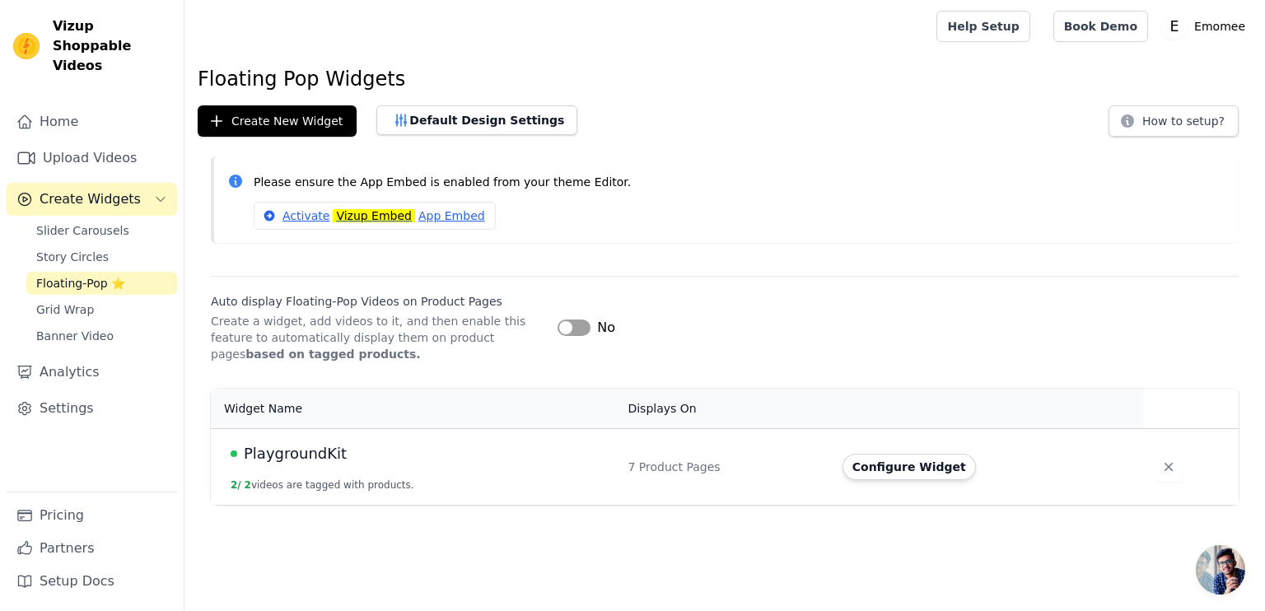
click at [564, 325] on button "Label" at bounding box center [574, 328] width 33 height 16
click at [874, 464] on button "Configure Widget" at bounding box center [909, 467] width 133 height 26
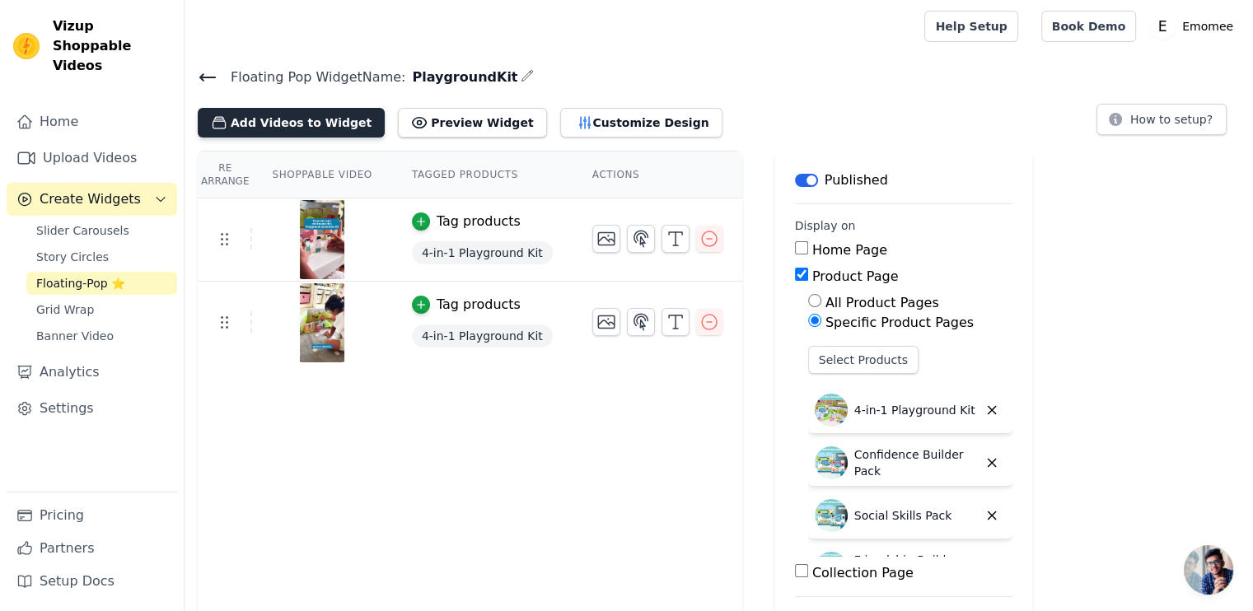
click at [300, 119] on button "Add Videos to Widget" at bounding box center [291, 123] width 187 height 30
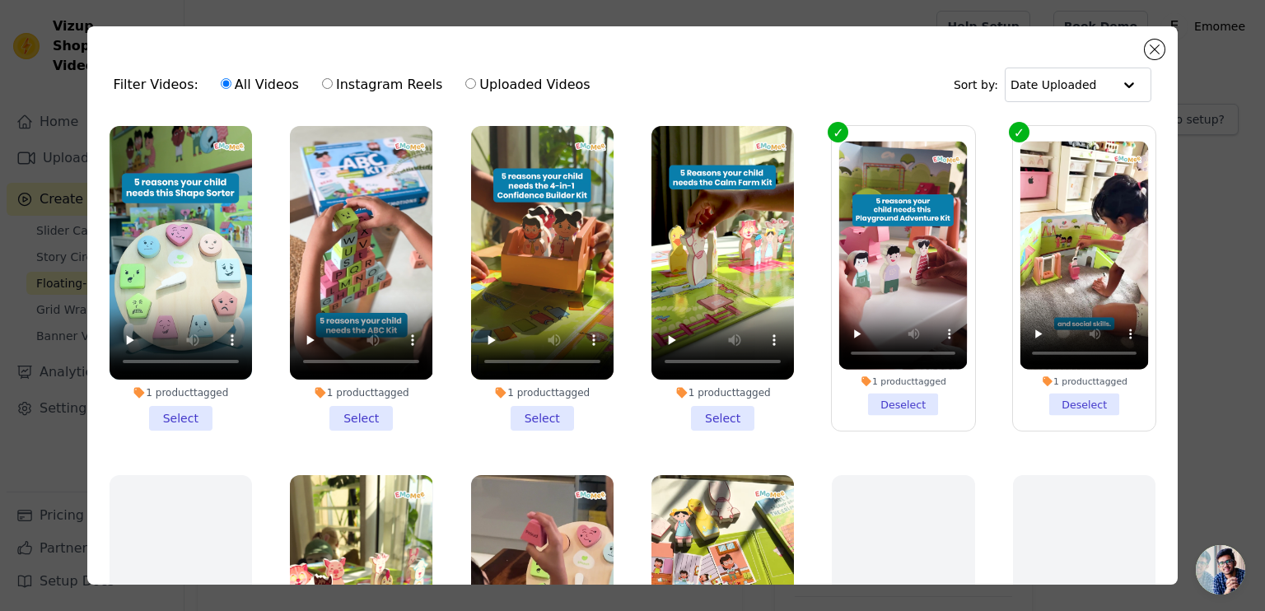
click at [484, 88] on label "Uploaded Videos" at bounding box center [528, 84] width 126 height 21
click at [476, 88] on input "Uploaded Videos" at bounding box center [470, 83] width 11 height 11
radio input "true"
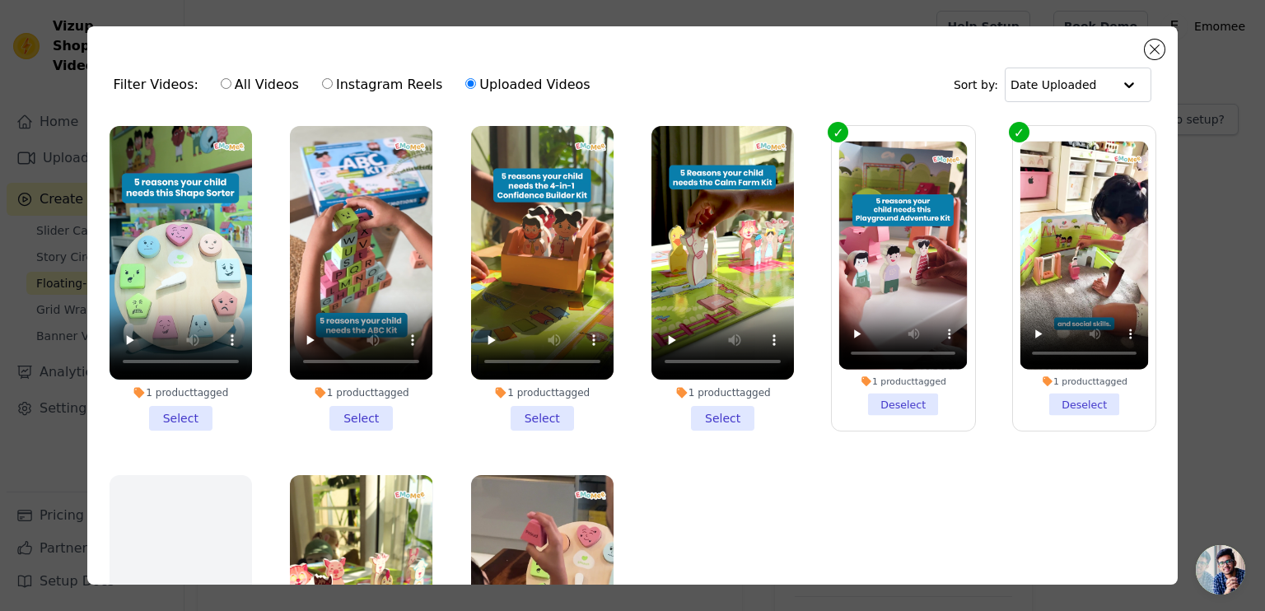
click at [256, 85] on label "All Videos" at bounding box center [260, 84] width 80 height 21
click at [231, 85] on input "All Videos" at bounding box center [226, 83] width 11 height 11
radio input "true"
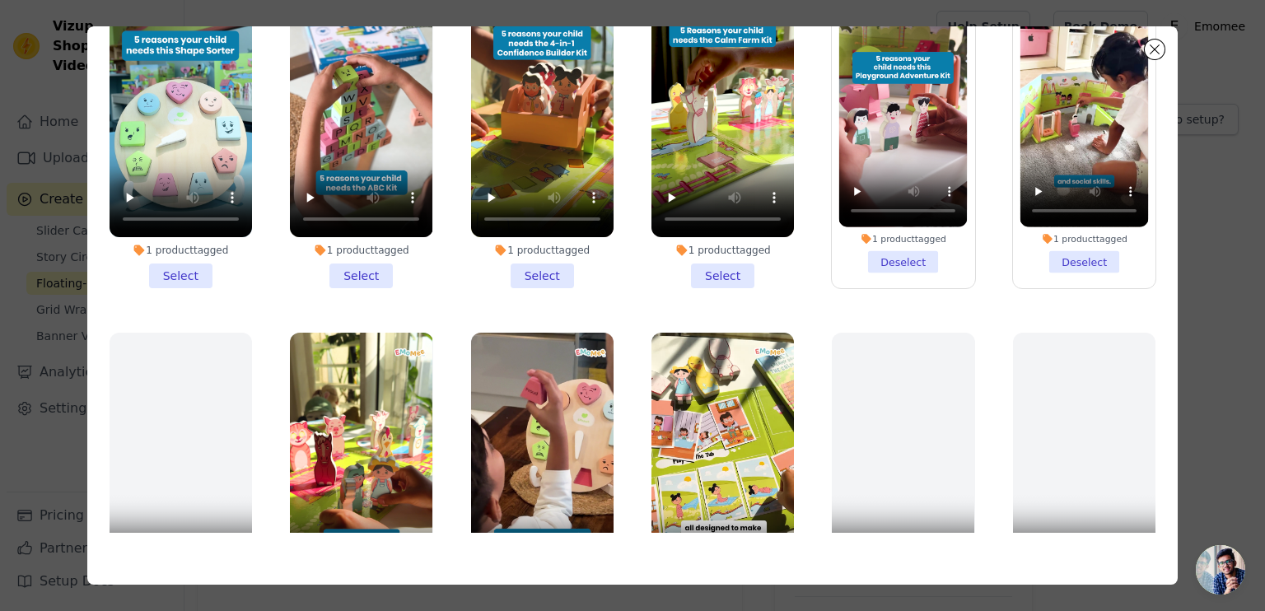
click at [1165, 45] on div "Filter Videos: All Videos Instagram Reels Uploaded Videos Sort by: Date Uploade…" at bounding box center [633, 305] width 1092 height 559
click at [1154, 54] on button "Close modal" at bounding box center [1155, 50] width 20 height 20
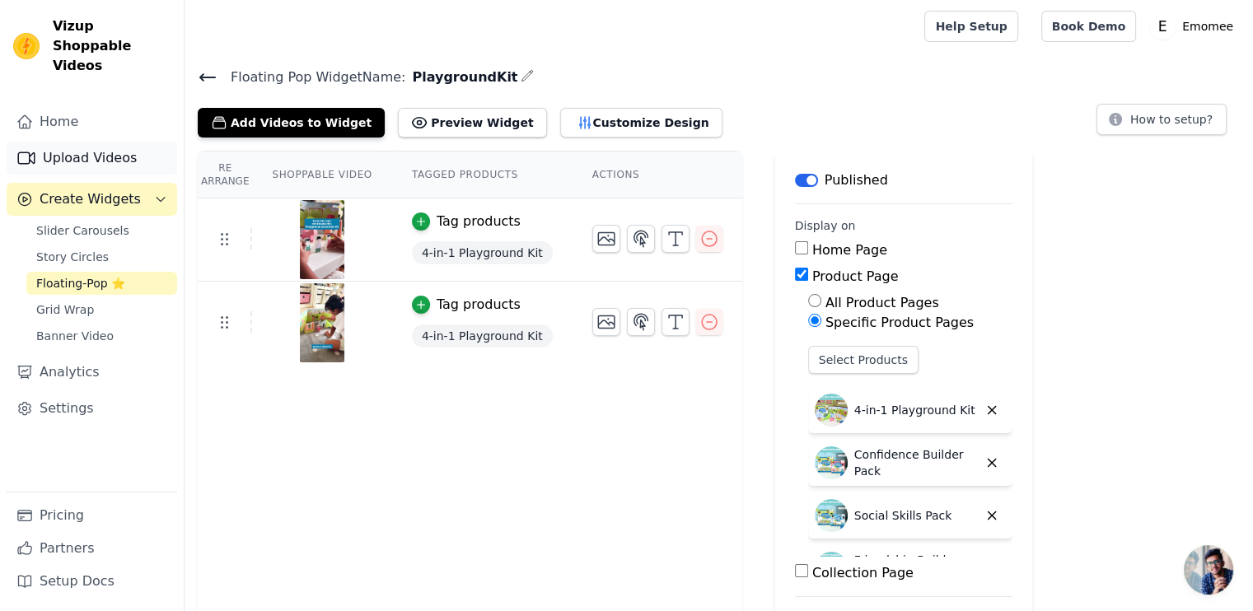
click at [82, 144] on link "Upload Videos" at bounding box center [92, 158] width 171 height 33
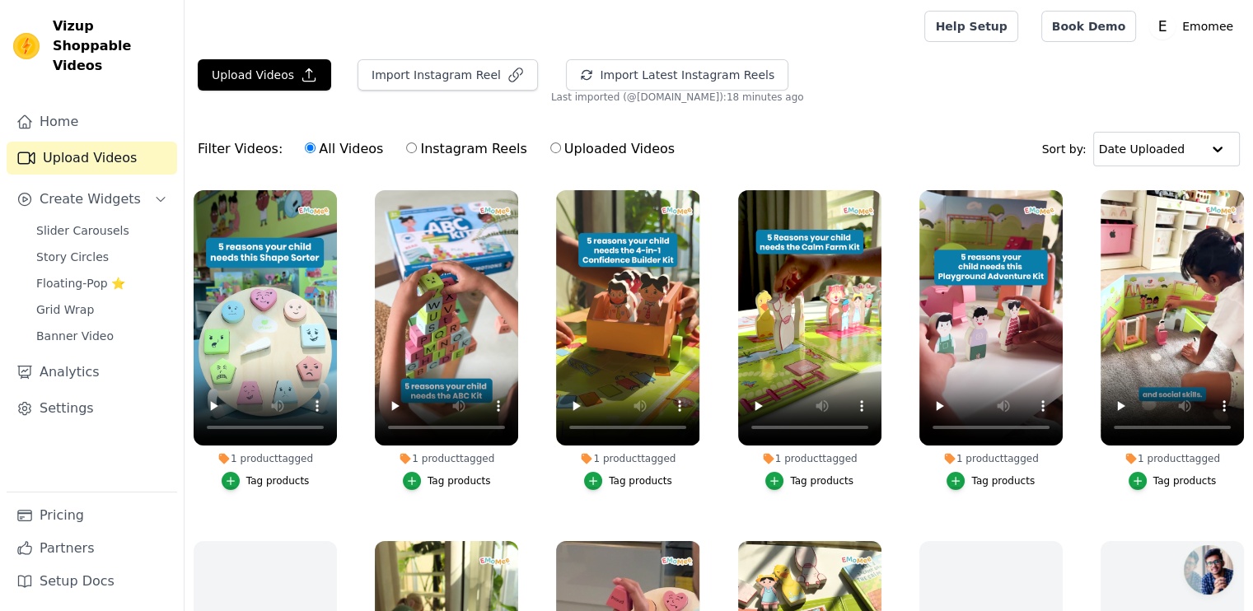
click at [273, 92] on div "Upload Videos Import Instagram Reel Import Latest Instagram Reels Import Latest…" at bounding box center [719, 81] width 1069 height 44
click at [264, 79] on button "Upload Videos" at bounding box center [264, 74] width 133 height 31
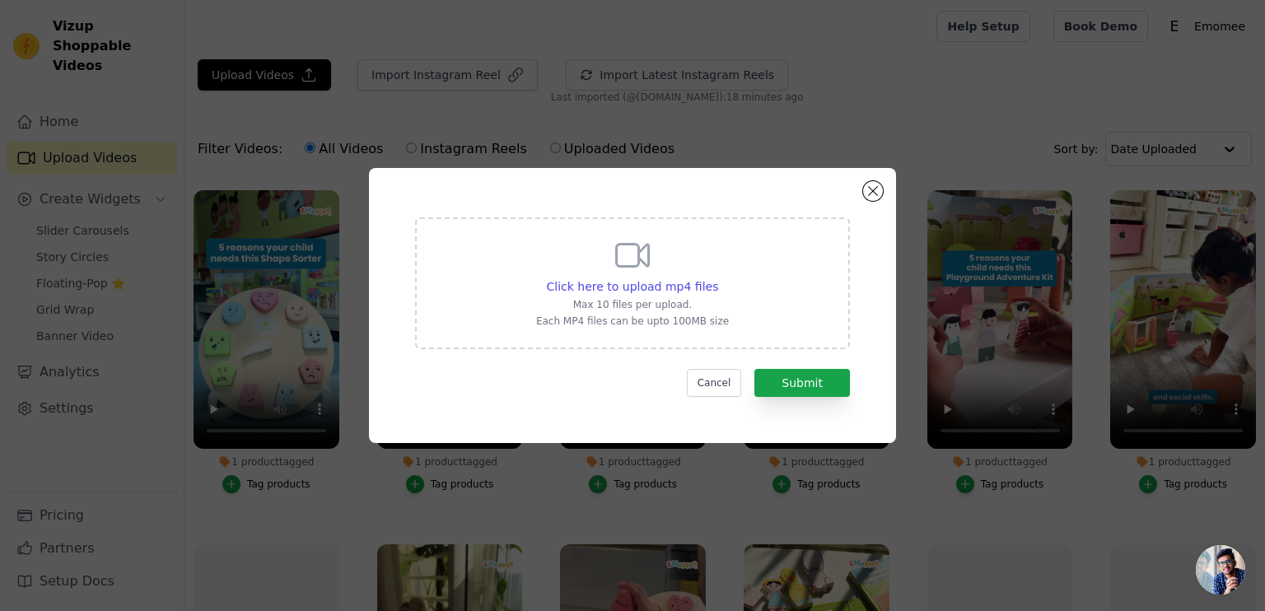
click at [584, 266] on div "Click here to upload mp4 files Max 10 files per upload. Each MP4 files can be u…" at bounding box center [632, 282] width 193 height 92
click at [718, 278] on input "Click here to upload mp4 files Max 10 files per upload. Each MP4 files can be u…" at bounding box center [718, 278] width 1 height 1
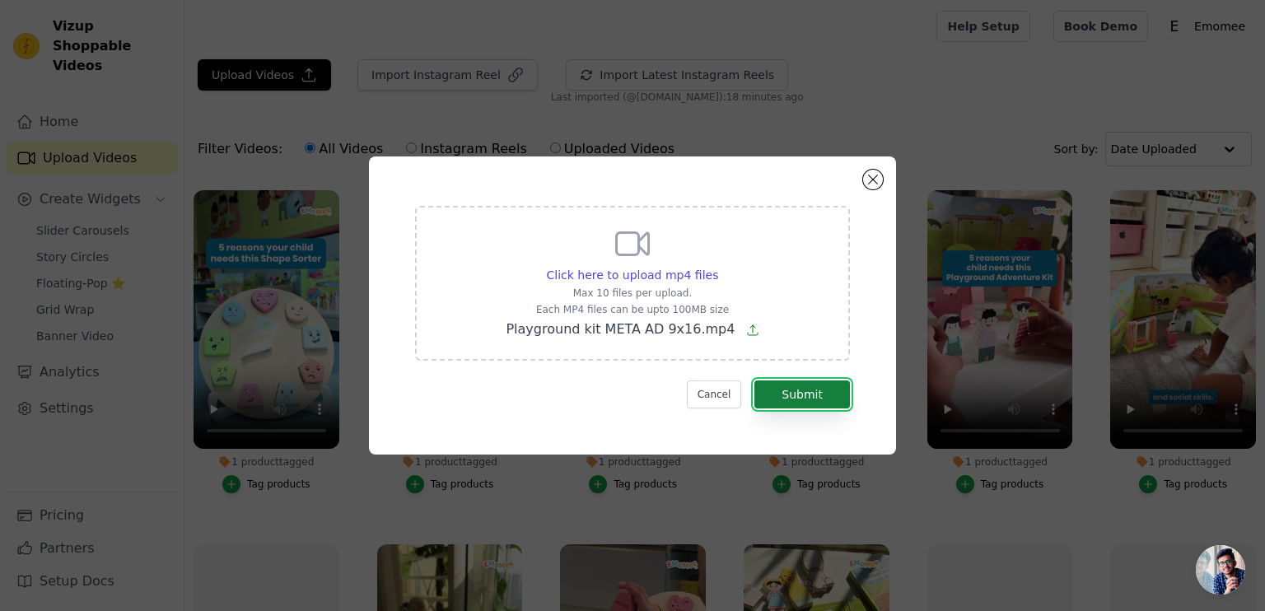
click at [816, 391] on button "Submit" at bounding box center [803, 395] width 96 height 28
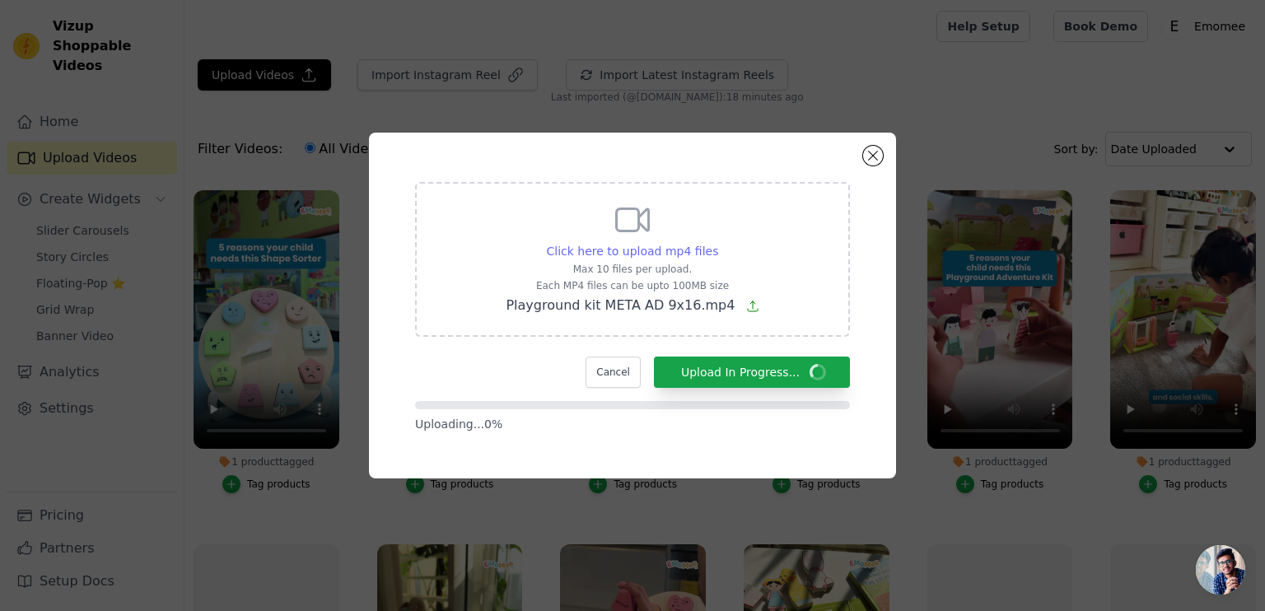
click at [672, 253] on span "Click here to upload mp4 files" at bounding box center [633, 251] width 172 height 13
click at [718, 243] on input "Click here to upload mp4 files Max 10 files per upload. Each MP4 files can be u…" at bounding box center [718, 242] width 1 height 1
type input "C:\fakepath\Playground Kit_9x16 v2 (1).mp4"
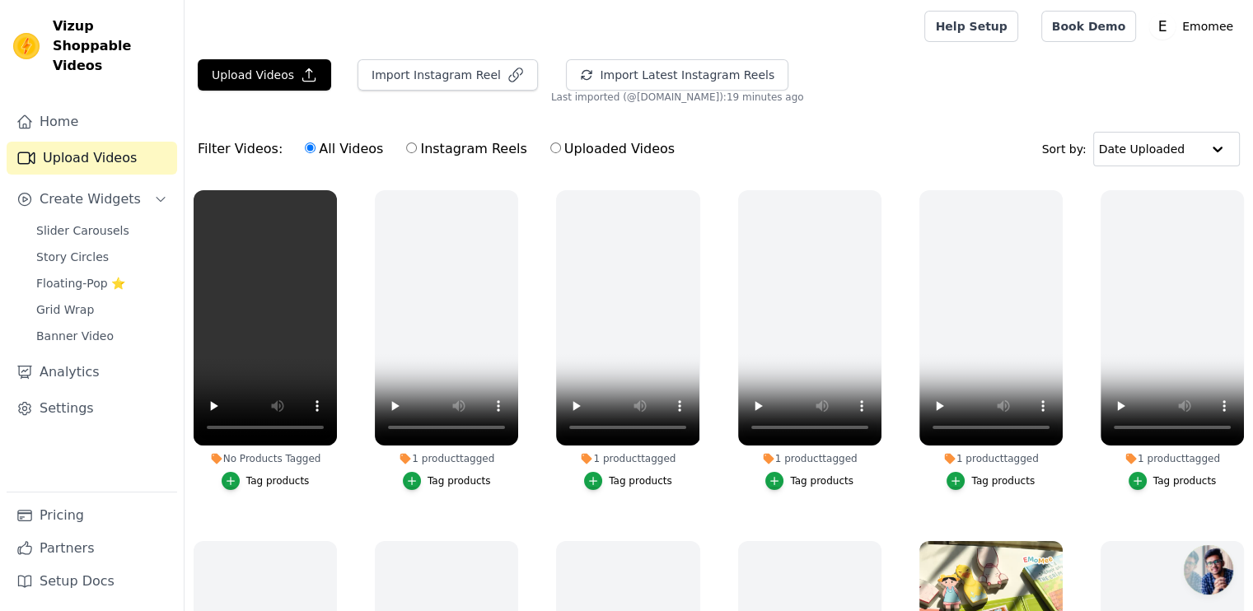
click at [265, 476] on div "Tag products" at bounding box center [277, 481] width 63 height 13
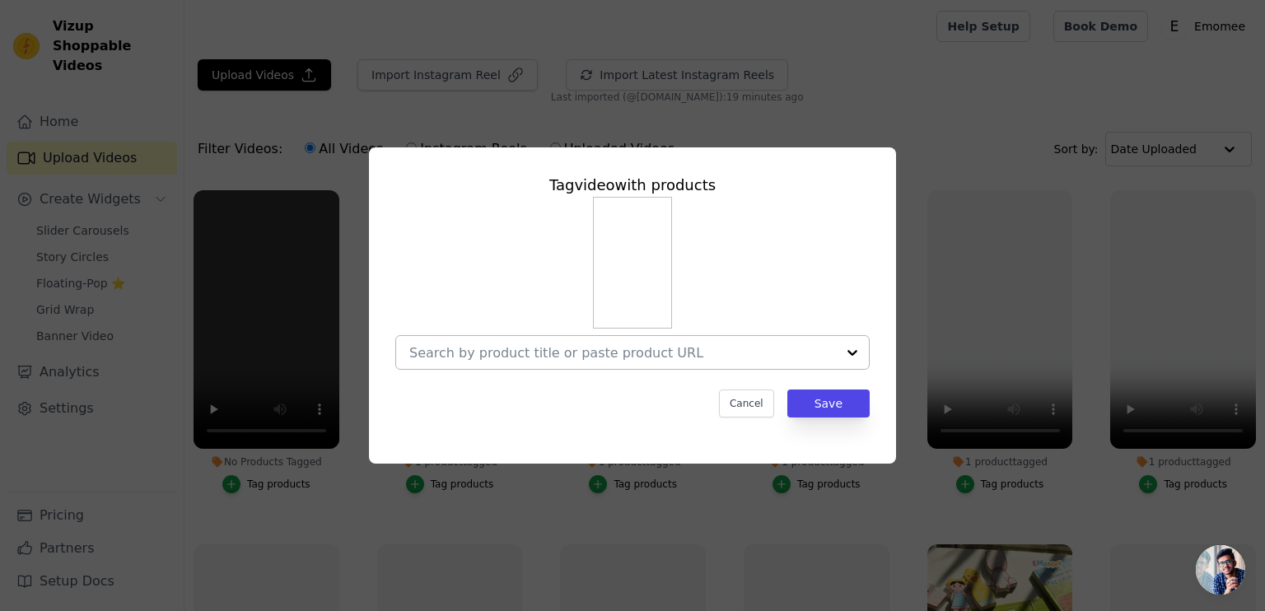
click at [546, 340] on div at bounding box center [622, 352] width 427 height 33
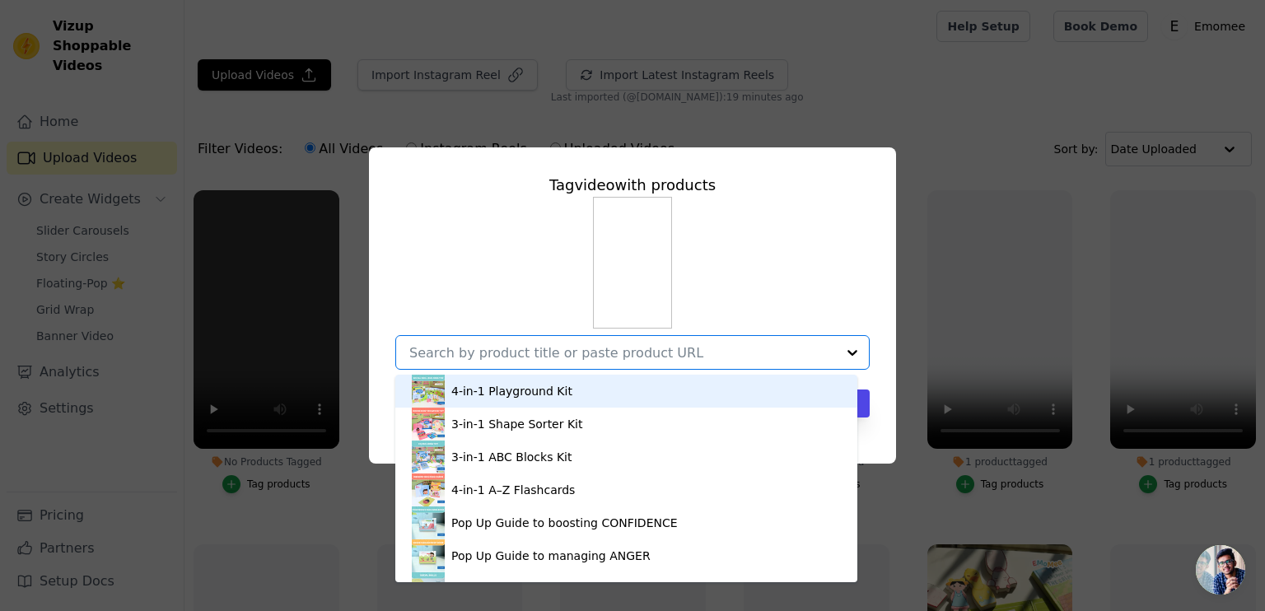
click at [531, 386] on div "4-in-1 Playground Kit" at bounding box center [511, 391] width 121 height 16
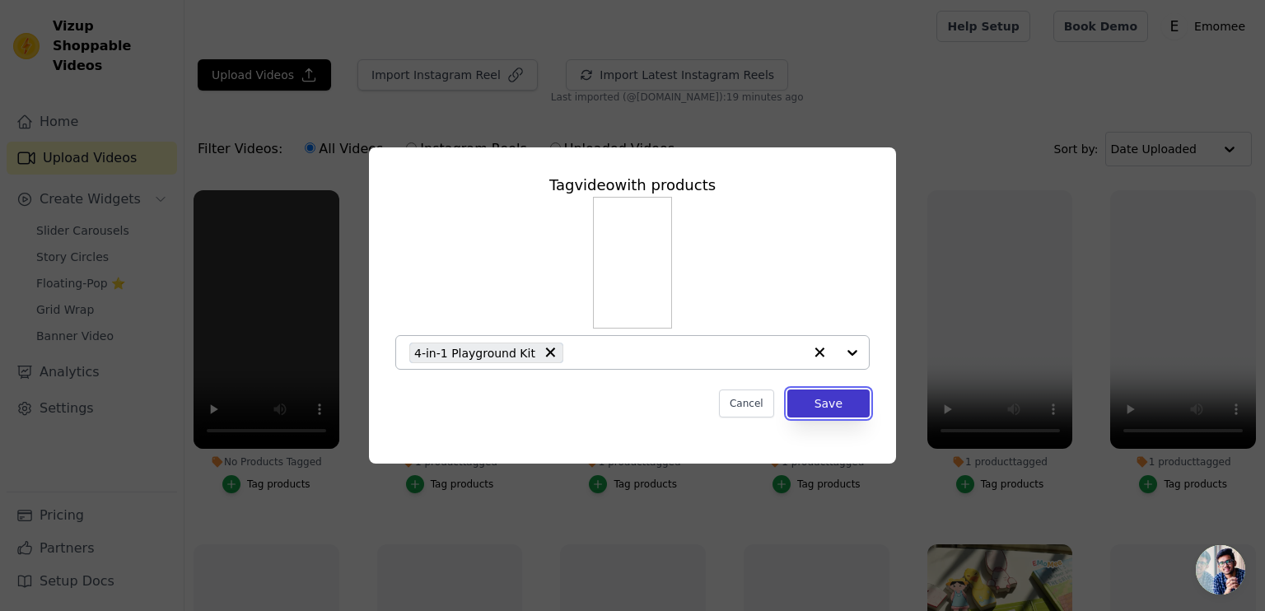
click at [834, 399] on button "Save" at bounding box center [829, 404] width 82 height 28
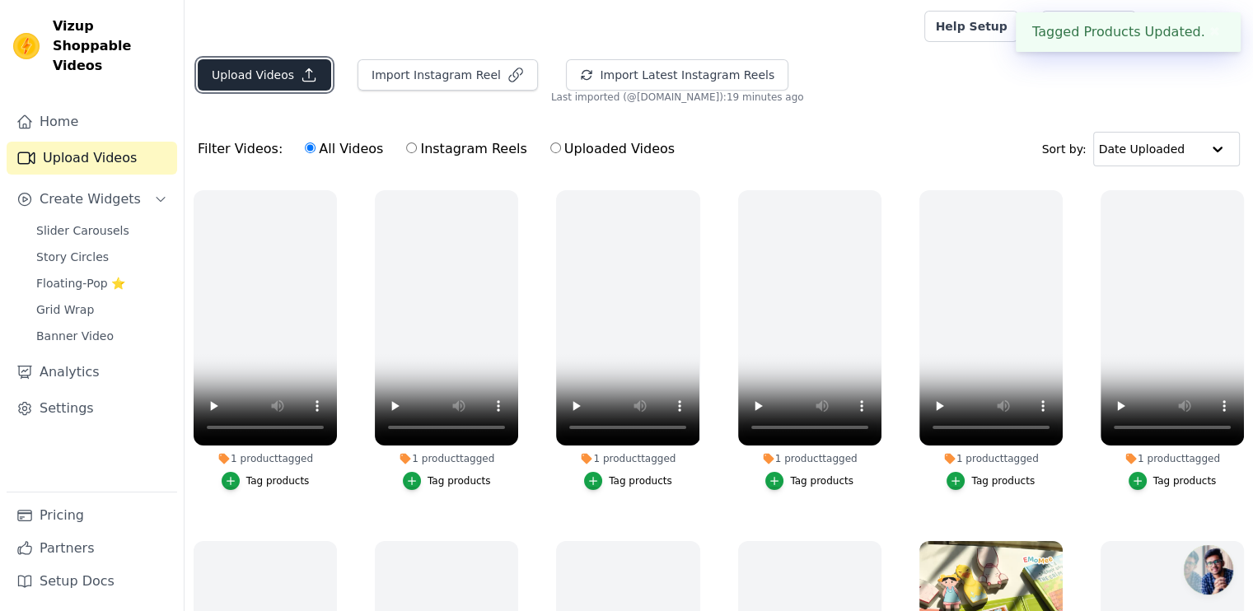
click at [239, 68] on button "Upload Videos" at bounding box center [264, 74] width 133 height 31
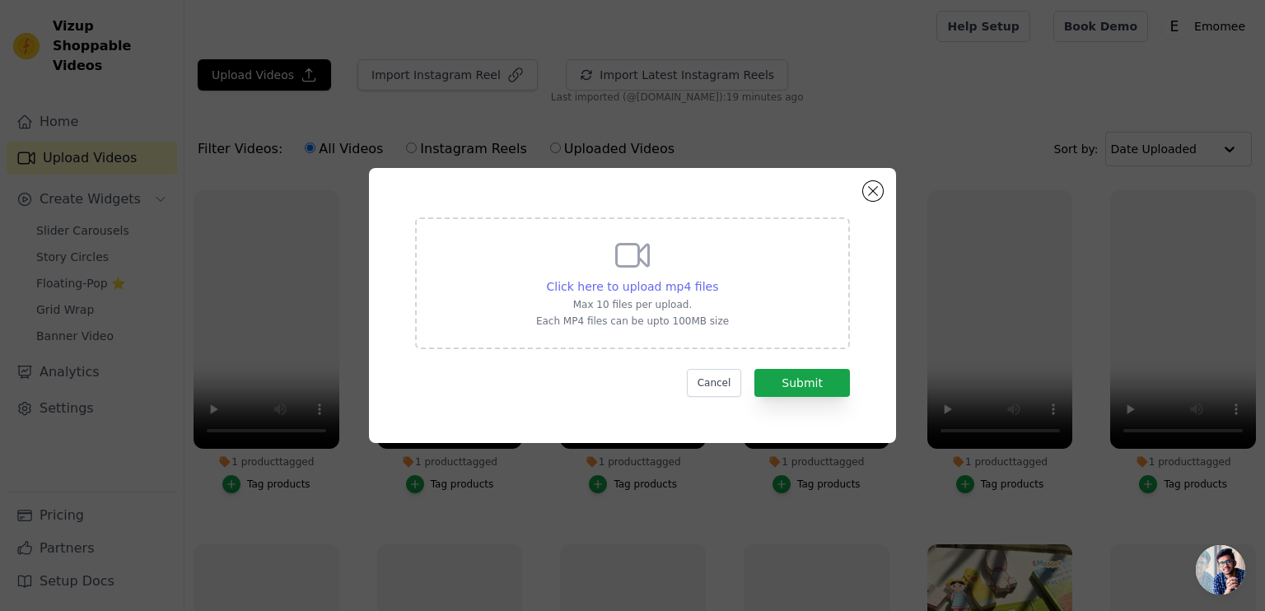
click at [672, 290] on span "Click here to upload mp4 files" at bounding box center [633, 286] width 172 height 13
click at [718, 278] on input "Click here to upload mp4 files Max 10 files per upload. Each MP4 files can be u…" at bounding box center [718, 278] width 1 height 1
type input "C:\fakepath\Playground Kit_9x16 v2 (1).mp4"
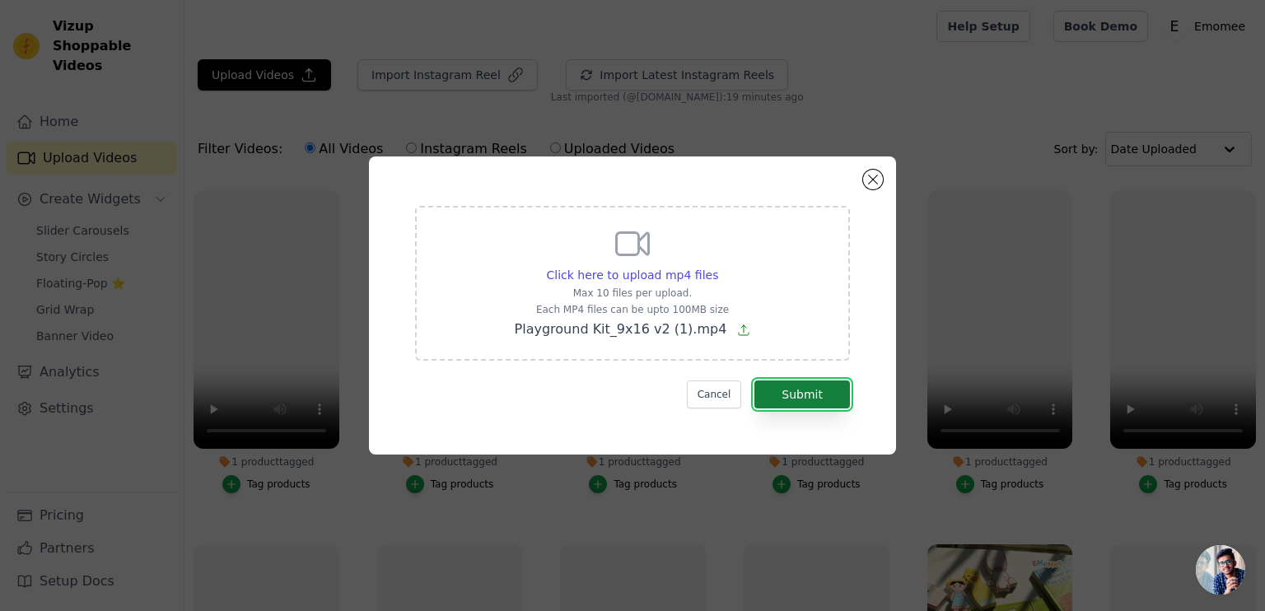
click at [825, 391] on button "Submit" at bounding box center [803, 395] width 96 height 28
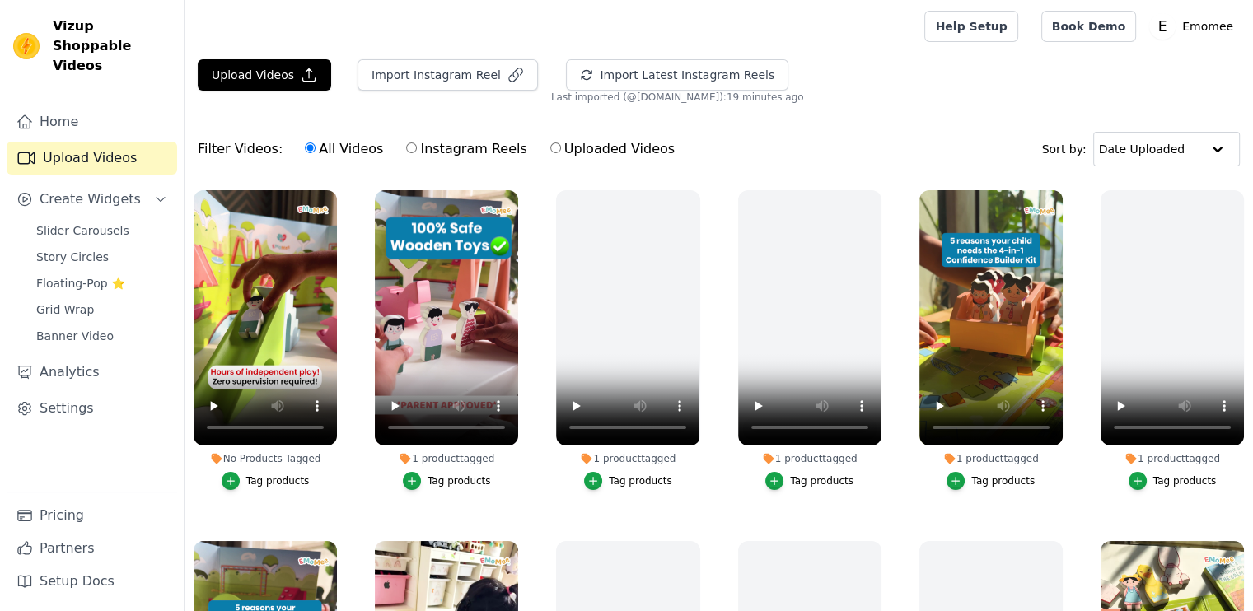
click at [287, 481] on div "Tag products" at bounding box center [277, 481] width 63 height 13
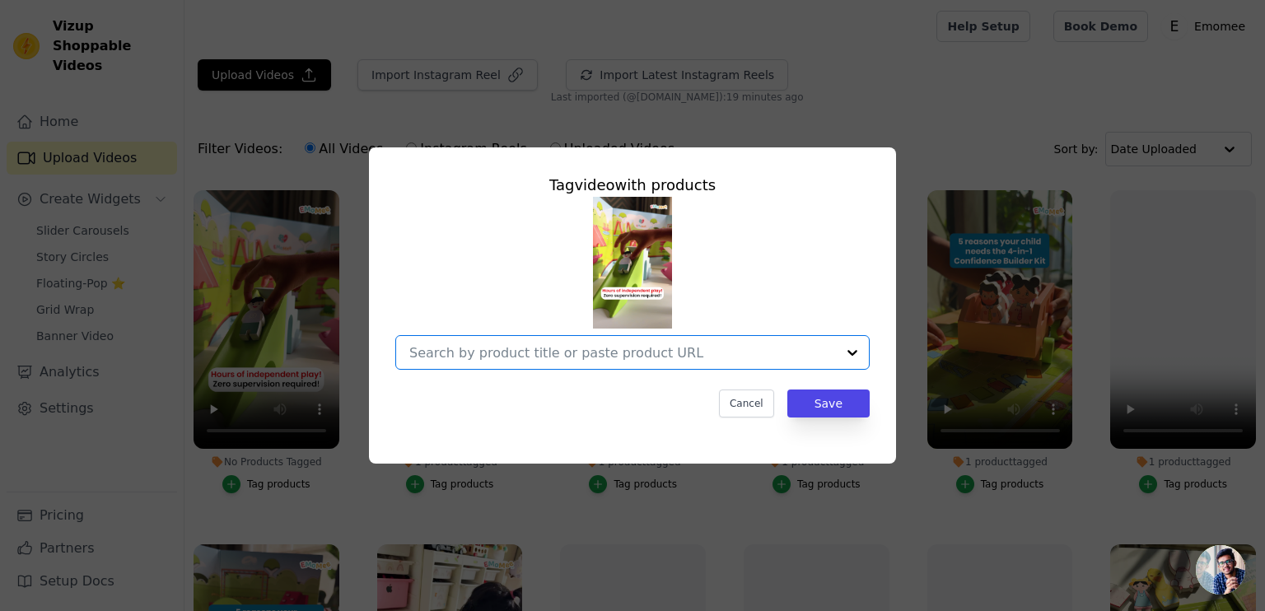
click at [517, 346] on input "No Products Tagged Tag video with products Option undefined, selected. Select i…" at bounding box center [622, 353] width 427 height 16
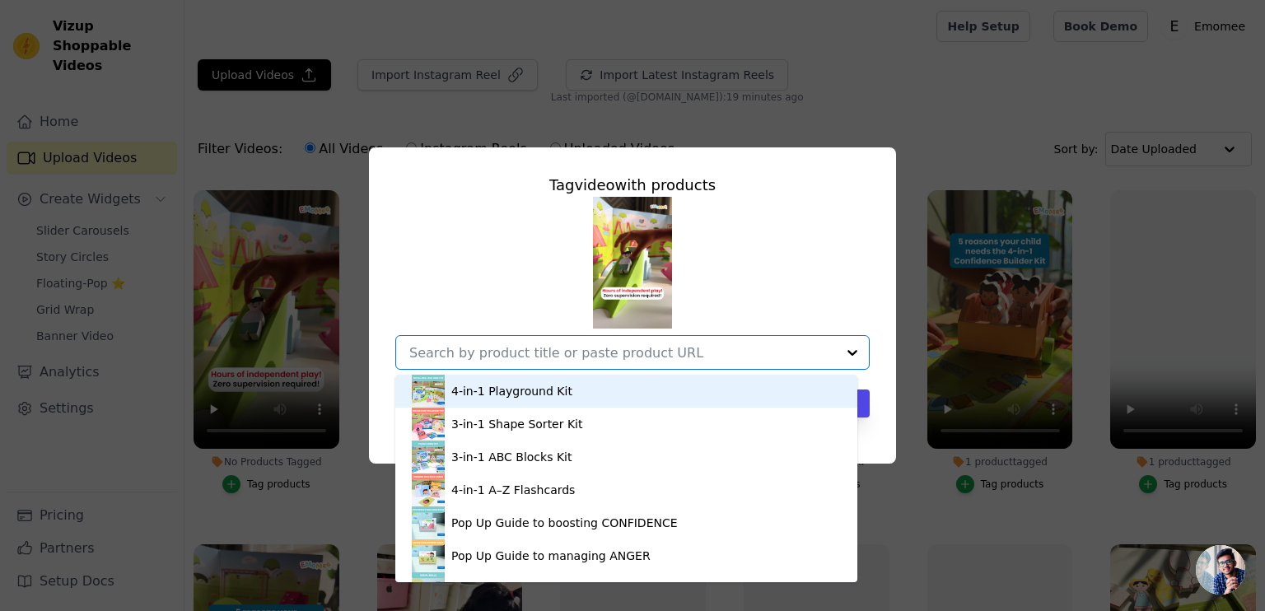
click at [467, 391] on div "4-in-1 Playground Kit" at bounding box center [511, 391] width 121 height 16
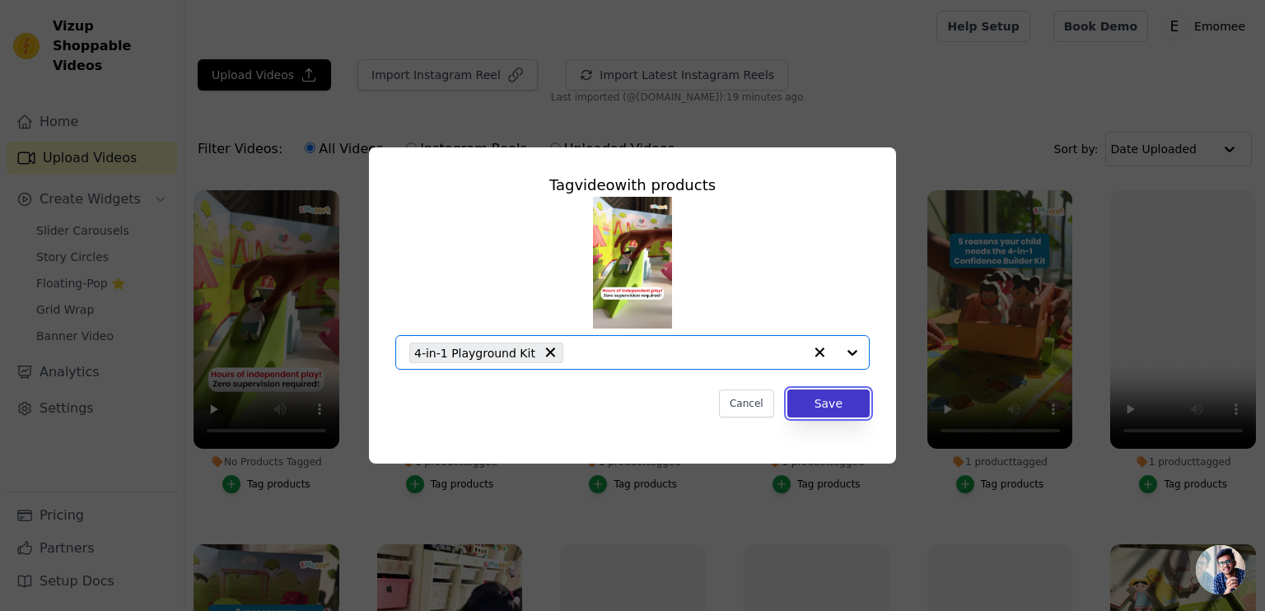
click at [811, 405] on button "Save" at bounding box center [829, 404] width 82 height 28
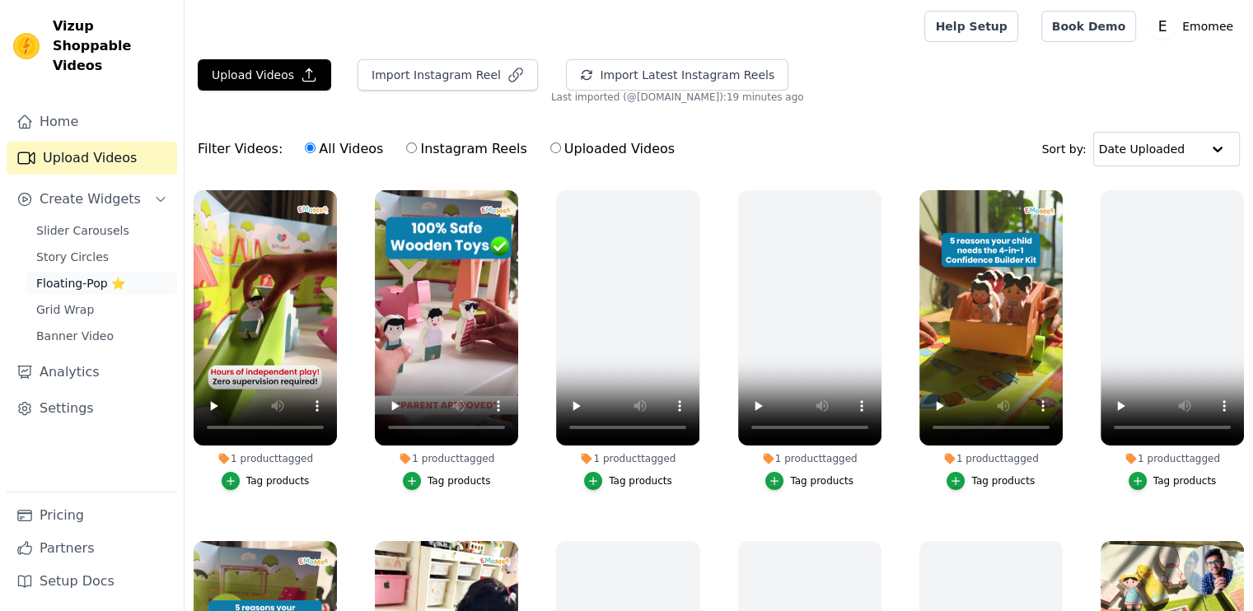
click at [72, 275] on span "Floating-Pop ⭐" at bounding box center [80, 283] width 89 height 16
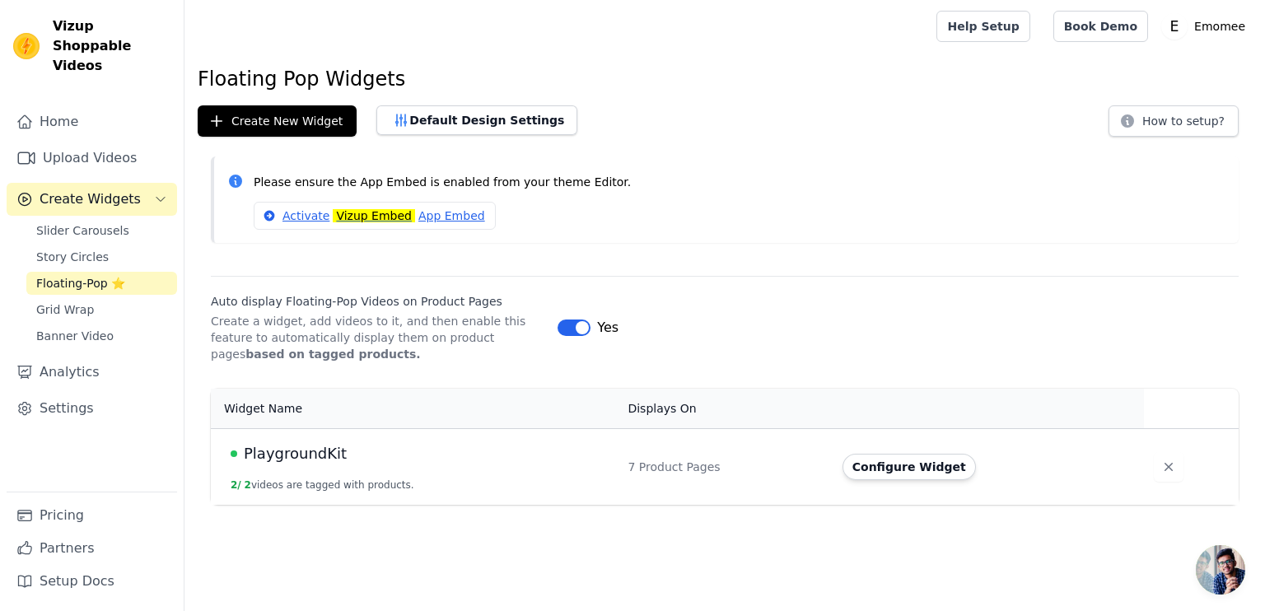
click at [312, 440] on td "PlaygroundKit 2 / 2 videos are tagged with products." at bounding box center [414, 466] width 407 height 77
click at [891, 467] on button "Configure Widget" at bounding box center [909, 467] width 133 height 26
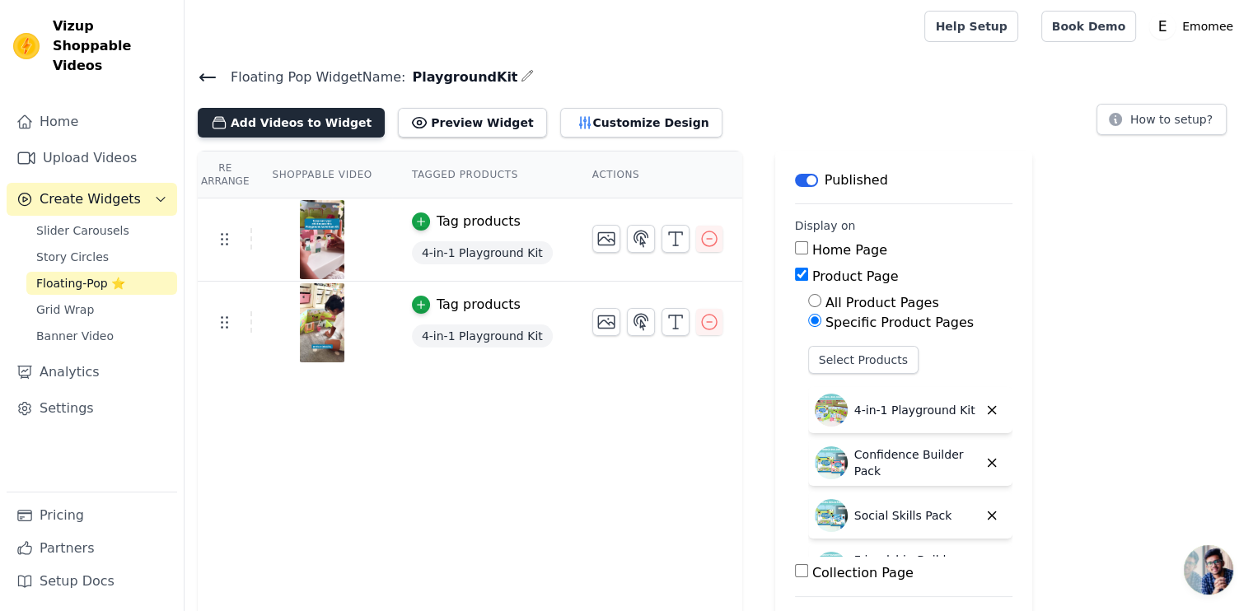
click at [267, 123] on button "Add Videos to Widget" at bounding box center [291, 123] width 187 height 30
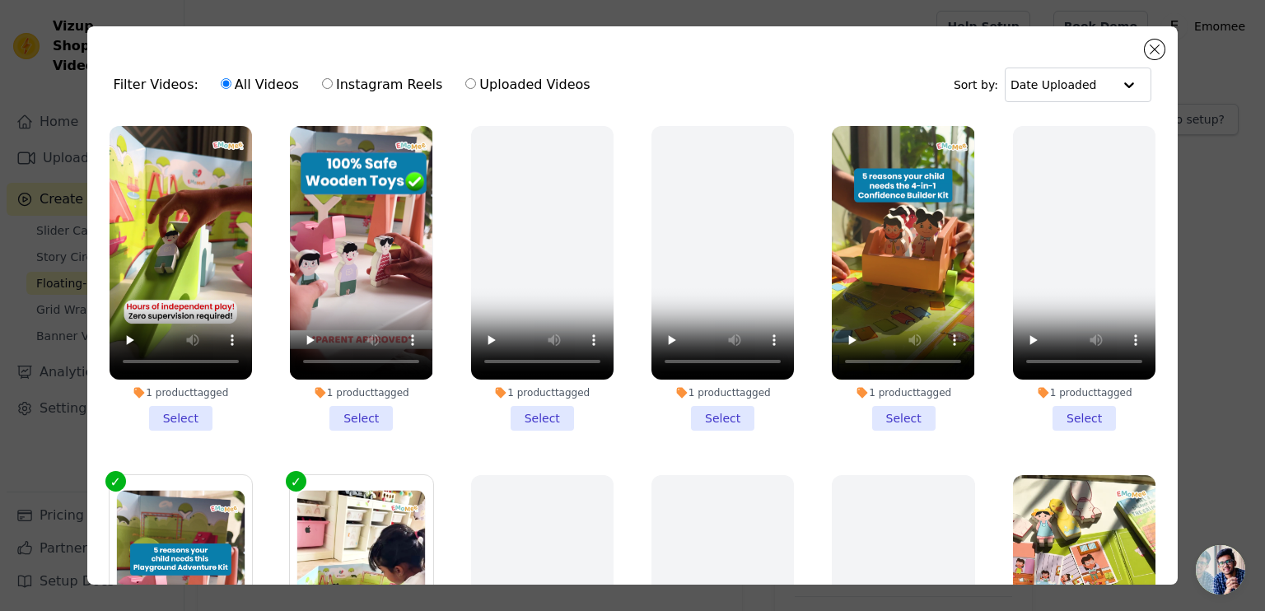
click at [194, 417] on li "1 product tagged Select" at bounding box center [181, 278] width 143 height 305
click at [0, 0] on input "1 product tagged Select" at bounding box center [0, 0] width 0 height 0
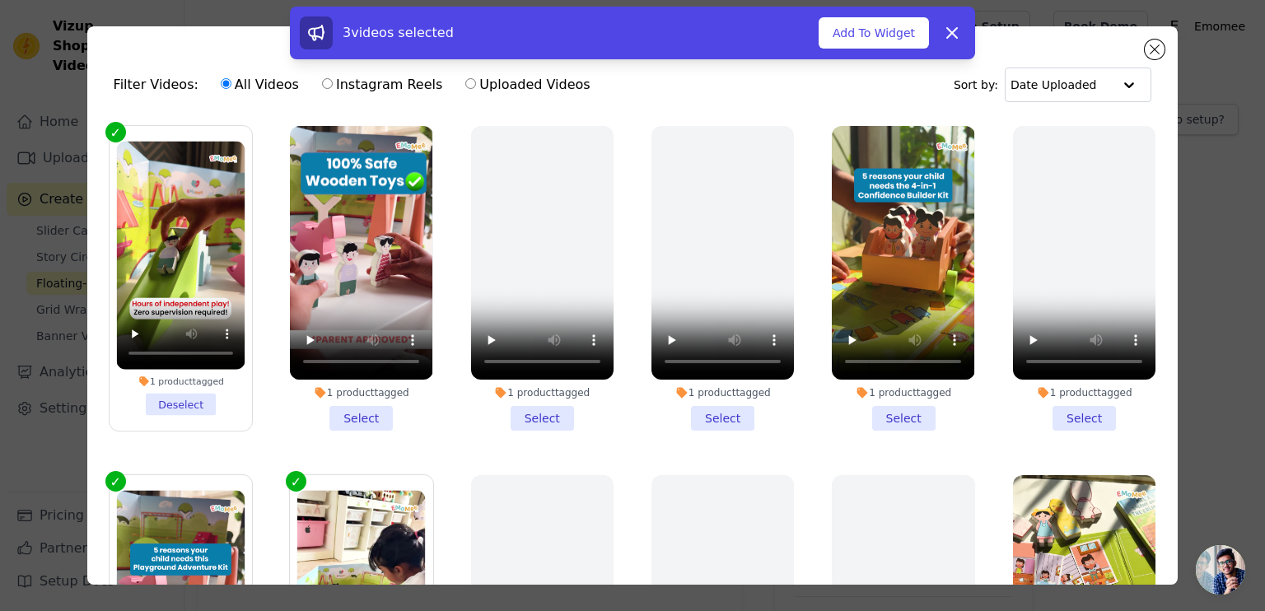
click at [349, 405] on li "1 product tagged Select" at bounding box center [361, 278] width 143 height 305
click at [0, 0] on input "1 product tagged Select" at bounding box center [0, 0] width 0 height 0
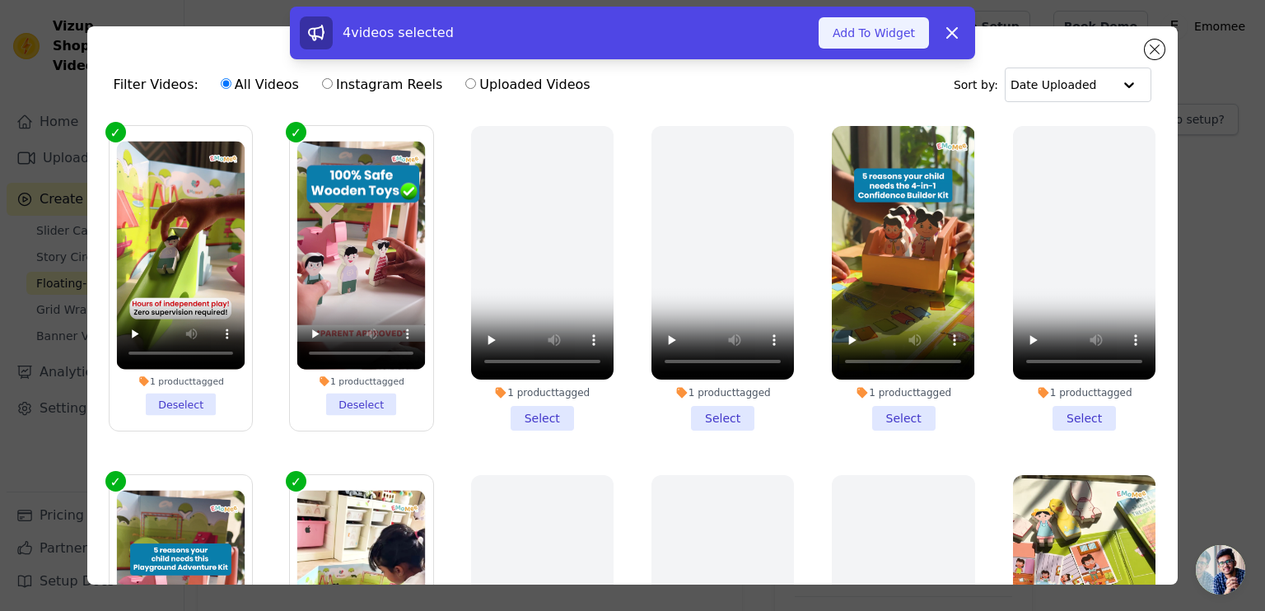
click at [897, 35] on button "Add To Widget" at bounding box center [874, 32] width 110 height 31
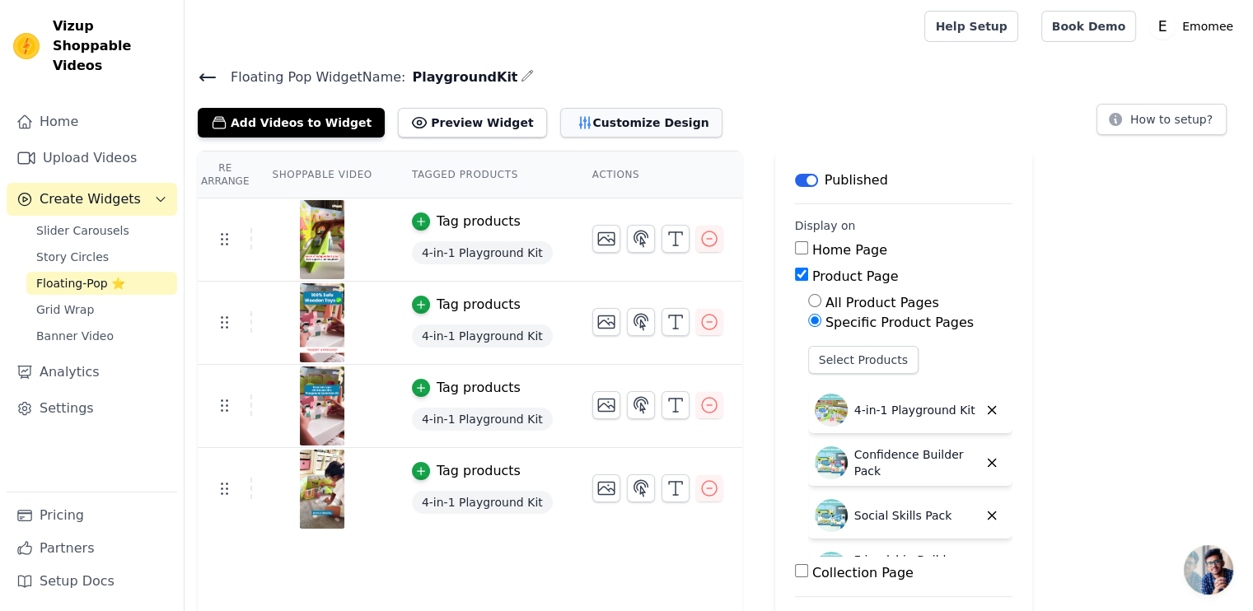
click at [560, 130] on button "Customize Design" at bounding box center [641, 123] width 162 height 30
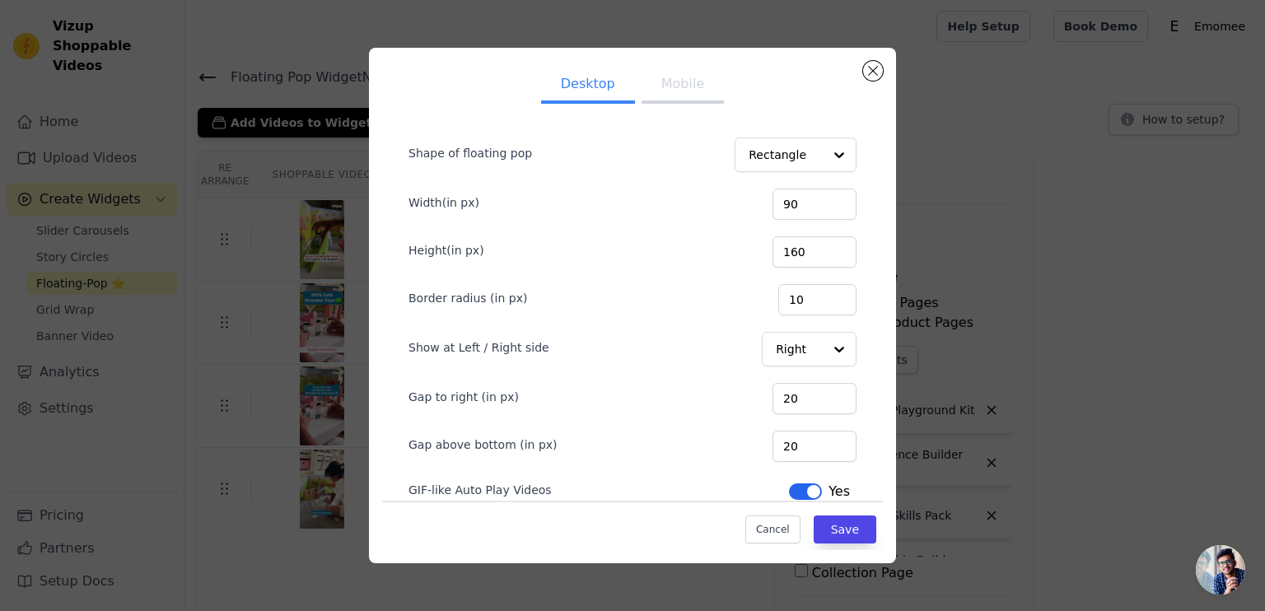
scroll to position [16, 0]
click at [792, 157] on input "Shape of floating pop" at bounding box center [785, 154] width 74 height 33
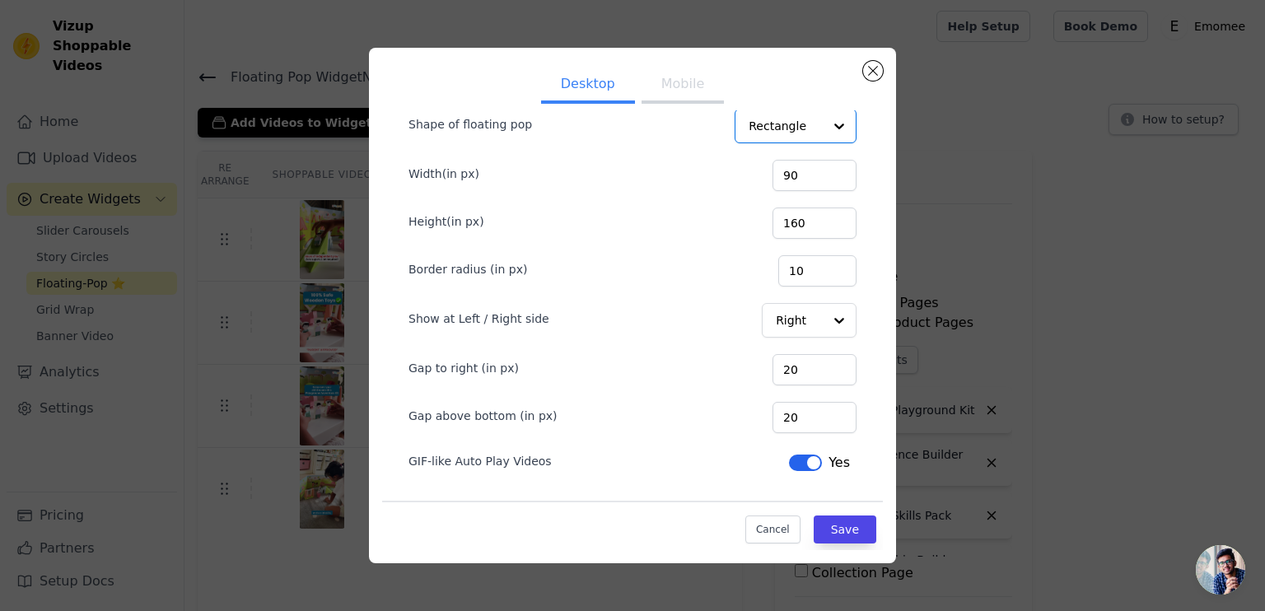
scroll to position [44, 0]
click at [674, 99] on button "Mobile" at bounding box center [683, 86] width 82 height 36
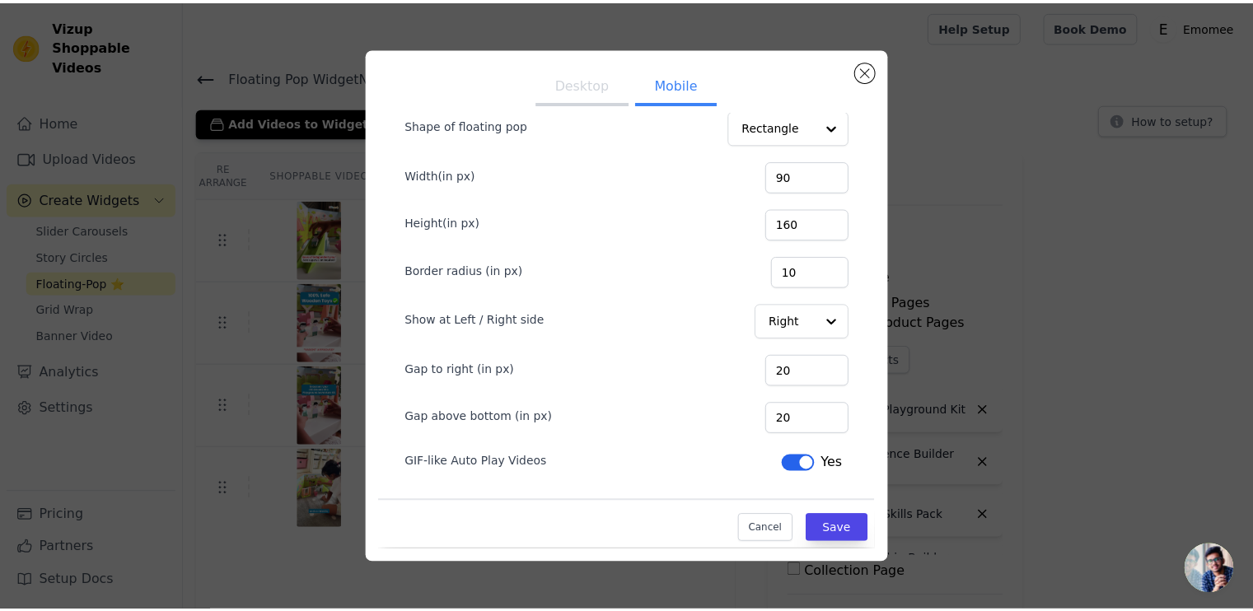
scroll to position [43, 0]
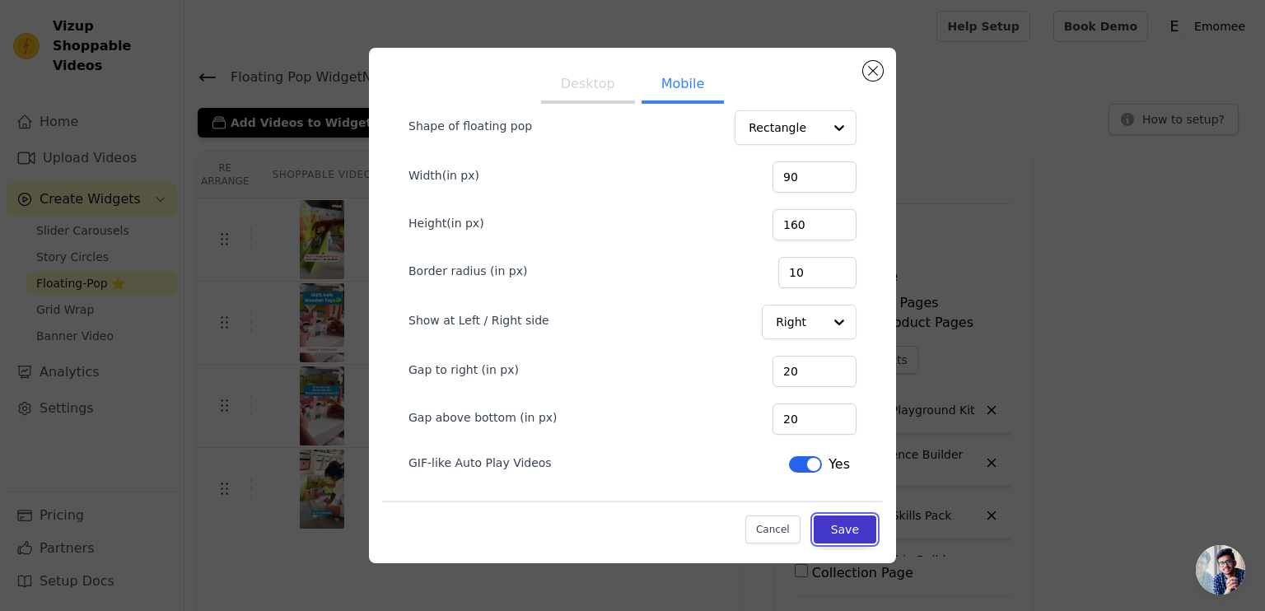
click at [834, 538] on button "Save" at bounding box center [845, 530] width 63 height 28
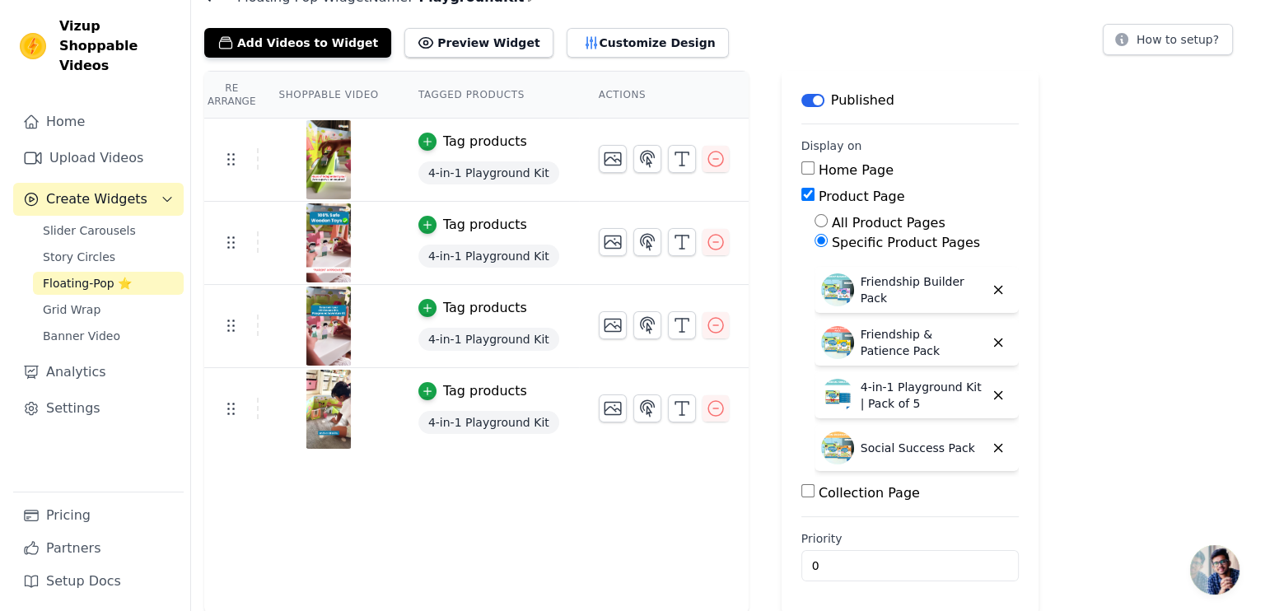
scroll to position [0, 0]
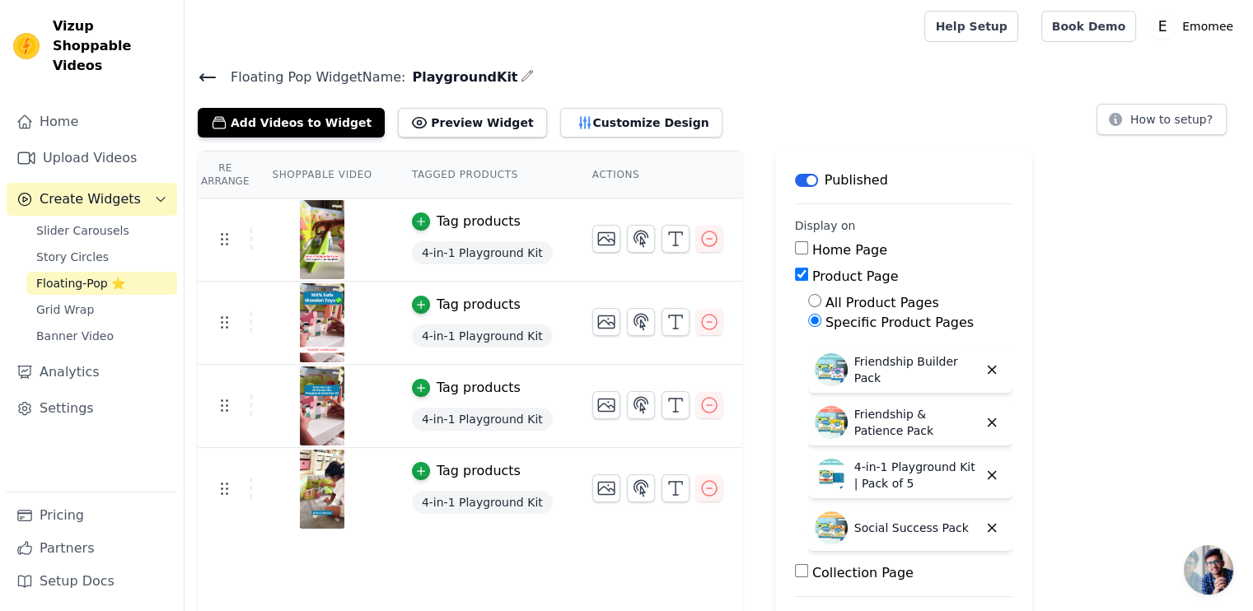
click at [214, 72] on icon at bounding box center [208, 78] width 20 height 20
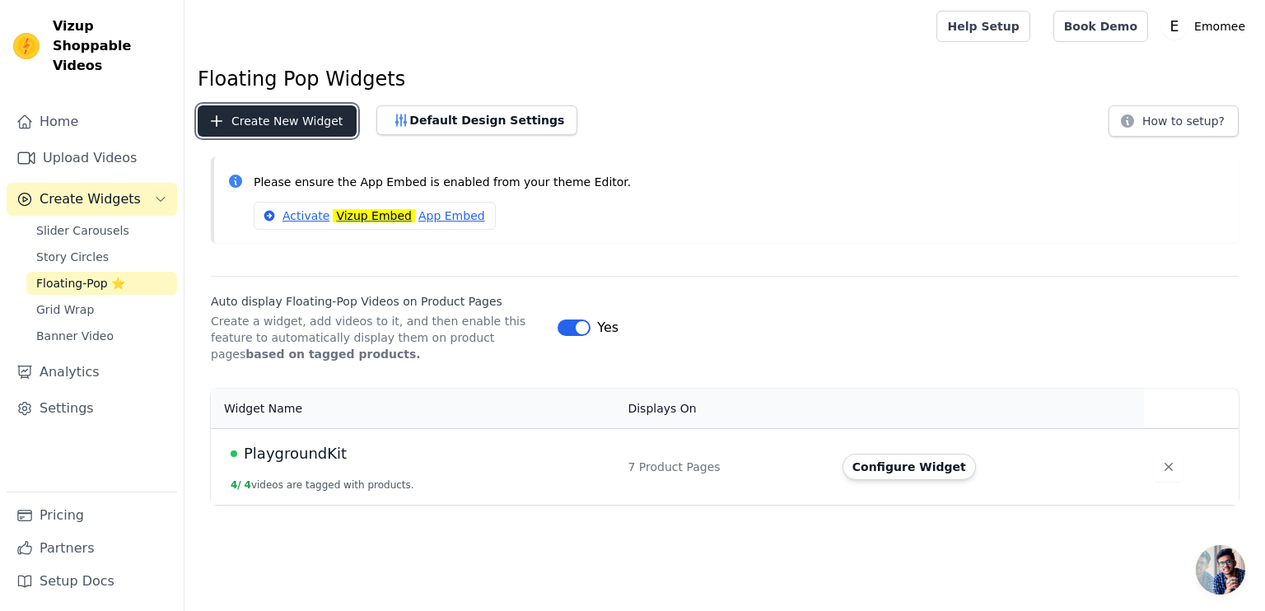
click at [287, 128] on button "Create New Widget" at bounding box center [277, 120] width 159 height 31
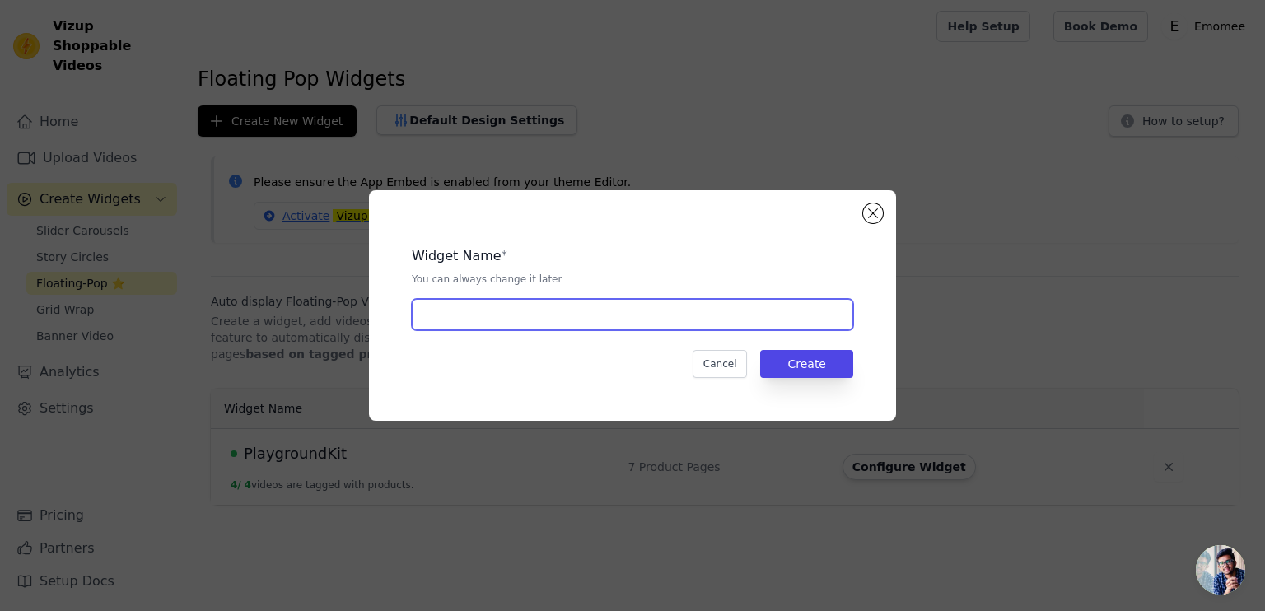
click at [476, 315] on input "text" at bounding box center [633, 314] width 442 height 31
type input "ConfidenceKit"
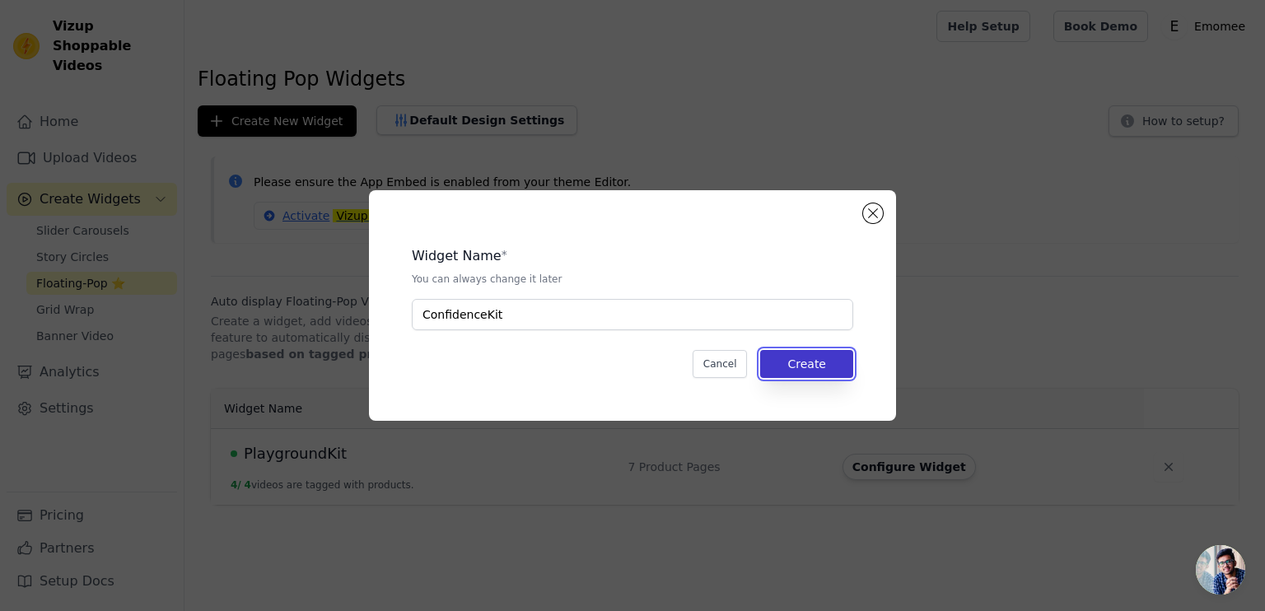
click at [778, 364] on button "Create" at bounding box center [806, 364] width 93 height 28
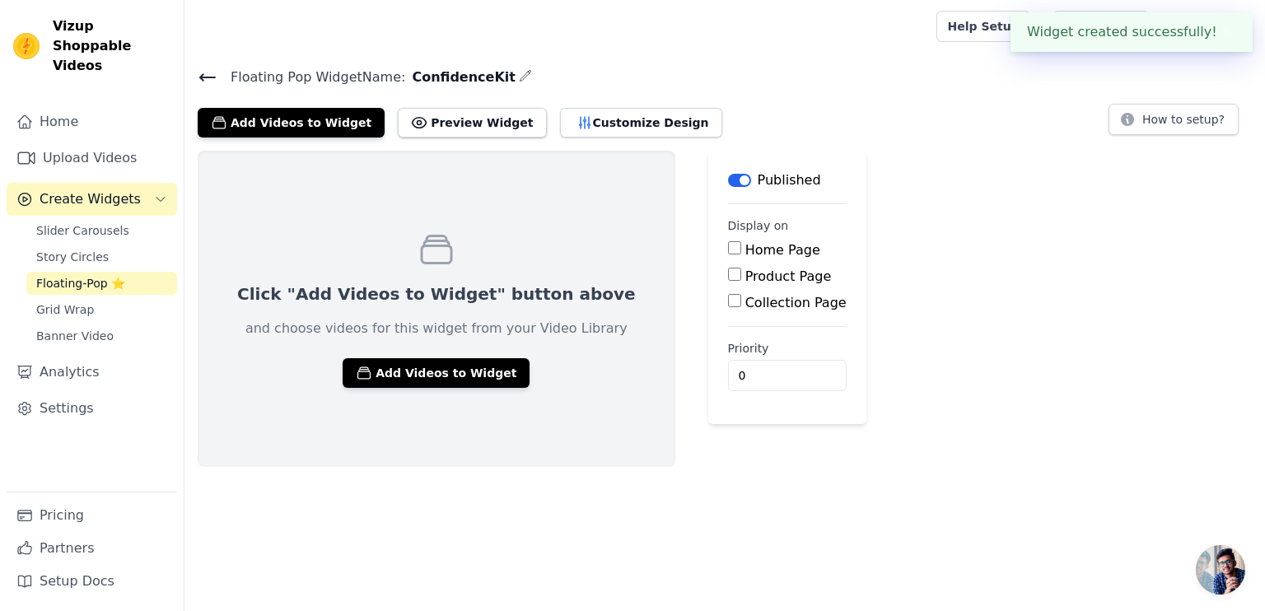
click at [356, 388] on div "Click "Add Videos to Widget" button above and choose videos for this widget fro…" at bounding box center [437, 309] width 478 height 316
click at [356, 377] on icon "button" at bounding box center [364, 373] width 16 height 16
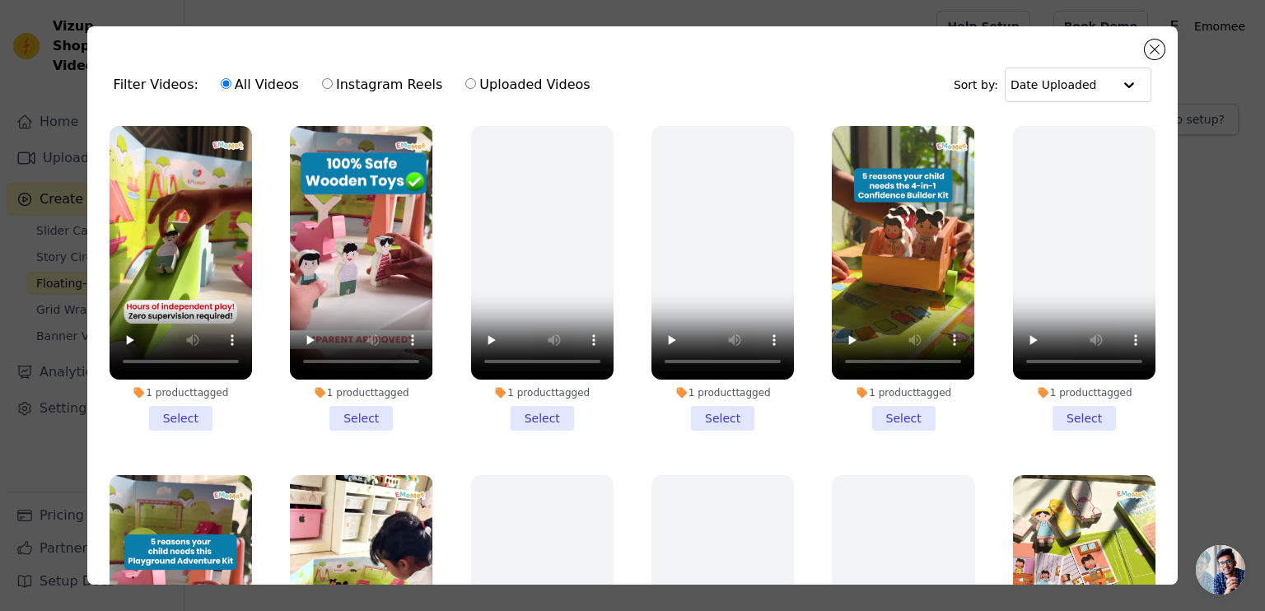
click at [905, 401] on li "1 product tagged Select" at bounding box center [903, 278] width 143 height 305
click at [0, 0] on input "1 product tagged Select" at bounding box center [0, 0] width 0 height 0
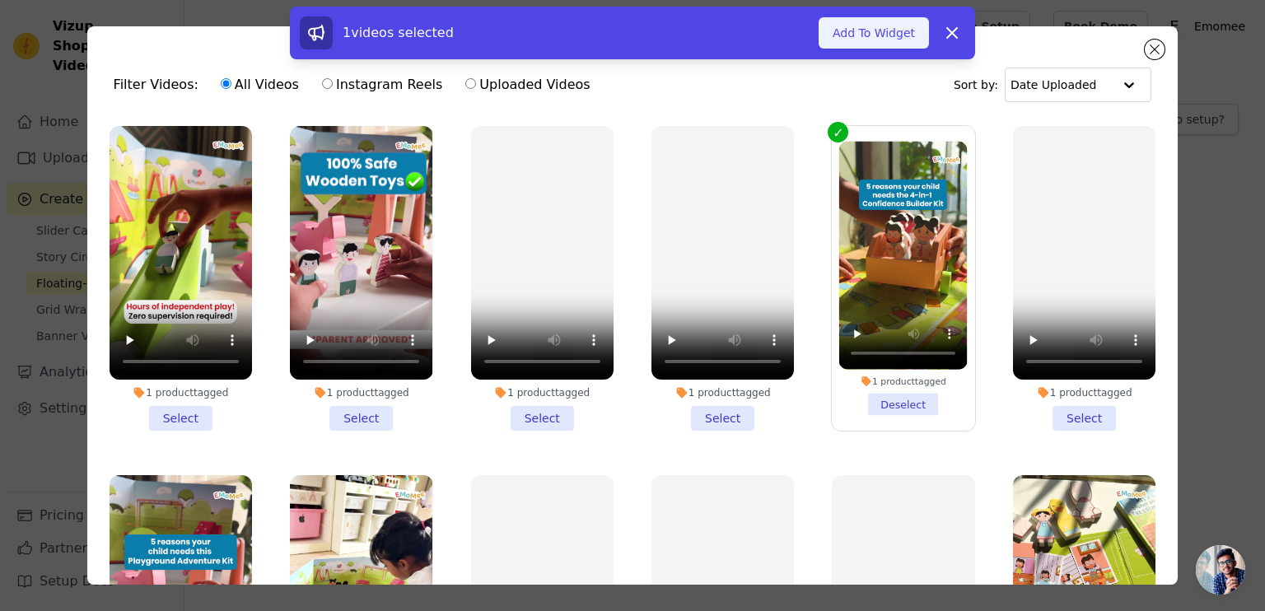
click at [894, 31] on button "Add To Widget" at bounding box center [874, 32] width 110 height 31
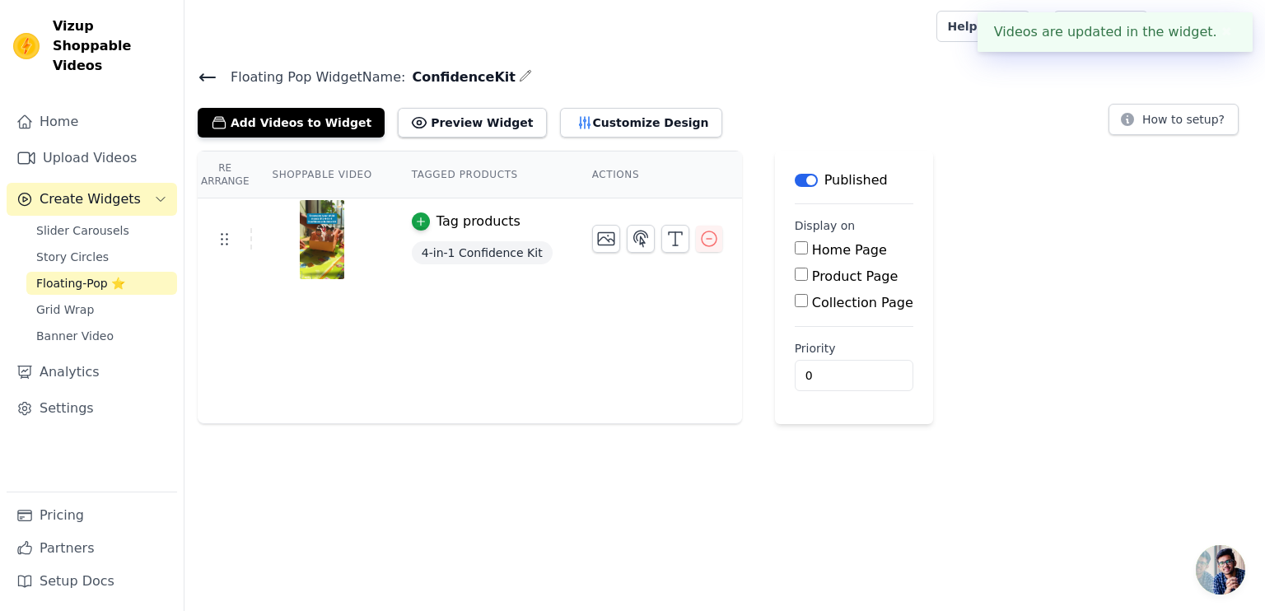
click at [795, 269] on input "Product Page" at bounding box center [801, 274] width 13 height 13
checkbox input "true"
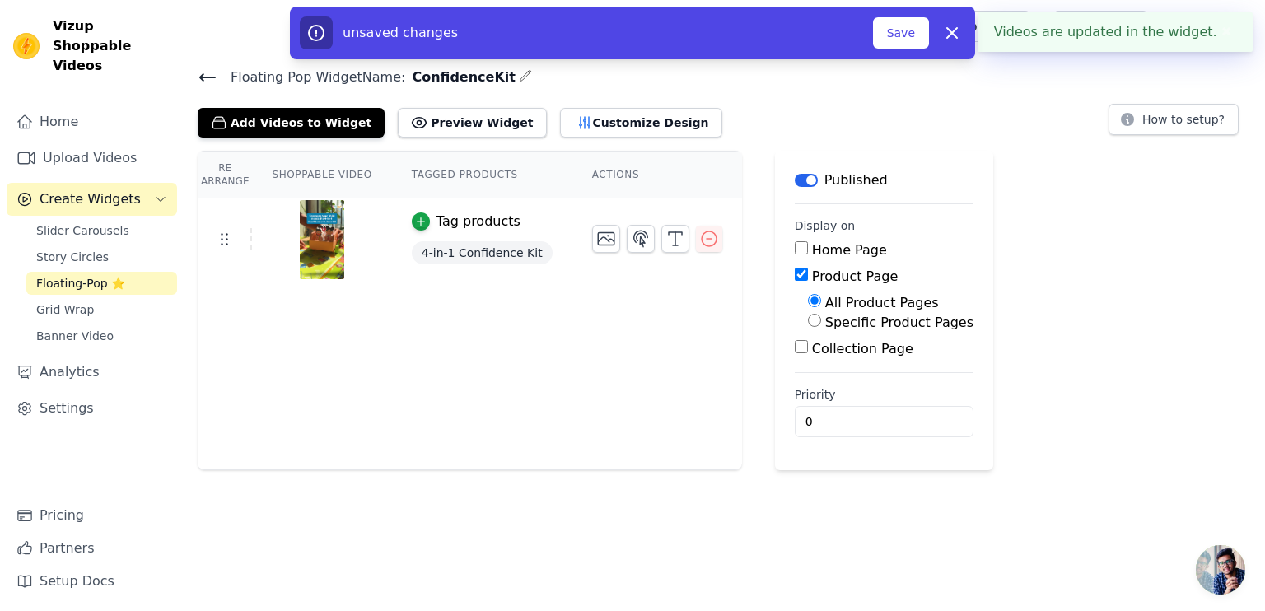
click at [808, 313] on div "Specific Product Pages" at bounding box center [891, 323] width 166 height 20
click at [808, 318] on input "Specific Product Pages" at bounding box center [814, 320] width 13 height 13
radio input "true"
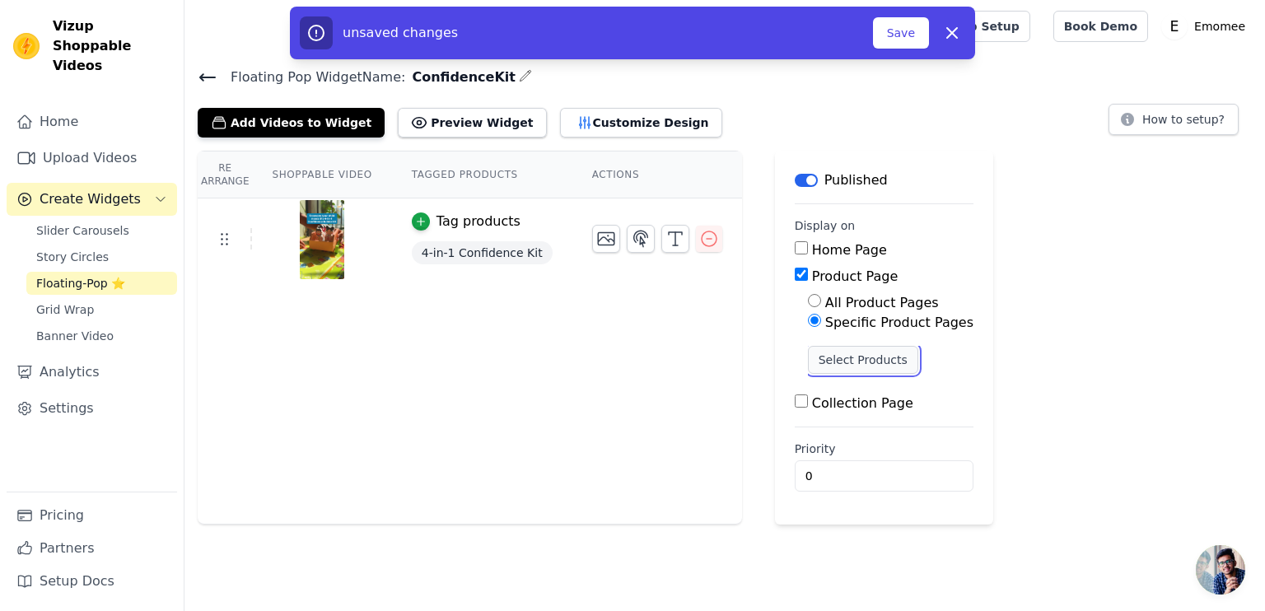
click at [808, 368] on button "Select Products" at bounding box center [863, 360] width 110 height 28
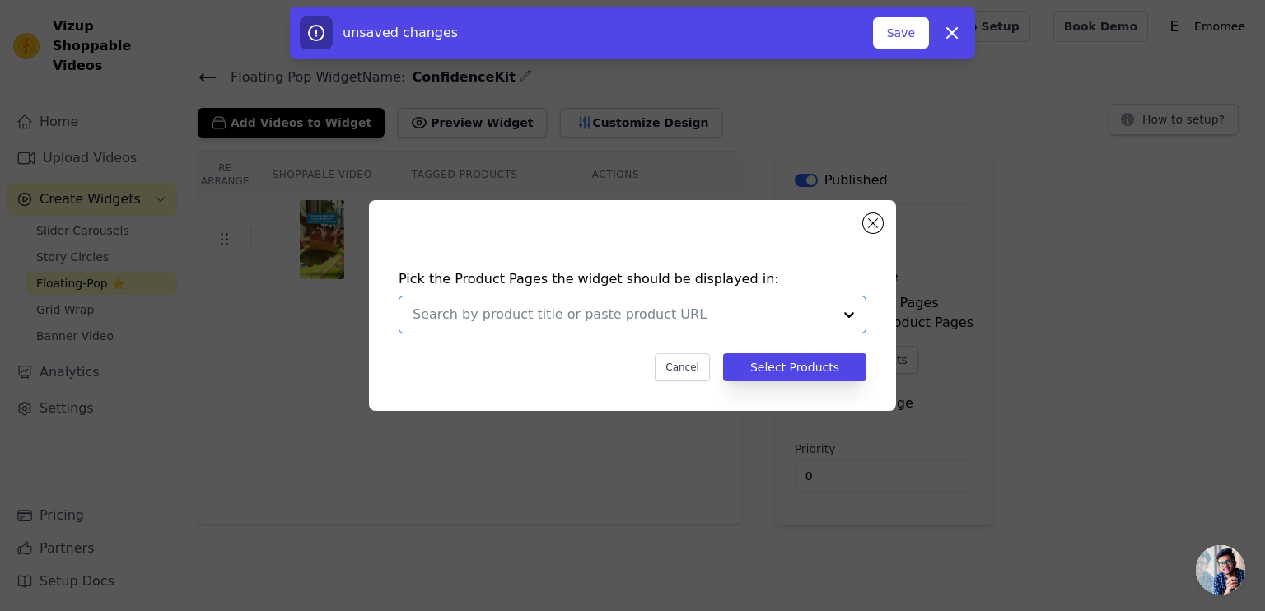
click at [475, 313] on input "text" at bounding box center [623, 315] width 420 height 20
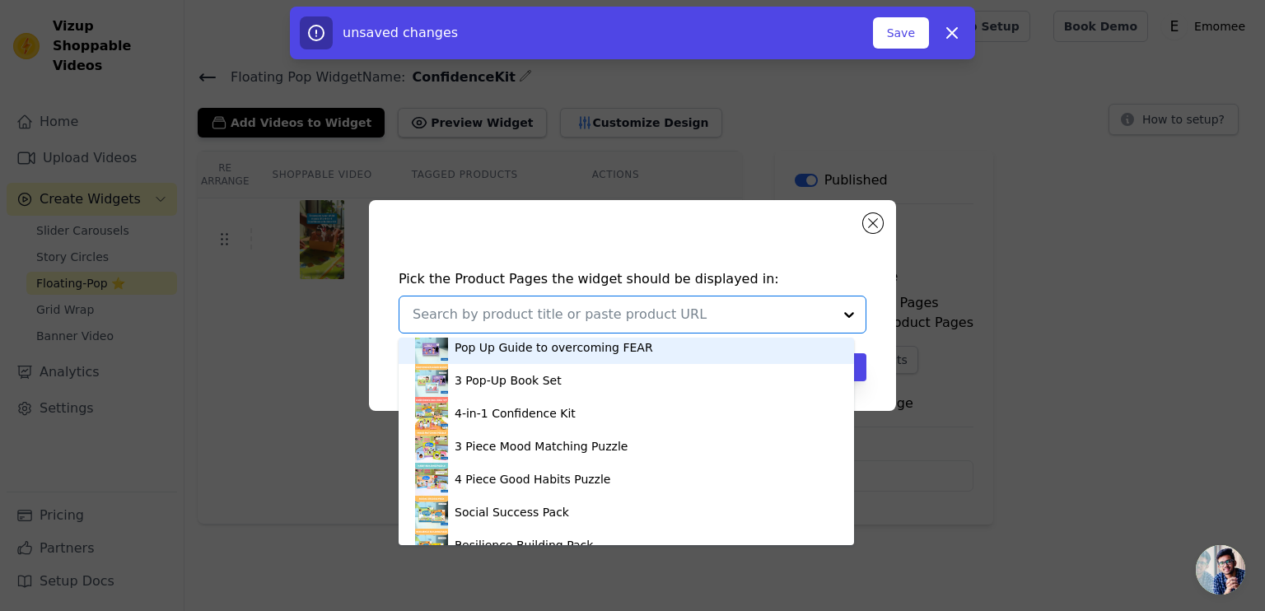
scroll to position [1162, 0]
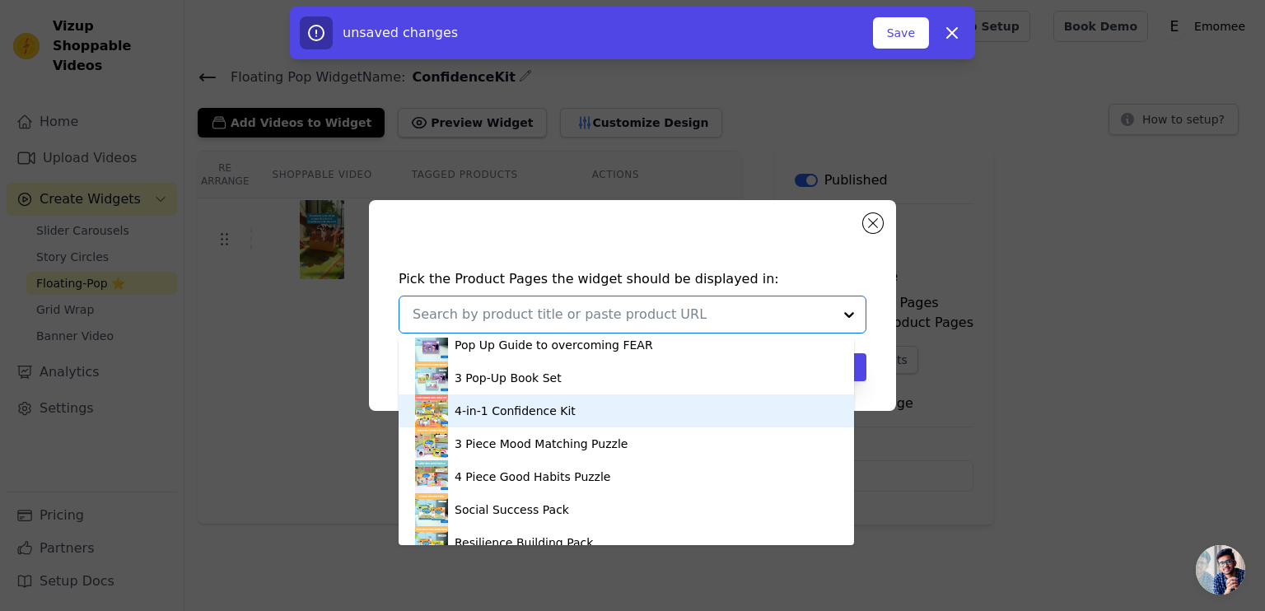
click at [512, 410] on div "4-in-1 Confidence Kit" at bounding box center [515, 411] width 121 height 16
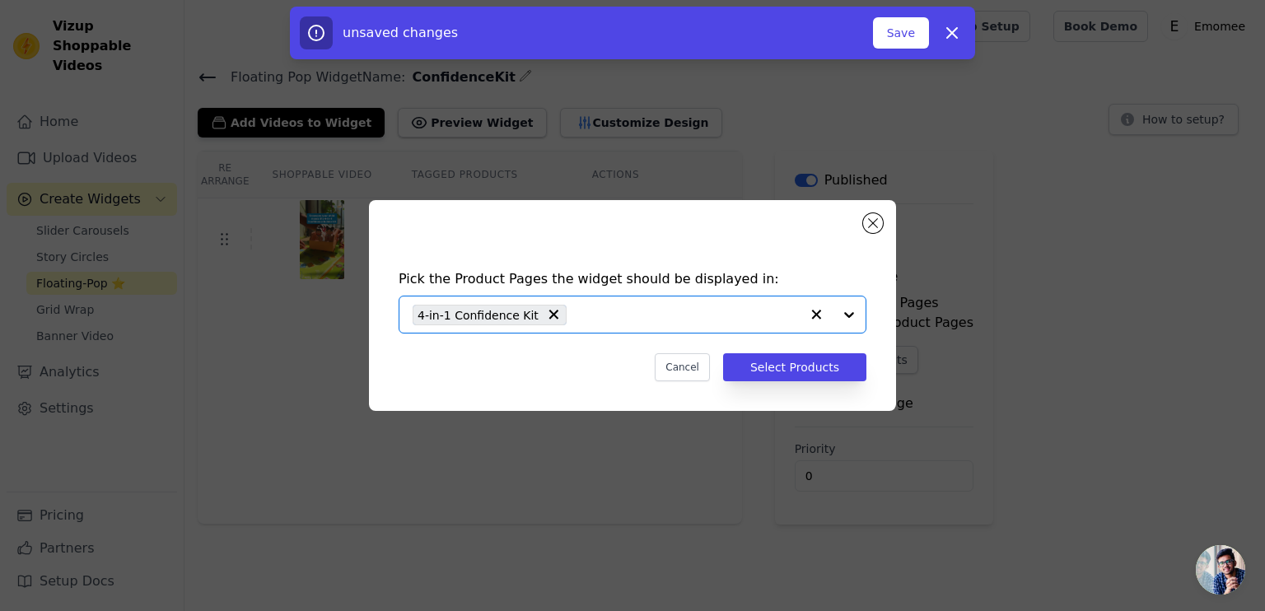
click at [619, 320] on input "text" at bounding box center [687, 315] width 225 height 20
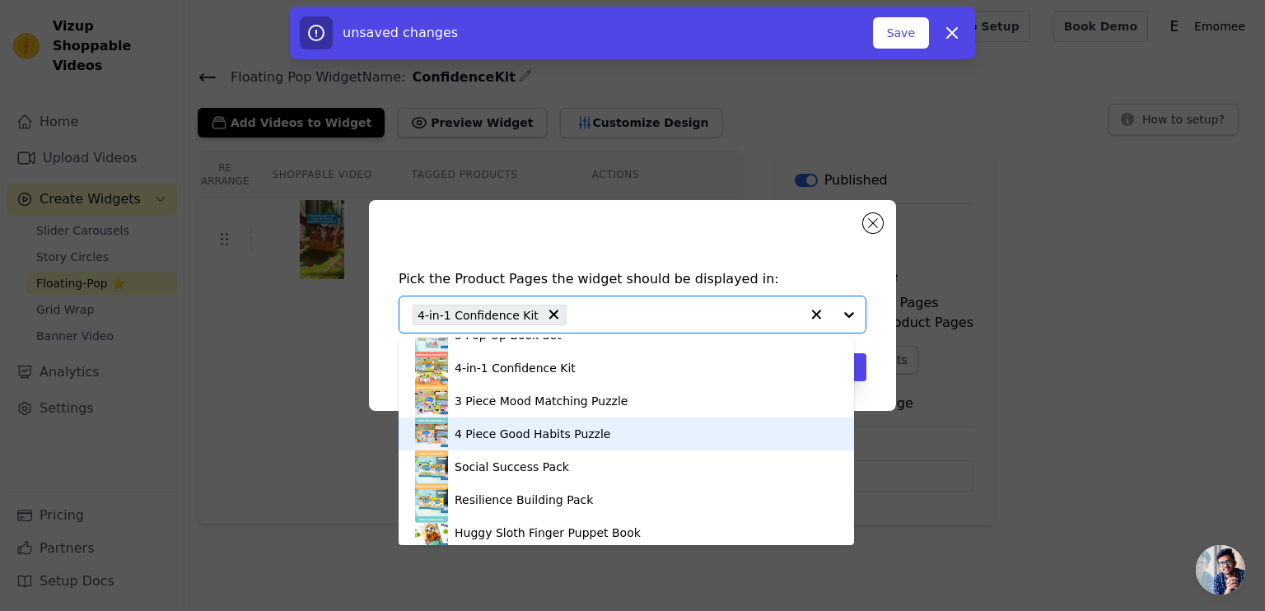
scroll to position [1239, 0]
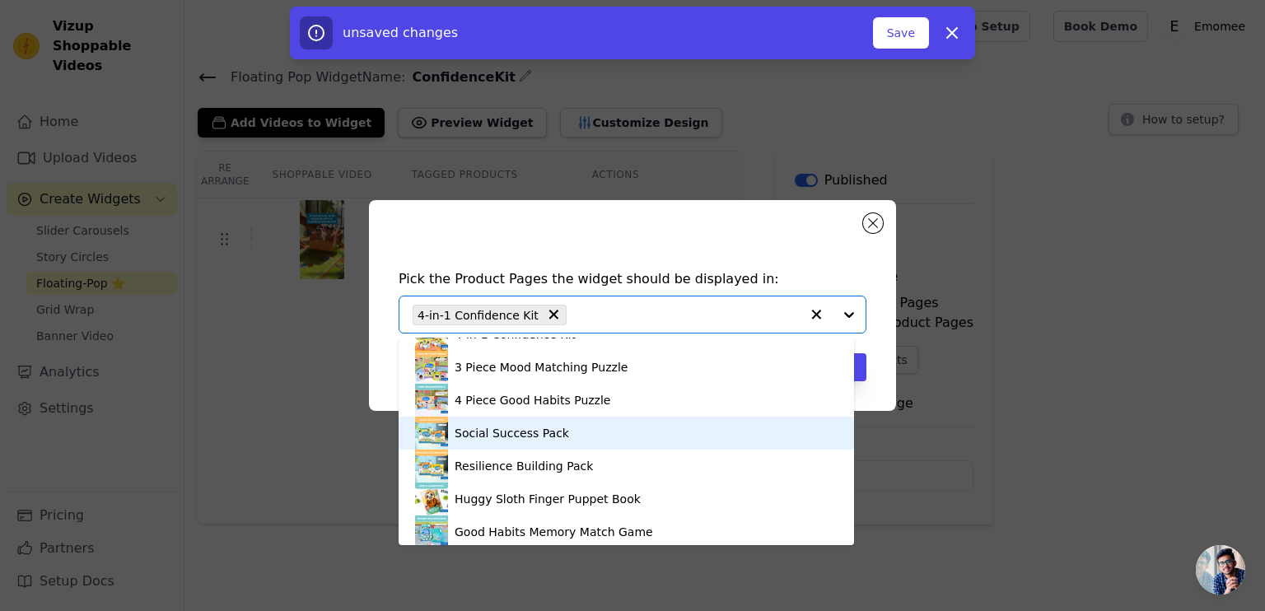
click at [576, 437] on div "Social Success Pack" at bounding box center [626, 433] width 423 height 33
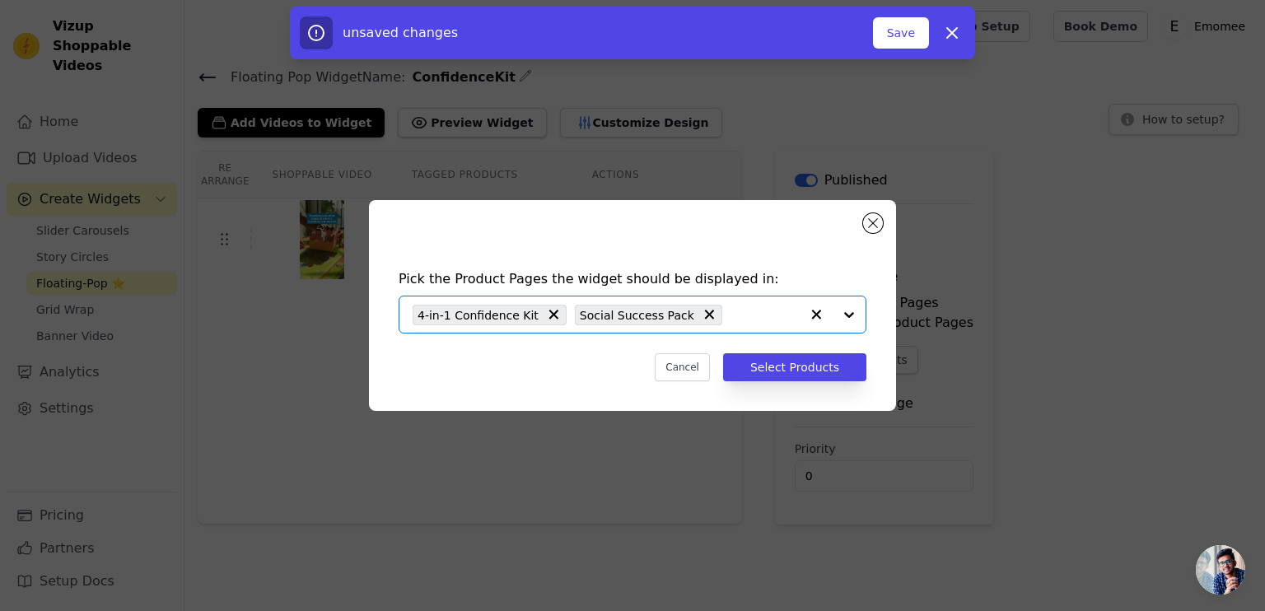
click at [761, 307] on input "text" at bounding box center [765, 315] width 69 height 20
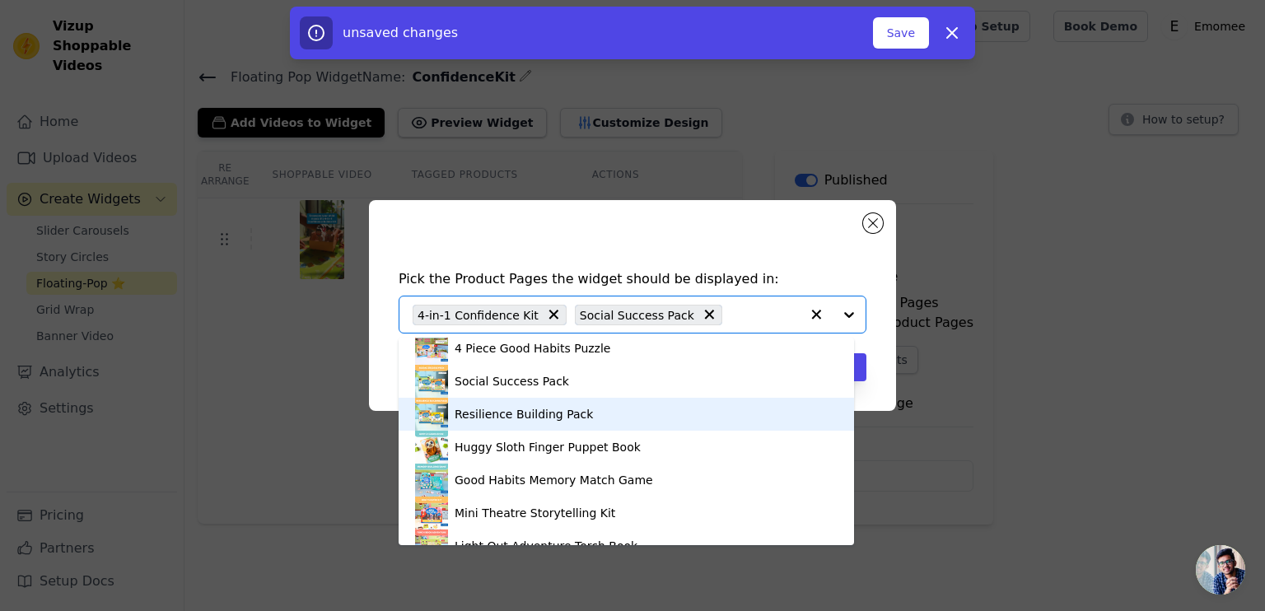
scroll to position [1290, 0]
click at [570, 411] on div "Resilience Building Pack" at bounding box center [524, 415] width 138 height 16
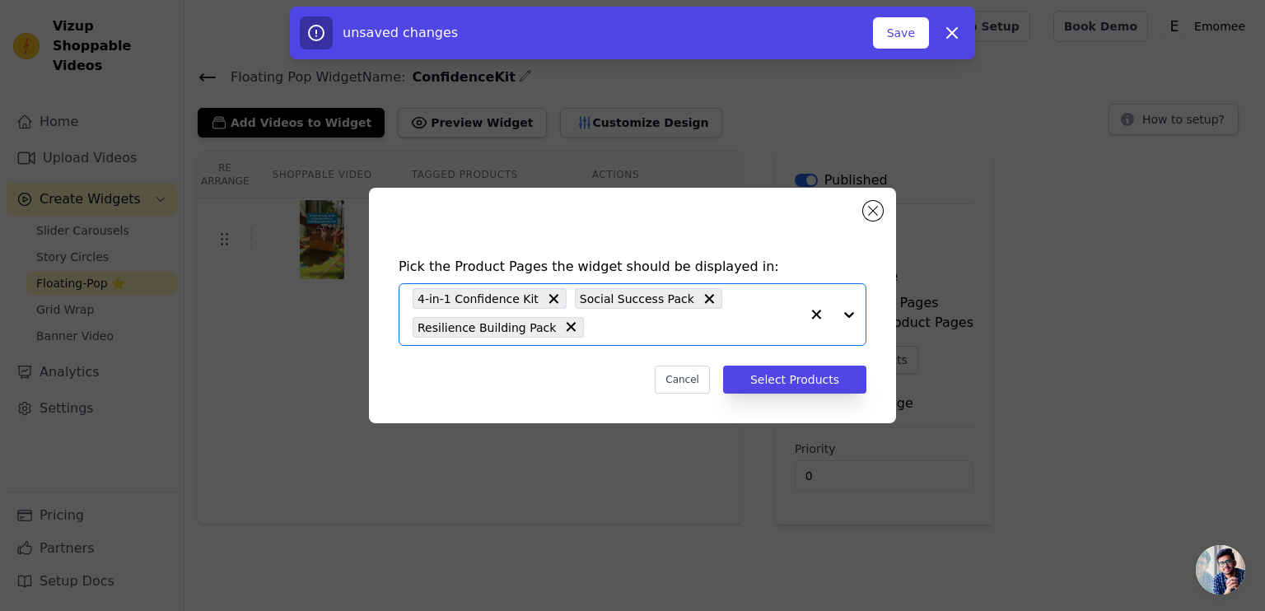
click at [753, 334] on input "text" at bounding box center [696, 327] width 208 height 20
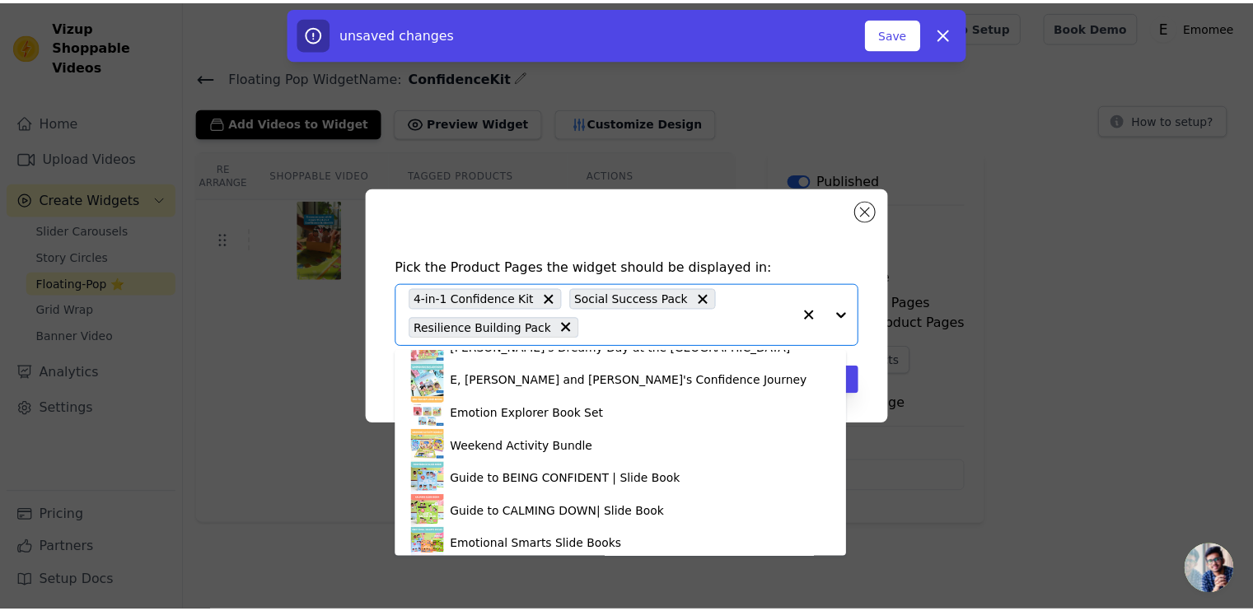
scroll to position [1543, 0]
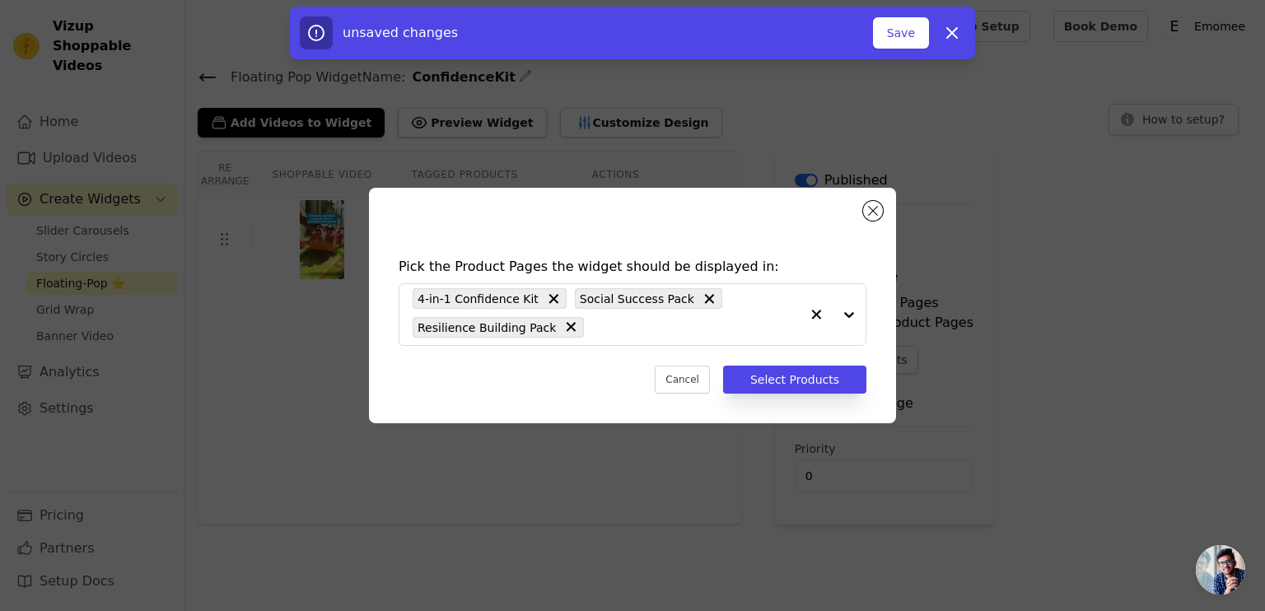
click at [776, 253] on div "Pick the Product Pages the widget should be displayed in: 4-in-1 Confidence Kit…" at bounding box center [632, 326] width 501 height 170
click at [793, 376] on button "Select Products" at bounding box center [794, 380] width 143 height 28
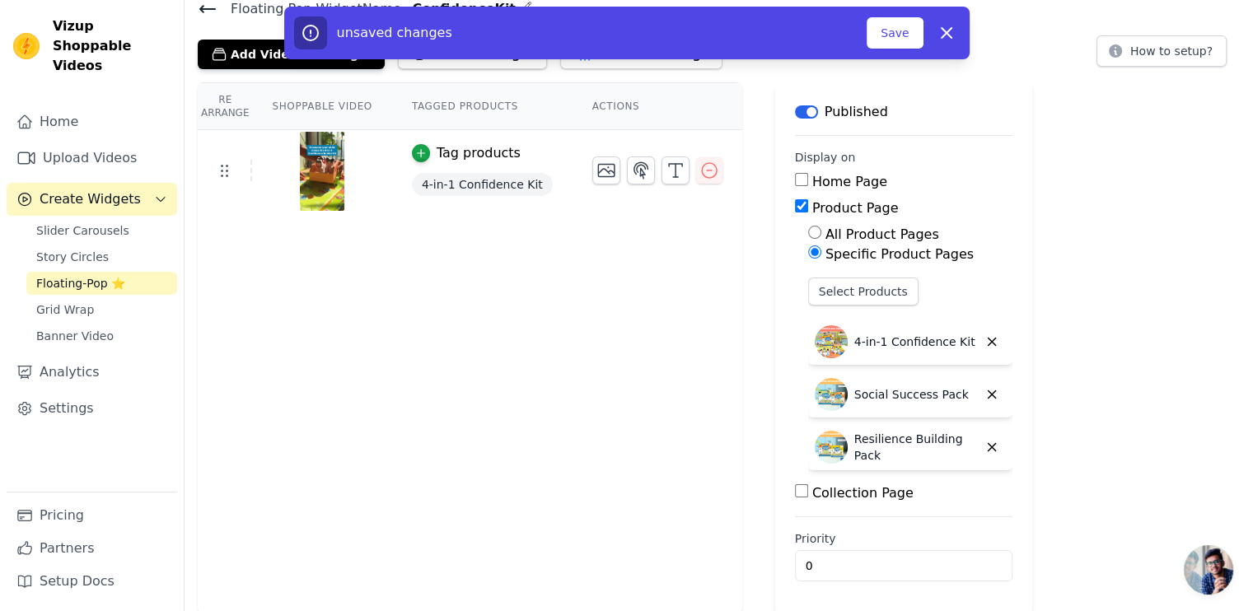
scroll to position [0, 0]
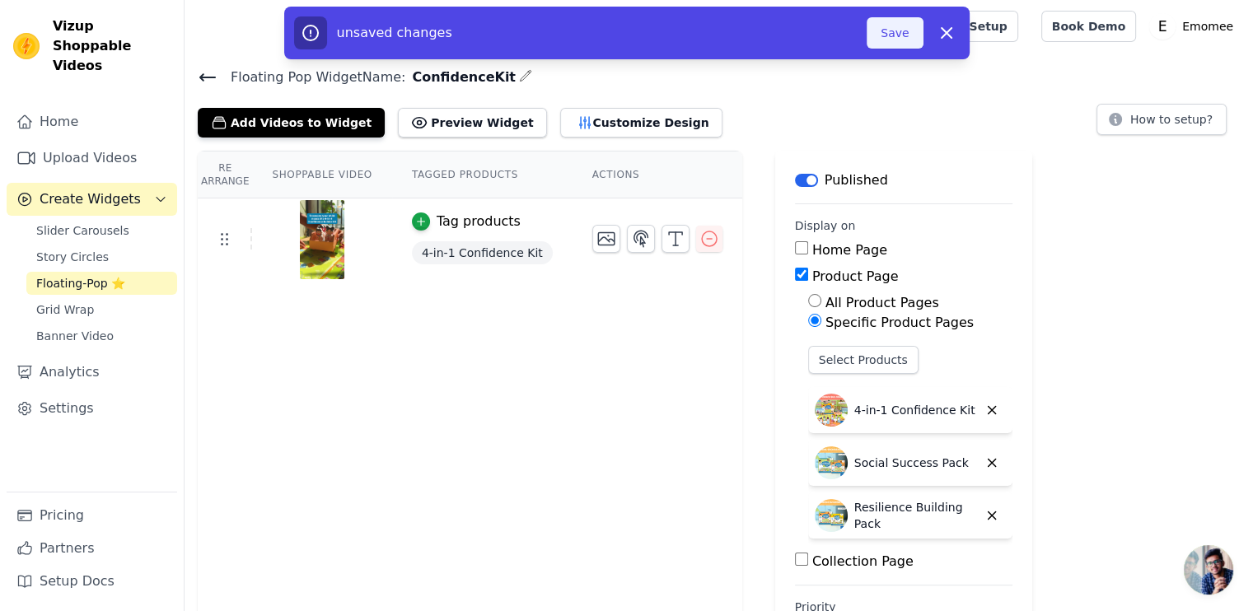
click at [896, 43] on button "Save" at bounding box center [895, 32] width 56 height 31
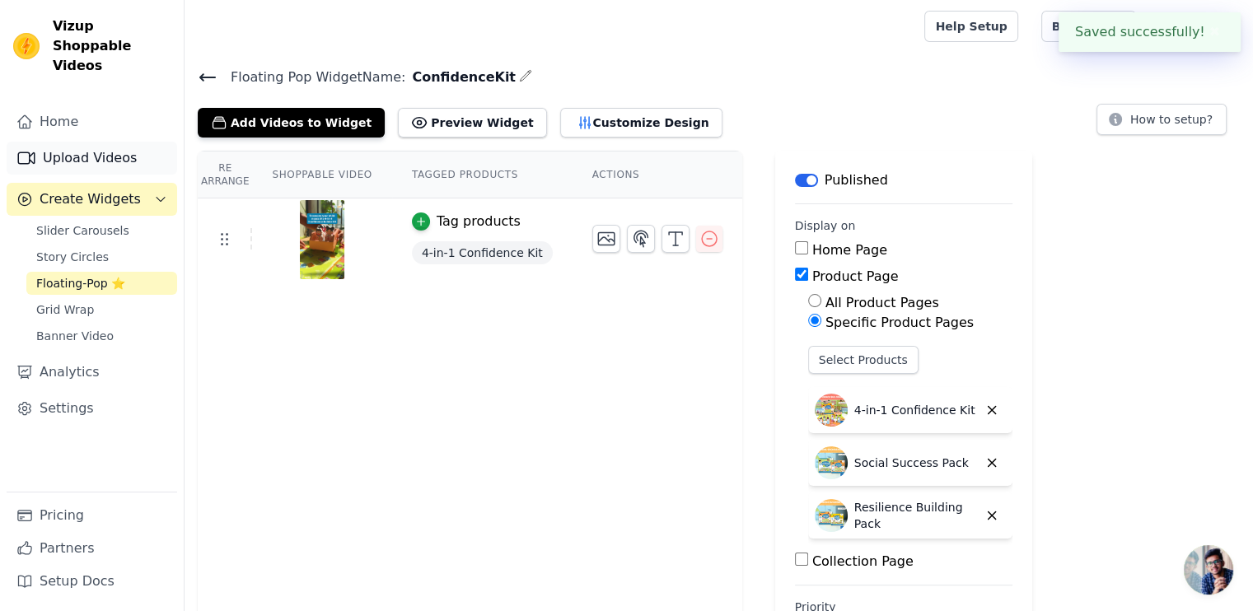
click at [63, 143] on link "Upload Videos" at bounding box center [92, 158] width 171 height 33
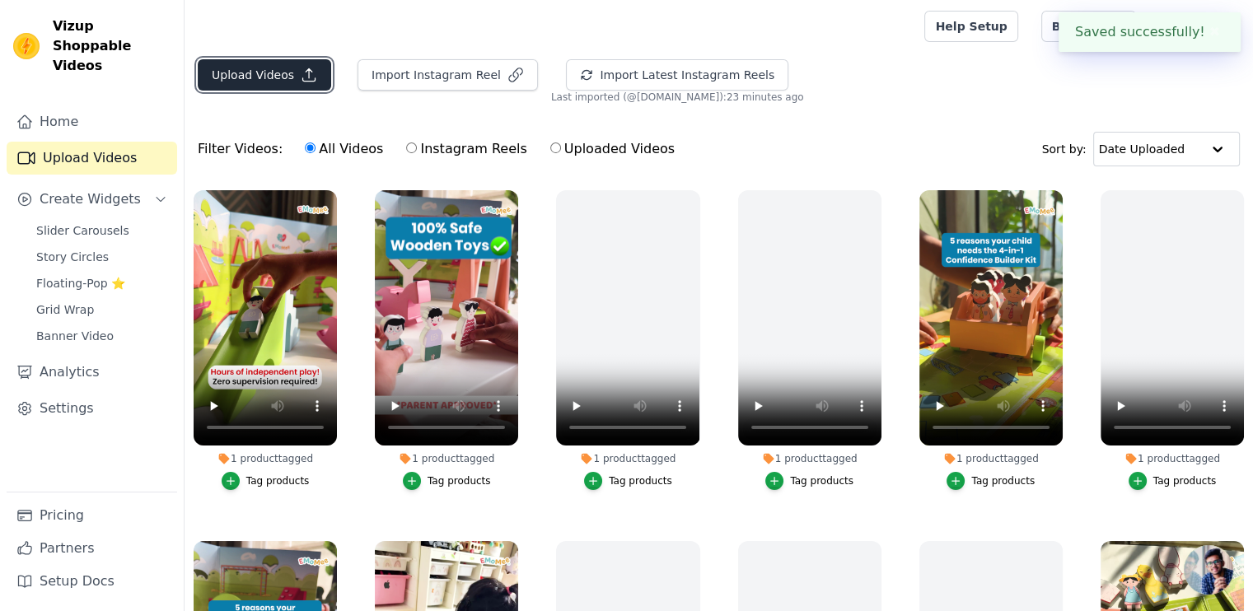
click at [276, 73] on button "Upload Videos" at bounding box center [264, 74] width 133 height 31
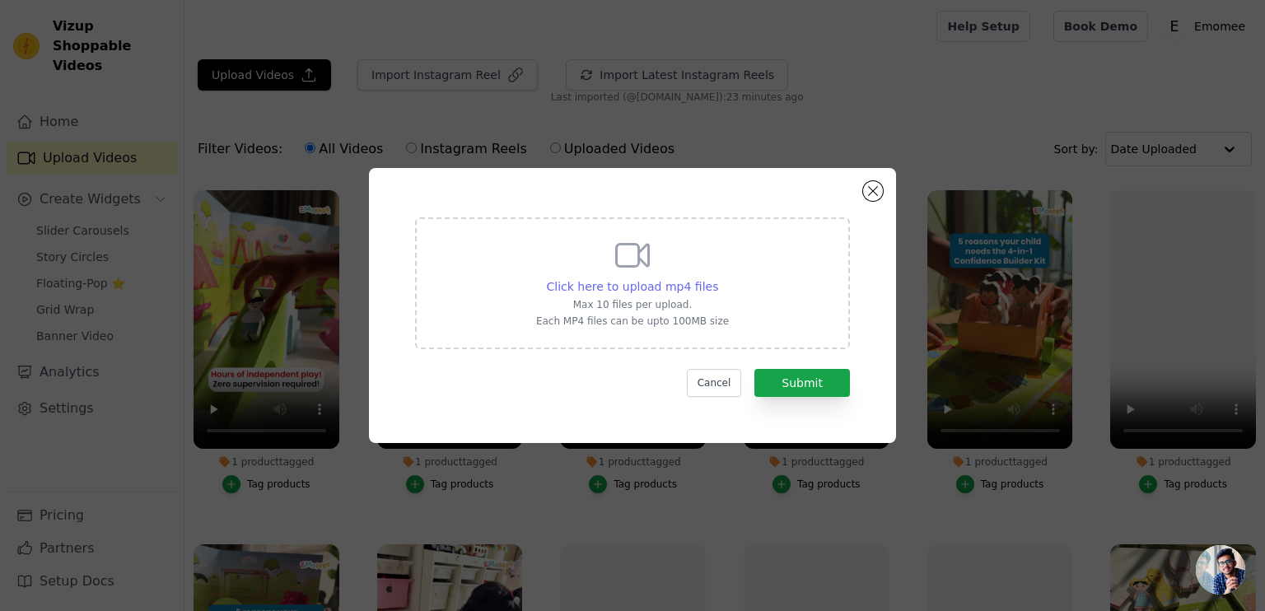
click at [625, 289] on span "Click here to upload mp4 files" at bounding box center [633, 286] width 172 height 13
click at [718, 278] on input "Click here to upload mp4 files Max 10 files per upload. Each MP4 files can be u…" at bounding box center [718, 278] width 1 height 1
type input "C:\fakepath\confidence kit_9X16.mp4"
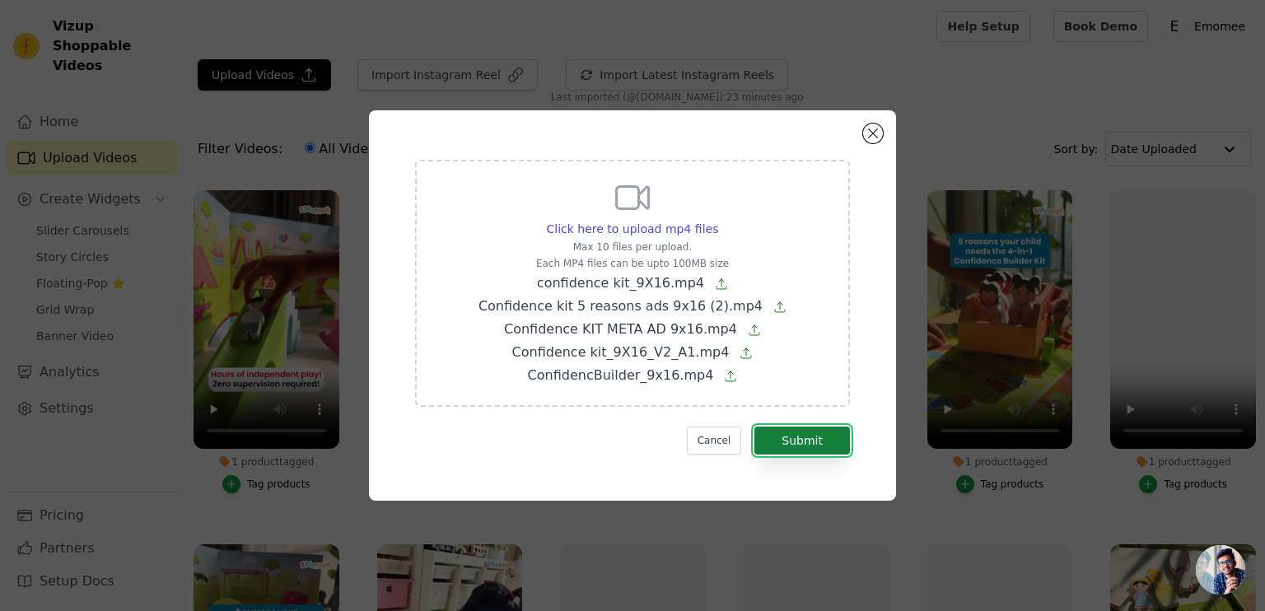
click at [811, 441] on button "Submit" at bounding box center [803, 441] width 96 height 28
click at [797, 438] on button "Submit" at bounding box center [803, 441] width 96 height 28
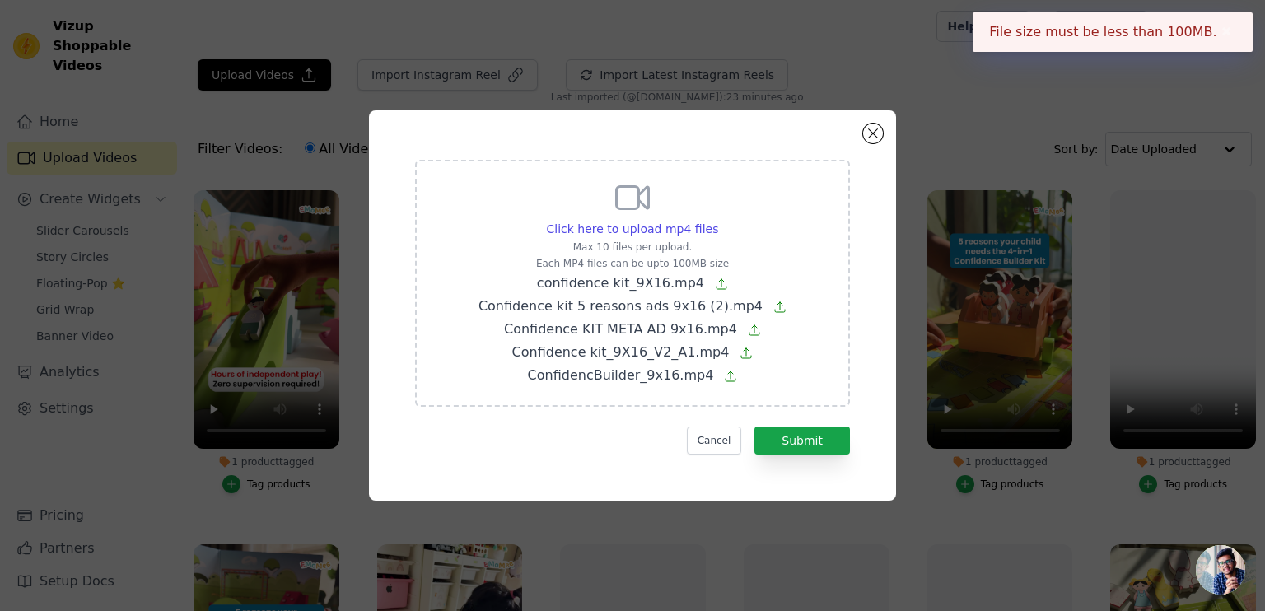
click at [1227, 22] on button "✖" at bounding box center [1227, 32] width 19 height 20
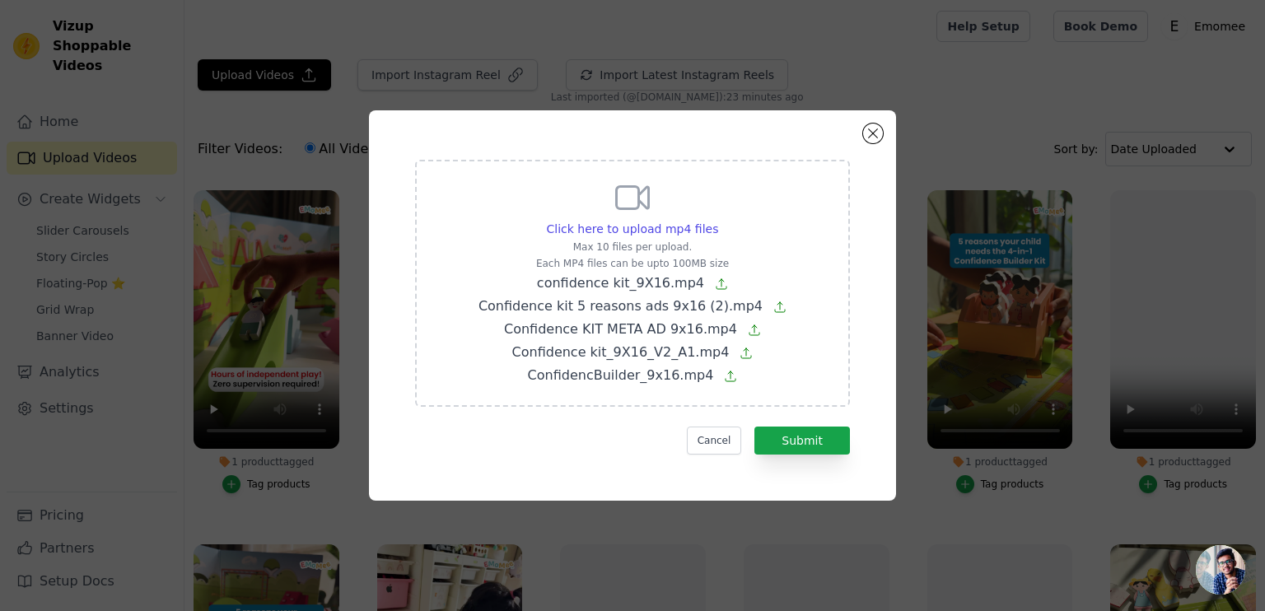
click at [709, 427] on div "Cancel Submit" at bounding box center [632, 441] width 435 height 28
click at [718, 442] on button "Cancel" at bounding box center [714, 441] width 55 height 28
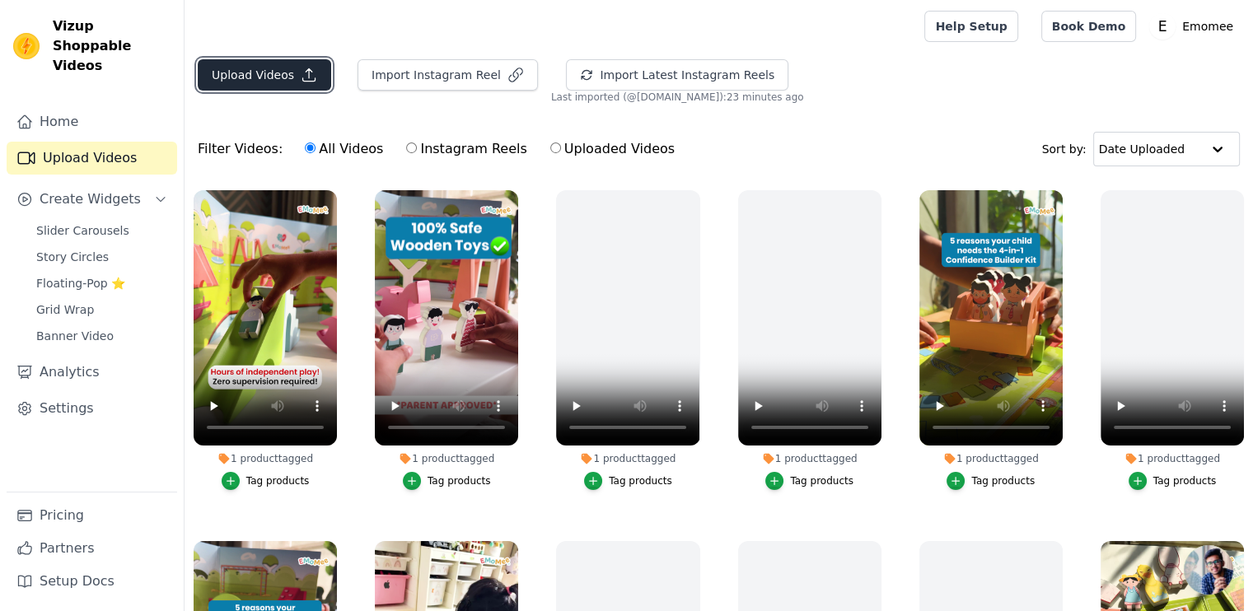
click at [263, 77] on button "Upload Videos" at bounding box center [264, 74] width 133 height 31
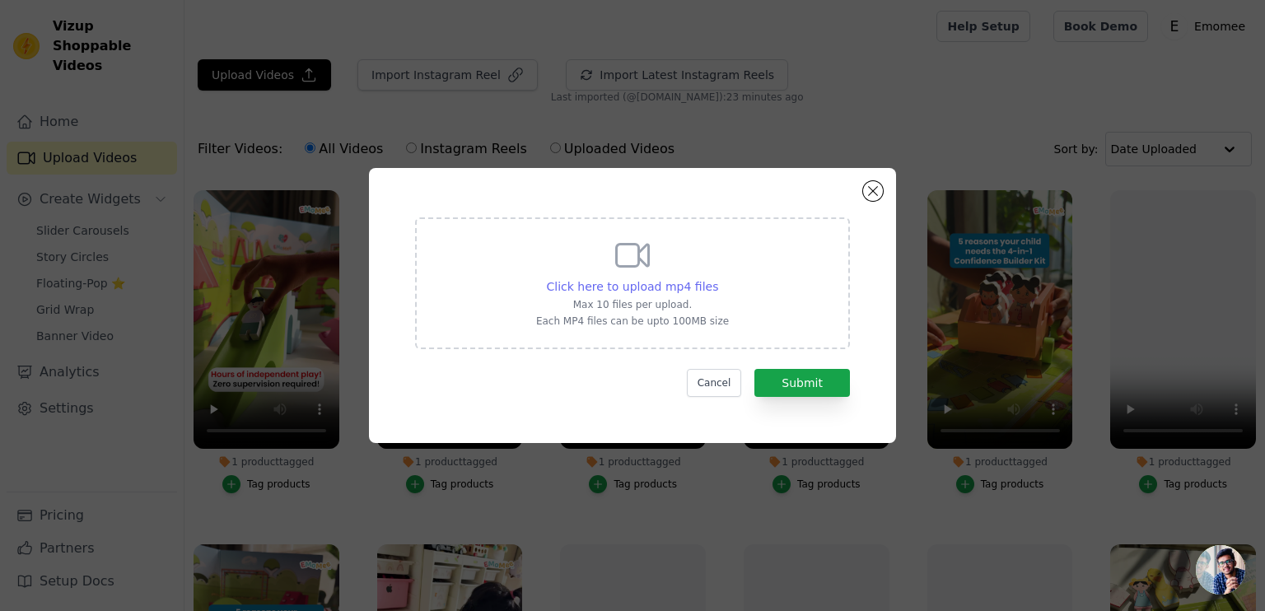
click at [643, 290] on span "Click here to upload mp4 files" at bounding box center [633, 286] width 172 height 13
click at [718, 278] on input "Click here to upload mp4 files Max 10 files per upload. Each MP4 files can be u…" at bounding box center [718, 278] width 1 height 1
type input "C:\fakepath\ConfidencBuilder_9x16.mp4"
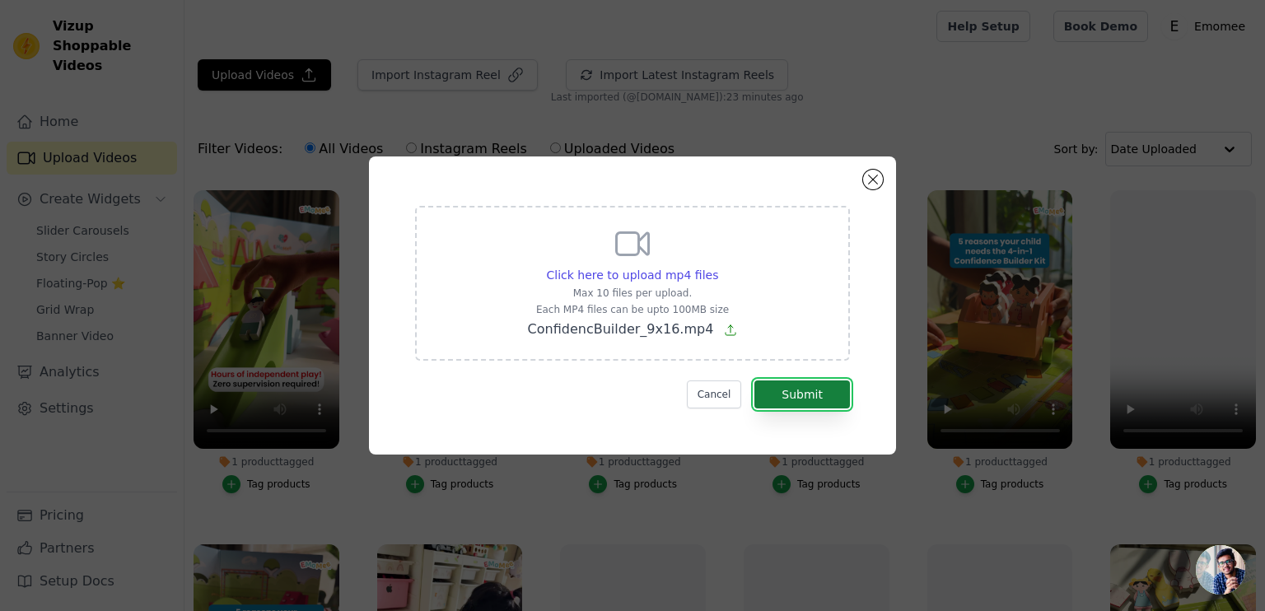
click at [784, 398] on button "Submit" at bounding box center [803, 395] width 96 height 28
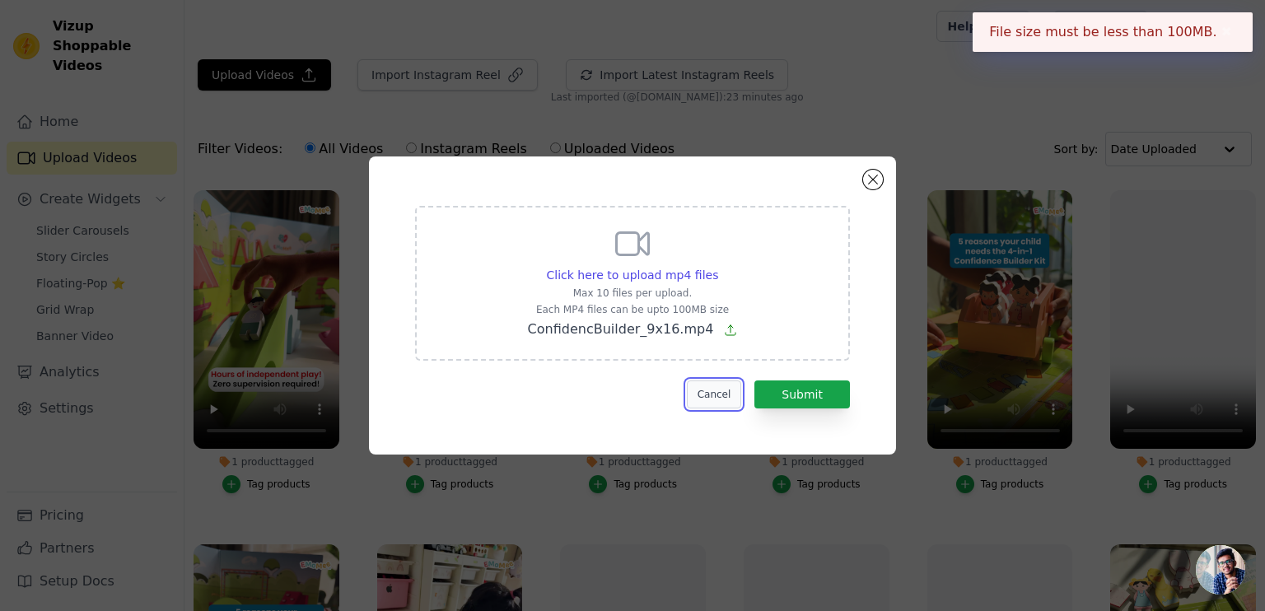
click at [738, 387] on button "Cancel" at bounding box center [714, 395] width 55 height 28
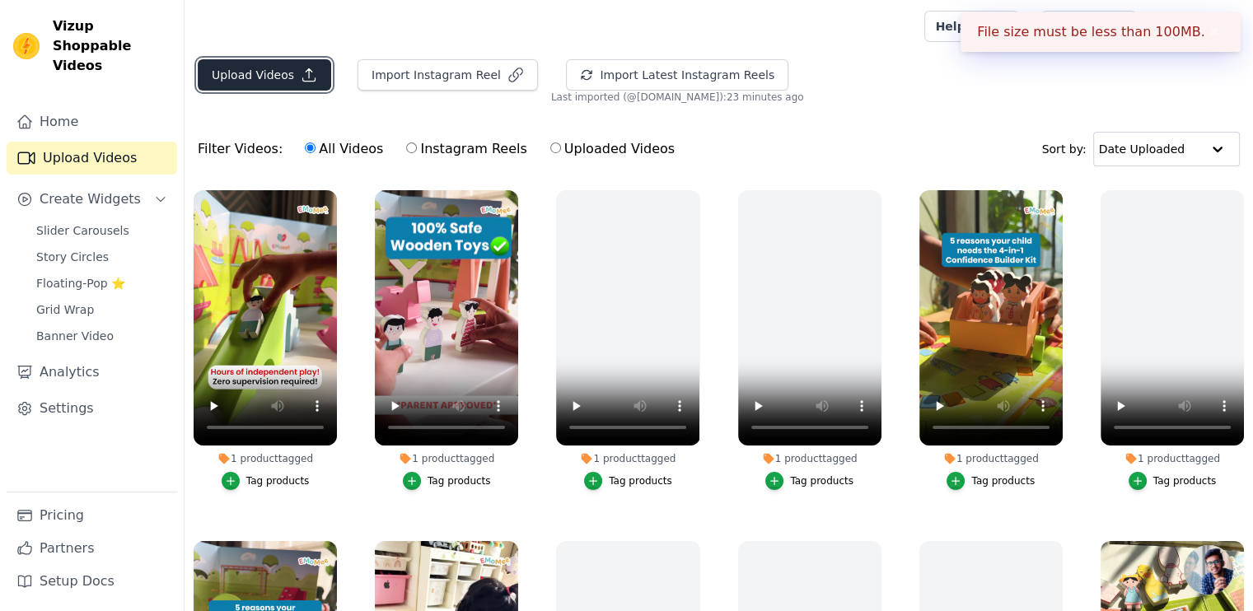
click at [269, 69] on button "Upload Videos" at bounding box center [264, 74] width 133 height 31
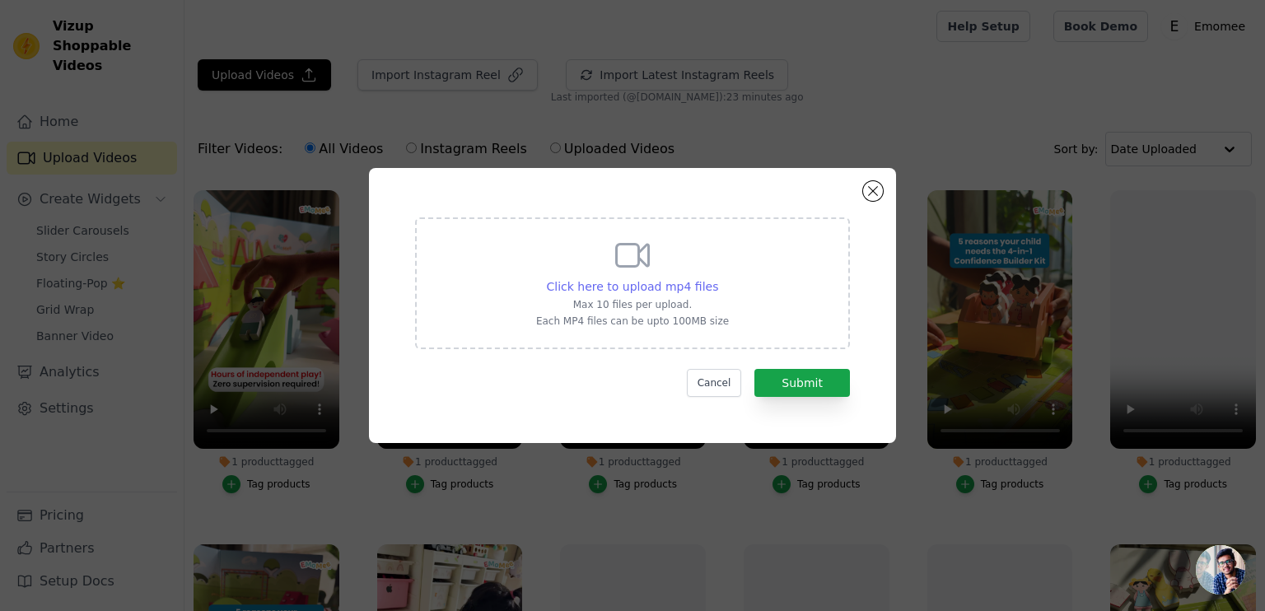
click at [624, 285] on span "Click here to upload mp4 files" at bounding box center [633, 286] width 172 height 13
click at [718, 278] on input "Click here to upload mp4 files Max 10 files per upload. Each MP4 files can be u…" at bounding box center [718, 278] width 1 height 1
type input "C:\fakepath\Confidence KIT META AD 9x16.mp4"
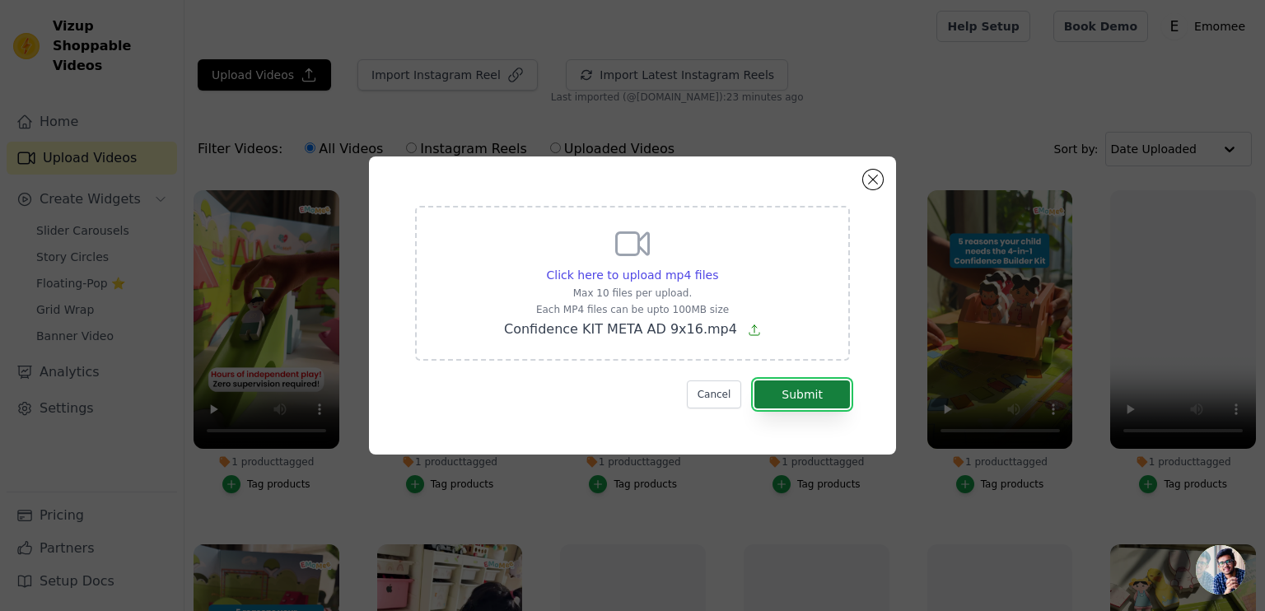
click at [771, 389] on button "Submit" at bounding box center [803, 395] width 96 height 28
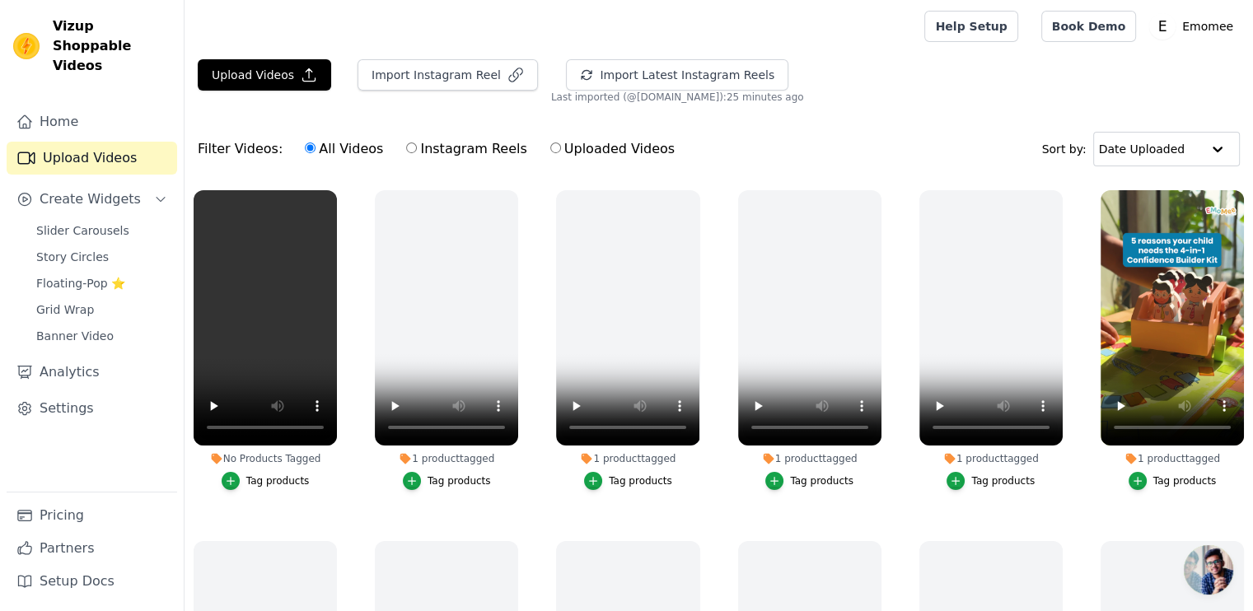
click at [254, 479] on div "Tag products" at bounding box center [277, 481] width 63 height 13
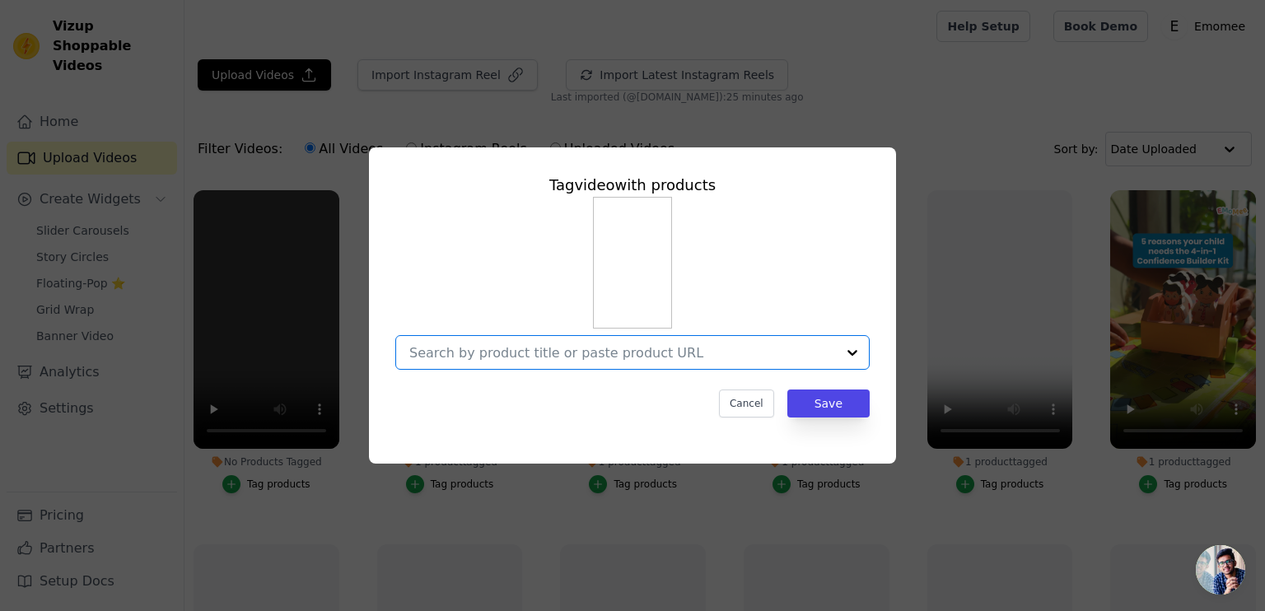
click at [508, 355] on input "No Products Tagged Tag video with products Option undefined, selected. Select i…" at bounding box center [622, 353] width 427 height 16
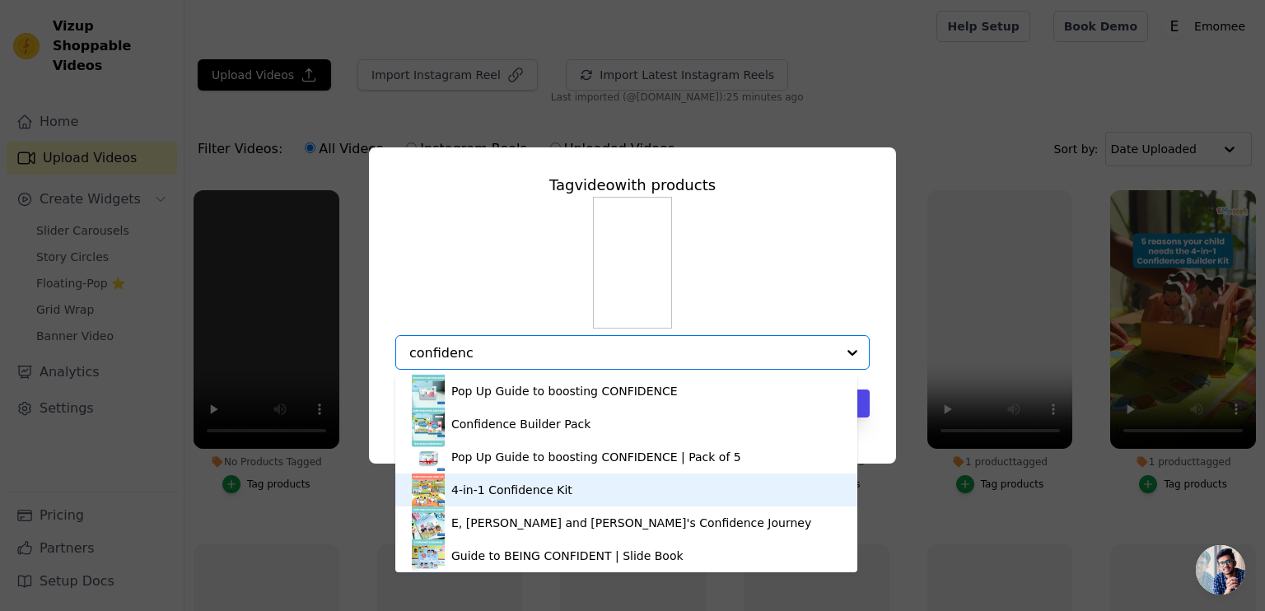
type input "confidence"
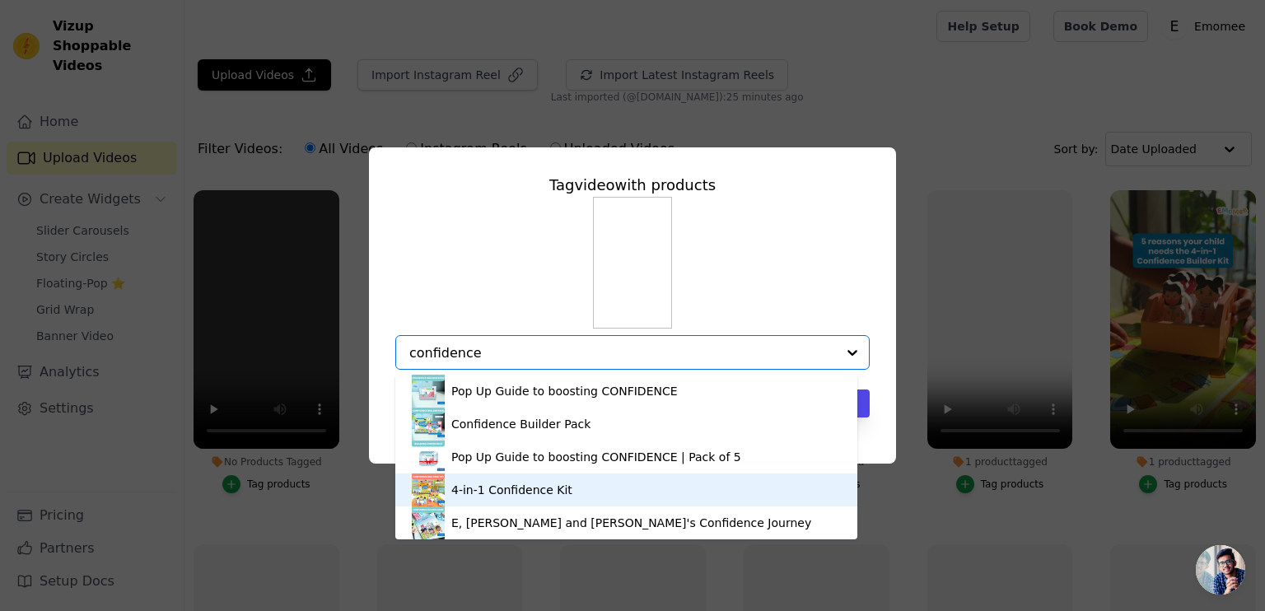
click at [564, 493] on div "4-in-1 Confidence Kit" at bounding box center [626, 490] width 429 height 33
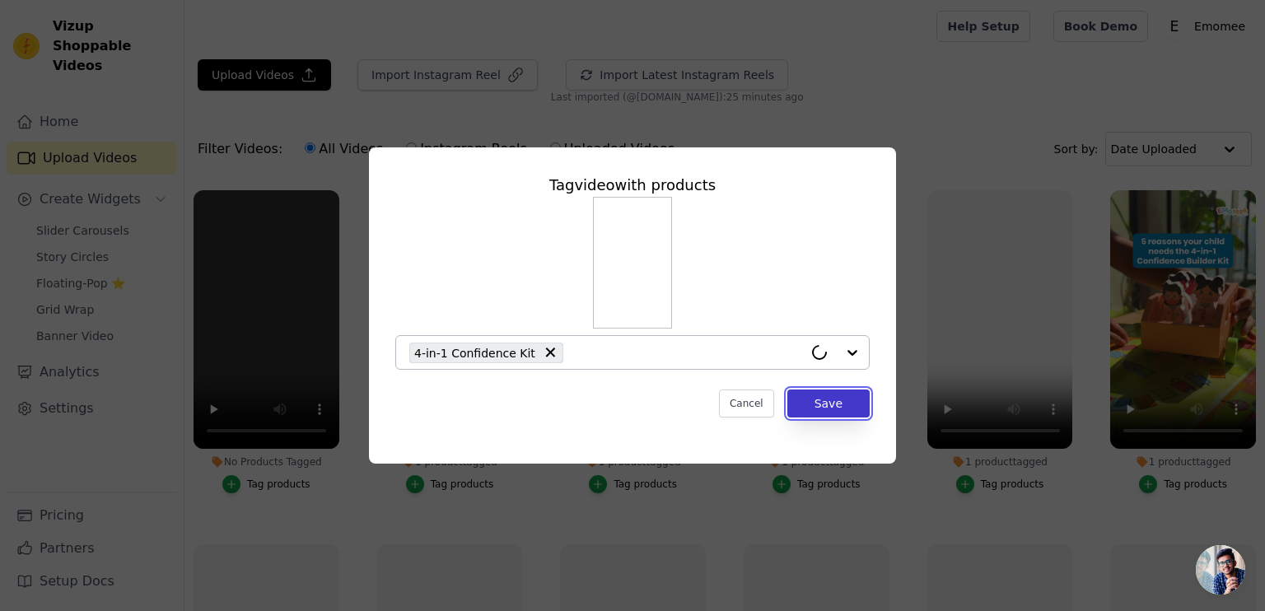
click at [840, 400] on button "Save" at bounding box center [829, 404] width 82 height 28
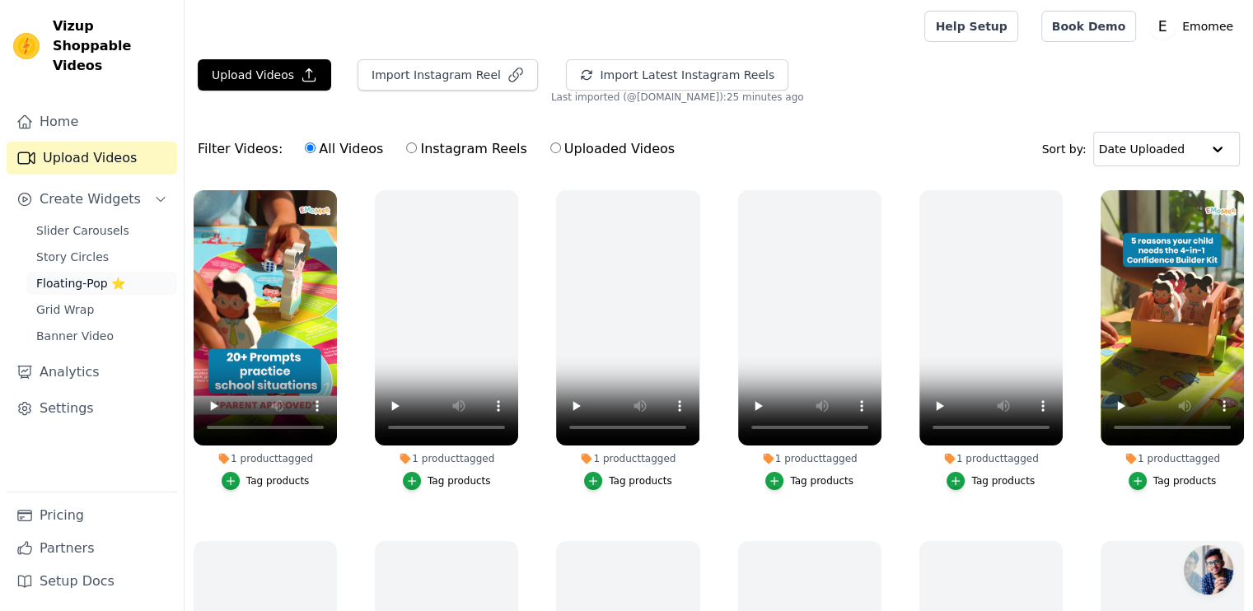
click at [101, 275] on span "Floating-Pop ⭐" at bounding box center [80, 283] width 89 height 16
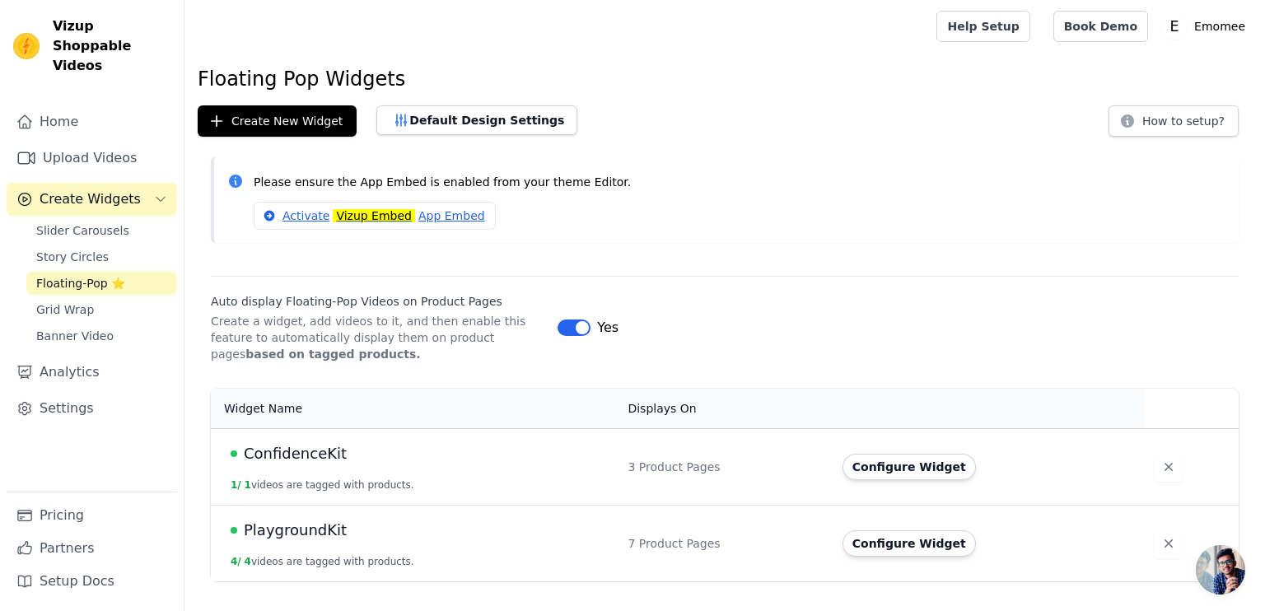
click at [298, 447] on span "ConfidenceKit" at bounding box center [295, 453] width 103 height 23
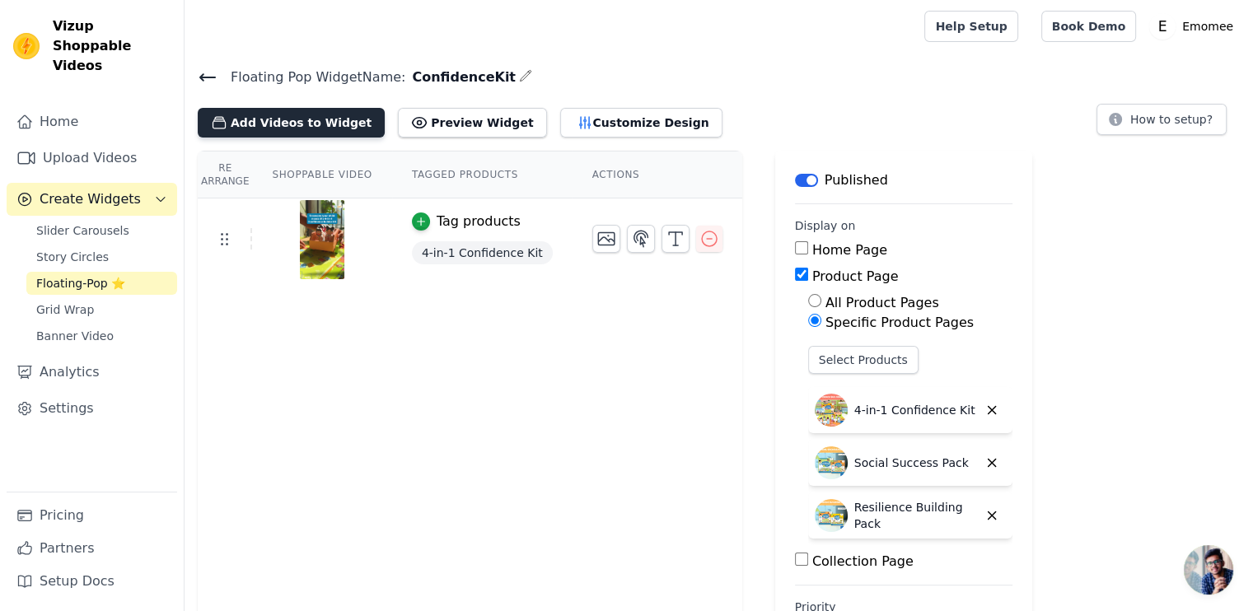
click at [306, 119] on button "Add Videos to Widget" at bounding box center [291, 123] width 187 height 30
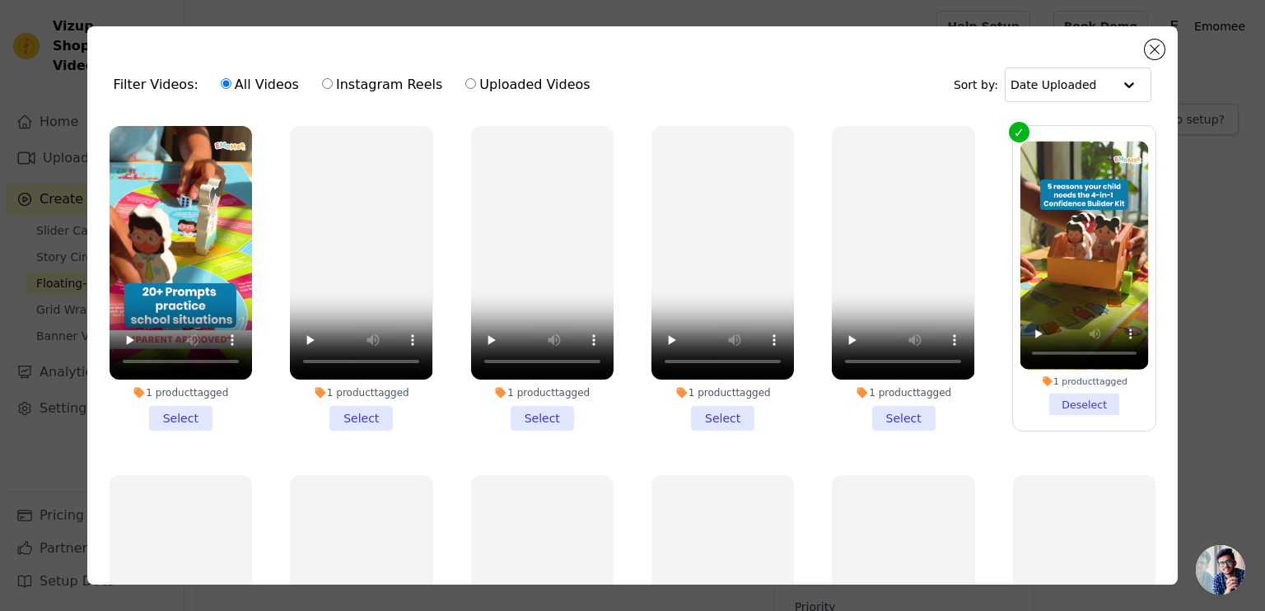
click at [166, 414] on li "1 product tagged Select" at bounding box center [181, 278] width 143 height 305
click at [0, 0] on input "1 product tagged Select" at bounding box center [0, 0] width 0 height 0
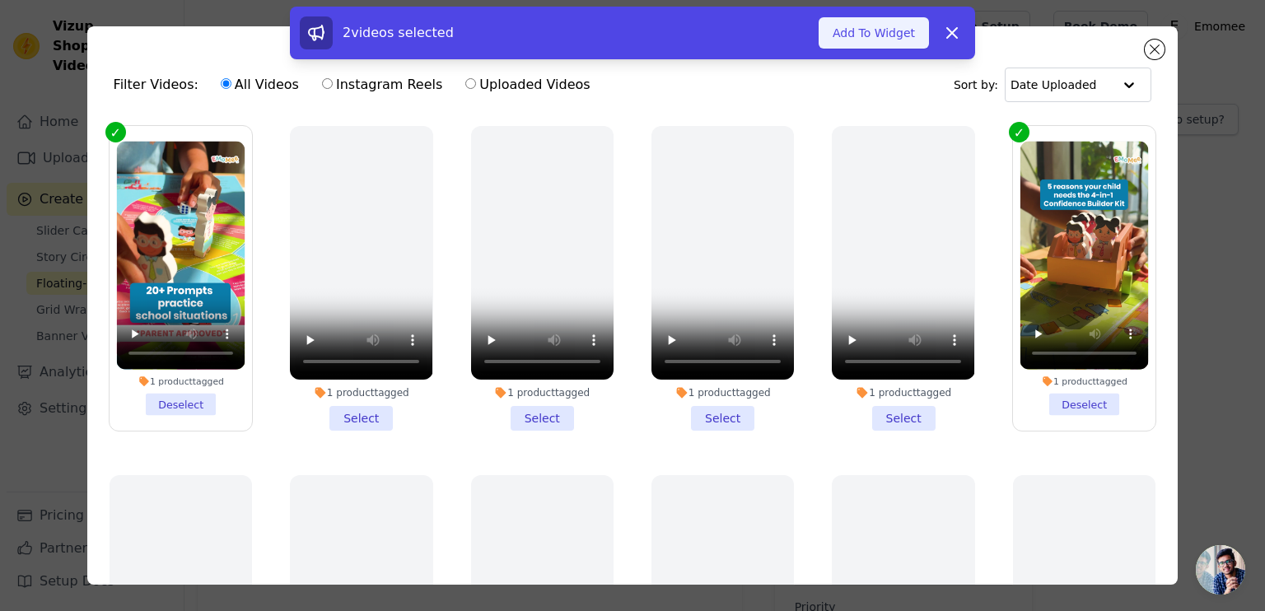
click at [866, 42] on button "Add To Widget" at bounding box center [874, 32] width 110 height 31
